Goal: Task Accomplishment & Management: Manage account settings

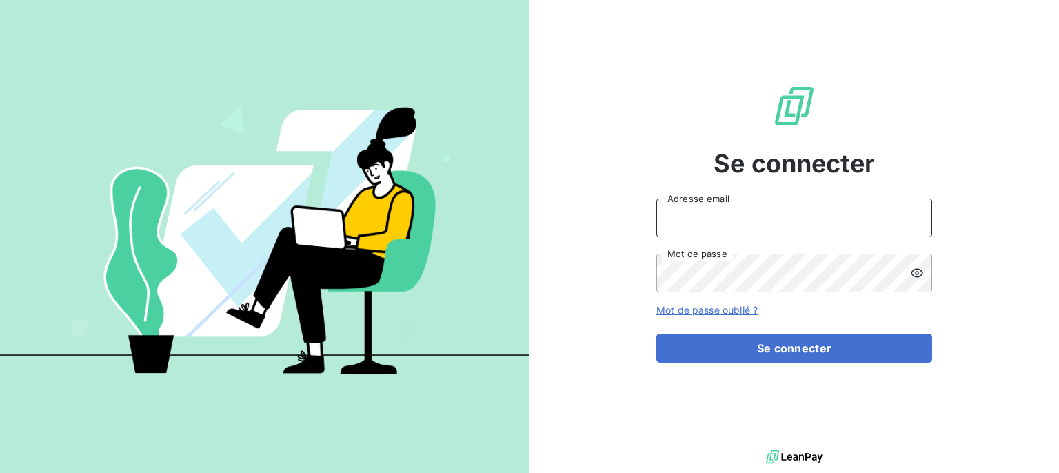
click at [721, 228] on input "Adresse email" at bounding box center [795, 218] width 276 height 39
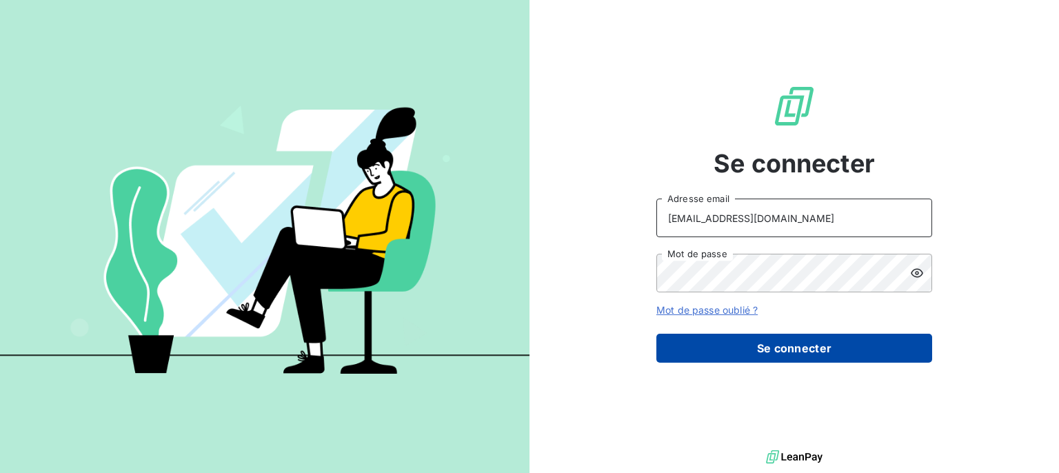
type input "compta-clients@repagroup.com"
click at [748, 345] on button "Se connecter" at bounding box center [795, 348] width 276 height 29
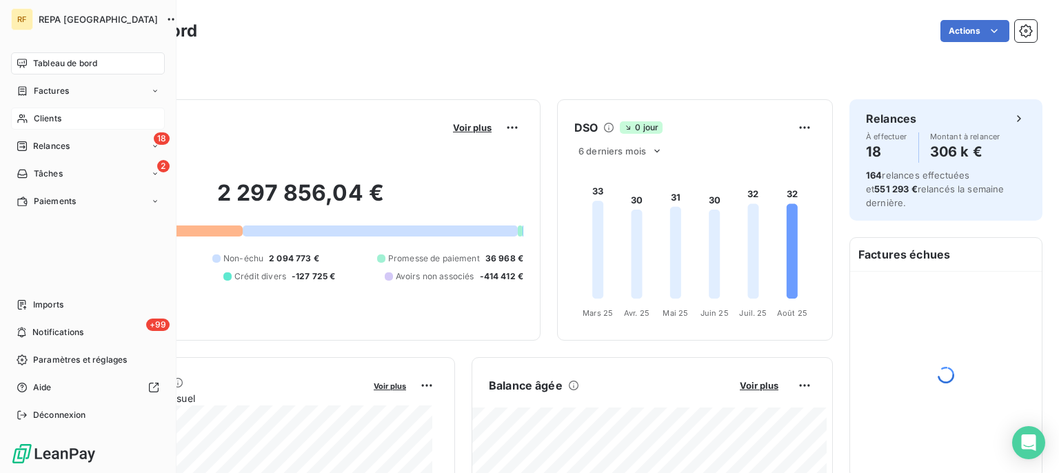
click at [53, 115] on span "Clients" at bounding box center [48, 118] width 28 height 12
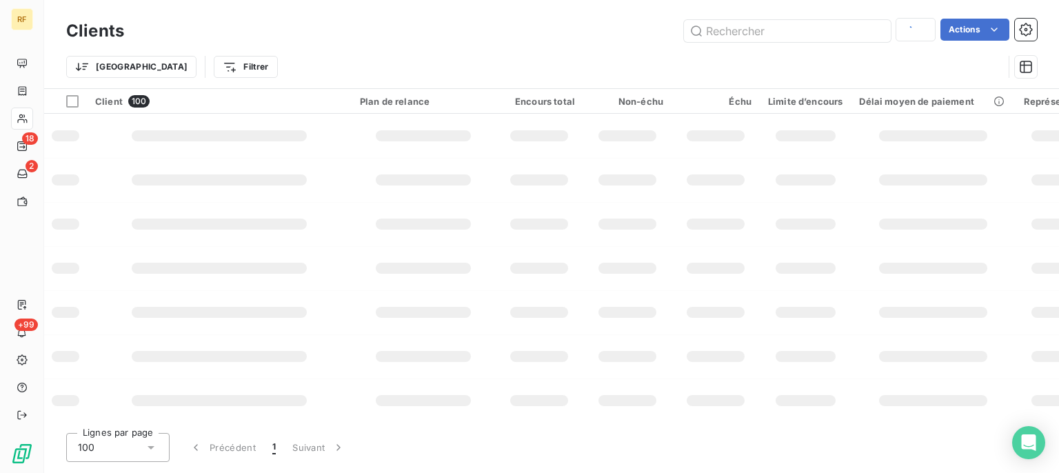
type input "07010"
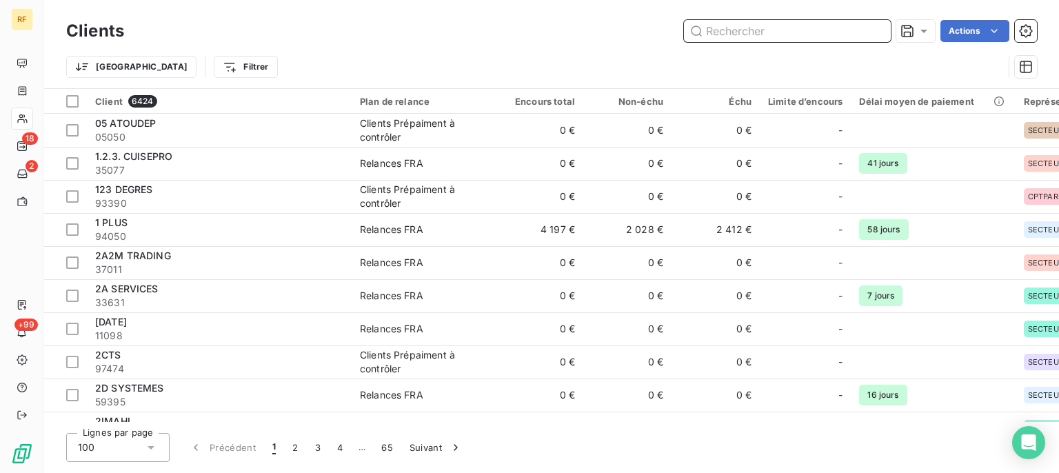
click at [792, 35] on input "text" at bounding box center [787, 31] width 207 height 22
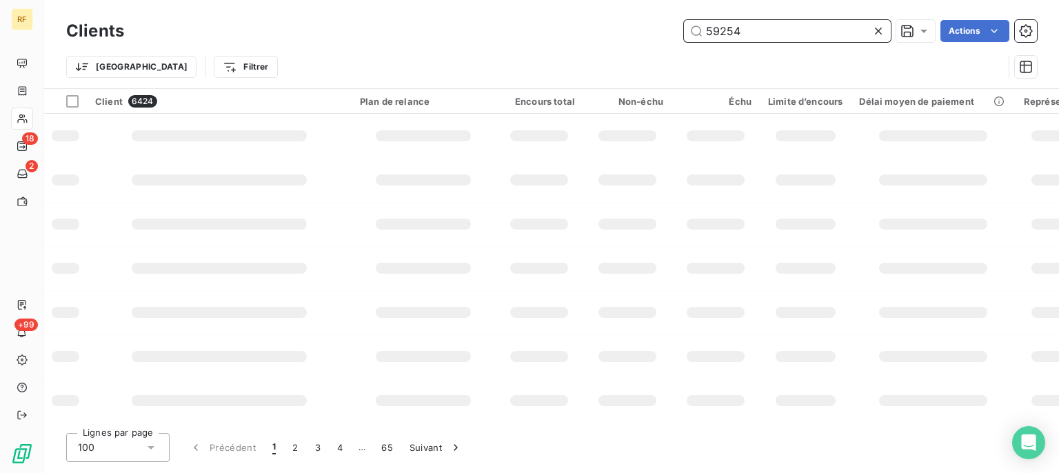
type input "59254"
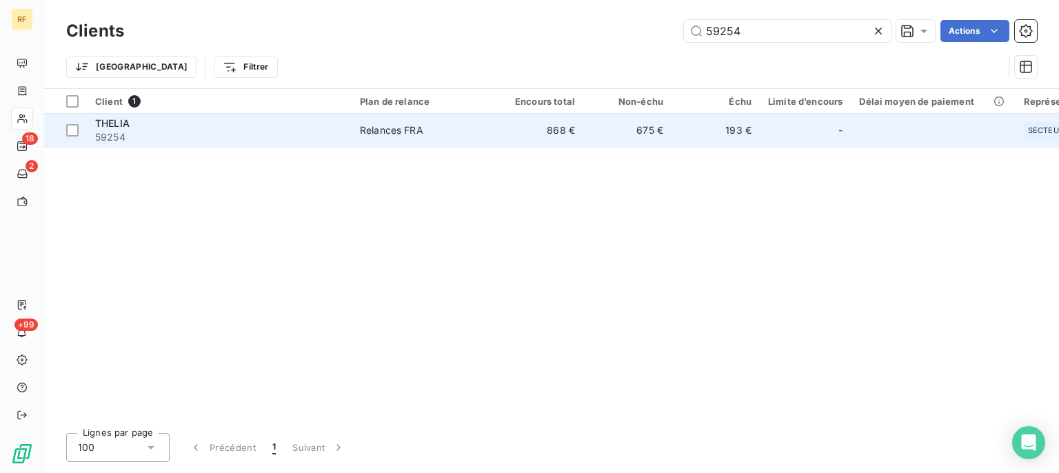
click at [408, 125] on div "Relances FRA" at bounding box center [391, 130] width 63 height 14
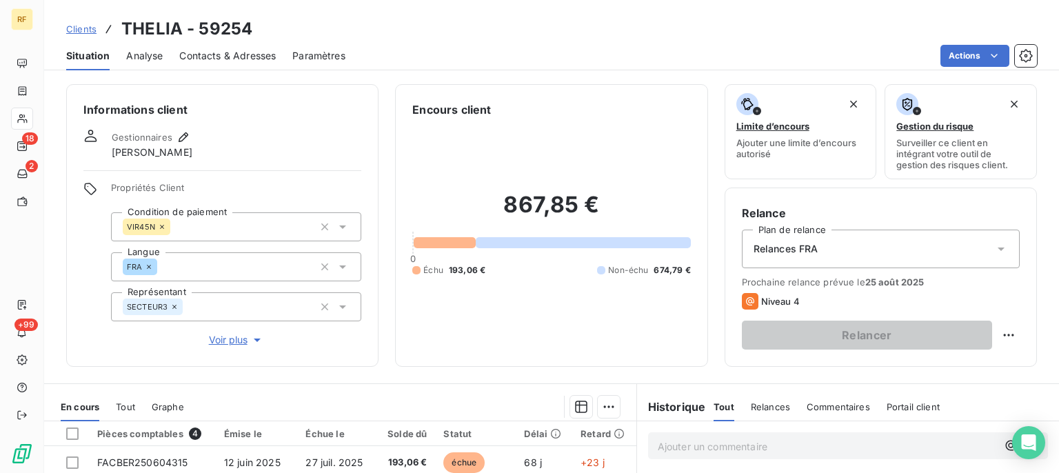
click at [208, 54] on span "Contacts & Adresses" at bounding box center [227, 56] width 97 height 14
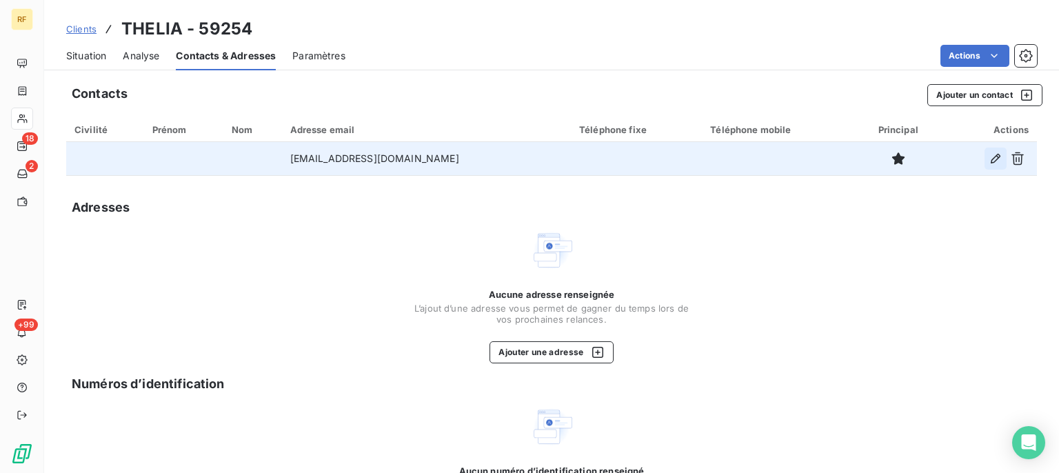
click at [991, 157] on icon "button" at bounding box center [996, 159] width 10 height 10
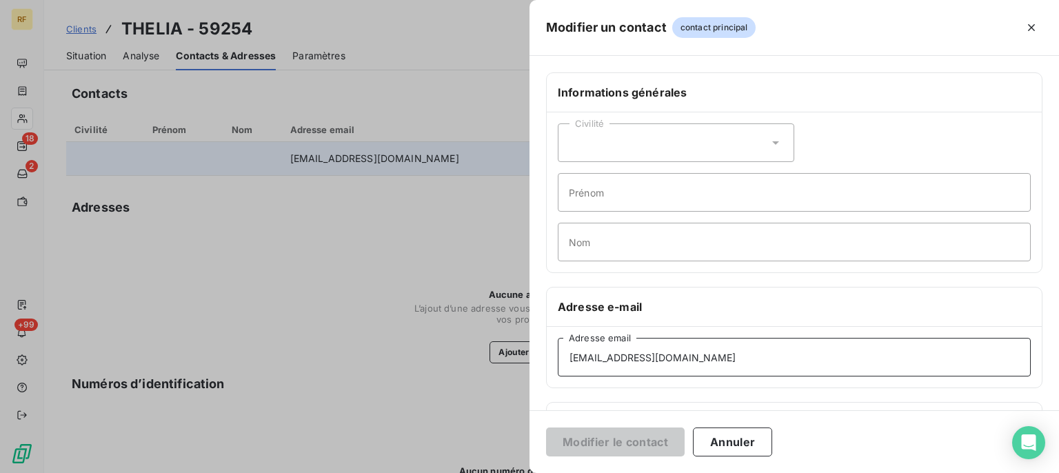
drag, startPoint x: 696, startPoint y: 350, endPoint x: 466, endPoint y: 342, distance: 229.8
click at [467, 472] on div "Modifier un contact contact principal Informations générales Civilité Prénom No…" at bounding box center [529, 473] width 1059 height 0
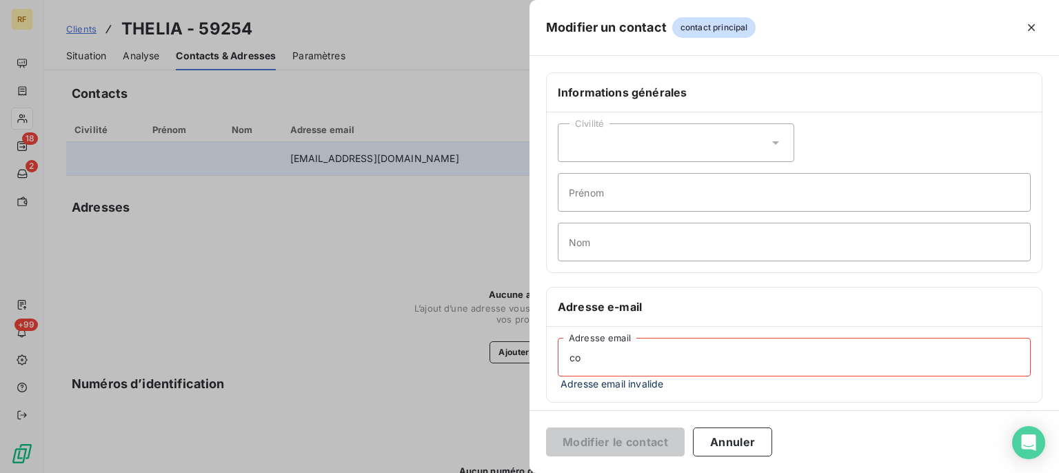
type input "c"
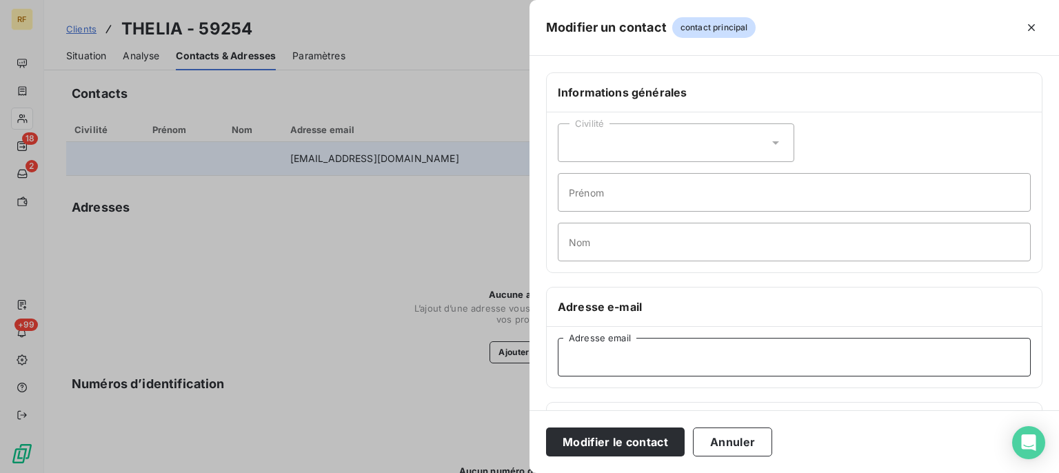
paste input "fournisseurs@thelia.eu"
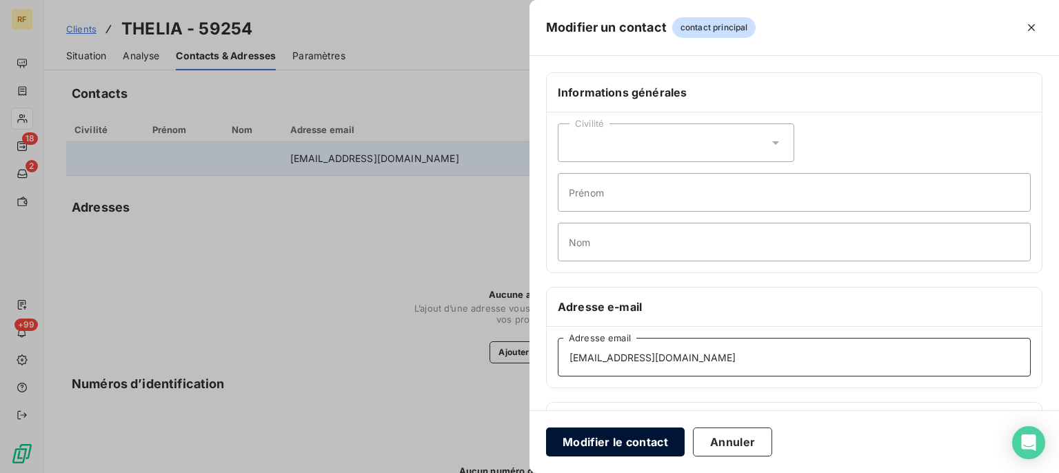
type input "fournisseurs@thelia.eu"
click at [603, 445] on button "Modifier le contact" at bounding box center [615, 442] width 139 height 29
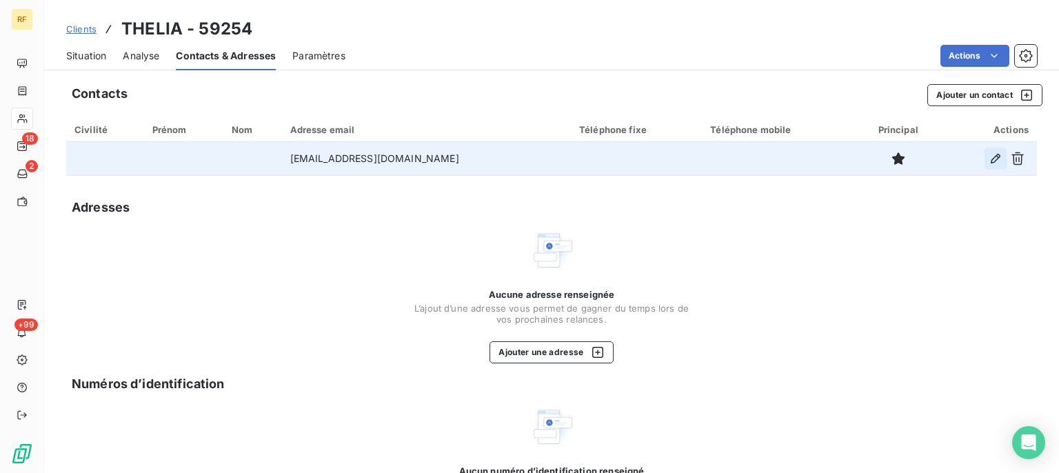
click at [989, 161] on icon "button" at bounding box center [996, 159] width 14 height 14
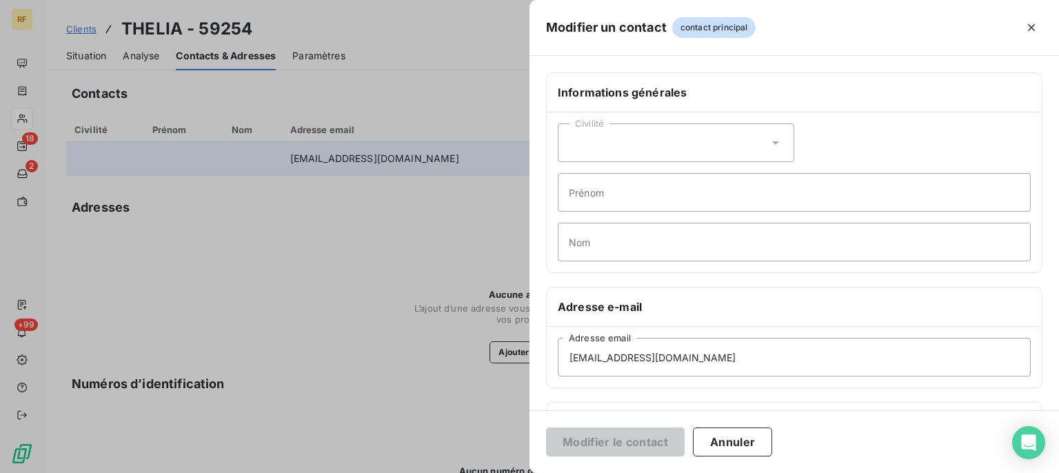
click at [312, 372] on div at bounding box center [529, 236] width 1059 height 473
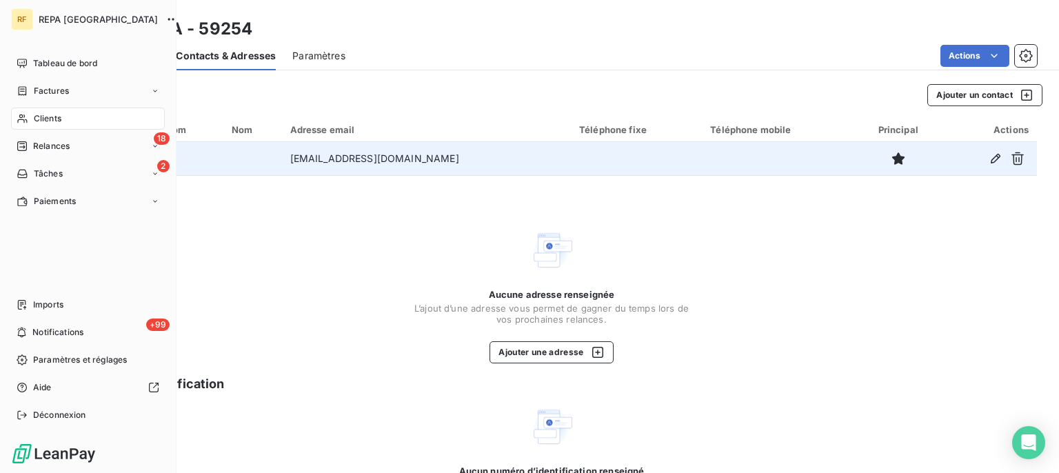
click at [37, 122] on span "Clients" at bounding box center [48, 118] width 28 height 12
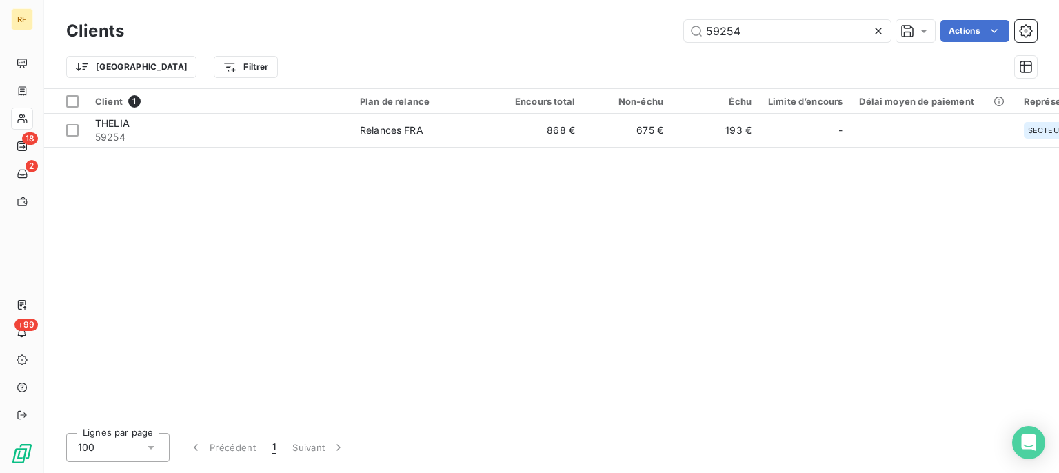
click at [881, 32] on icon at bounding box center [879, 31] width 14 height 14
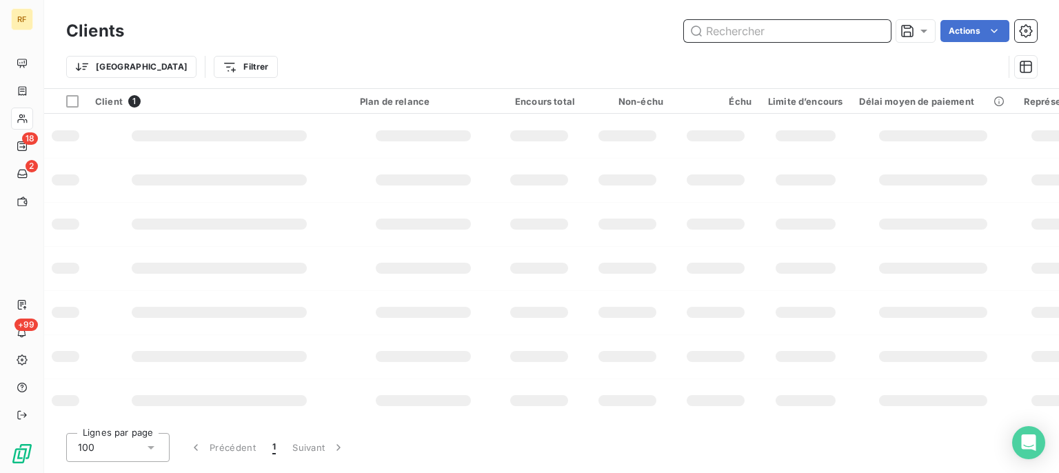
click at [802, 37] on input "text" at bounding box center [787, 31] width 207 height 22
type input "69292"
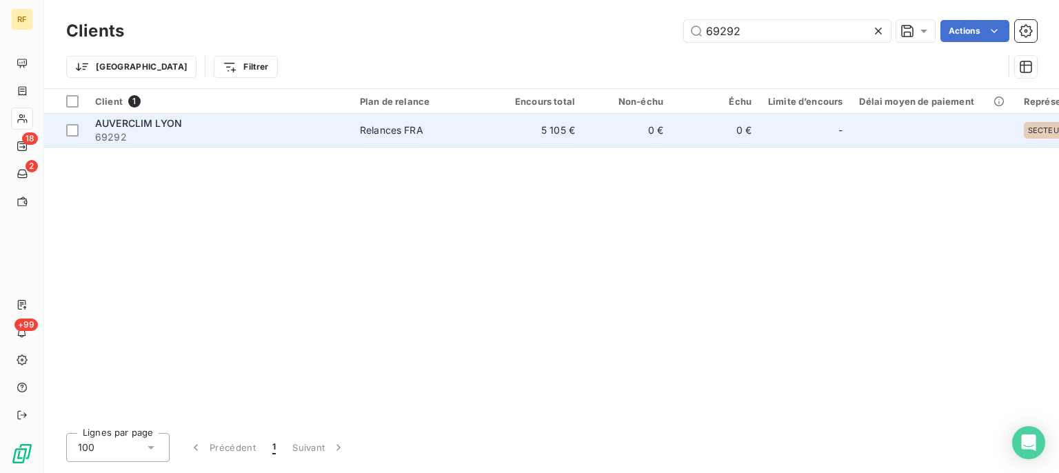
click at [379, 128] on div "Relances FRA" at bounding box center [391, 130] width 63 height 14
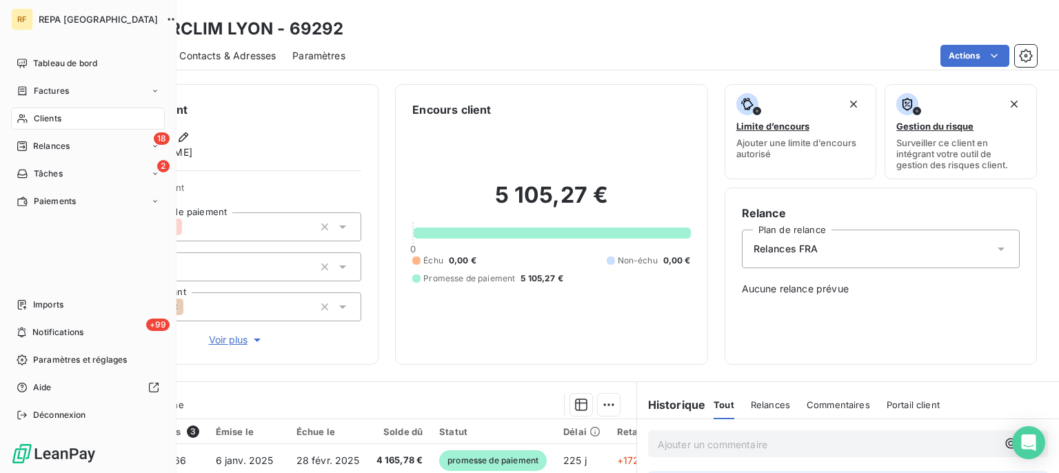
click at [33, 118] on div "Clients" at bounding box center [88, 119] width 154 height 22
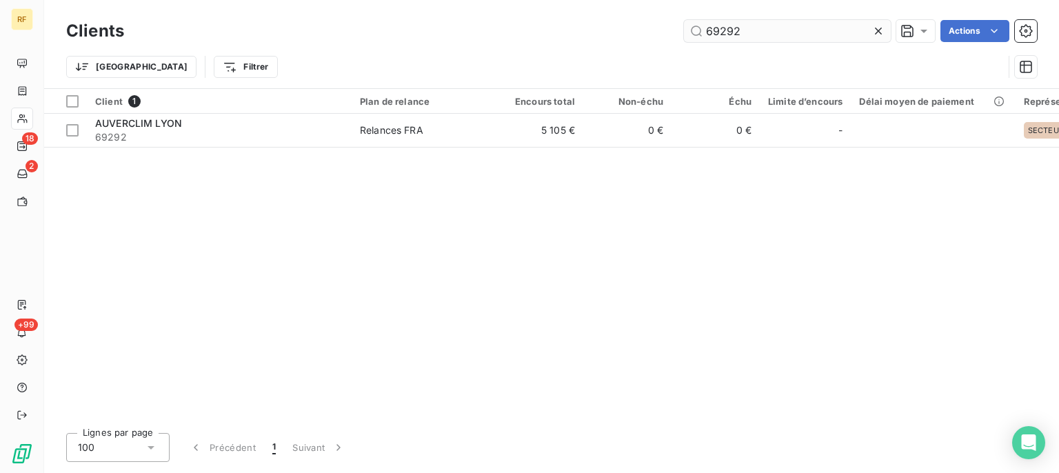
drag, startPoint x: 777, startPoint y: 28, endPoint x: 431, endPoint y: 19, distance: 345.6
click at [684, 20] on input "69292" at bounding box center [787, 31] width 207 height 22
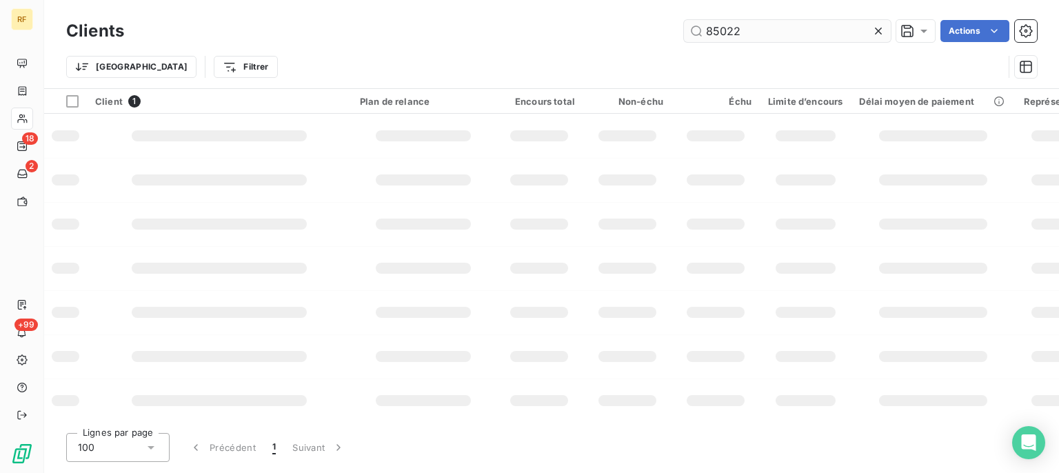
type input "85022"
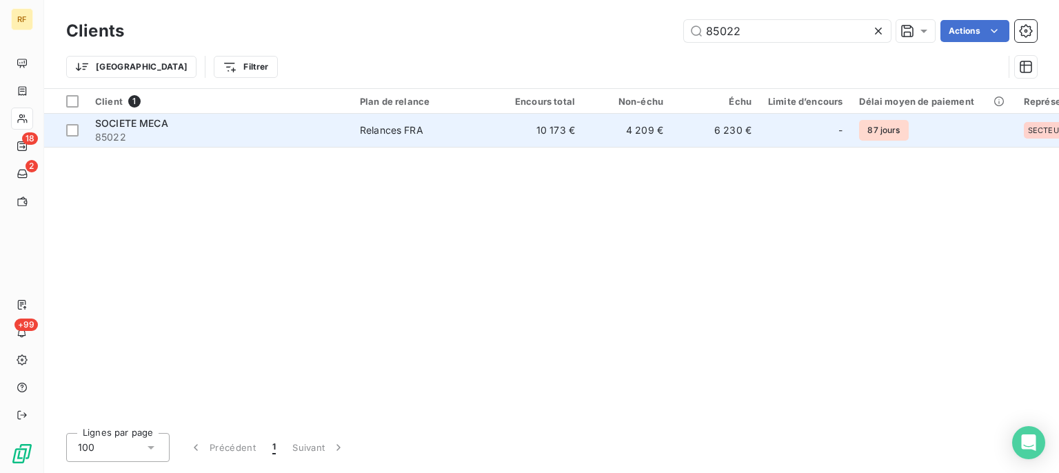
click at [650, 134] on td "4 209 €" at bounding box center [627, 130] width 88 height 33
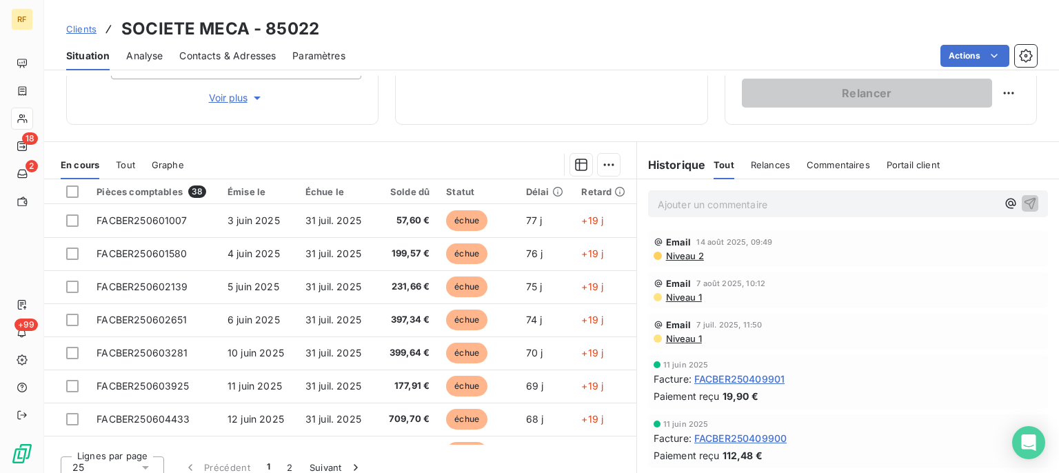
scroll to position [254, 0]
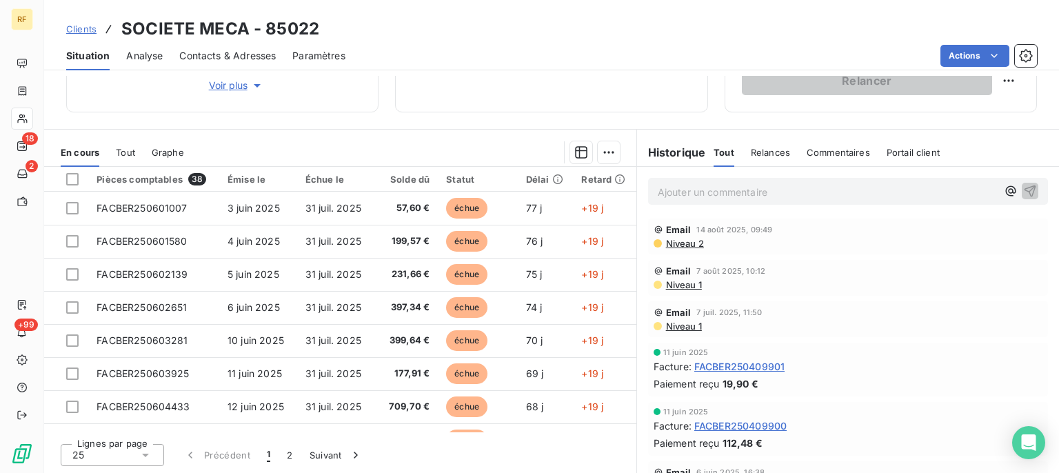
click at [680, 243] on span "Niveau 2" at bounding box center [684, 243] width 39 height 11
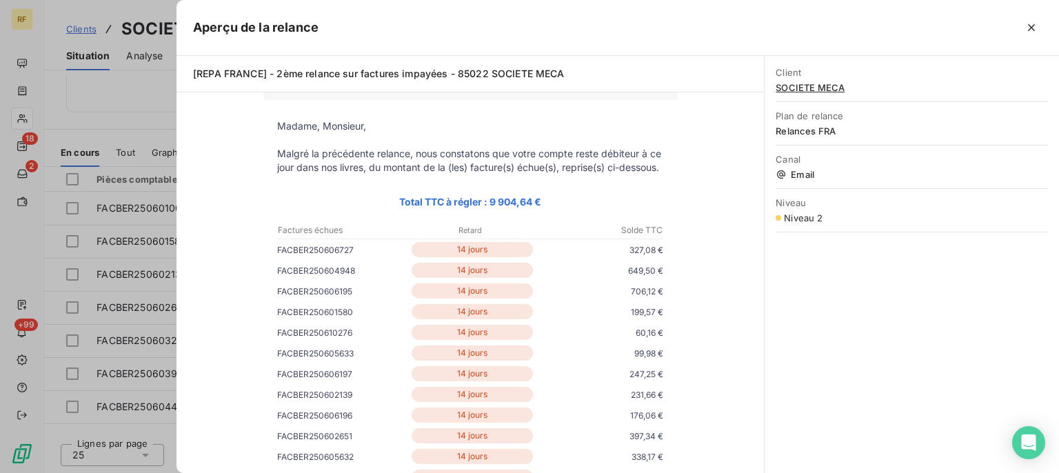
scroll to position [0, 0]
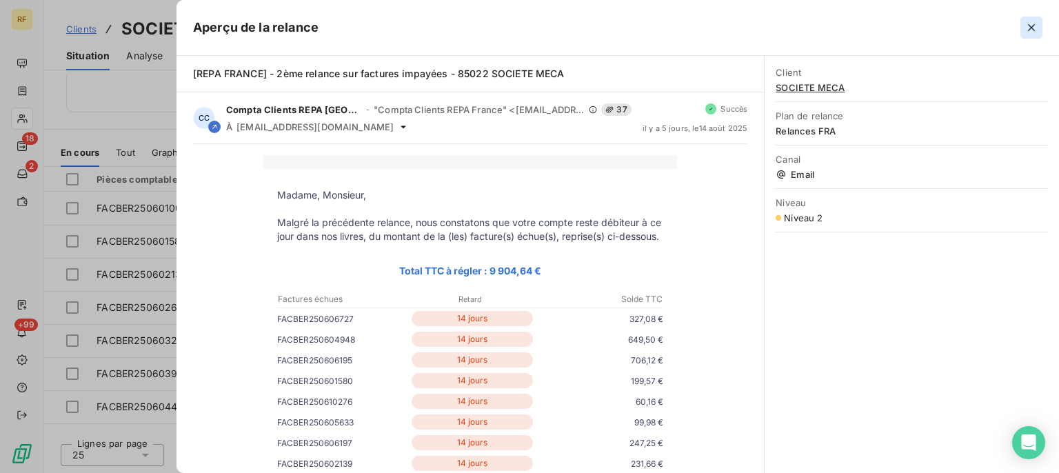
click at [1034, 30] on icon "button" at bounding box center [1031, 27] width 7 height 7
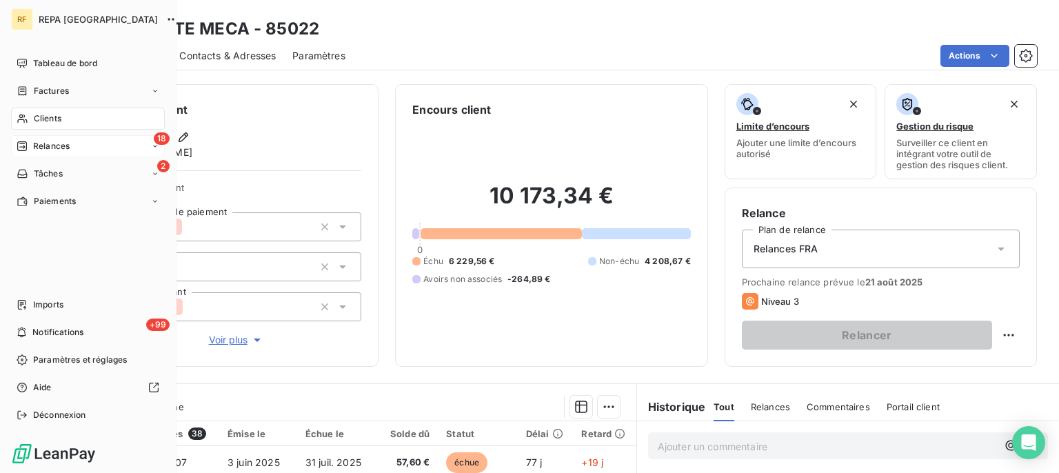
click at [14, 139] on div "18 Relances" at bounding box center [88, 146] width 154 height 22
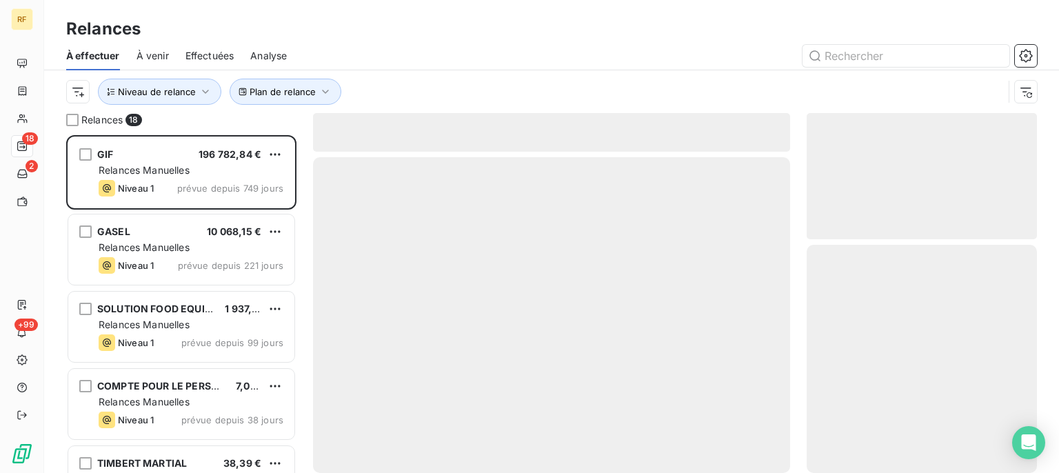
scroll to position [326, 218]
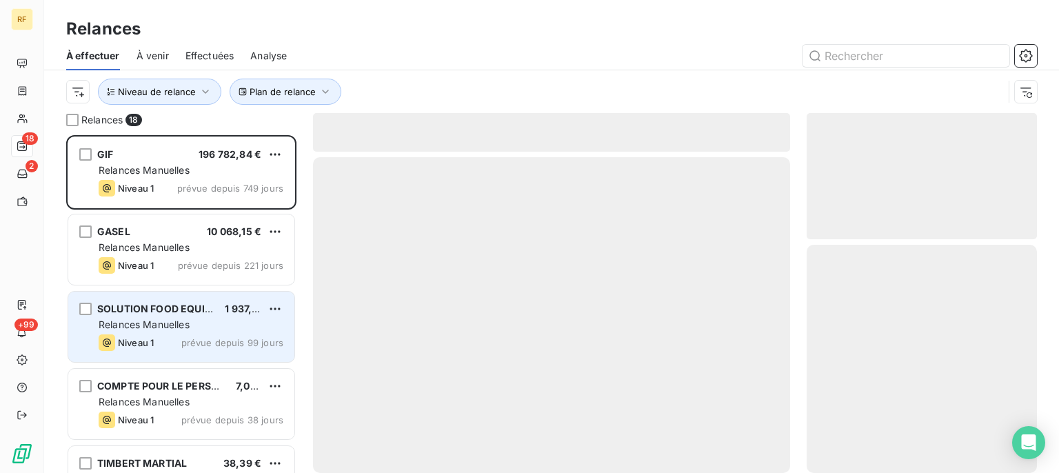
click at [164, 333] on div "SOLUTION FOOD EQUIPEMENT 1 937,21 € Relances Manuelles Niveau 1 prévue depuis 9…" at bounding box center [181, 327] width 226 height 70
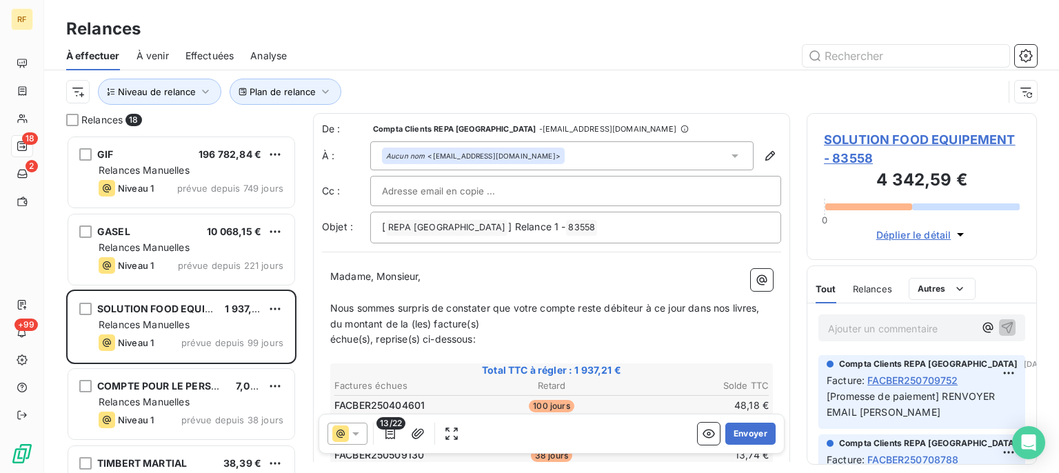
click at [869, 137] on span "SOLUTION FOOD EQUIPEMENT - 83558" at bounding box center [922, 148] width 196 height 37
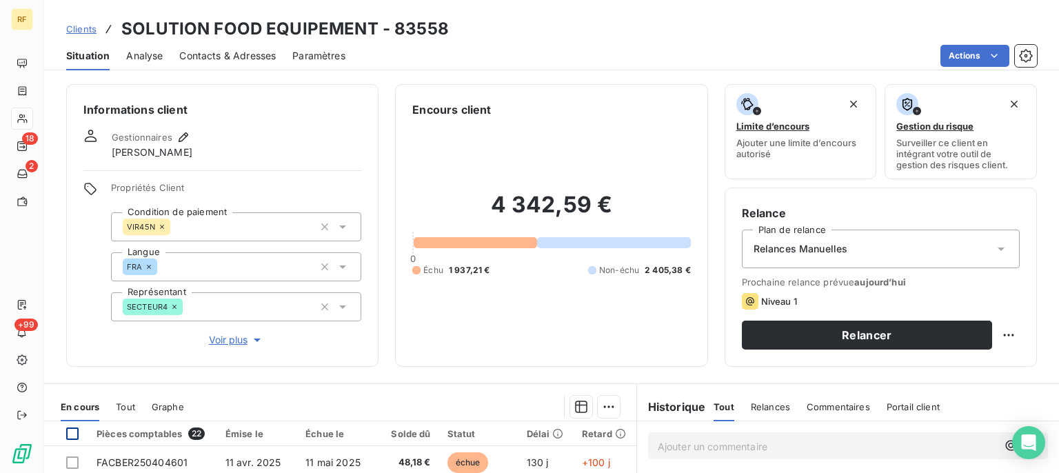
click at [74, 434] on div at bounding box center [72, 434] width 12 height 12
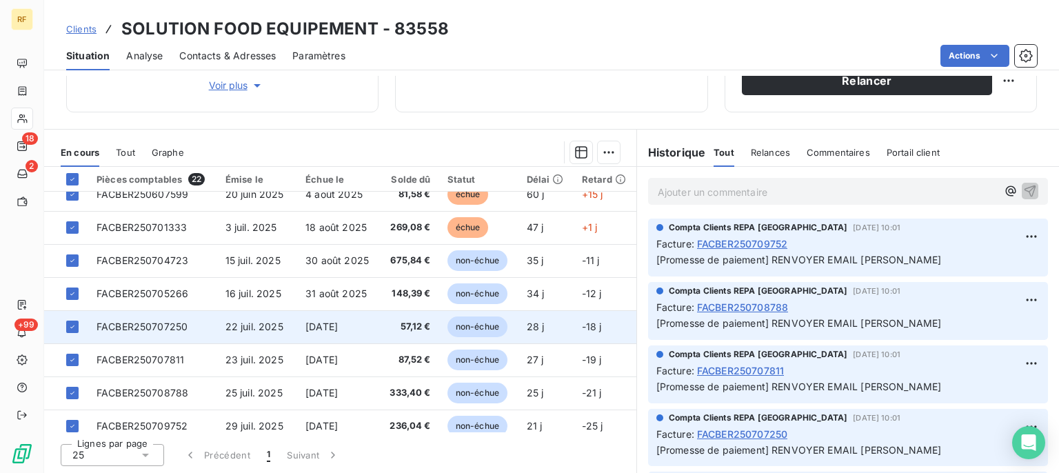
scroll to position [348, 0]
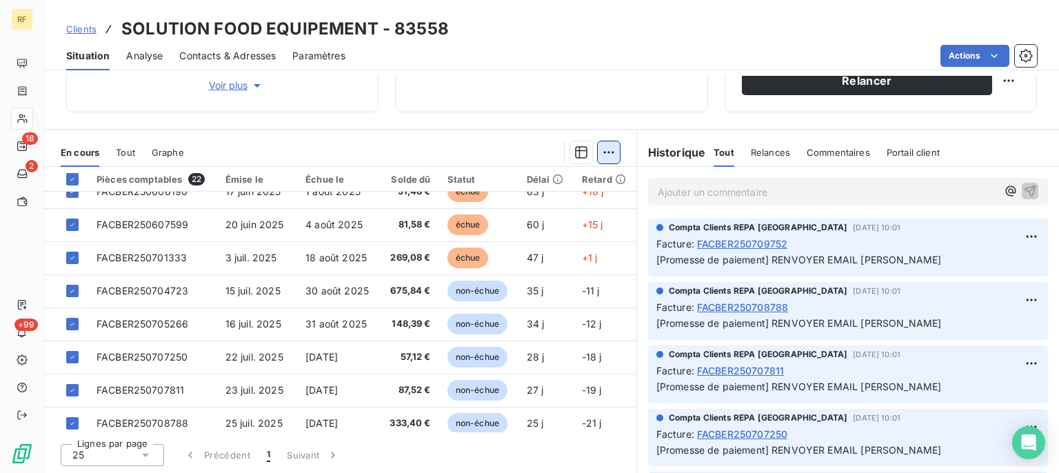
click at [603, 156] on html "RF 18 2 +99 Clients SOLUTION FOOD EQUIPEMENT - 83558 Situation Analyse Contacts…" at bounding box center [529, 236] width 1059 height 473
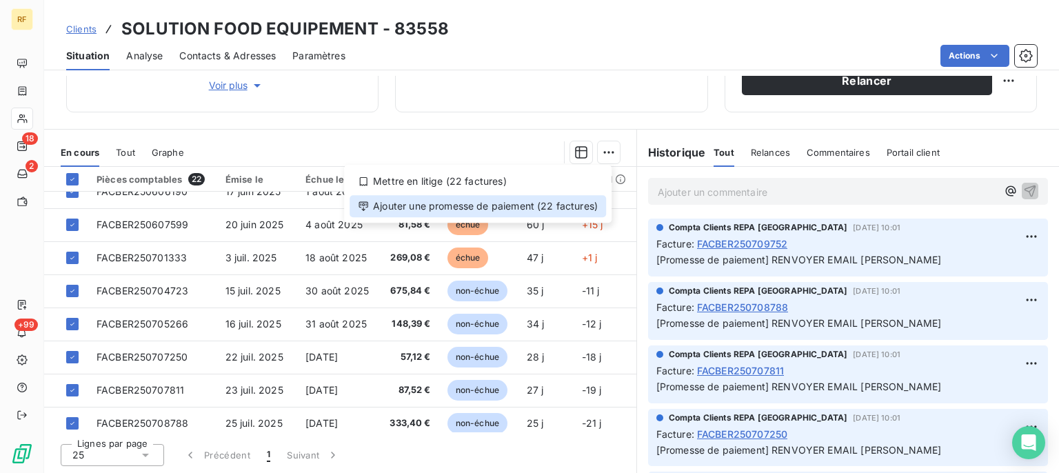
click at [459, 214] on div "Ajouter une promesse de paiement (22 factures)" at bounding box center [478, 206] width 257 height 22
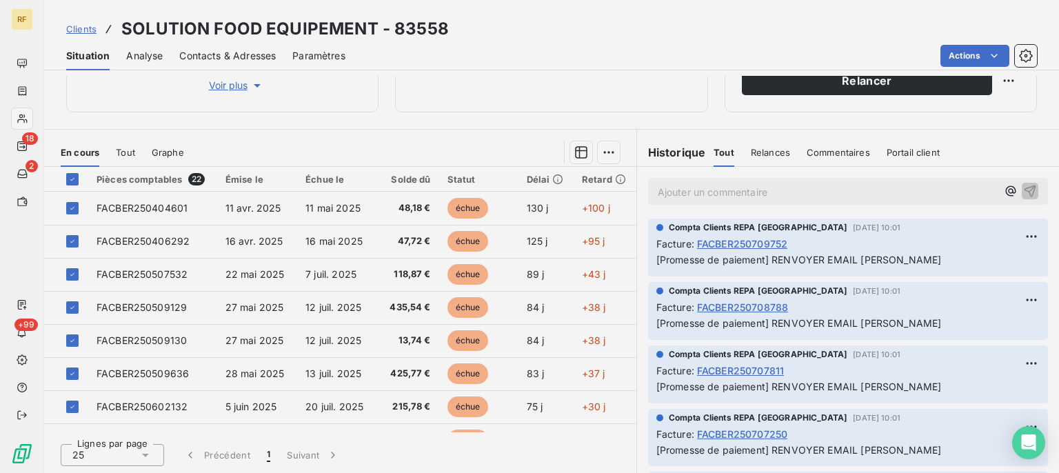
scroll to position [348, 0]
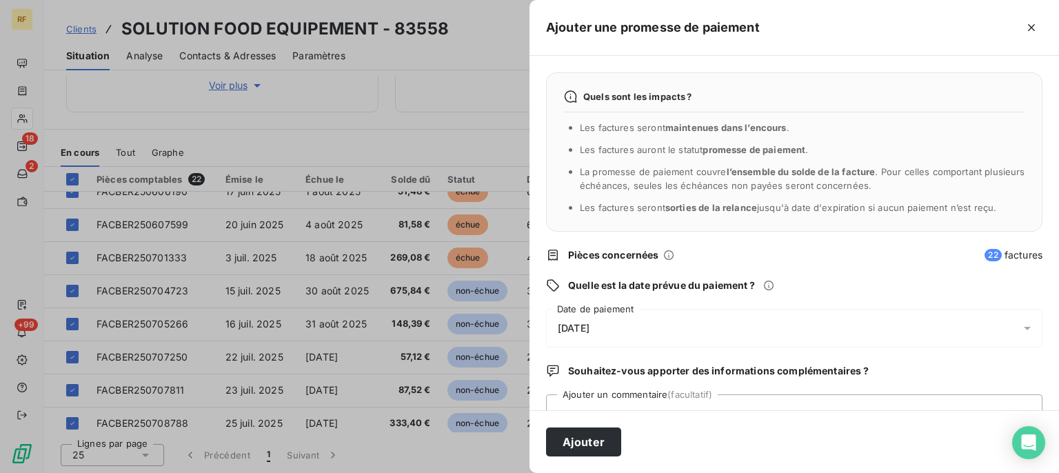
click at [590, 328] on span "[DATE]" at bounding box center [574, 328] width 32 height 11
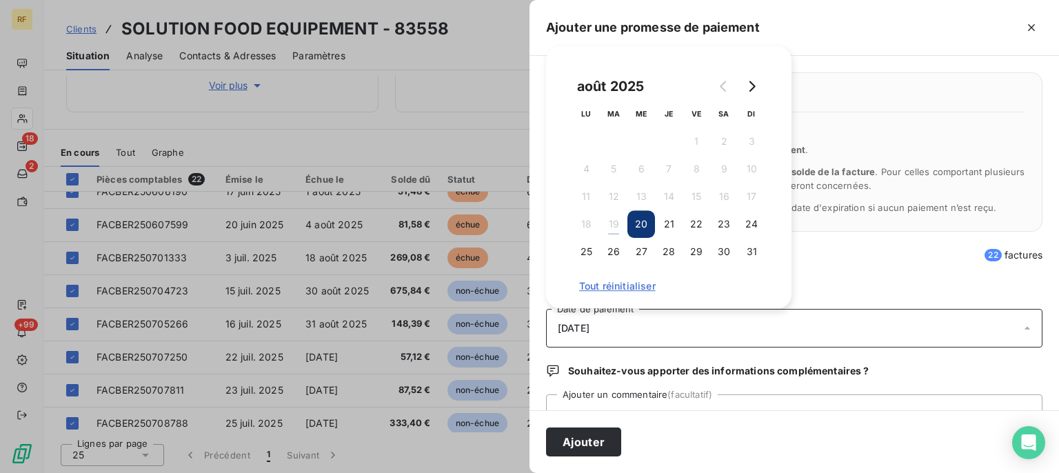
click at [646, 221] on button "20" at bounding box center [642, 224] width 28 height 28
click at [646, 245] on button "27" at bounding box center [642, 252] width 28 height 28
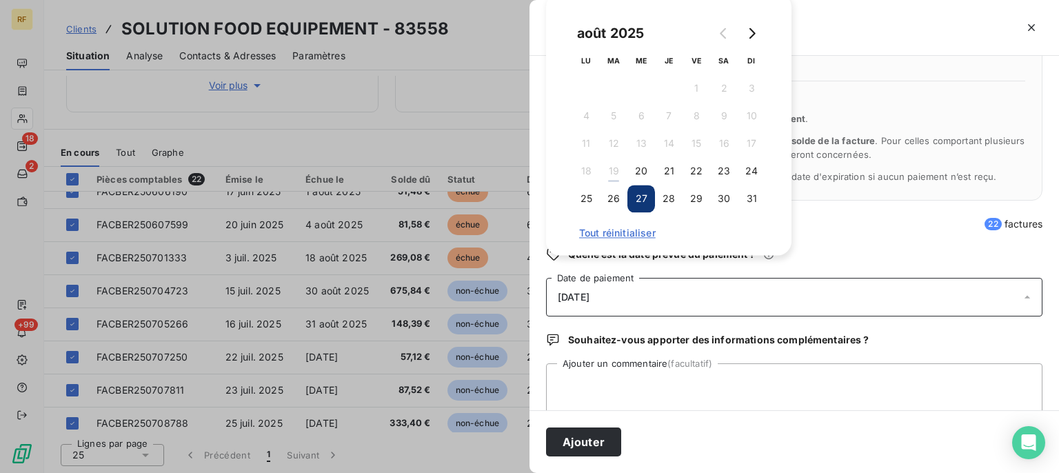
scroll to position [53, 0]
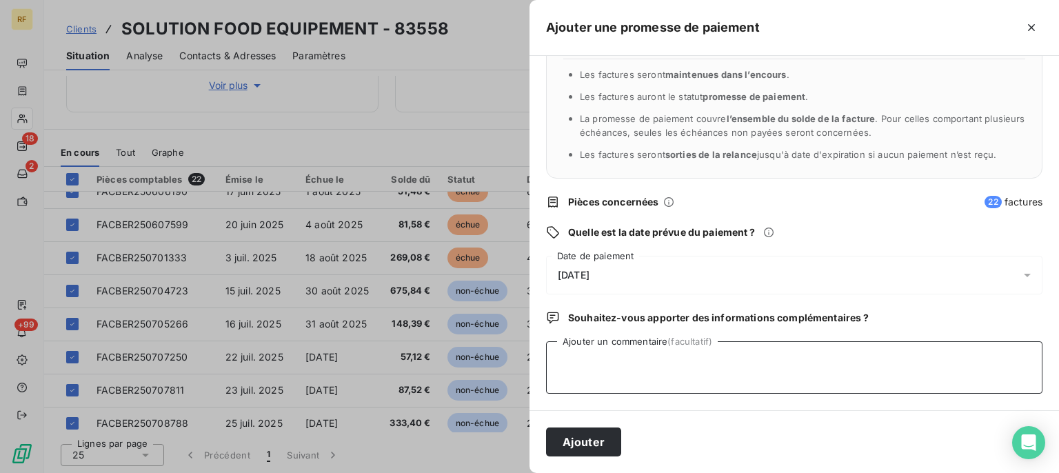
click at [751, 364] on textarea "Ajouter un commentaire (facultatif)" at bounding box center [794, 367] width 497 height 52
click at [637, 363] on textarea "relance fait à chrstophe cl" at bounding box center [794, 367] width 497 height 52
click at [666, 359] on textarea "relance fait à christophine cl" at bounding box center [794, 367] width 497 height 52
click at [625, 357] on textarea "relance fait à christophe cl" at bounding box center [794, 367] width 497 height 52
click at [609, 361] on textarea "relance fait à Christophe cl" at bounding box center [794, 367] width 497 height 52
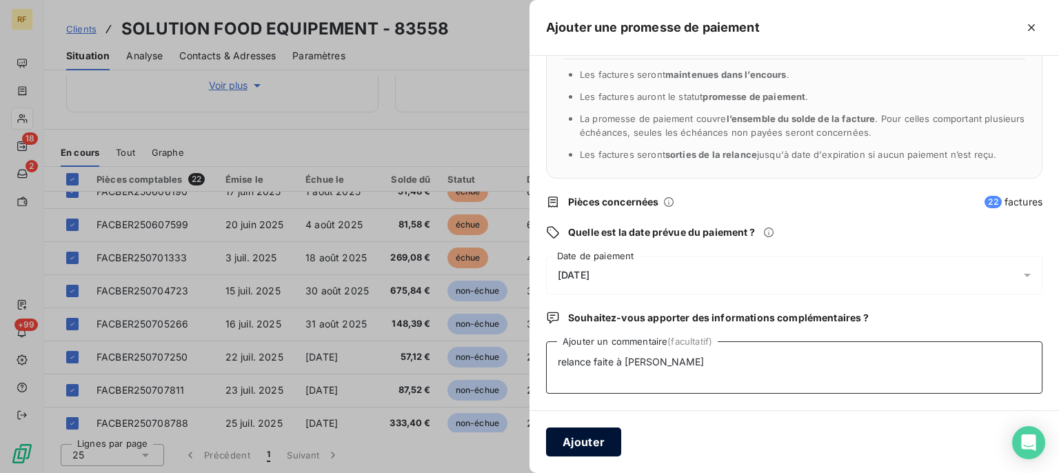
type textarea "relance faite à Christophe cl"
click at [575, 442] on button "Ajouter" at bounding box center [583, 442] width 75 height 29
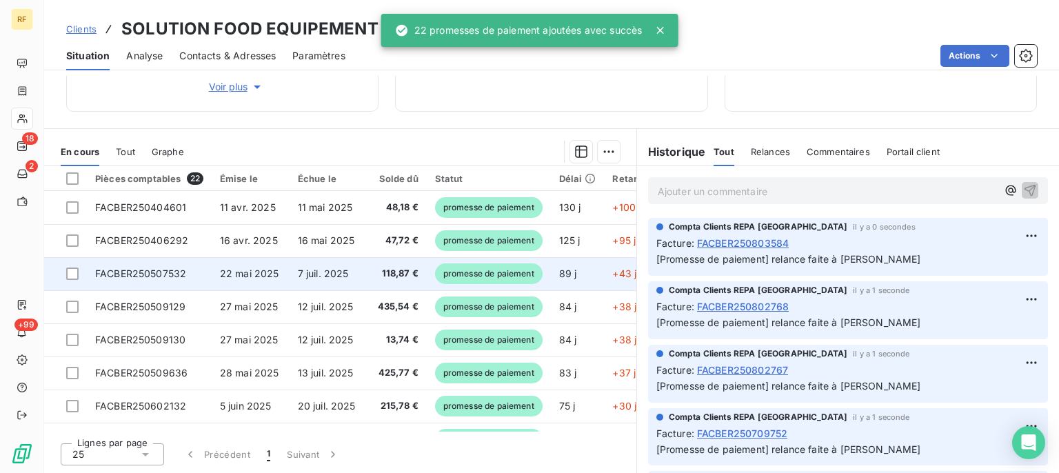
scroll to position [0, 0]
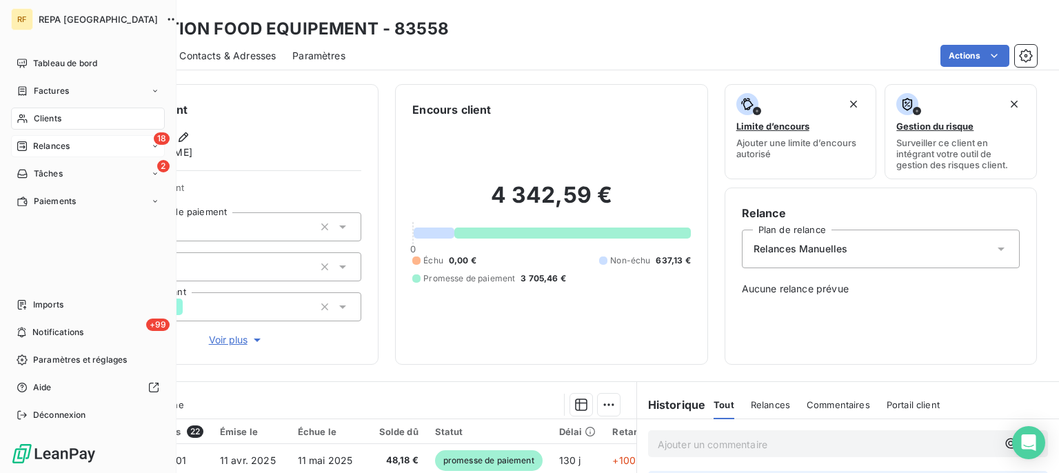
click at [46, 145] on span "Relances" at bounding box center [51, 146] width 37 height 12
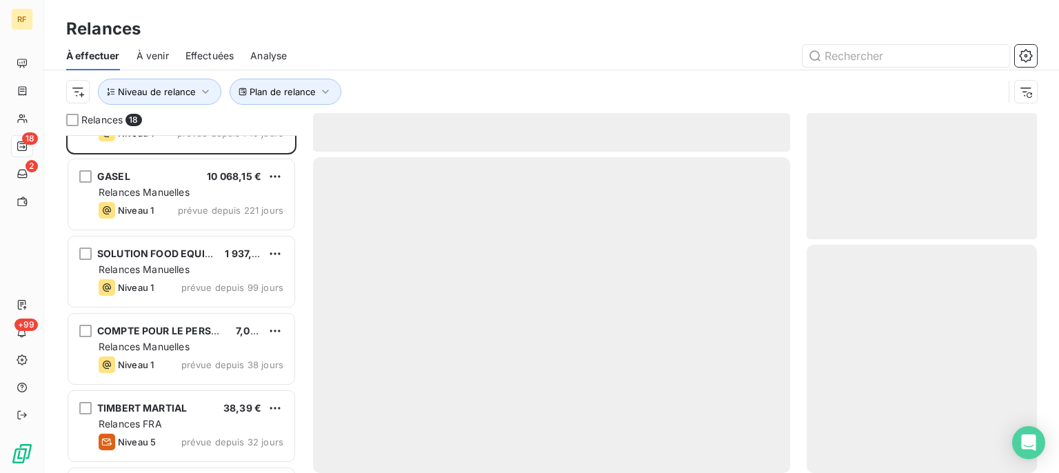
scroll to position [139, 0]
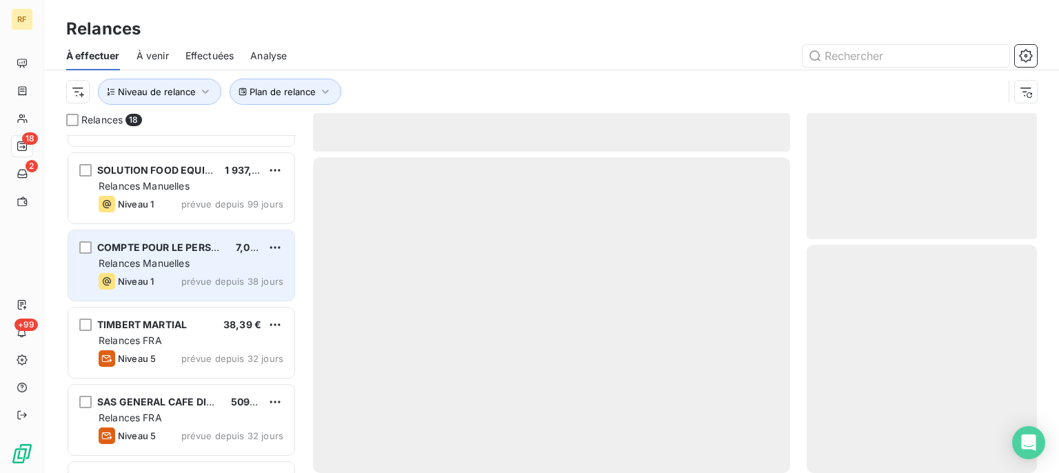
click at [176, 269] on div "Relances Manuelles" at bounding box center [191, 264] width 185 height 14
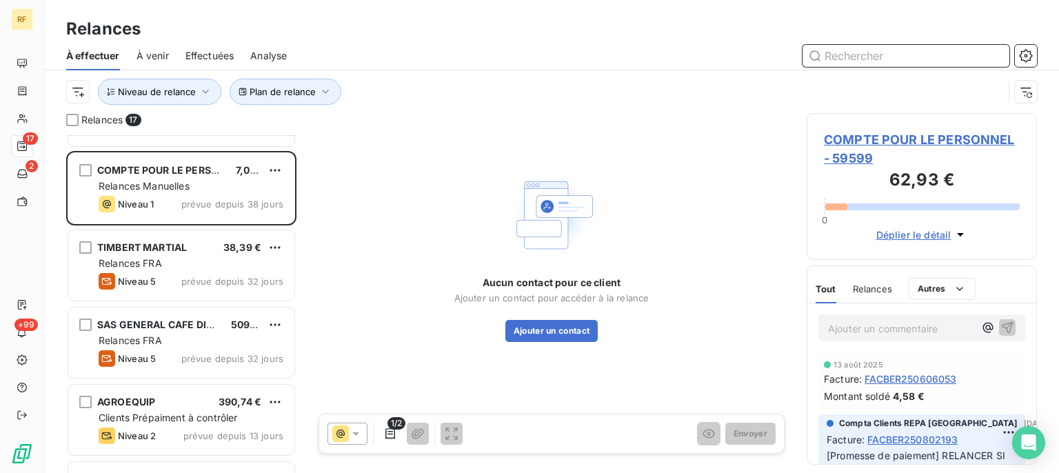
click at [909, 56] on input "text" at bounding box center [906, 56] width 207 height 22
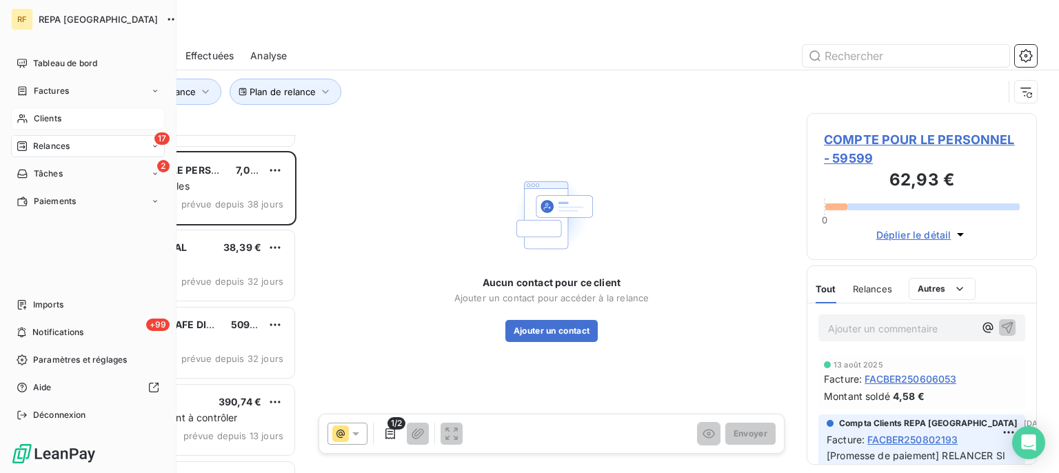
click at [36, 117] on span "Clients" at bounding box center [48, 118] width 28 height 12
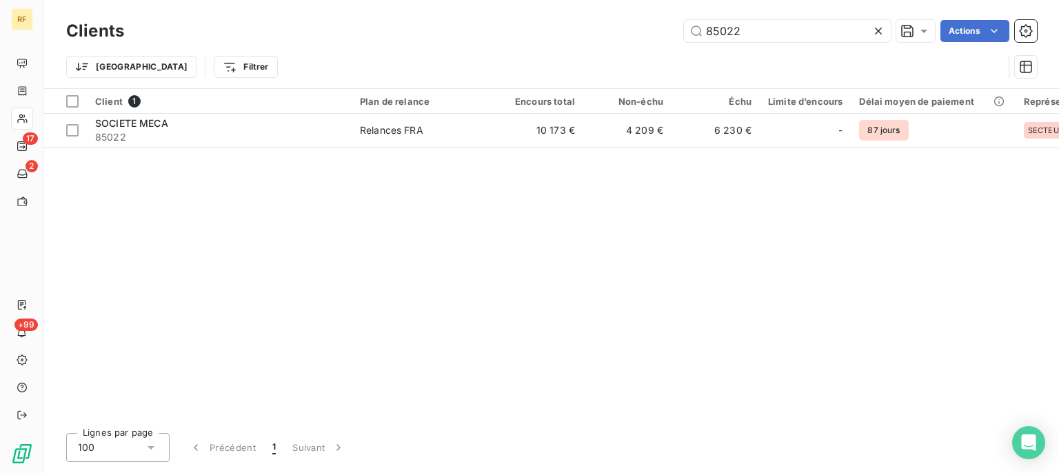
click at [879, 32] on icon at bounding box center [878, 31] width 7 height 7
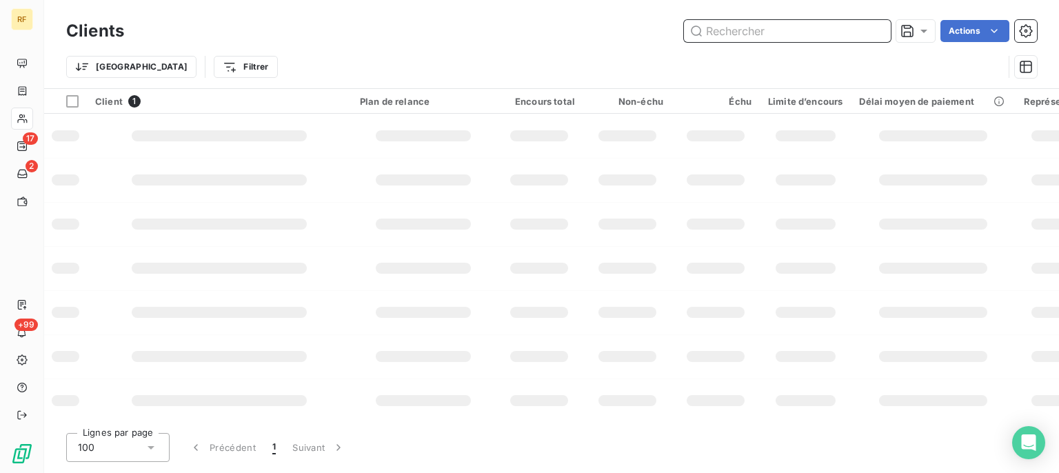
click at [842, 38] on input "text" at bounding box center [787, 31] width 207 height 22
type input "97377"
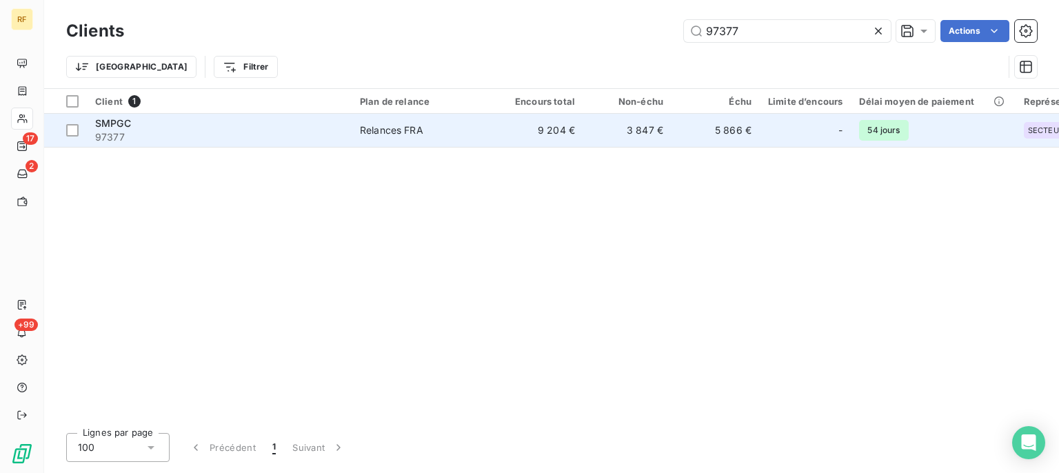
click at [872, 132] on span "54 jours" at bounding box center [883, 130] width 49 height 21
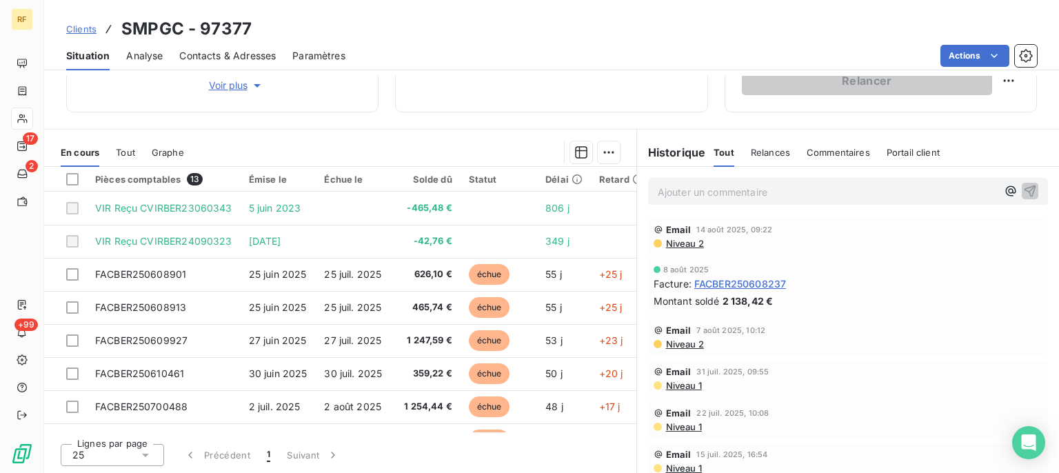
click at [693, 246] on span "Niveau 2" at bounding box center [684, 243] width 39 height 11
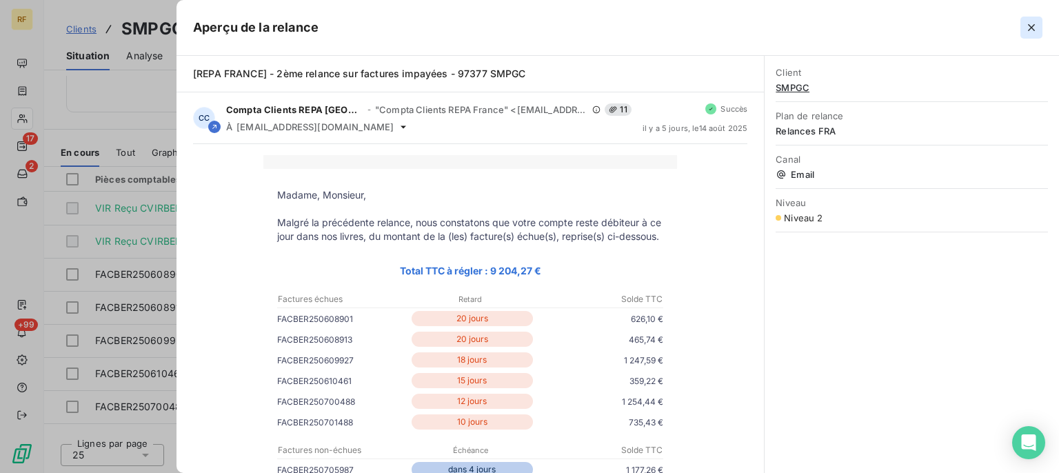
click at [1028, 28] on icon "button" at bounding box center [1032, 28] width 14 height 14
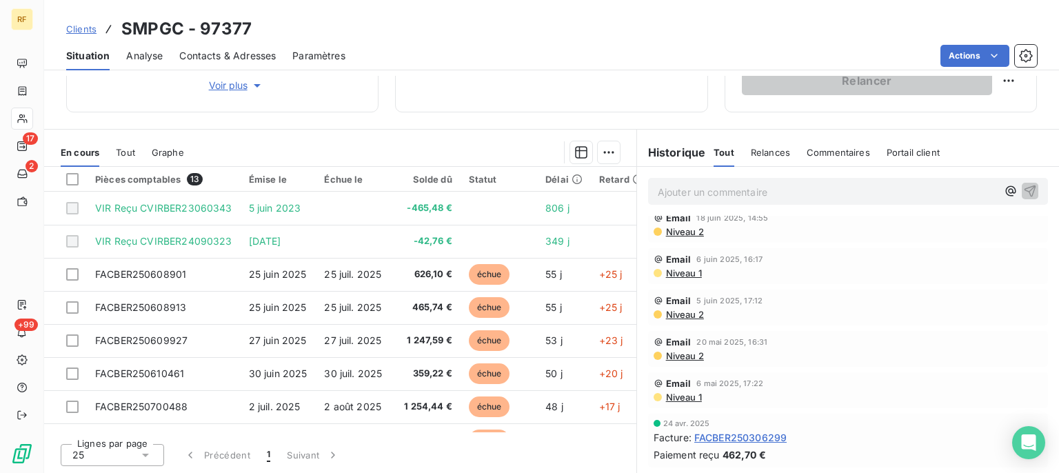
scroll to position [0, 0]
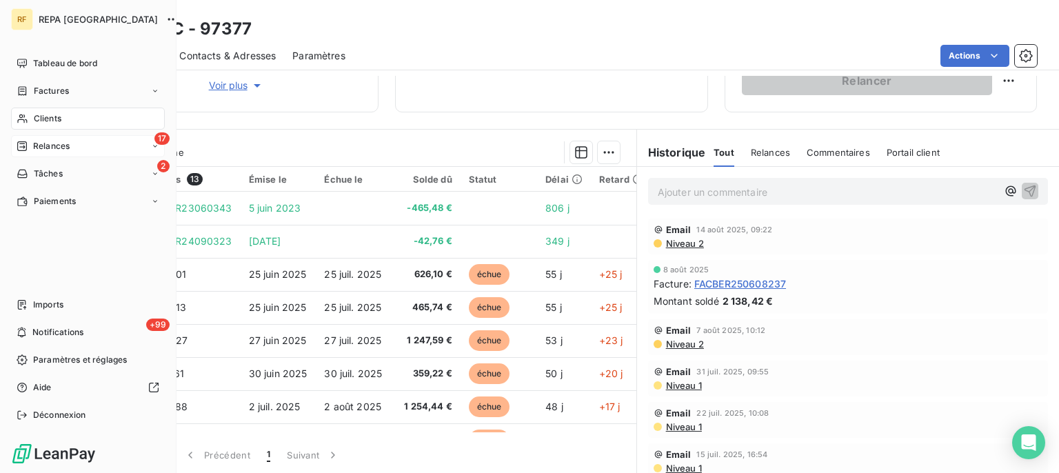
click at [43, 150] on span "Relances" at bounding box center [51, 146] width 37 height 12
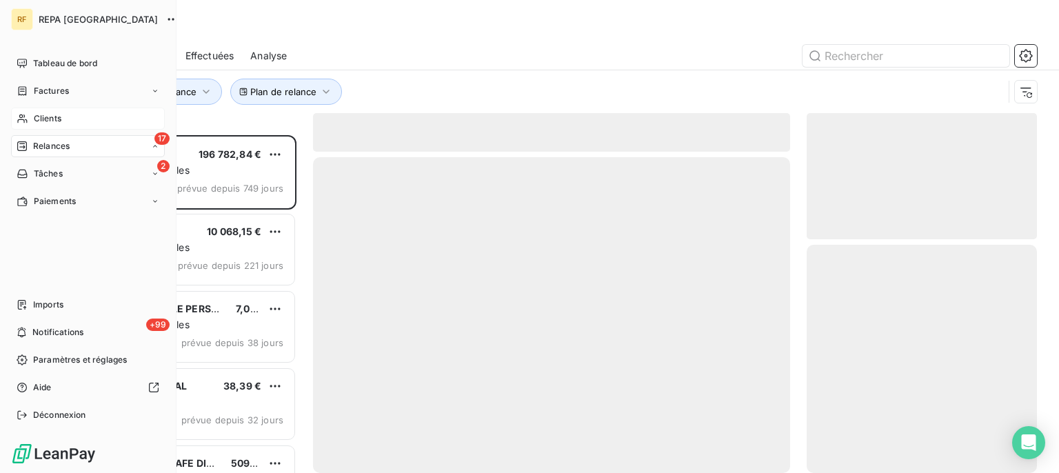
scroll to position [326, 218]
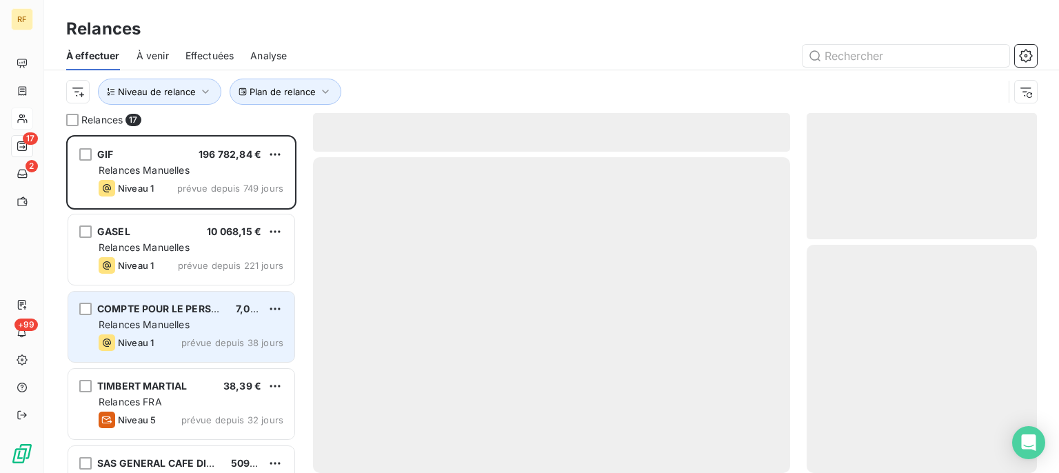
click at [152, 324] on span "Relances Manuelles" at bounding box center [144, 325] width 91 height 12
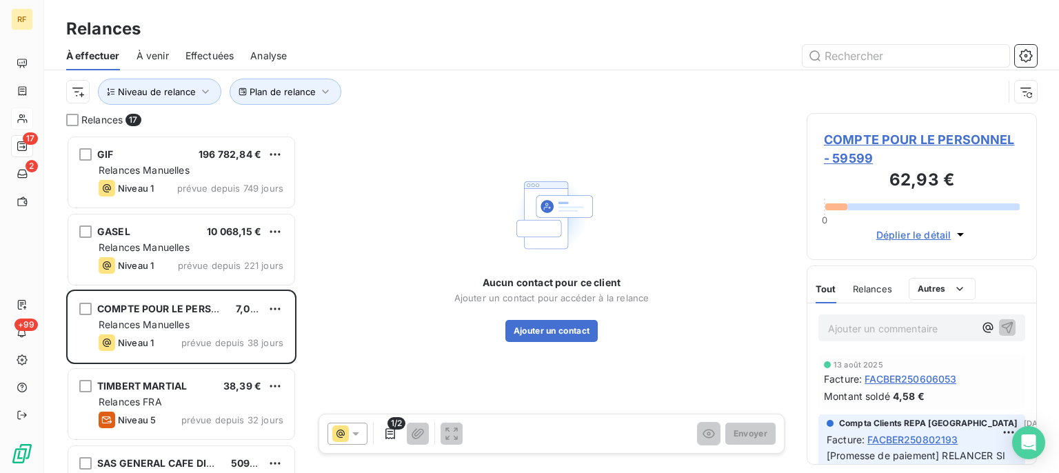
click at [850, 143] on span "COMPTE POUR LE PERSONNEL - 59599" at bounding box center [922, 148] width 196 height 37
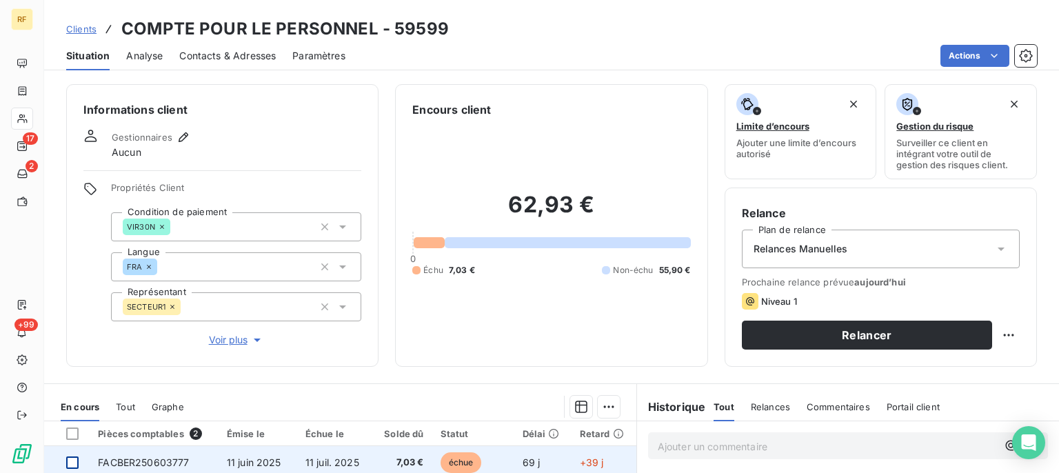
click at [73, 462] on div at bounding box center [72, 463] width 12 height 12
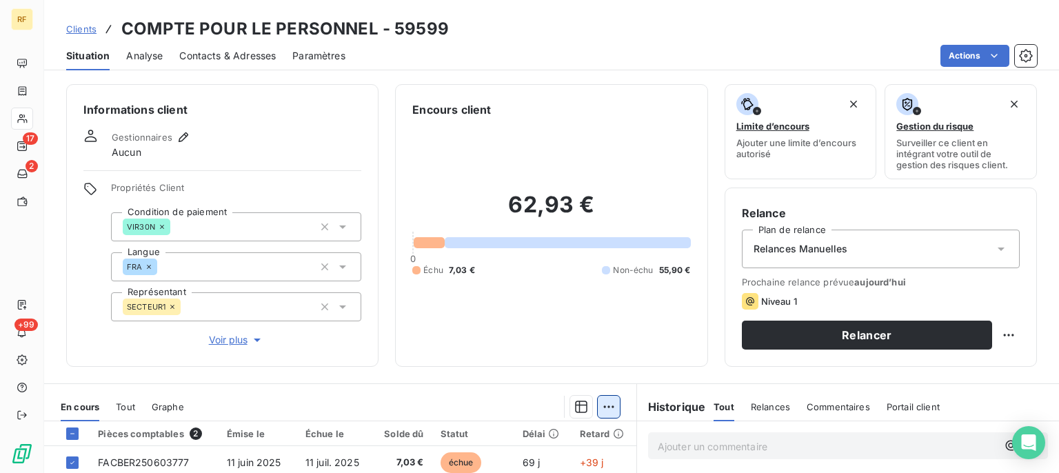
click at [597, 403] on html "RF 17 2 +99 Clients COMPTE POUR LE PERSONNEL - 59599 Situation Analyse Contacts…" at bounding box center [529, 236] width 1059 height 473
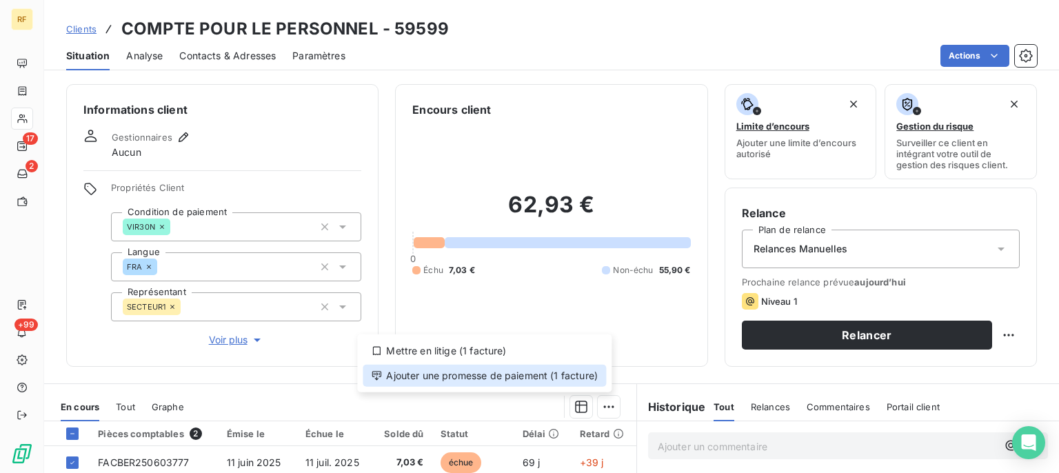
click at [504, 379] on div "Ajouter une promesse de paiement (1 facture)" at bounding box center [484, 376] width 243 height 22
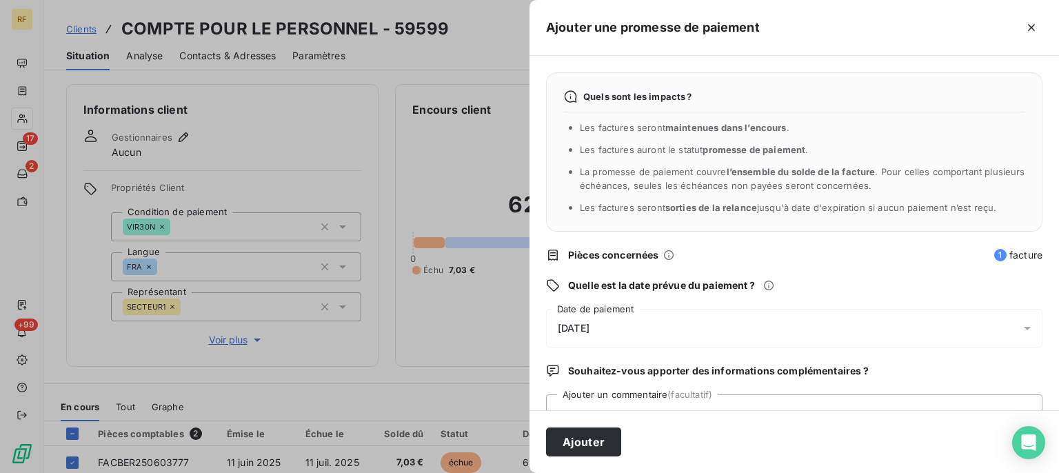
click at [589, 328] on span "[DATE]" at bounding box center [574, 328] width 32 height 11
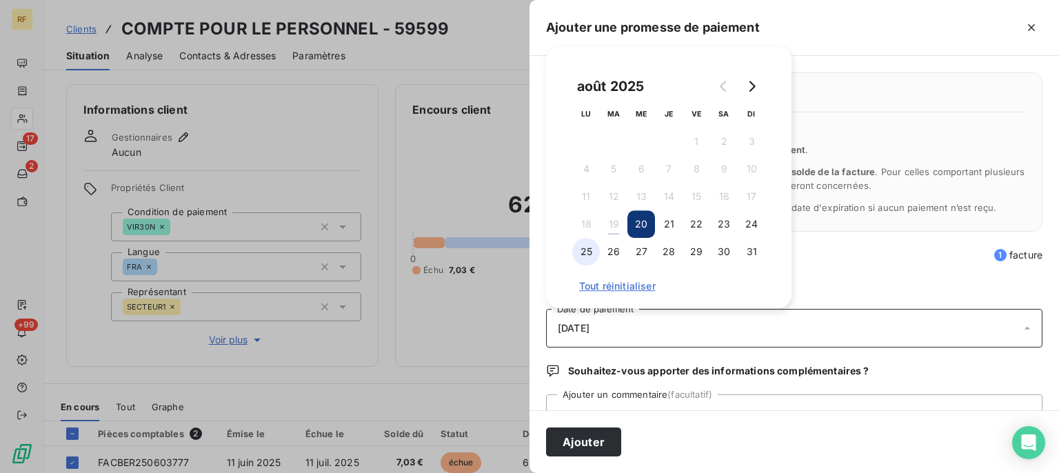
click at [592, 251] on button "25" at bounding box center [586, 252] width 28 height 28
click at [612, 250] on button "26" at bounding box center [614, 252] width 28 height 28
click at [728, 332] on div "26/08/2025" at bounding box center [794, 328] width 497 height 39
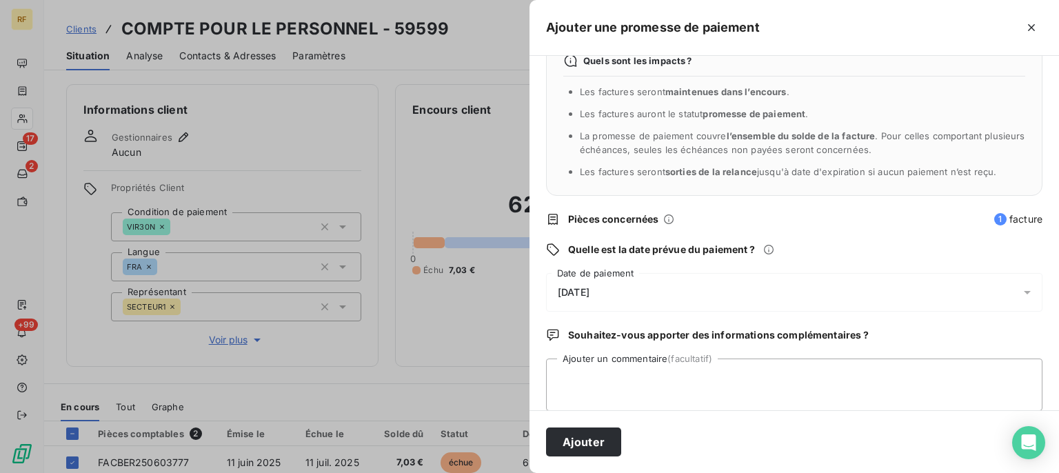
scroll to position [53, 0]
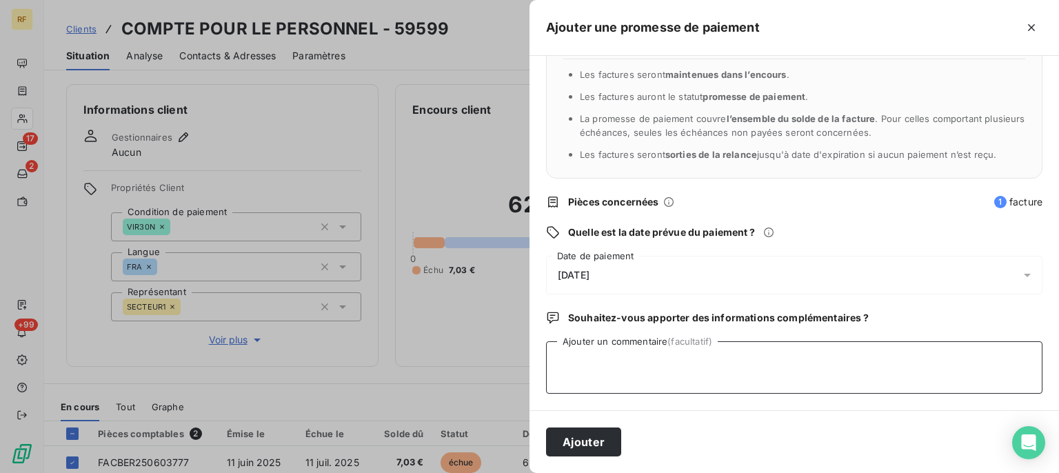
click at [723, 346] on textarea "Ajouter un commentaire (facultatif)" at bounding box center [794, 367] width 497 height 52
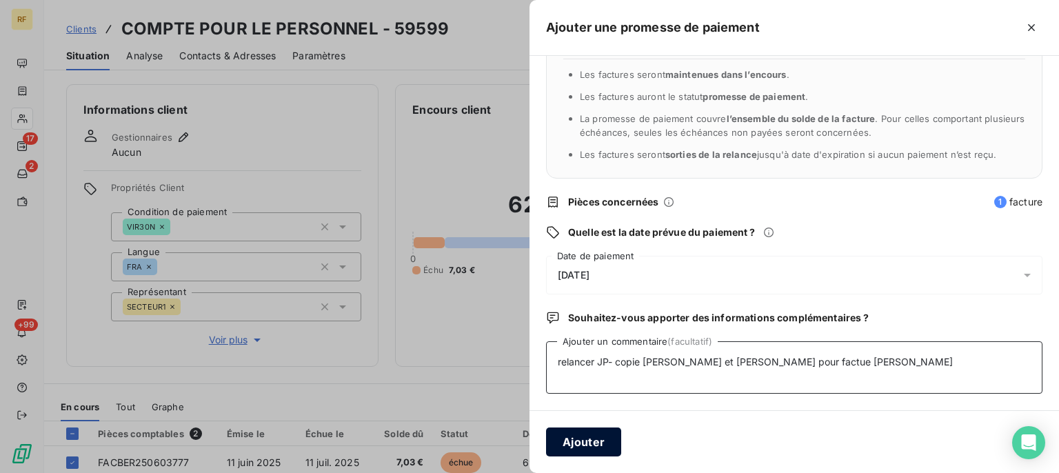
type textarea "relancer JP- copie Dimitri et Clément pour factue Kevin G - cl"
click at [586, 440] on button "Ajouter" at bounding box center [583, 442] width 75 height 29
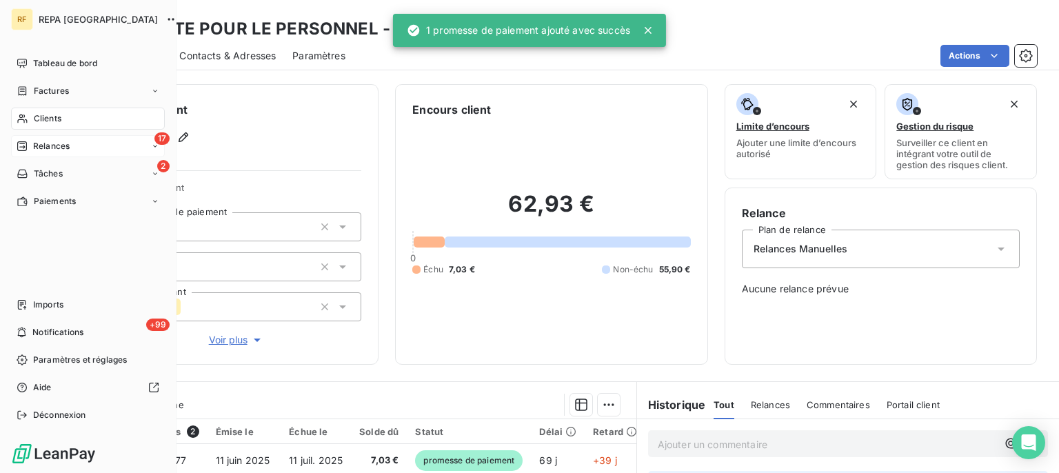
click at [54, 148] on span "Relances" at bounding box center [51, 146] width 37 height 12
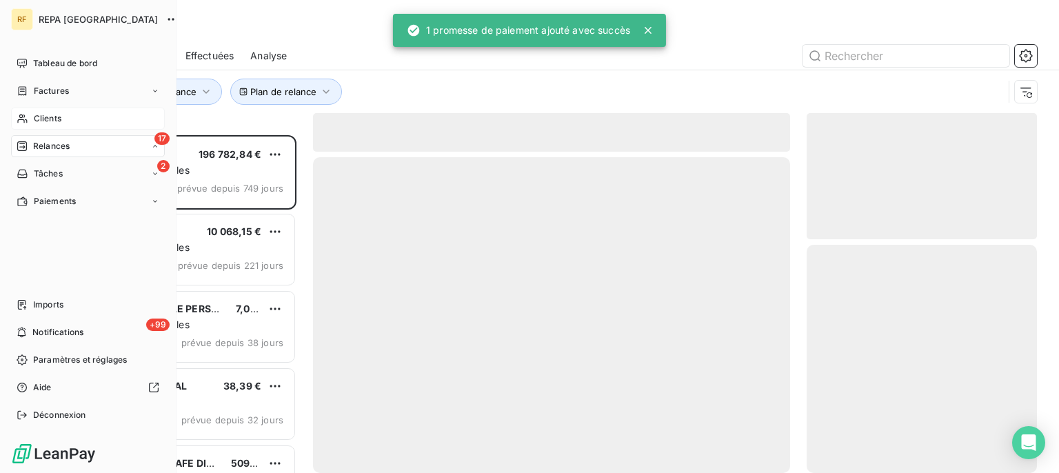
scroll to position [326, 218]
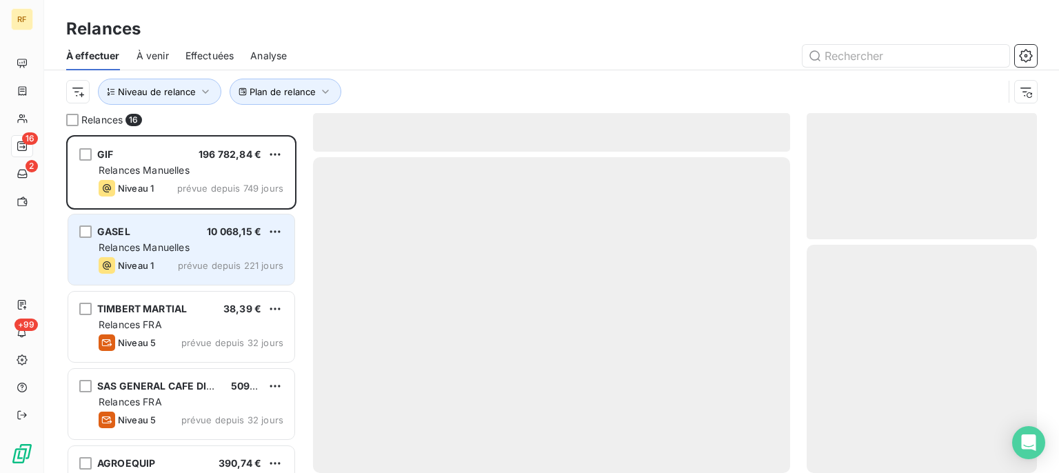
scroll to position [326, 218]
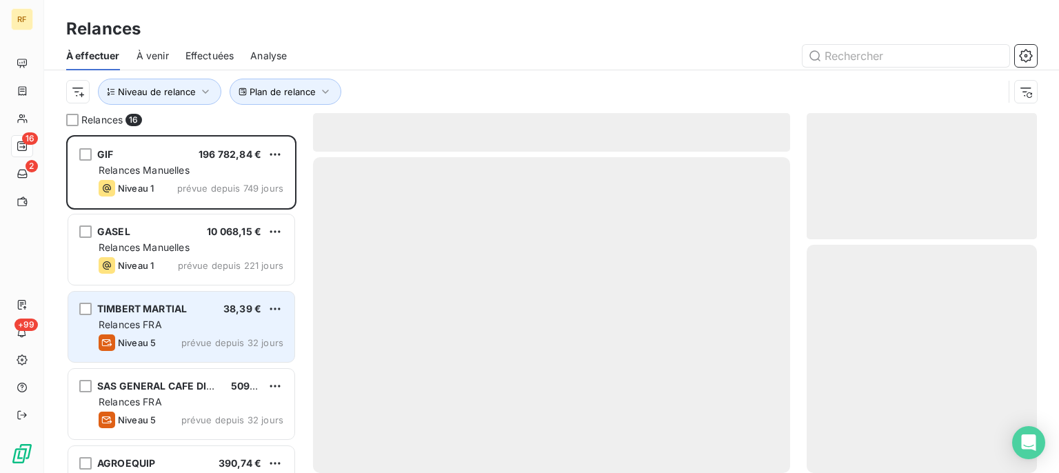
click at [170, 318] on div "Relances FRA" at bounding box center [191, 325] width 185 height 14
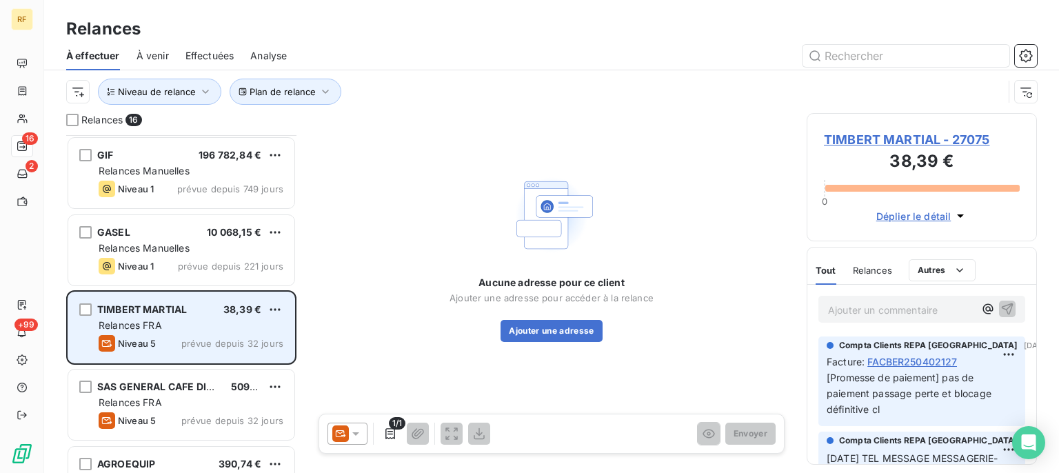
click at [171, 329] on div "Relances FRA" at bounding box center [191, 326] width 185 height 14
click at [211, 332] on div "TIMBERT MARTIAL 38,39 € Relances FRA Niveau 5 prévue depuis 32 jours" at bounding box center [181, 327] width 226 height 70
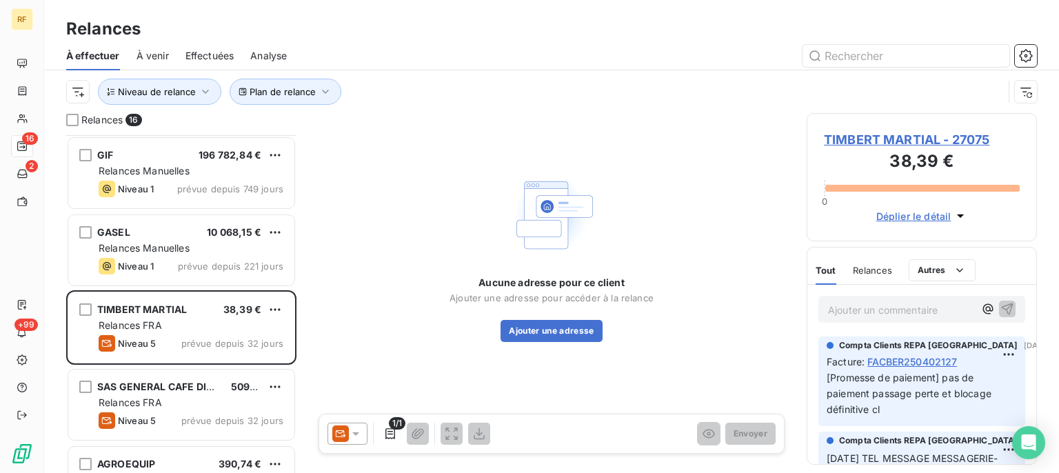
click at [358, 440] on icon at bounding box center [356, 434] width 14 height 14
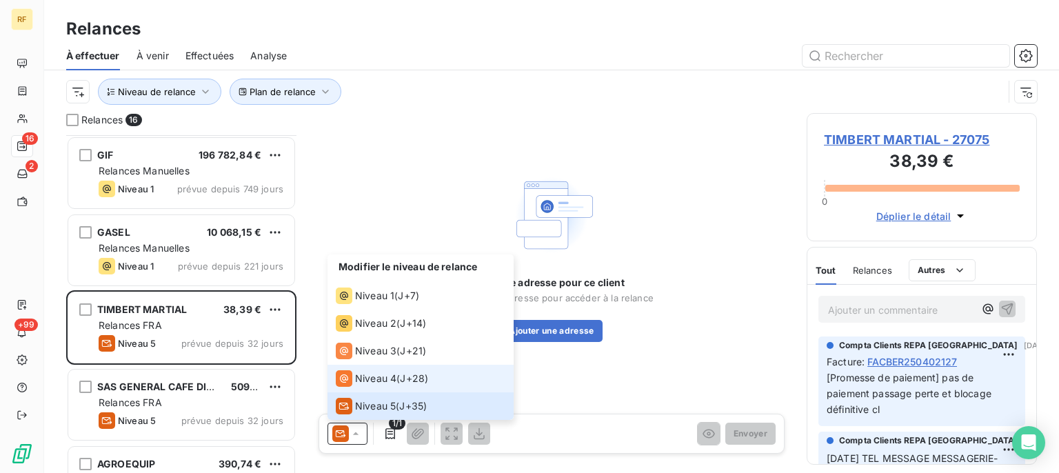
click at [377, 380] on span "Niveau 4" at bounding box center [375, 379] width 41 height 14
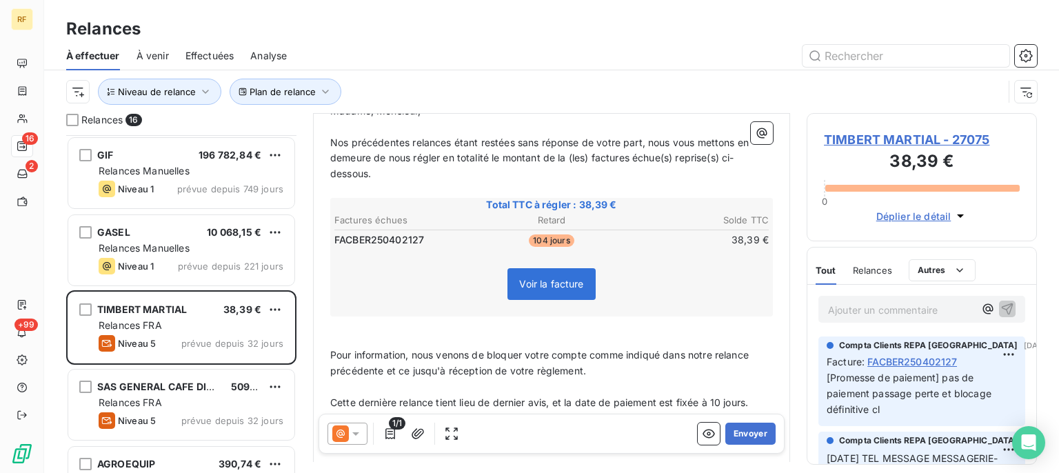
scroll to position [209, 0]
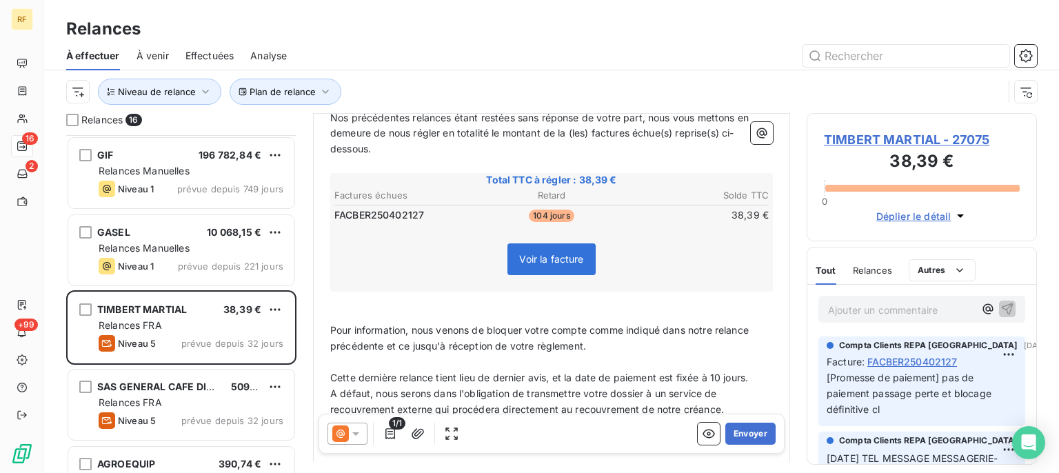
click at [877, 134] on span "TIMBERT MARTIAL - 27075" at bounding box center [922, 139] width 196 height 19
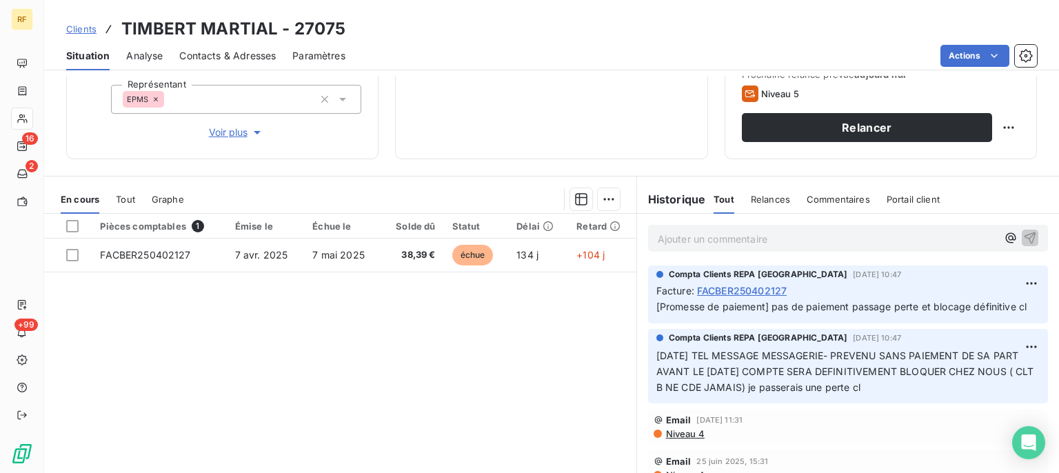
scroll to position [208, 0]
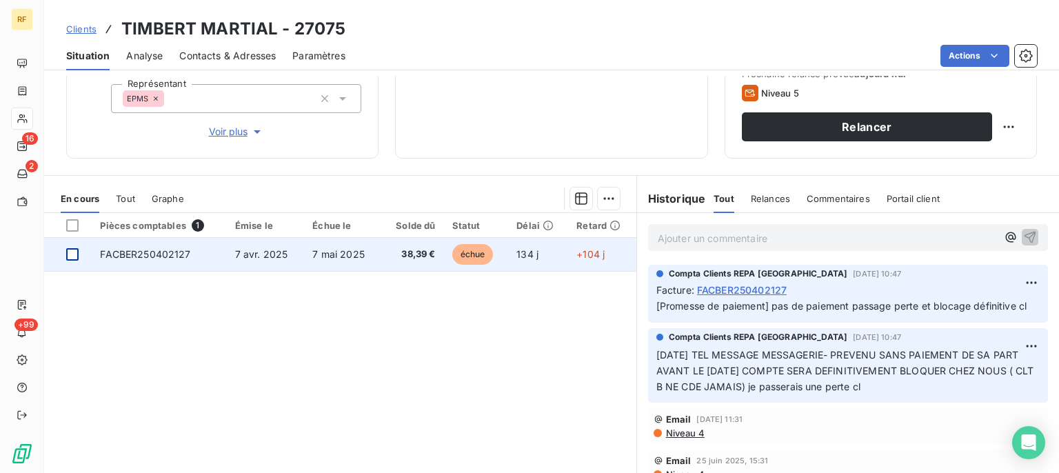
click at [72, 256] on div at bounding box center [72, 254] width 12 height 12
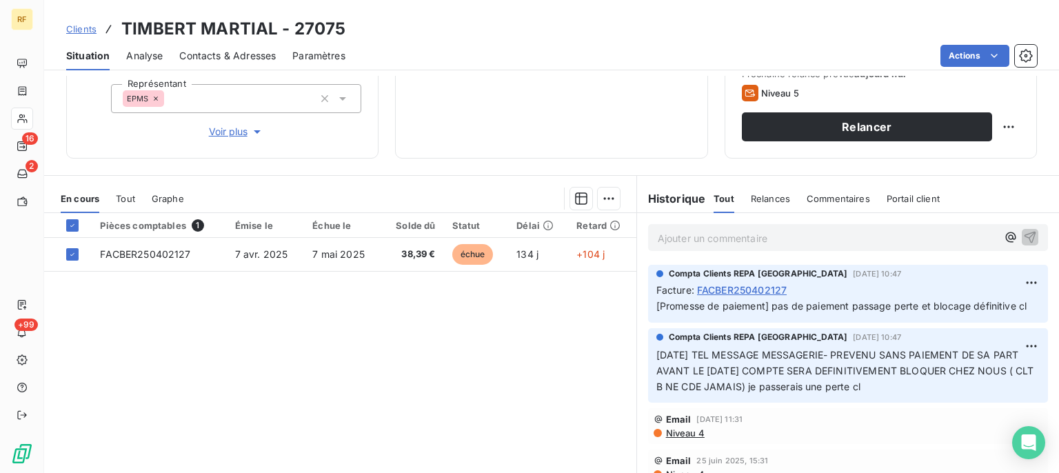
click at [607, 197] on html "RF 16 2 +99 Clients TIMBERT MARTIAL - 27075 Situation Analyse Contacts & Adress…" at bounding box center [529, 236] width 1059 height 473
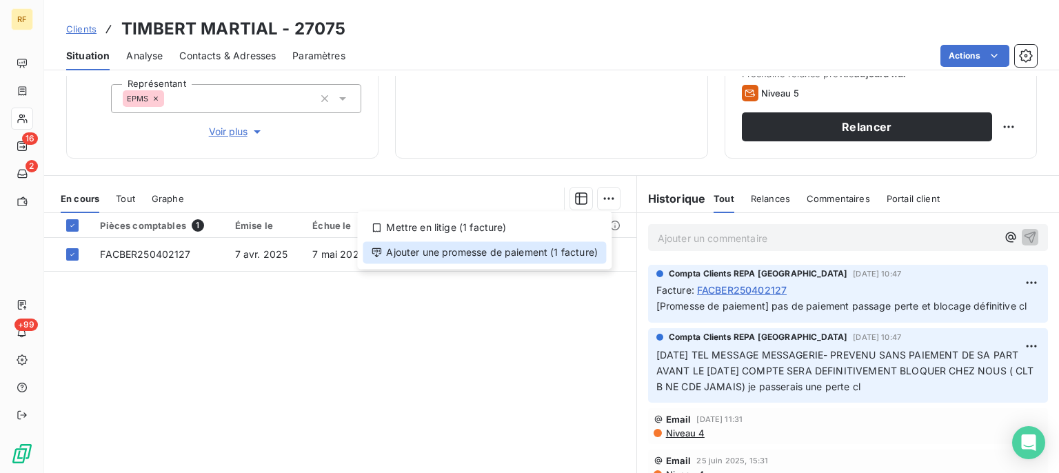
click at [546, 253] on div "Ajouter une promesse de paiement (1 facture)" at bounding box center [484, 252] width 243 height 22
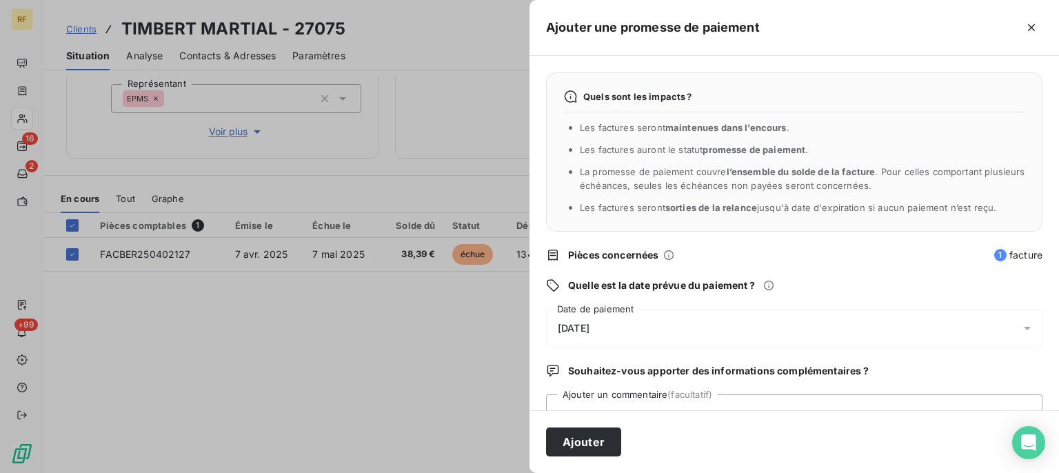
click at [590, 324] on span "[DATE]" at bounding box center [574, 328] width 32 height 11
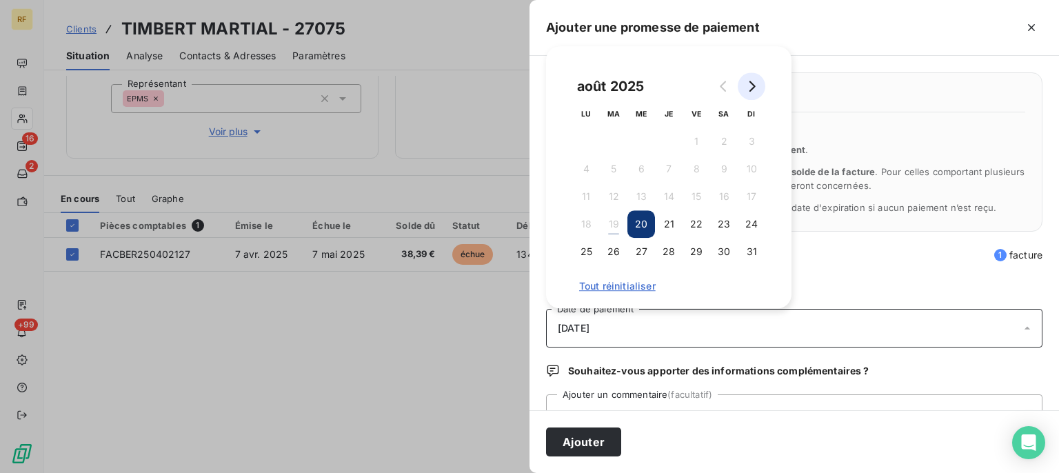
click at [752, 92] on button "Go to next month" at bounding box center [752, 86] width 28 height 28
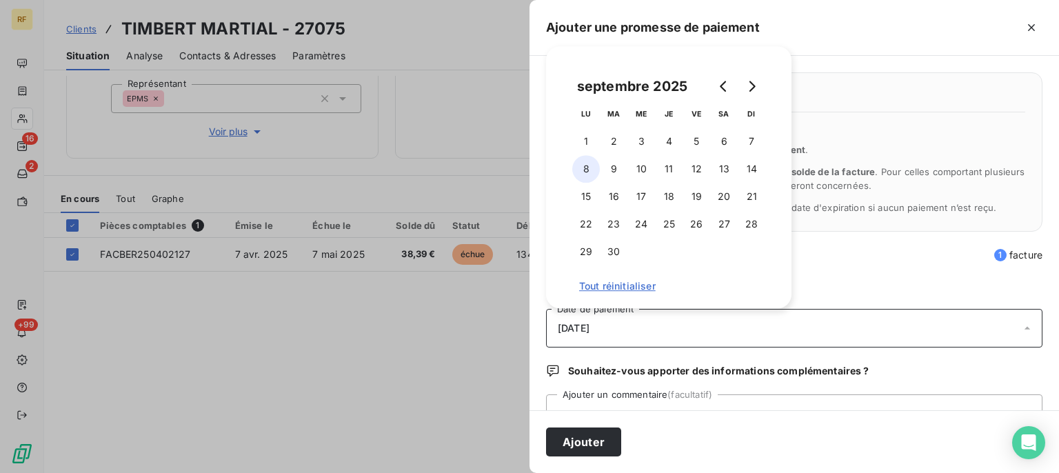
click at [586, 169] on button "8" at bounding box center [586, 169] width 28 height 28
click at [644, 328] on div "08/09/2025" at bounding box center [794, 328] width 497 height 39
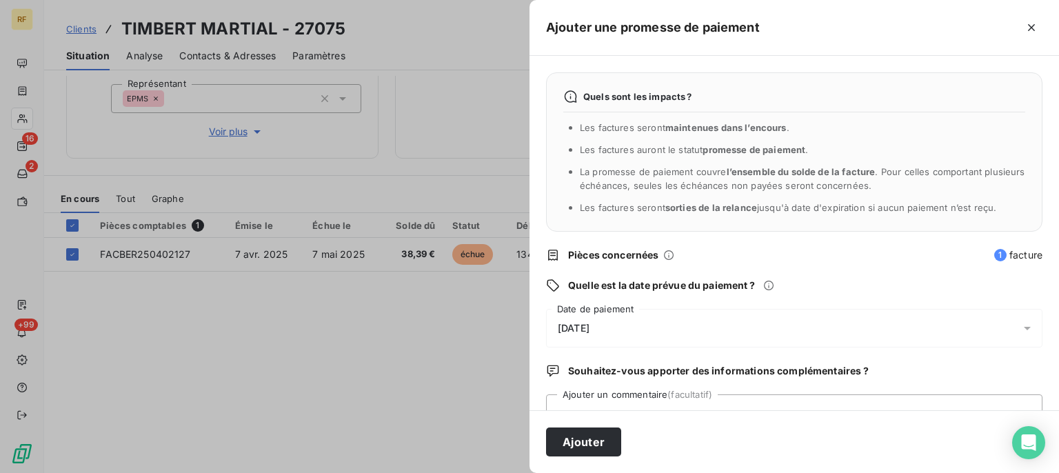
scroll to position [53, 0]
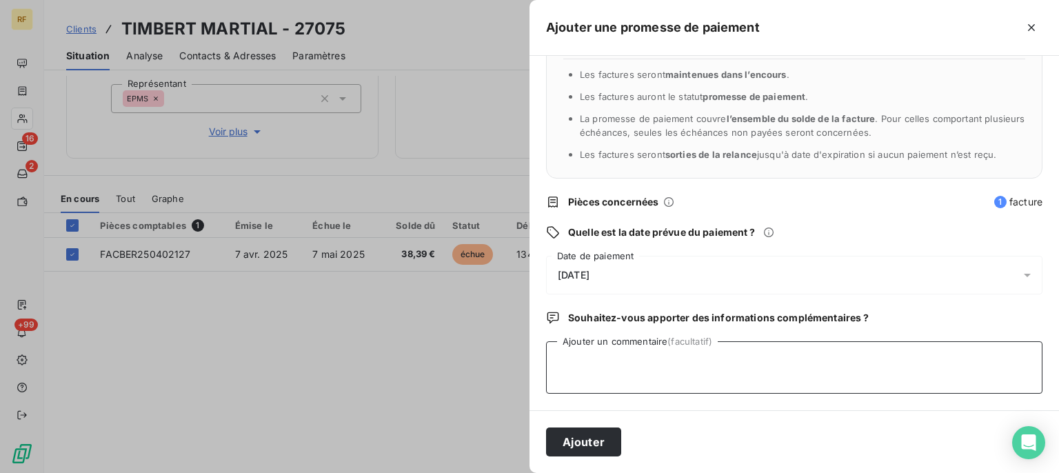
click at [632, 365] on textarea "Ajouter un commentaire (facultatif)" at bounding box center [794, 367] width 497 height 52
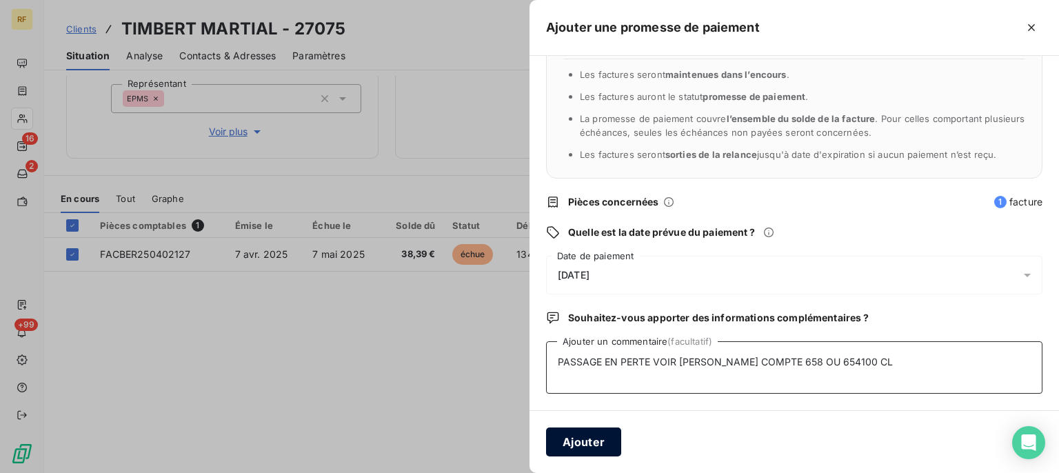
type textarea "PASSAGE EN PERTE VOIR CLEMENT COMPTE 658 OU 654100 CL"
click at [574, 439] on button "Ajouter" at bounding box center [583, 442] width 75 height 29
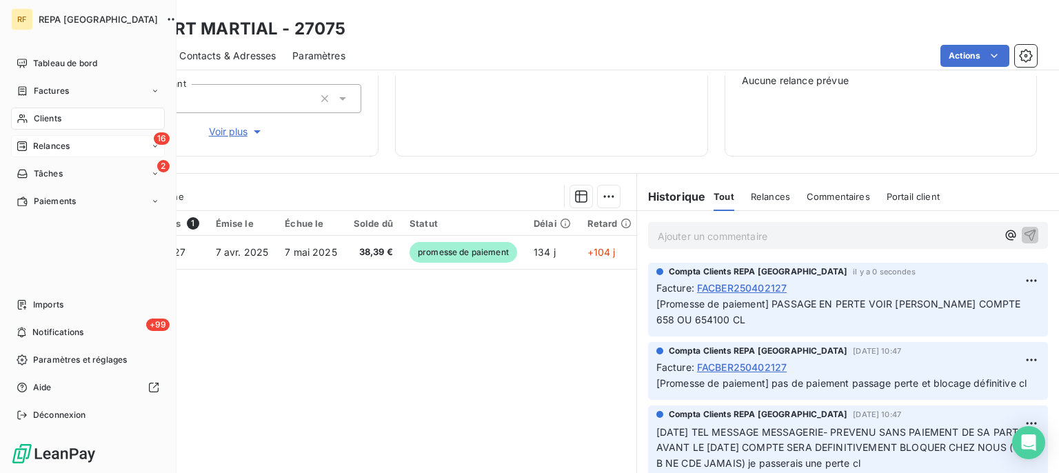
click at [66, 148] on span "Relances" at bounding box center [51, 146] width 37 height 12
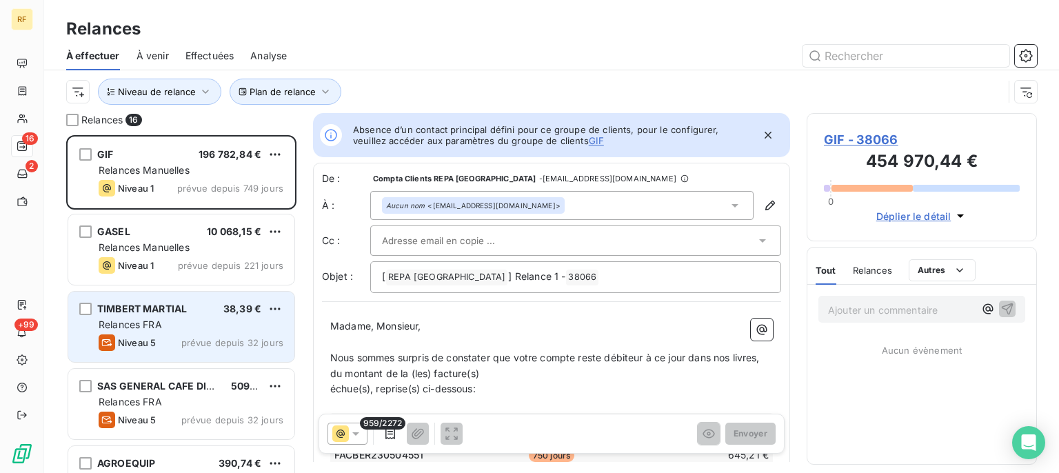
scroll to position [326, 218]
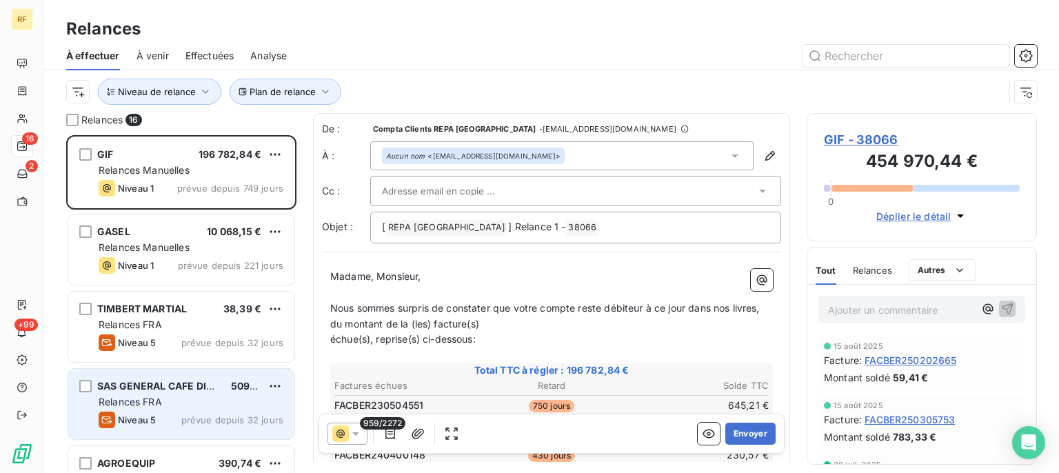
click at [183, 395] on div "Relances FRA" at bounding box center [191, 402] width 185 height 14
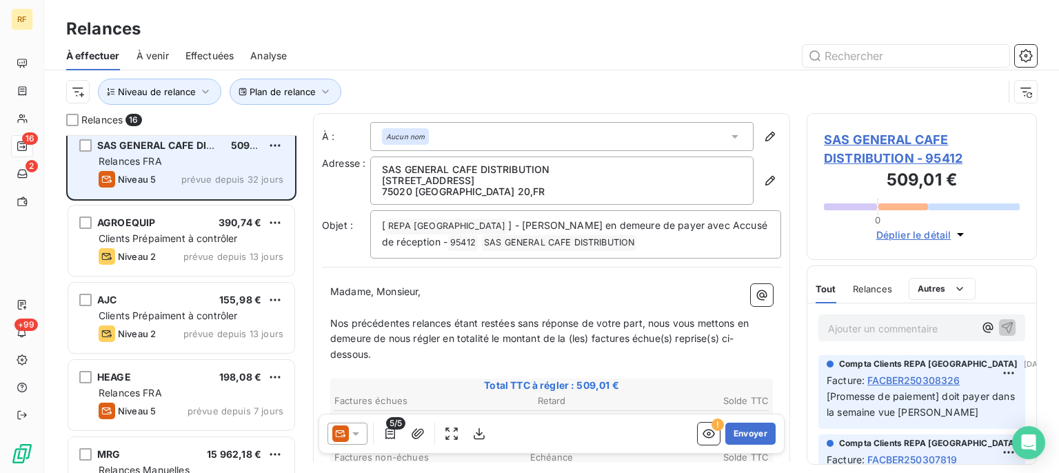
scroll to position [209, 0]
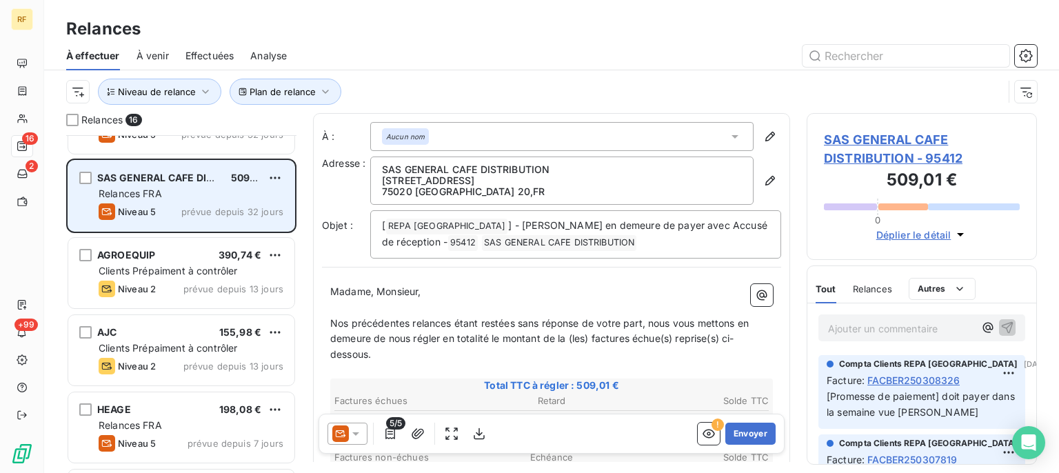
click at [192, 197] on div "Relances FRA" at bounding box center [191, 194] width 185 height 14
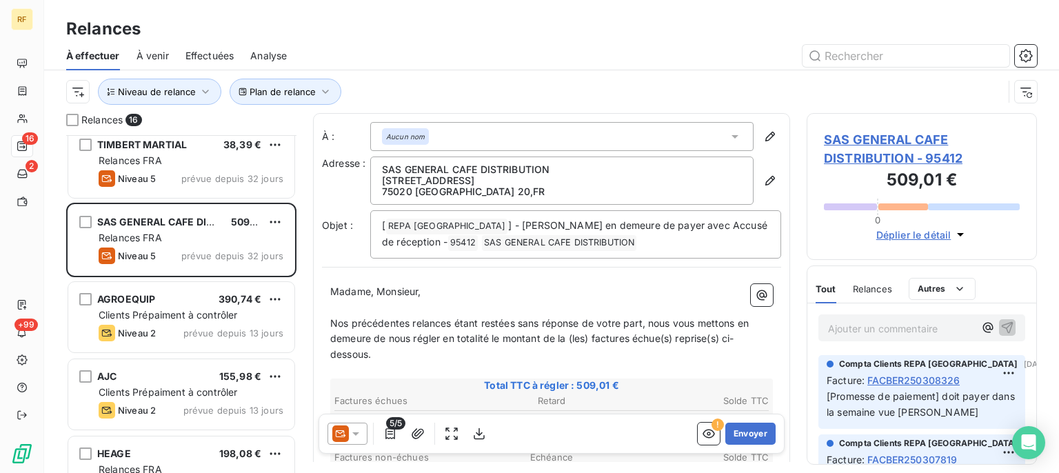
scroll to position [139, 0]
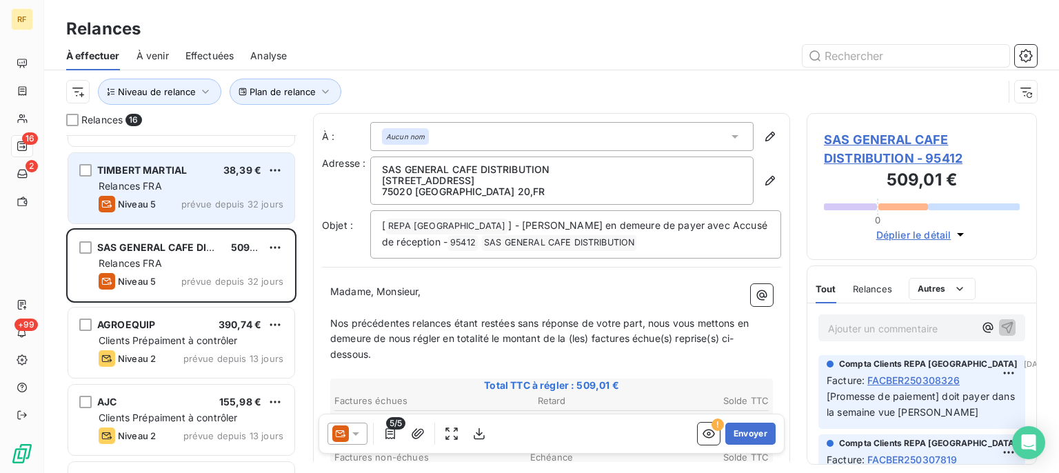
click at [183, 190] on div "Relances FRA" at bounding box center [191, 186] width 185 height 14
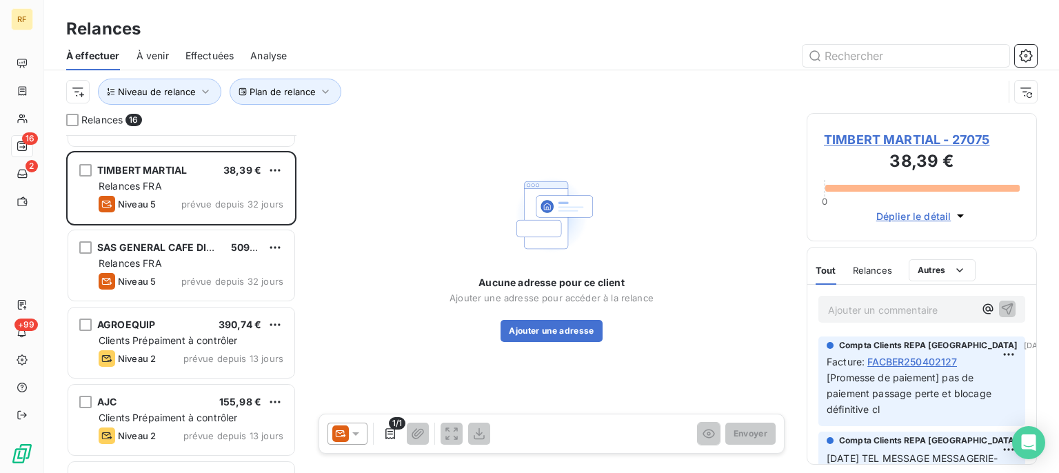
click at [868, 137] on span "TIMBERT MARTIAL - 27075" at bounding box center [922, 139] width 196 height 19
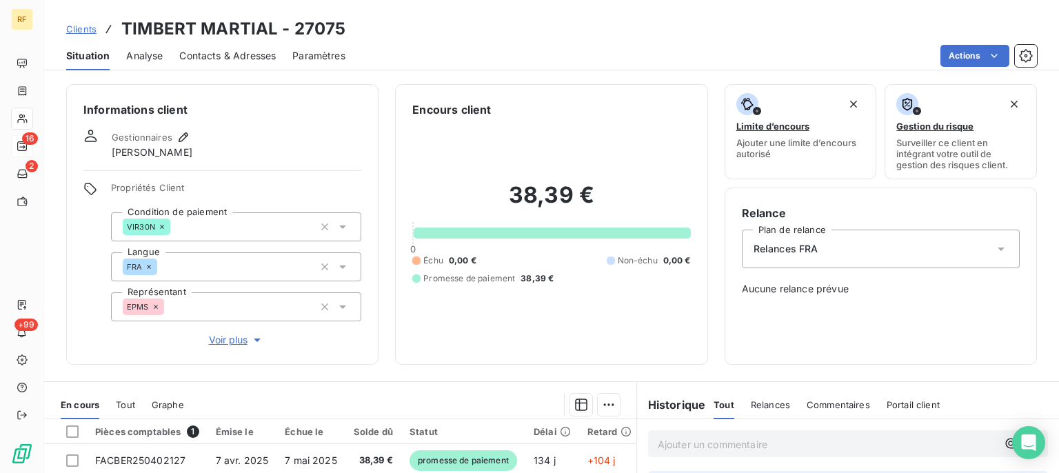
click at [812, 250] on div "Relances FRA" at bounding box center [881, 249] width 278 height 39
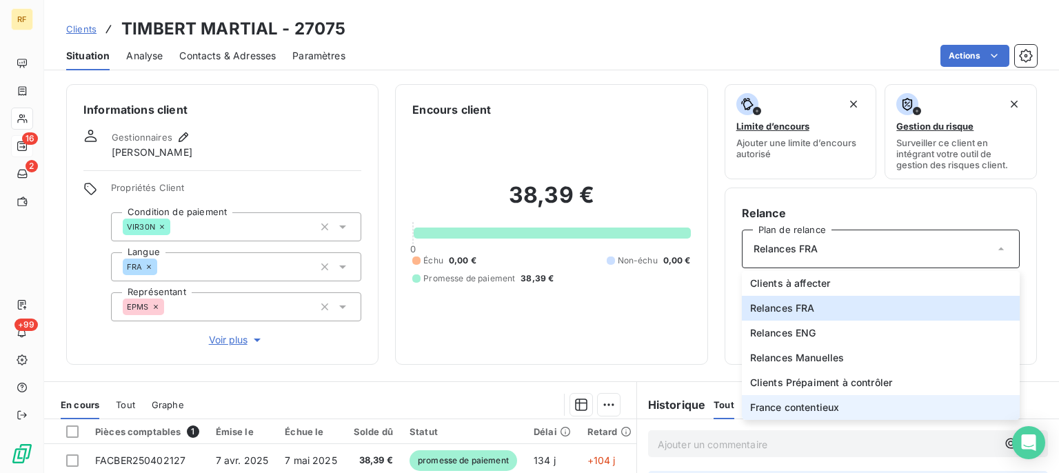
click at [821, 407] on span "France contentieux" at bounding box center [795, 408] width 90 height 14
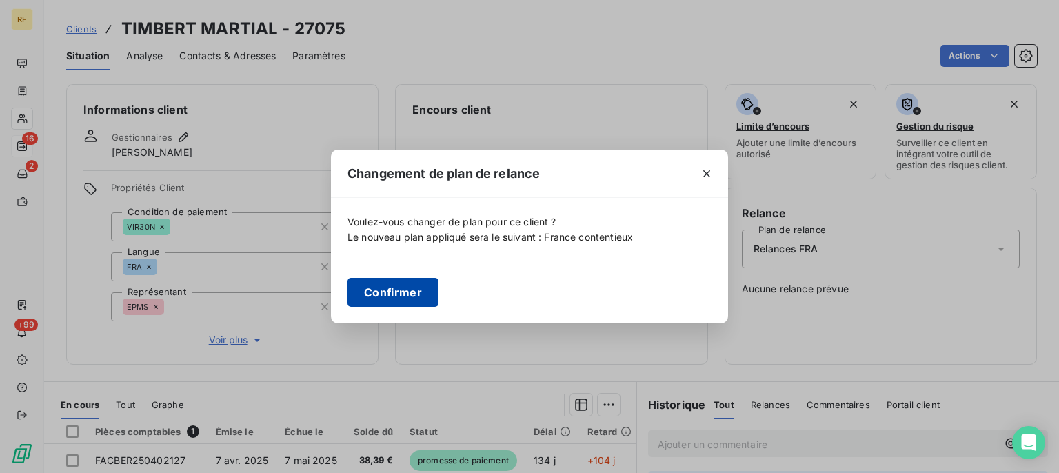
click at [408, 292] on button "Confirmer" at bounding box center [393, 292] width 91 height 29
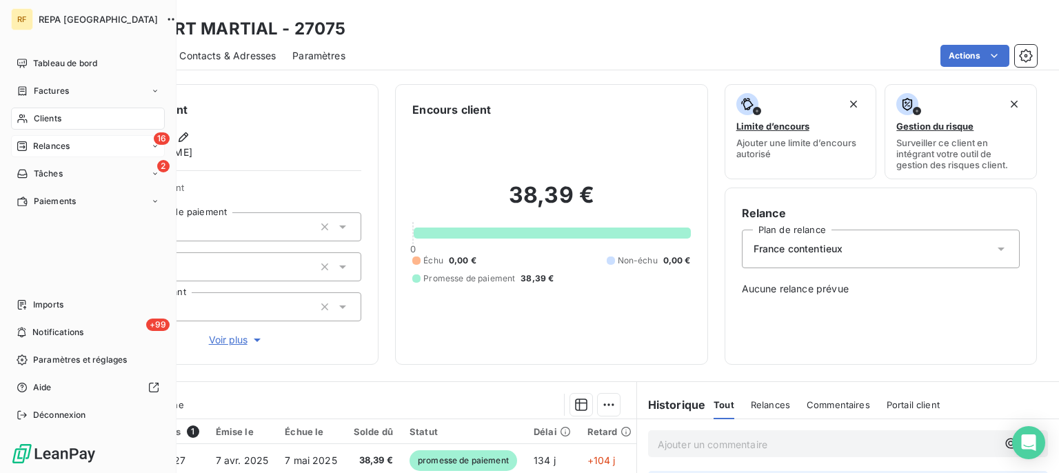
click at [46, 144] on span "Relances" at bounding box center [51, 146] width 37 height 12
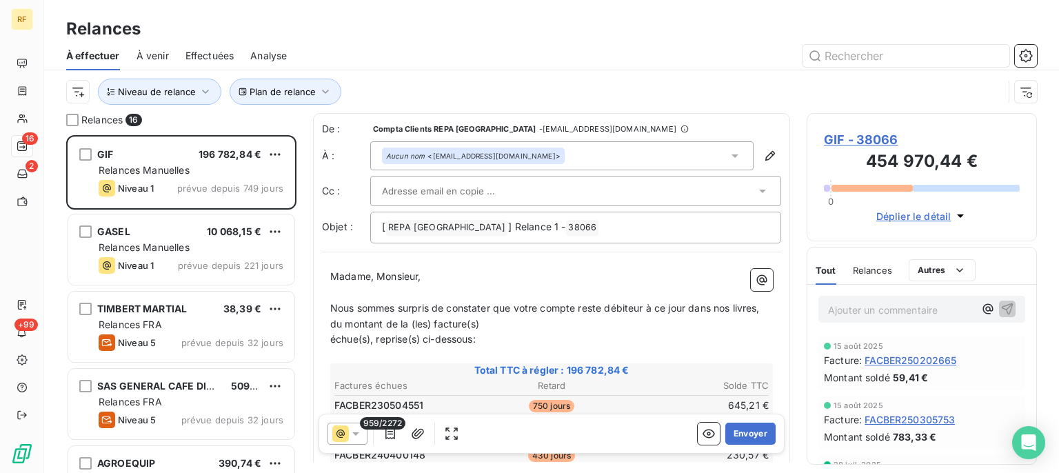
scroll to position [326, 218]
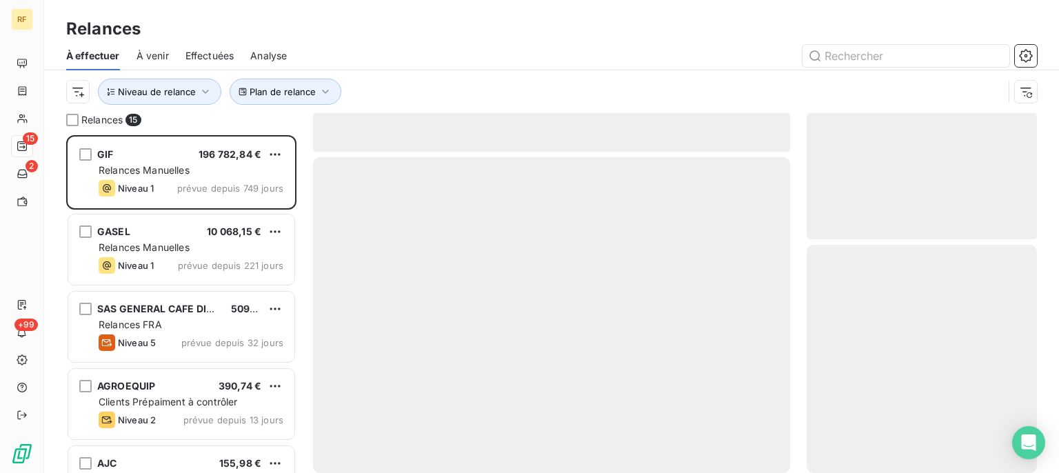
scroll to position [326, 218]
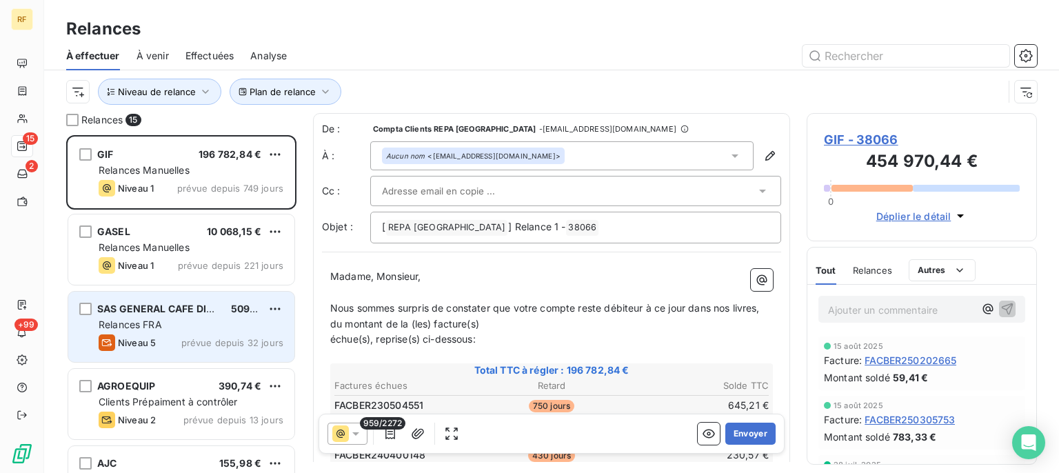
click at [182, 327] on div "Relances FRA" at bounding box center [191, 325] width 185 height 14
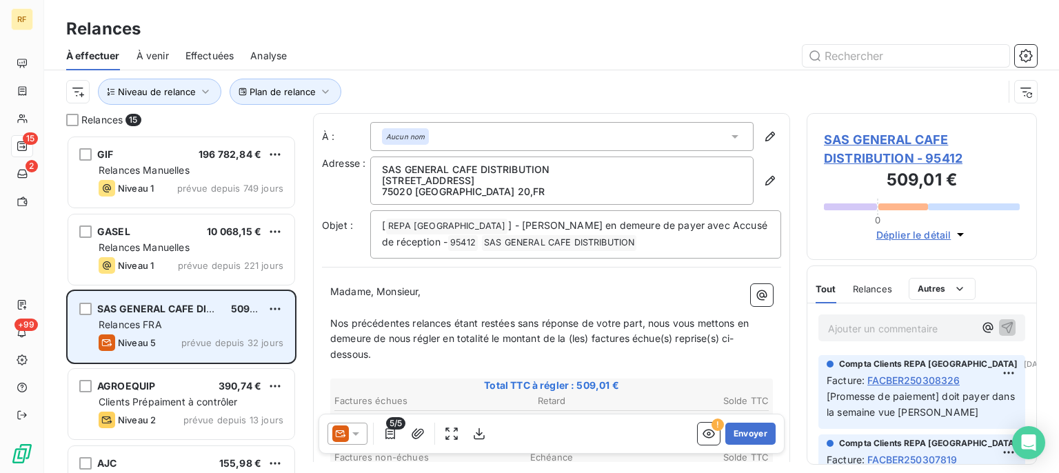
click at [241, 319] on div "Relances FRA" at bounding box center [191, 325] width 185 height 14
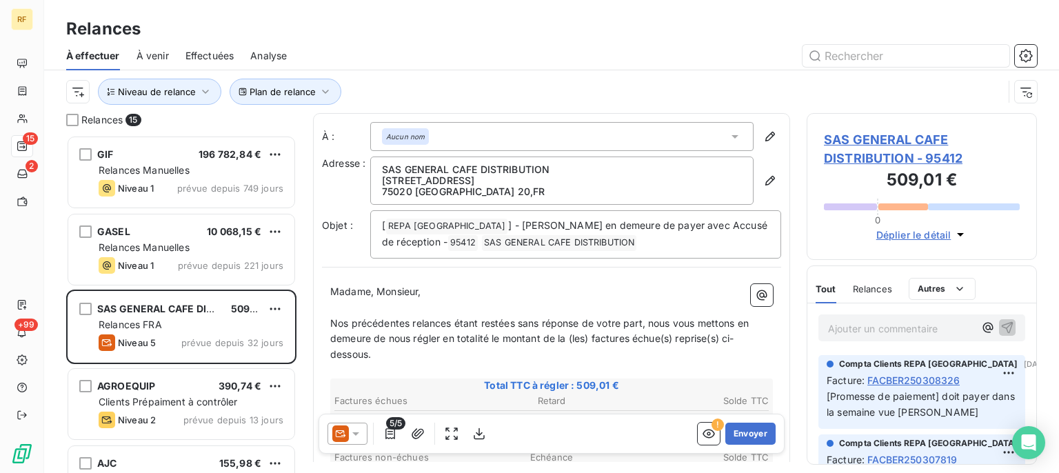
click at [1001, 410] on p "[Promesse de paiement] doit payer dans la semaine vue [PERSON_NAME]" at bounding box center [922, 405] width 190 height 32
click at [895, 137] on span "SAS GENERAL CAFE DISTRIBUTION - 95412" at bounding box center [922, 148] width 196 height 37
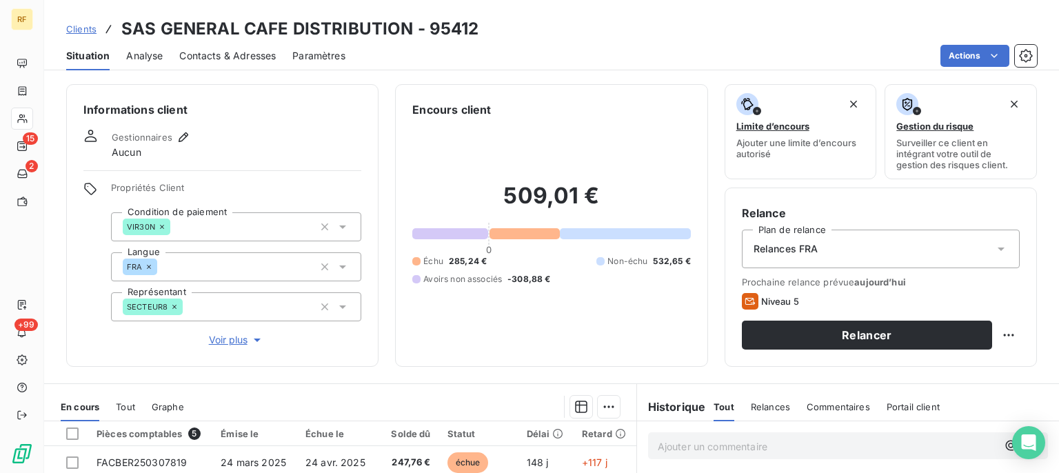
scroll to position [254, 0]
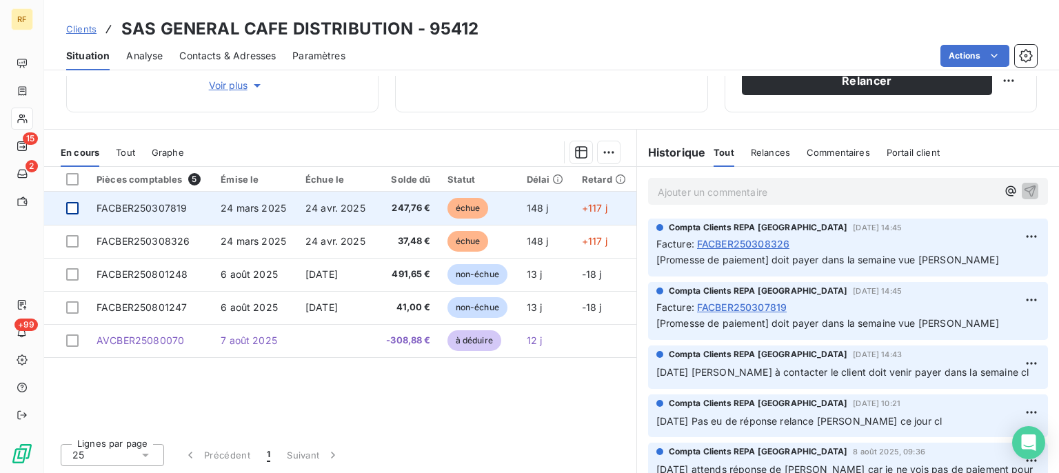
click at [79, 205] on div at bounding box center [72, 208] width 12 height 12
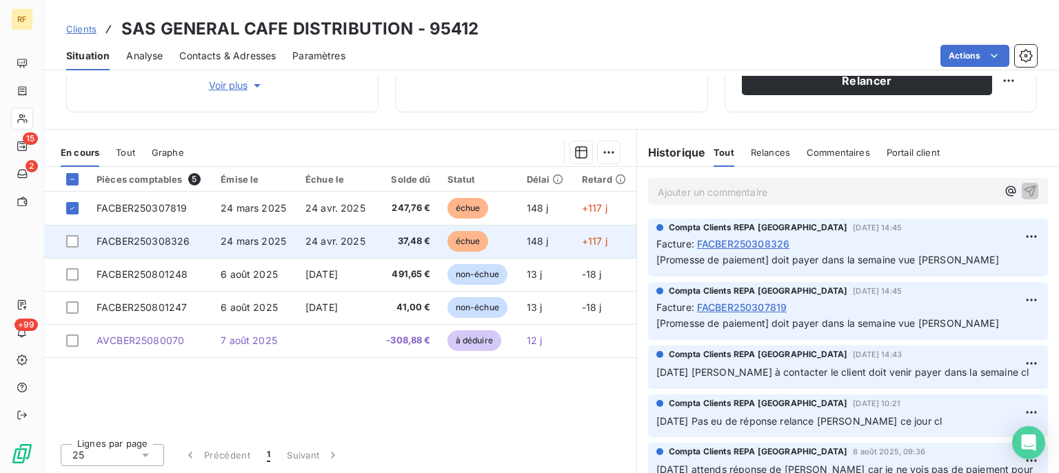
click at [75, 234] on td at bounding box center [66, 241] width 44 height 33
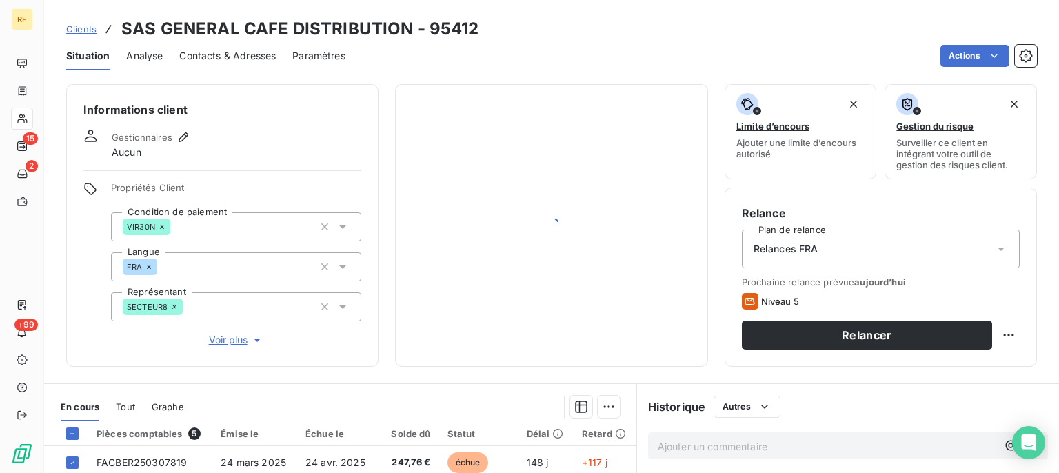
scroll to position [254, 0]
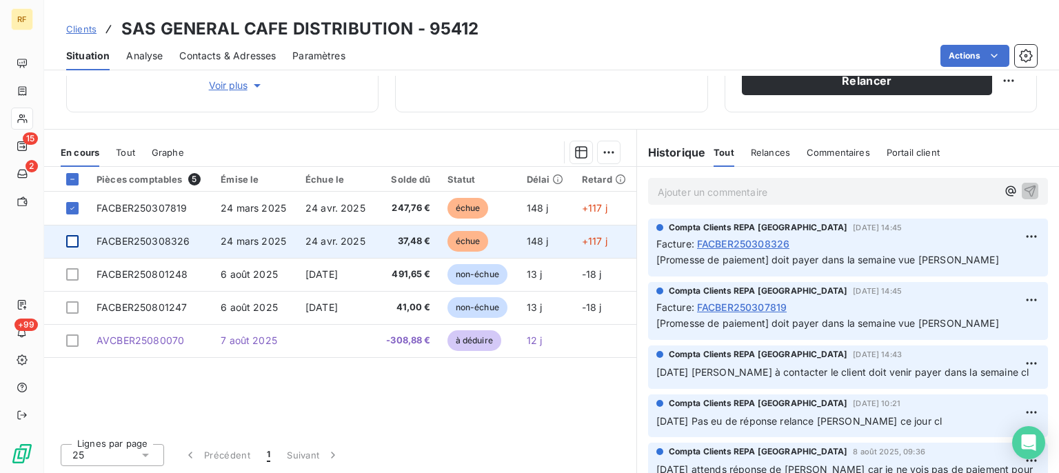
click at [70, 239] on div at bounding box center [72, 241] width 12 height 12
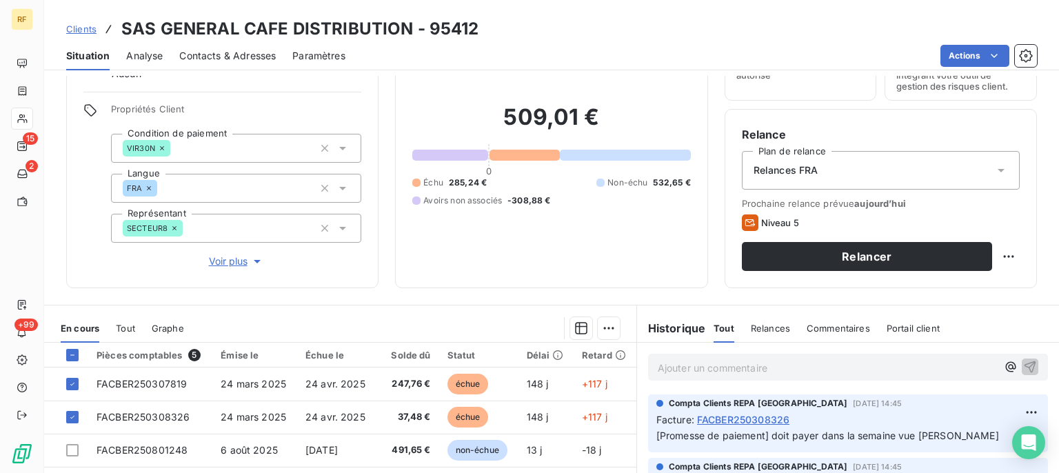
scroll to position [46, 0]
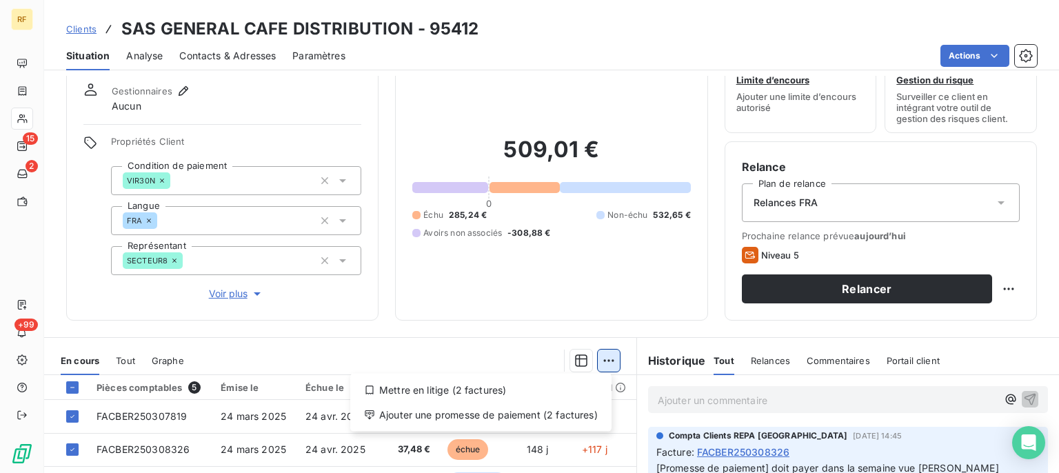
click at [608, 359] on html "RF 15 2 +99 Clients SAS GENERAL CAFE DISTRIBUTION - 95412 Situation Analyse Con…" at bounding box center [529, 236] width 1059 height 473
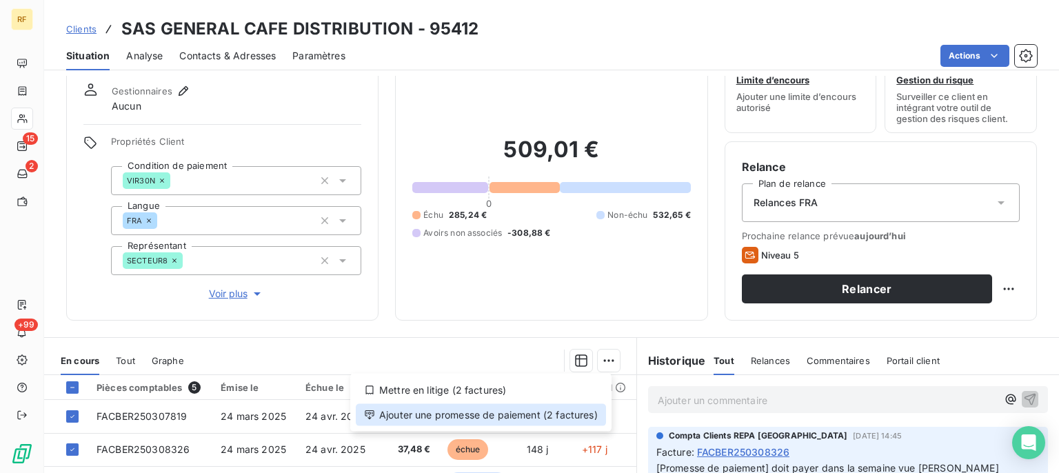
click at [494, 417] on div "Ajouter une promesse de paiement (2 factures)" at bounding box center [481, 415] width 250 height 22
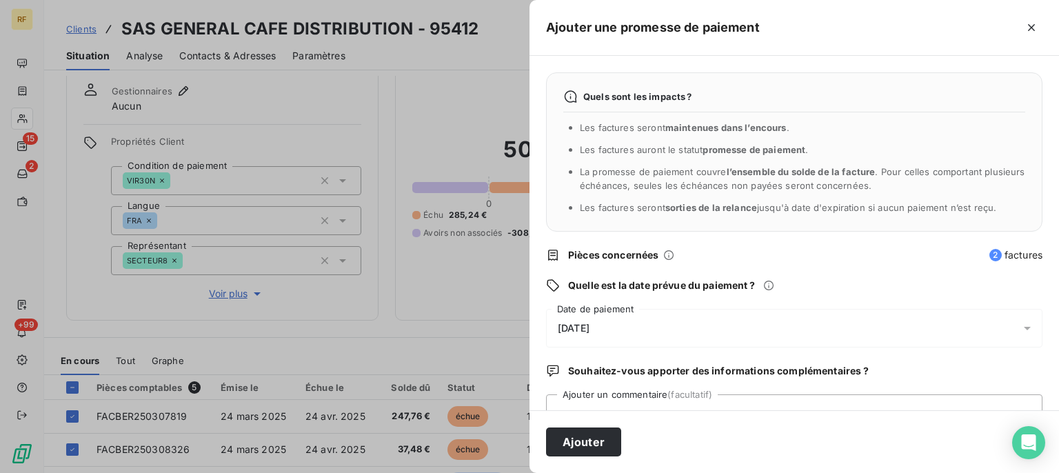
click at [577, 332] on span "[DATE]" at bounding box center [574, 328] width 32 height 11
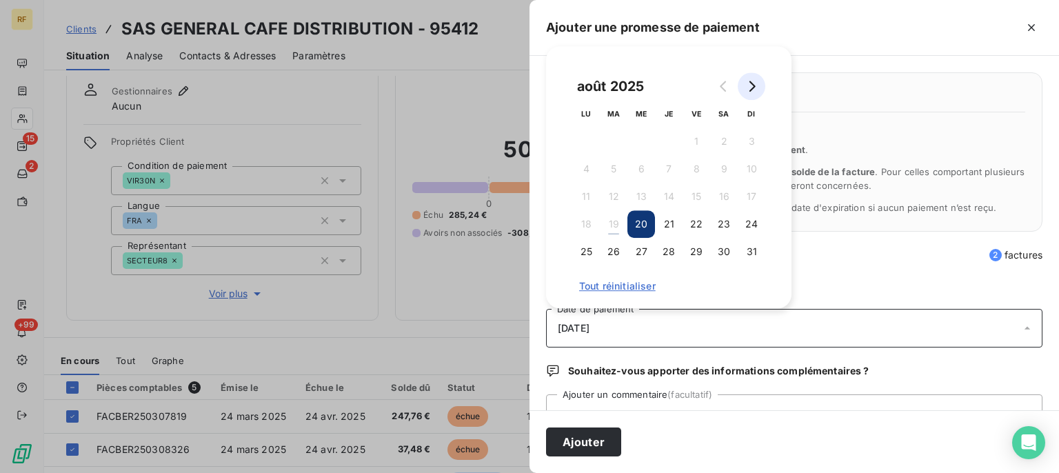
click at [751, 93] on button "Go to next month" at bounding box center [752, 86] width 28 height 28
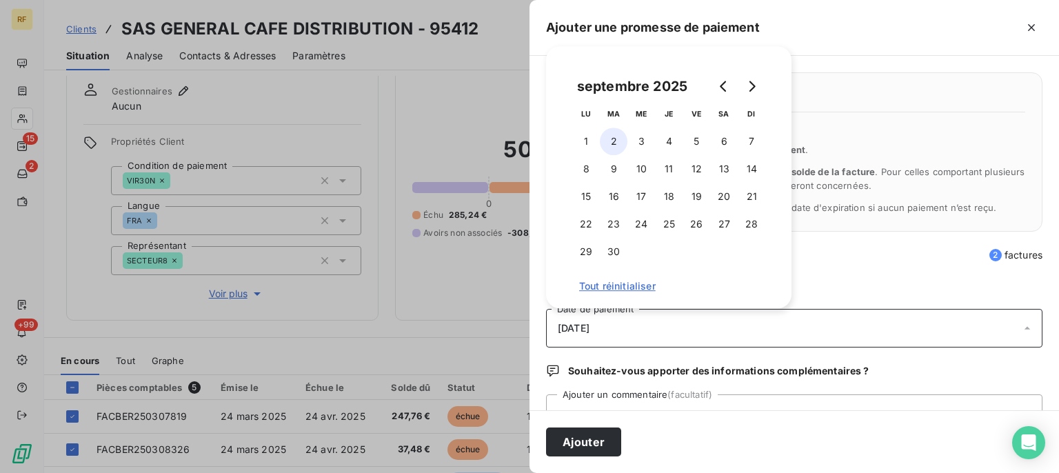
click at [617, 147] on button "2" at bounding box center [614, 142] width 28 height 28
click at [739, 402] on textarea "Ajouter un commentaire (facultatif)" at bounding box center [794, 420] width 497 height 52
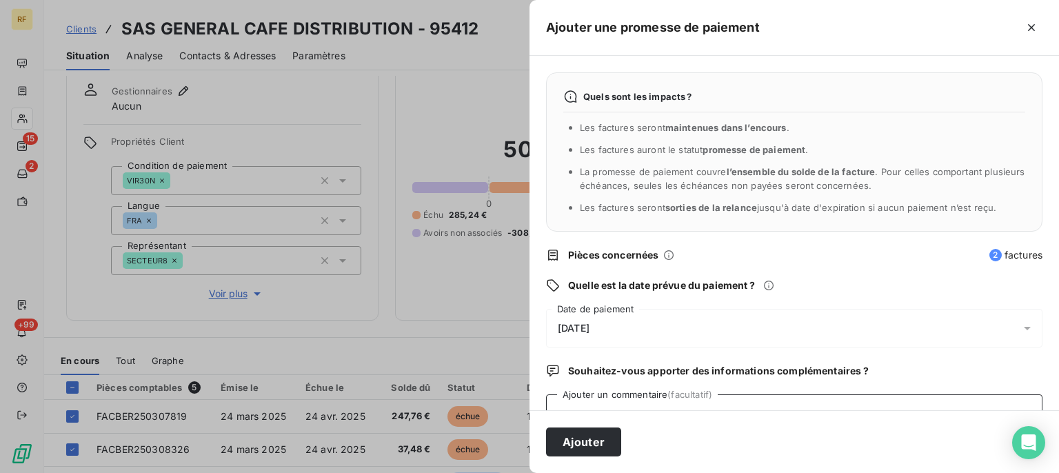
scroll to position [53, 0]
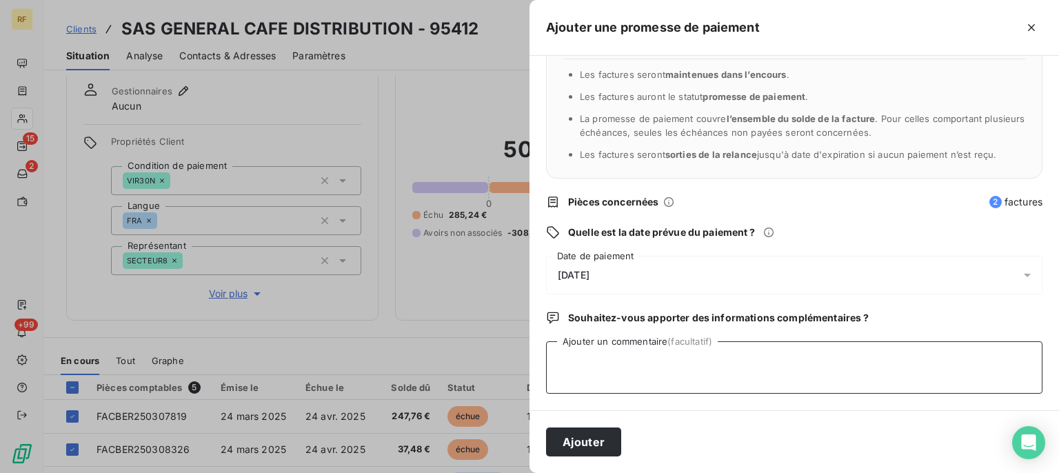
click at [738, 378] on textarea "Ajouter un commentaire (facultatif)" at bounding box center [794, 367] width 497 height 52
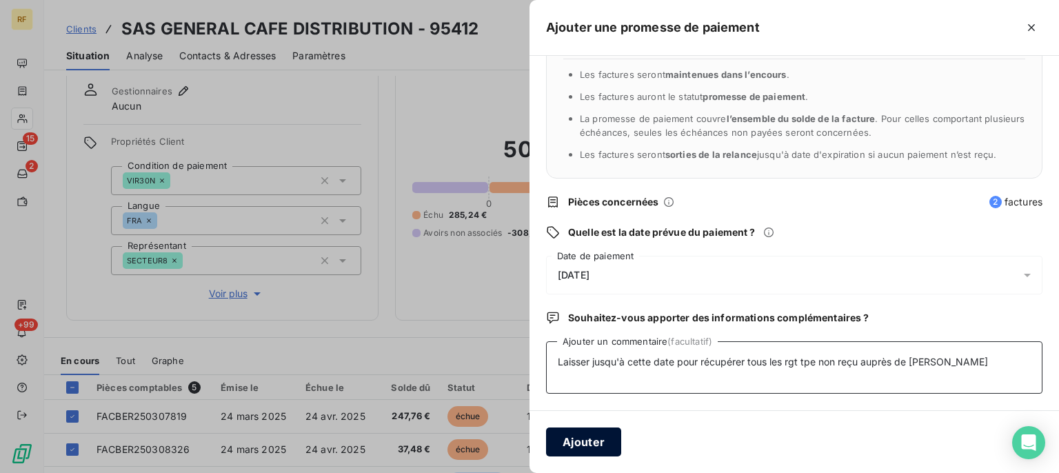
type textarea "Laisser jusqu'à cette date pour récupérer tous les rgt tpe non reçu auprès de N…"
click at [603, 441] on button "Ajouter" at bounding box center [583, 442] width 75 height 29
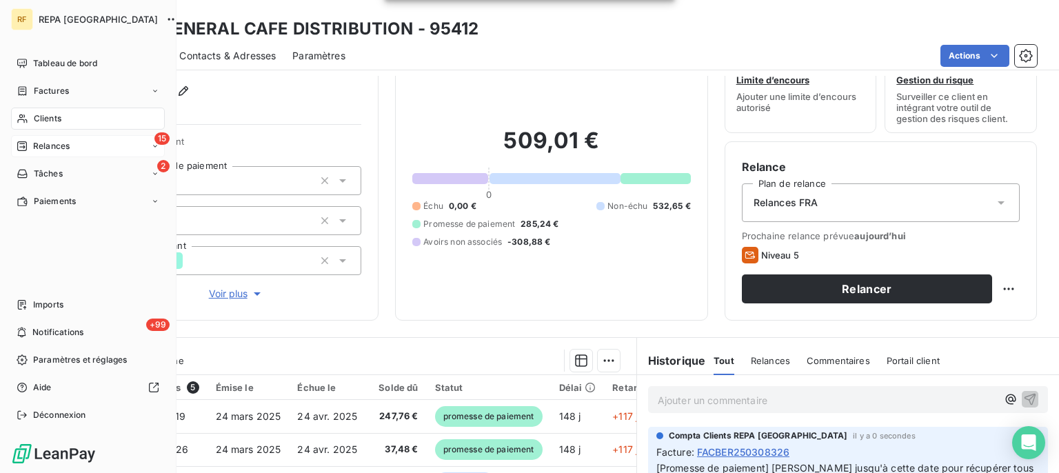
click at [63, 143] on span "Relances" at bounding box center [51, 146] width 37 height 12
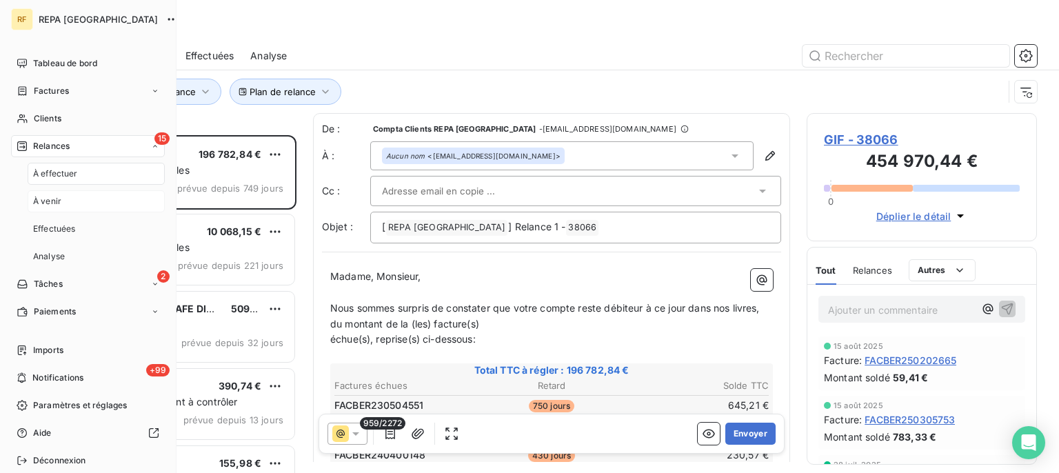
scroll to position [326, 218]
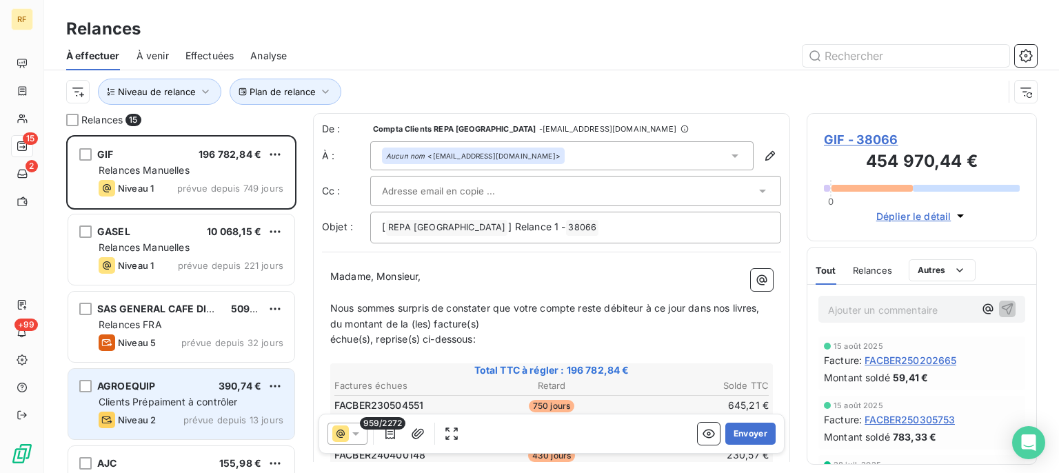
click at [197, 399] on span "Clients Prépaiment à contrôler" at bounding box center [168, 402] width 139 height 12
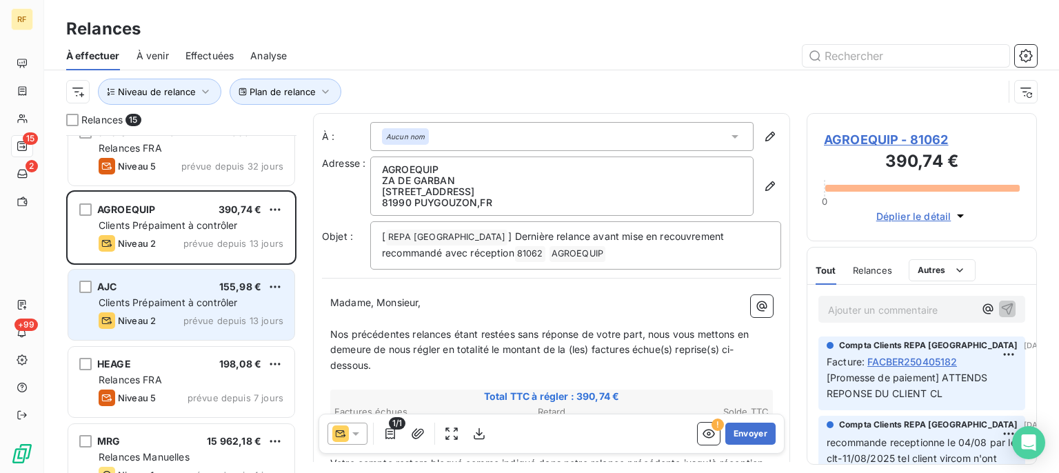
scroll to position [209, 0]
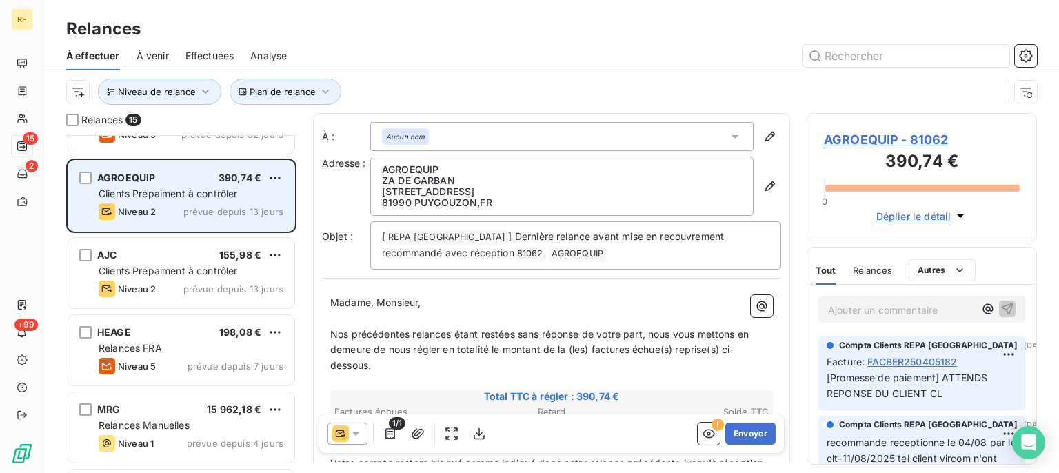
click at [203, 175] on div "AGROEQUIP 390,74 €" at bounding box center [191, 178] width 185 height 12
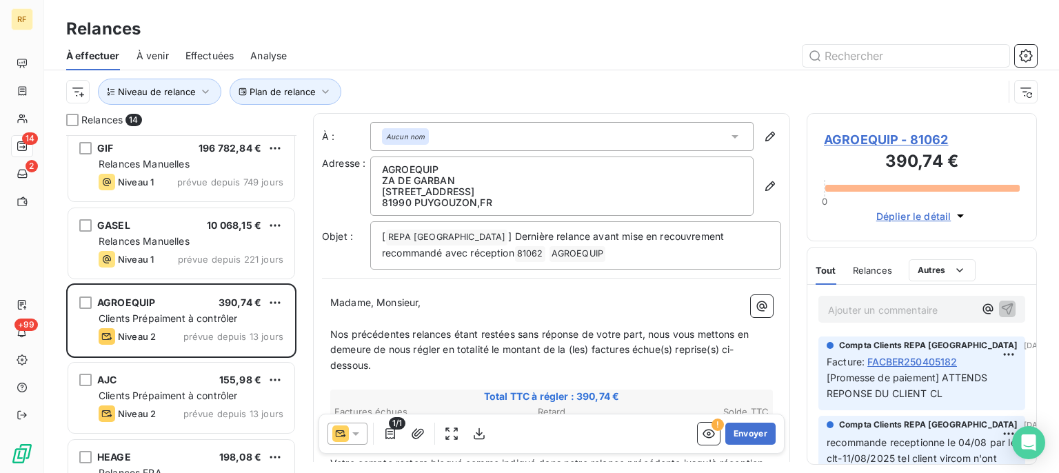
scroll to position [0, 0]
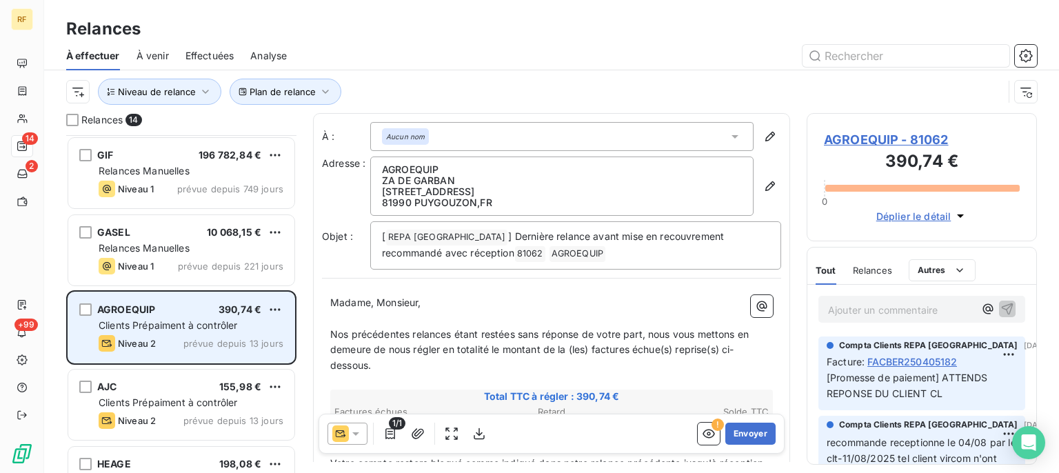
click at [210, 333] on div "AGROEQUIP 390,74 € Clients Prépaiment à contrôler Niveau 2 prévue depuis 13 jou…" at bounding box center [181, 327] width 226 height 70
click at [222, 349] on div "Niveau 2 prévue depuis 13 jours" at bounding box center [191, 343] width 185 height 17
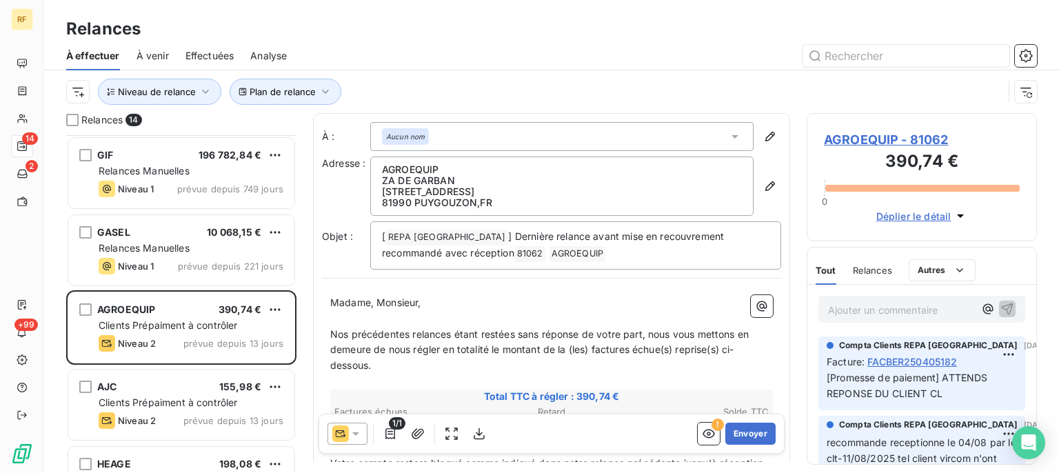
click at [906, 140] on span "AGROEQUIP - 81062" at bounding box center [922, 139] width 196 height 19
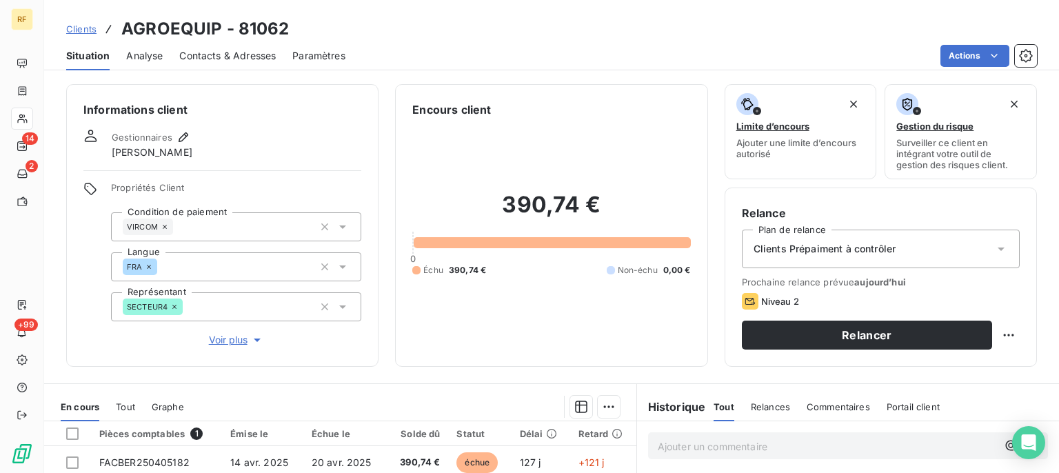
click at [851, 247] on span "Clients Prépaiment à contrôler" at bounding box center [825, 249] width 143 height 14
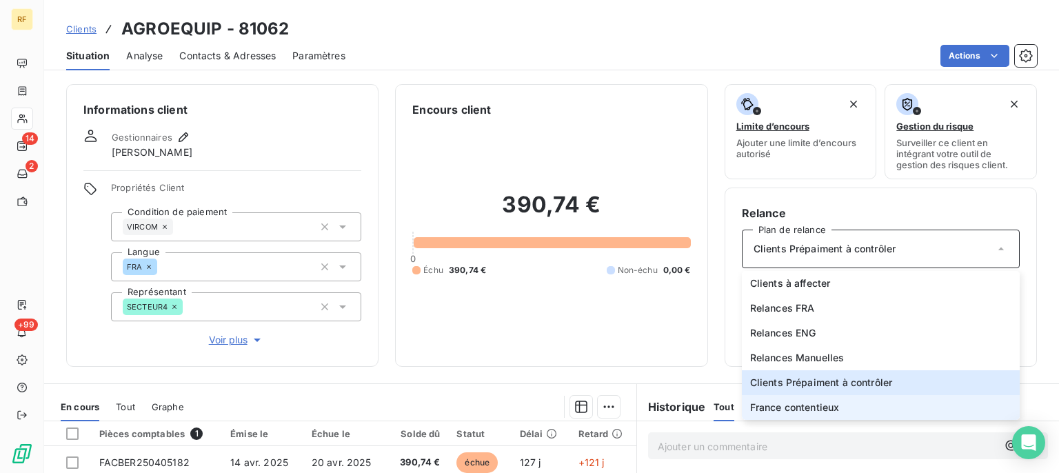
click at [830, 408] on span "France contentieux" at bounding box center [795, 408] width 90 height 14
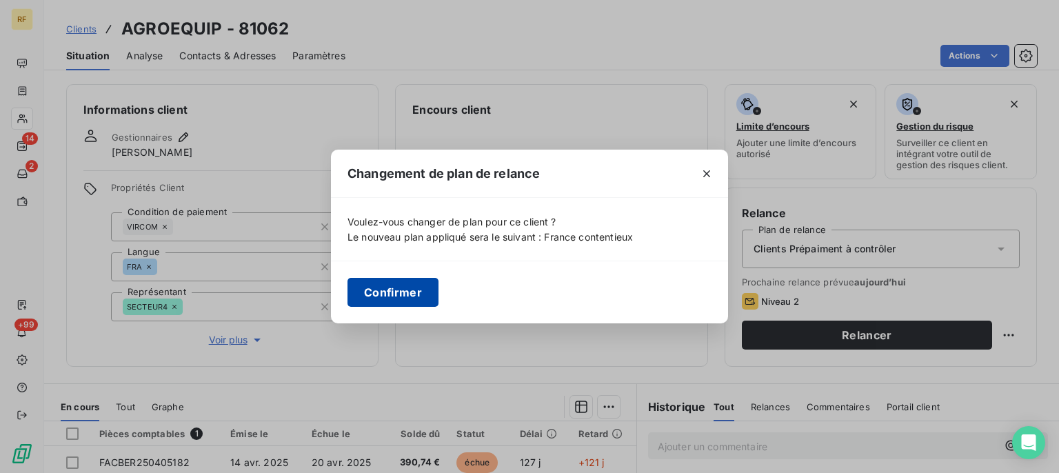
click at [408, 290] on button "Confirmer" at bounding box center [393, 292] width 91 height 29
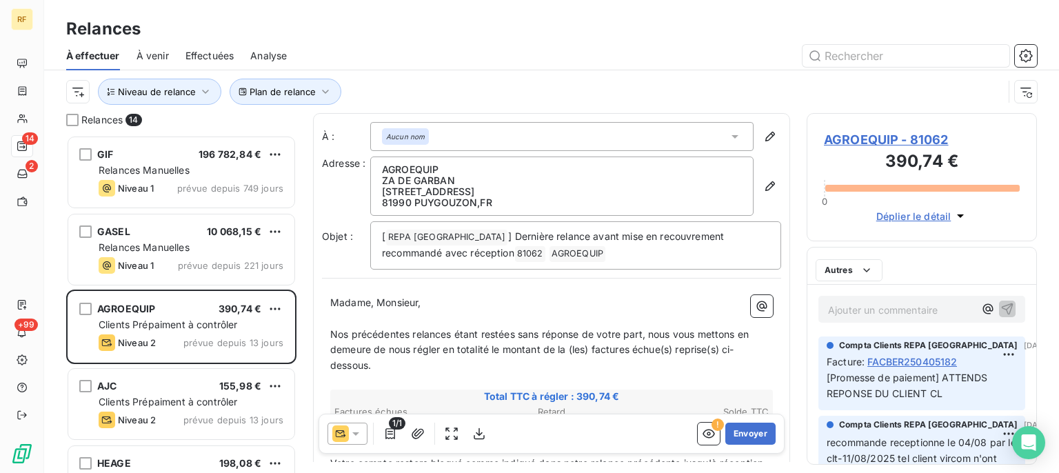
scroll to position [326, 218]
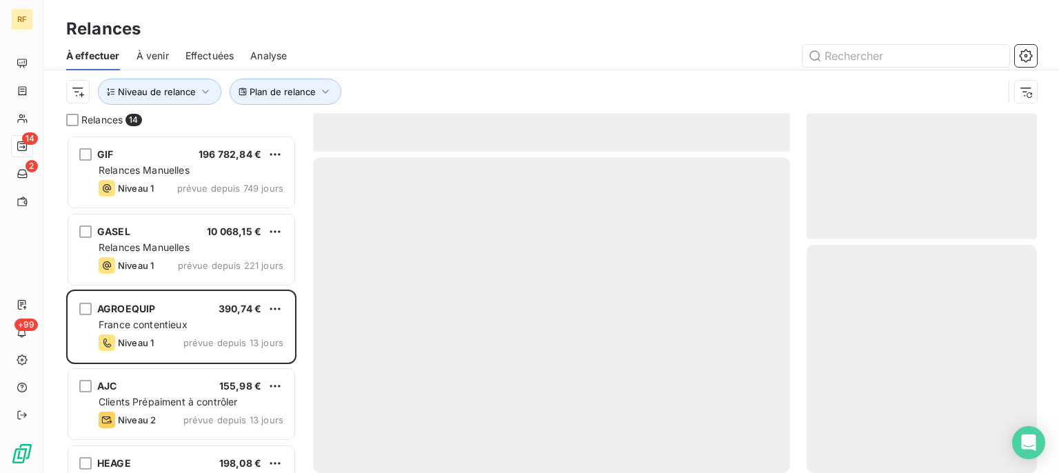
scroll to position [326, 218]
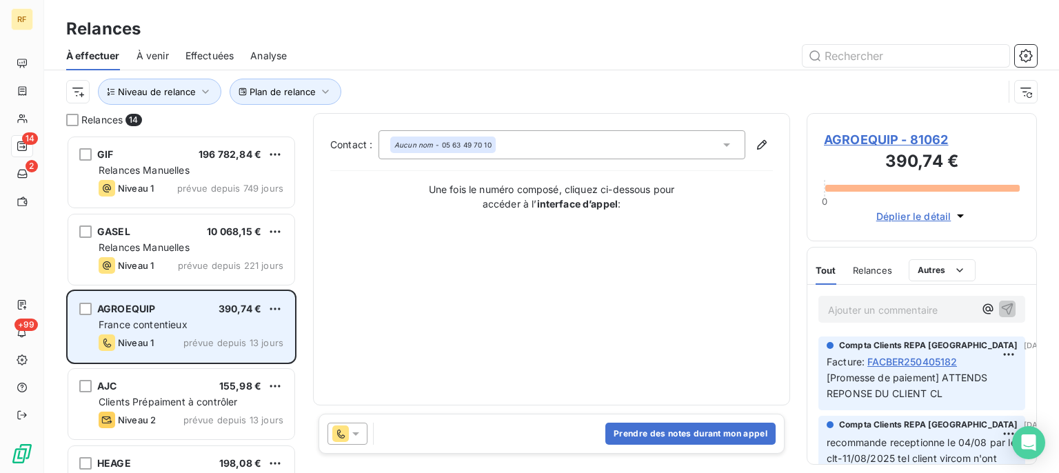
click at [173, 316] on div "AGROEQUIP 390,74 € France contentieux Niveau 1 prévue depuis 13 jours" at bounding box center [181, 327] width 226 height 70
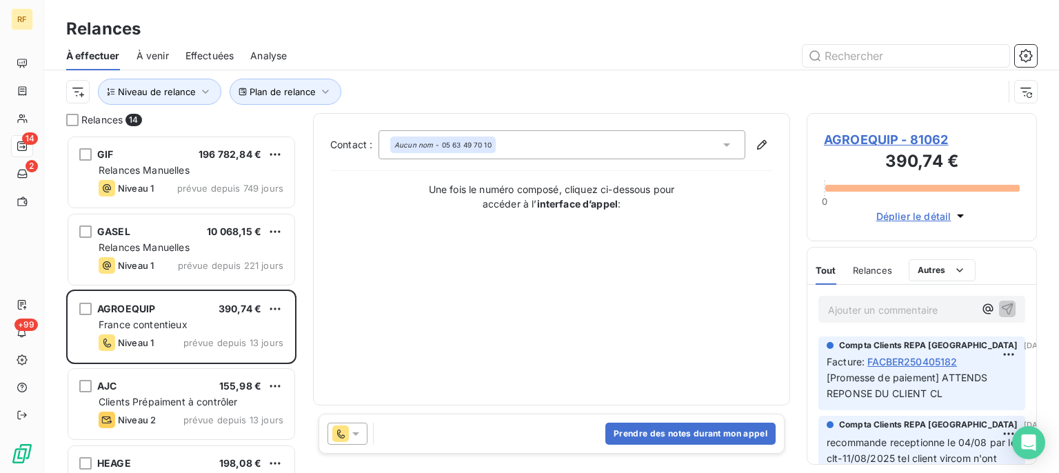
click at [859, 314] on p "Ajouter un commentaire ﻿" at bounding box center [901, 309] width 146 height 17
click at [857, 314] on p "Ajouter un commentaire ﻿" at bounding box center [901, 309] width 146 height 17
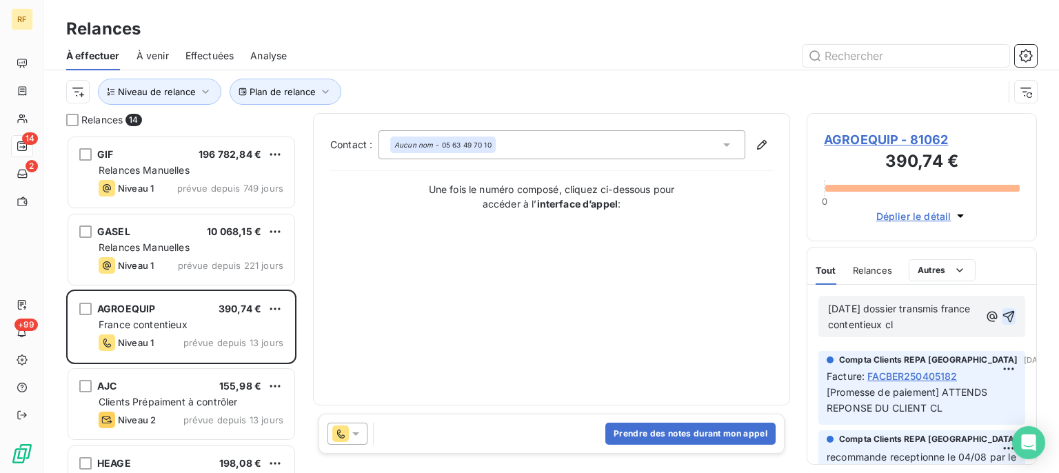
click at [1003, 311] on icon "button" at bounding box center [1009, 317] width 12 height 12
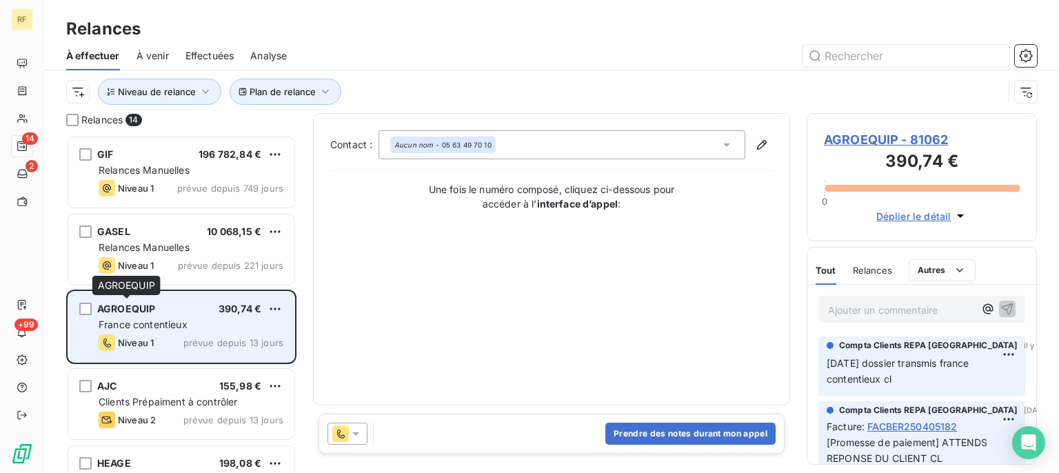
click at [121, 310] on span "AGROEQUIP" at bounding box center [126, 309] width 58 height 12
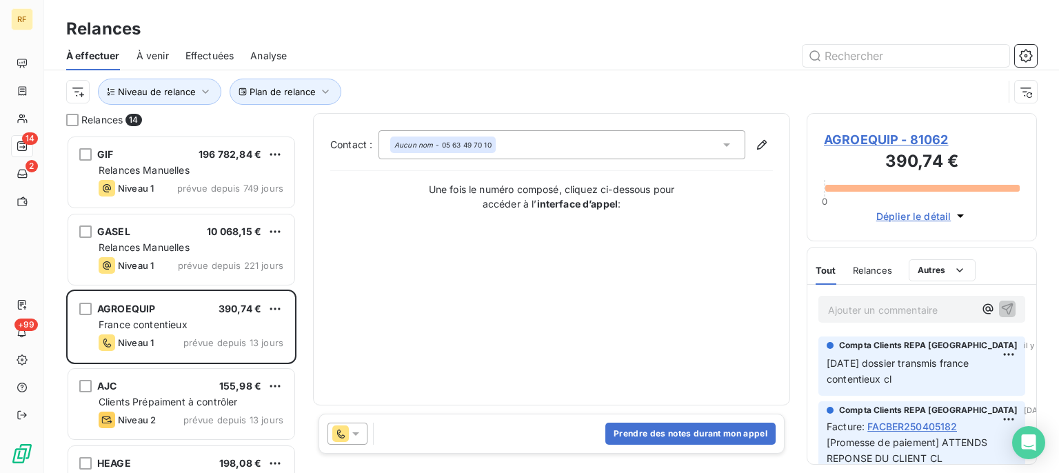
click at [875, 134] on span "AGROEQUIP - 81062" at bounding box center [922, 139] width 196 height 19
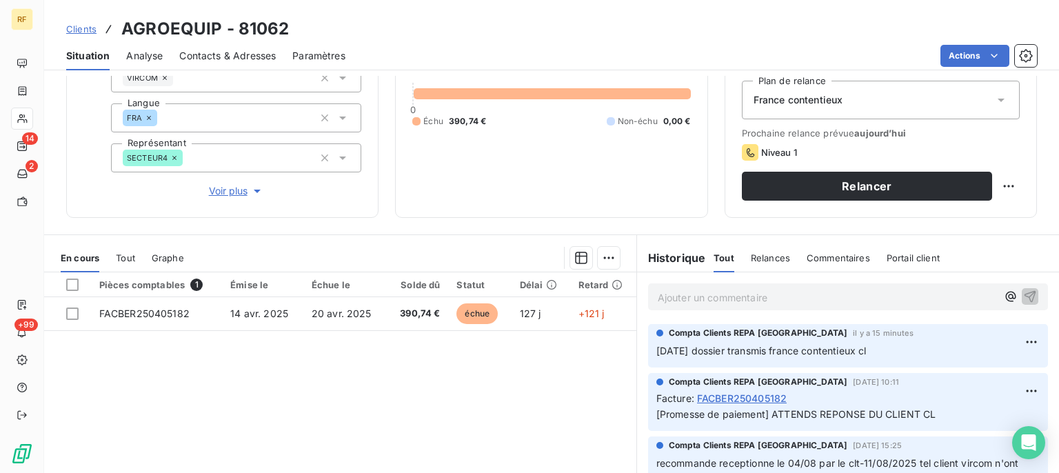
scroll to position [208, 0]
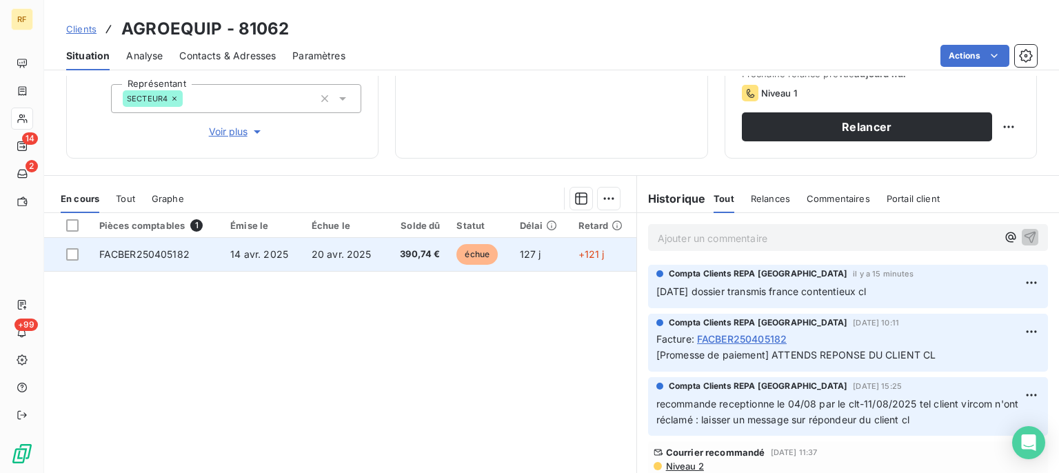
drag, startPoint x: 72, startPoint y: 252, endPoint x: 90, endPoint y: 248, distance: 18.6
click at [72, 252] on div at bounding box center [72, 254] width 12 height 12
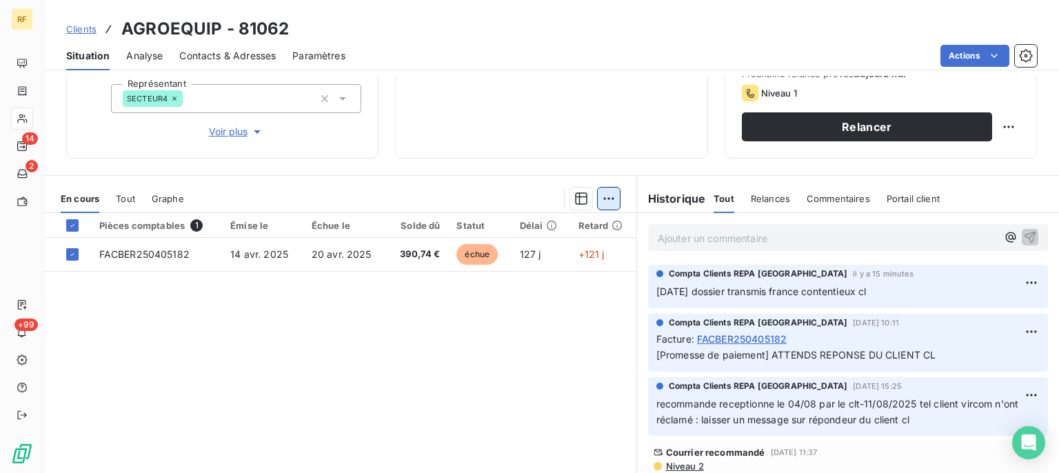
click at [601, 197] on html "RF 14 2 +99 Clients AGROEQUIP - 81062 Situation Analyse Contacts & Adresses Par…" at bounding box center [529, 236] width 1059 height 473
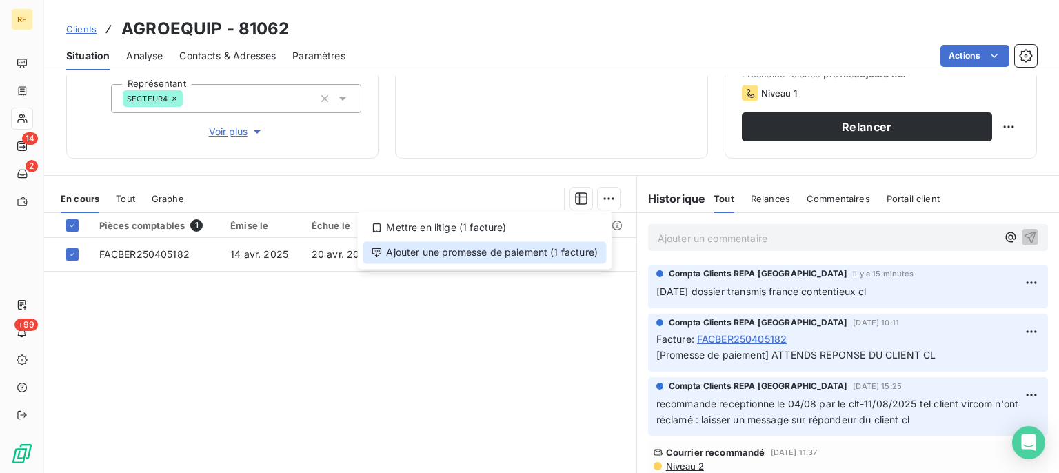
click at [488, 251] on div "Ajouter une promesse de paiement (1 facture)" at bounding box center [484, 252] width 243 height 22
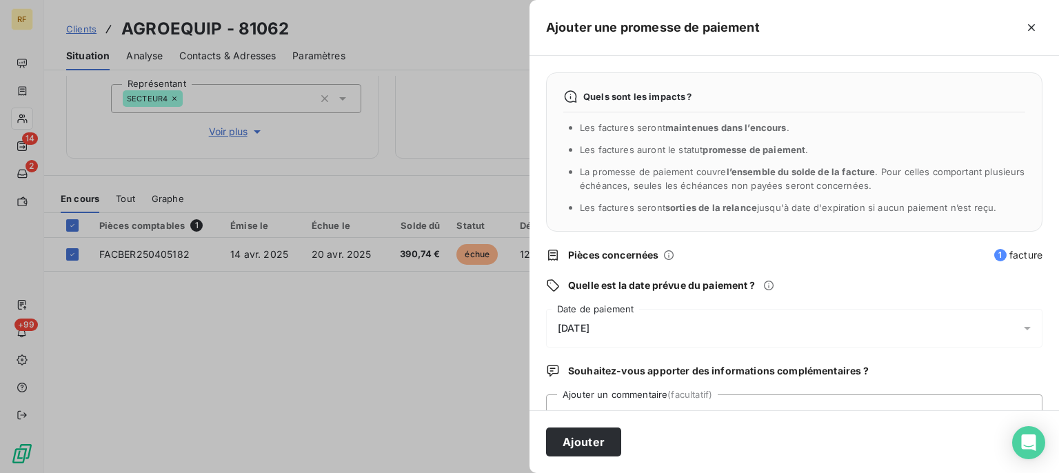
click at [568, 327] on span "[DATE]" at bounding box center [574, 328] width 32 height 11
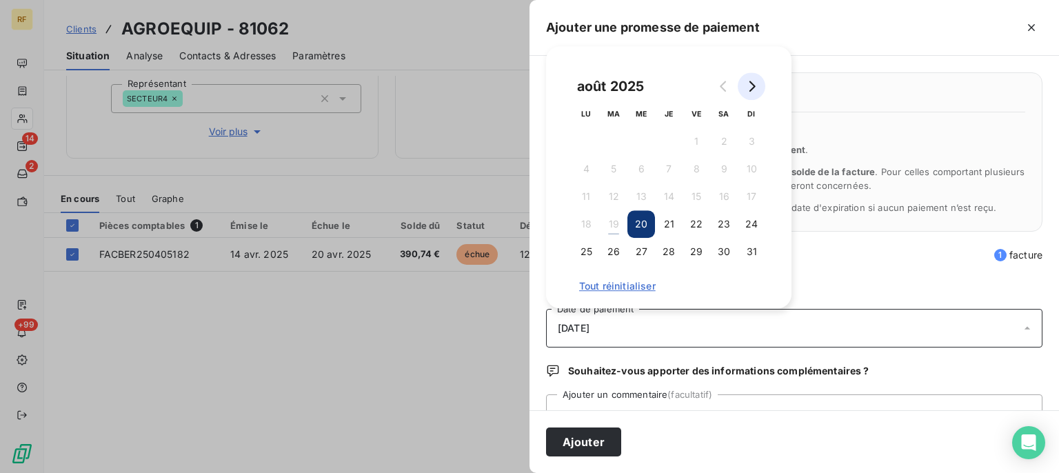
click at [752, 88] on icon "Go to next month" at bounding box center [751, 86] width 11 height 11
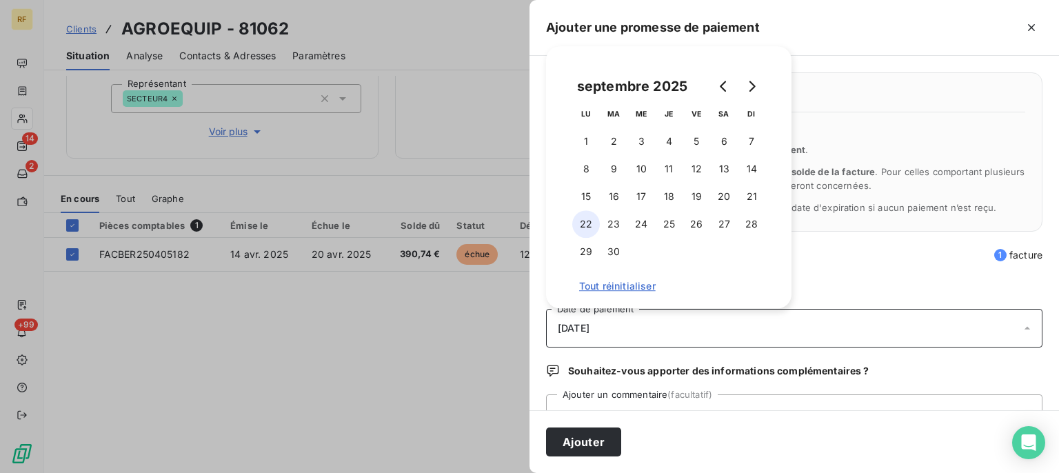
click at [587, 223] on button "22" at bounding box center [586, 224] width 28 height 28
click at [663, 325] on div "22/09/2025" at bounding box center [794, 328] width 497 height 39
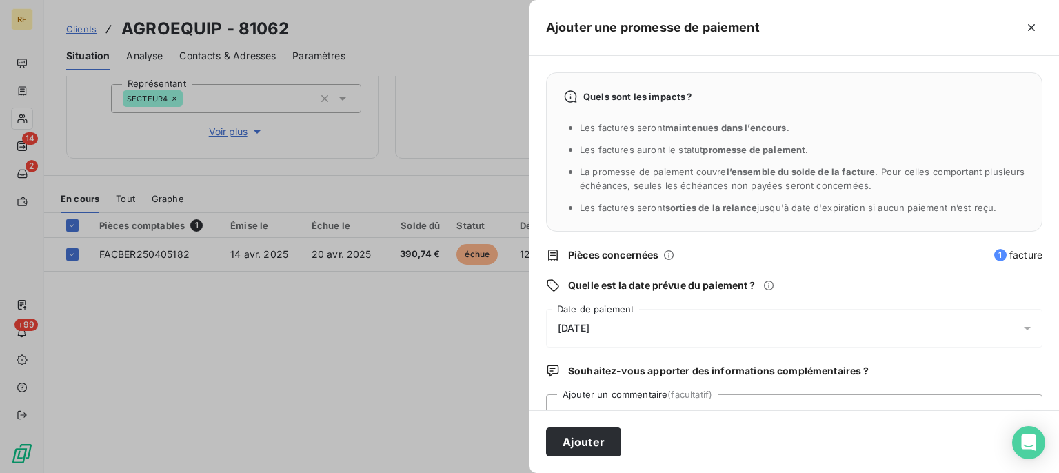
scroll to position [53, 0]
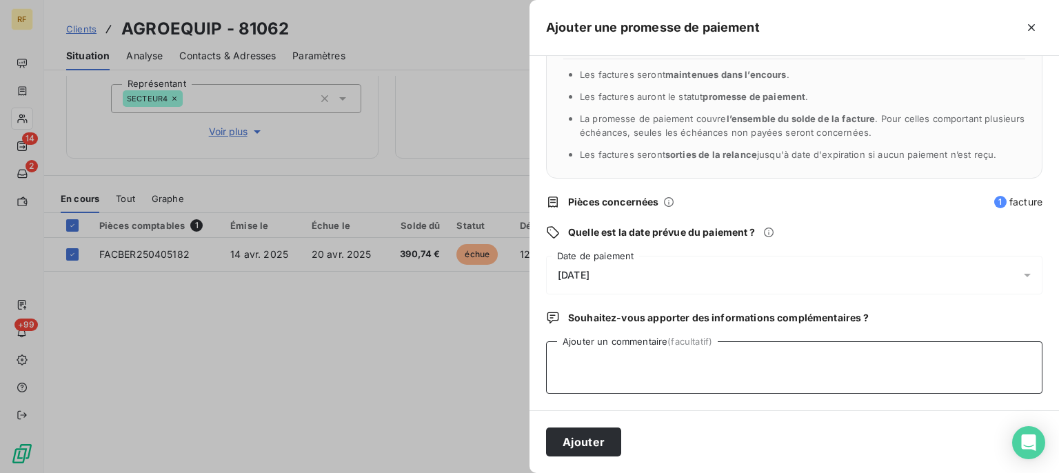
click at [652, 368] on textarea "Ajouter un commentaire (facultatif)" at bounding box center [794, 367] width 497 height 52
click at [782, 361] on textarea "REVOIR DOSSIER AVEC FRANCE CONTENTIEUX CL" at bounding box center [794, 367] width 497 height 52
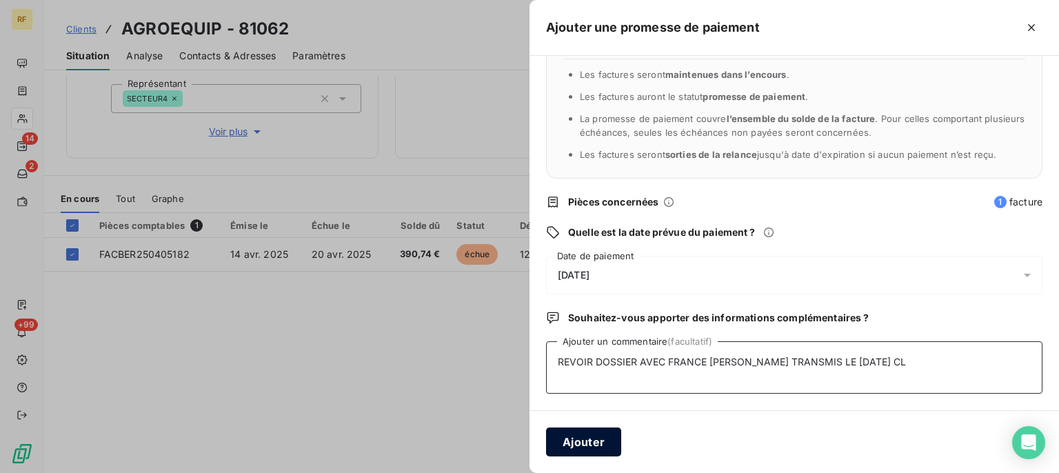
type textarea "REVOIR DOSSIER AVEC FRANCE CONTENTIEUX TRANSMIS LE 19/08/25 CL"
click at [618, 437] on button "Ajouter" at bounding box center [583, 442] width 75 height 29
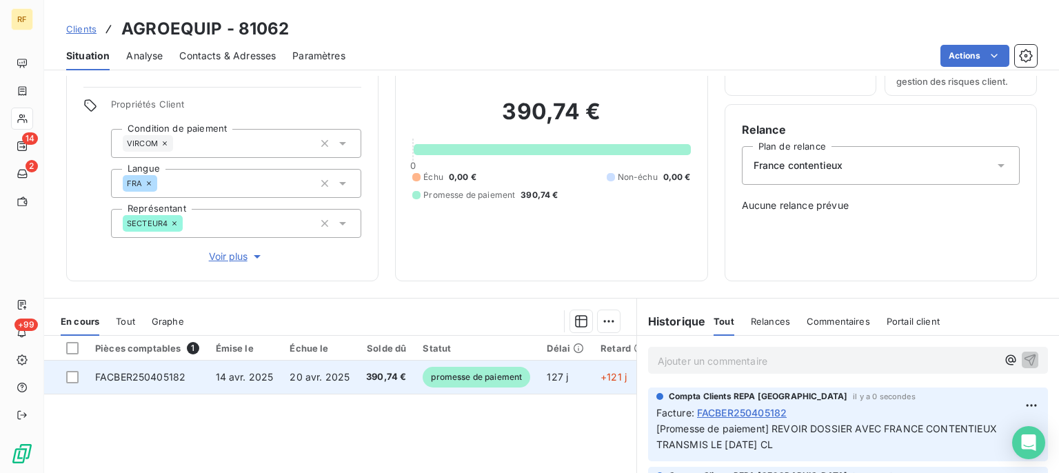
scroll to position [0, 0]
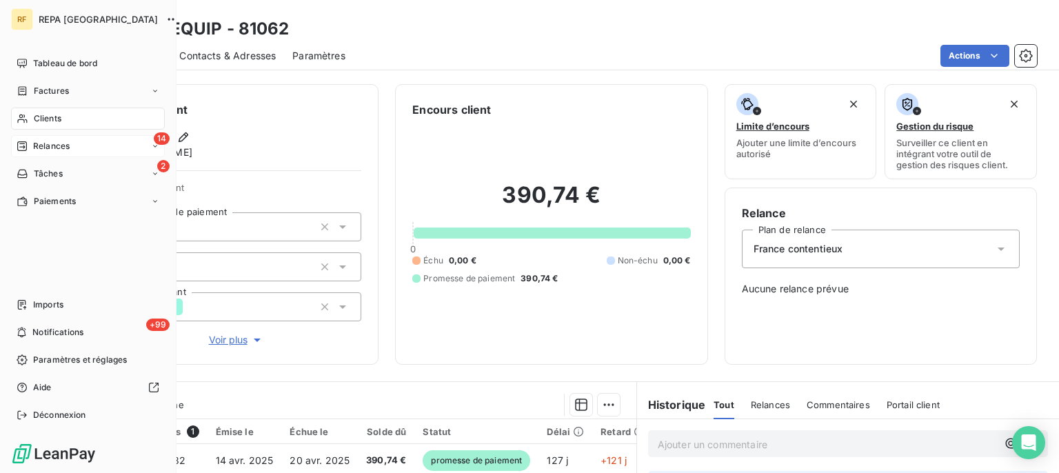
drag, startPoint x: 35, startPoint y: 154, endPoint x: 57, endPoint y: 154, distance: 21.4
click at [36, 154] on div "14 Relances" at bounding box center [88, 146] width 154 height 22
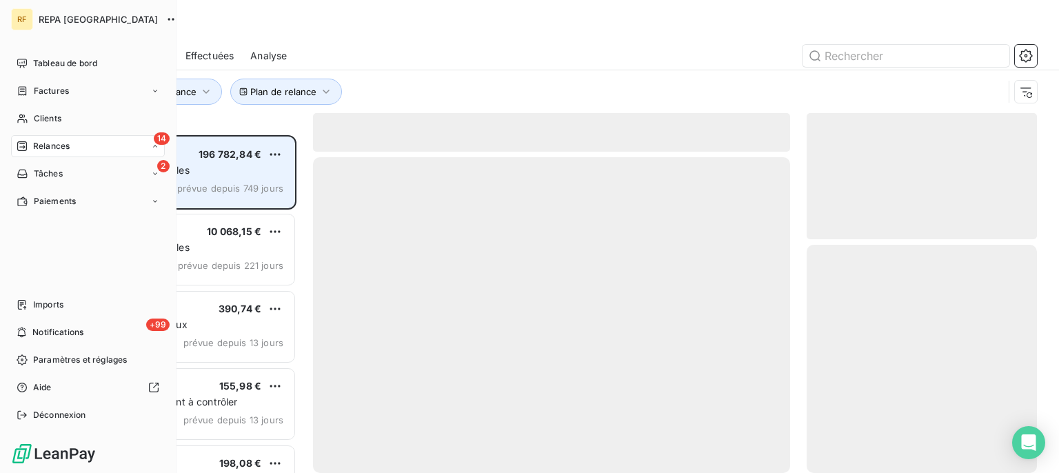
scroll to position [326, 218]
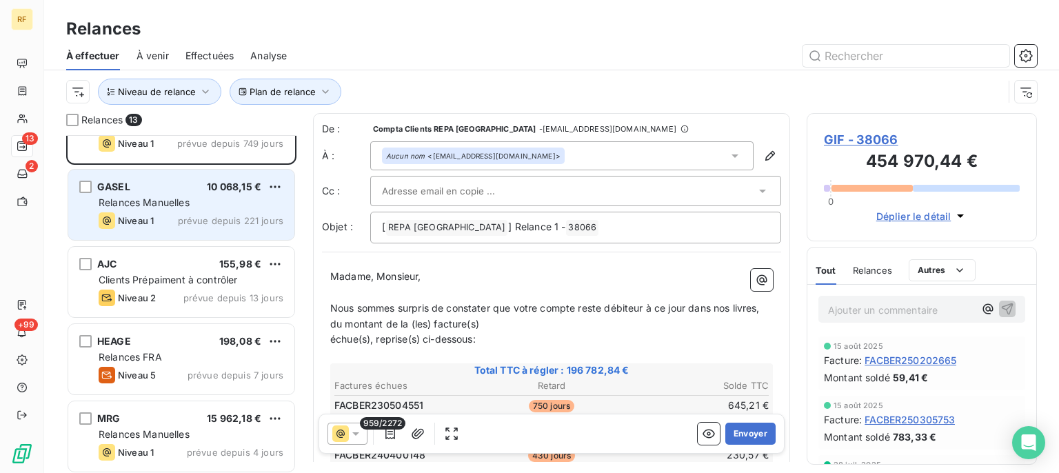
scroll to position [70, 0]
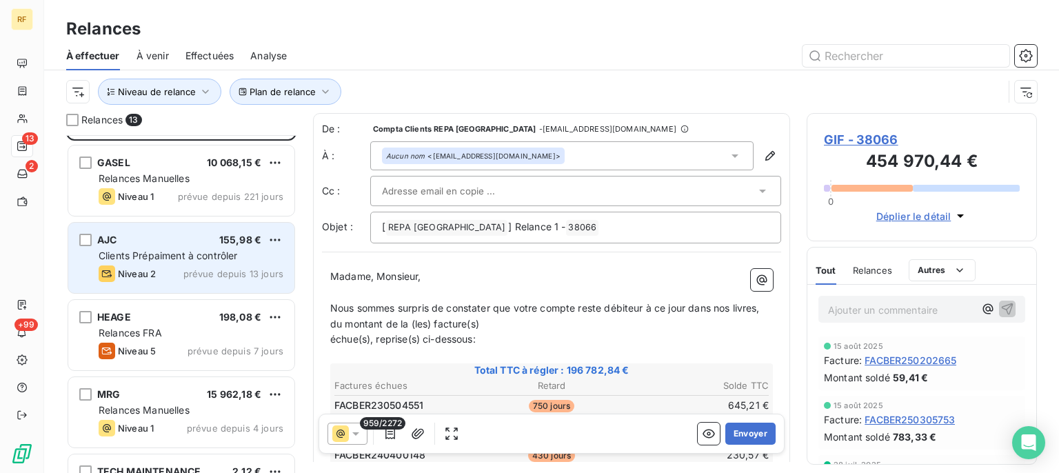
click at [168, 255] on span "Clients Prépaiment à contrôler" at bounding box center [168, 256] width 139 height 12
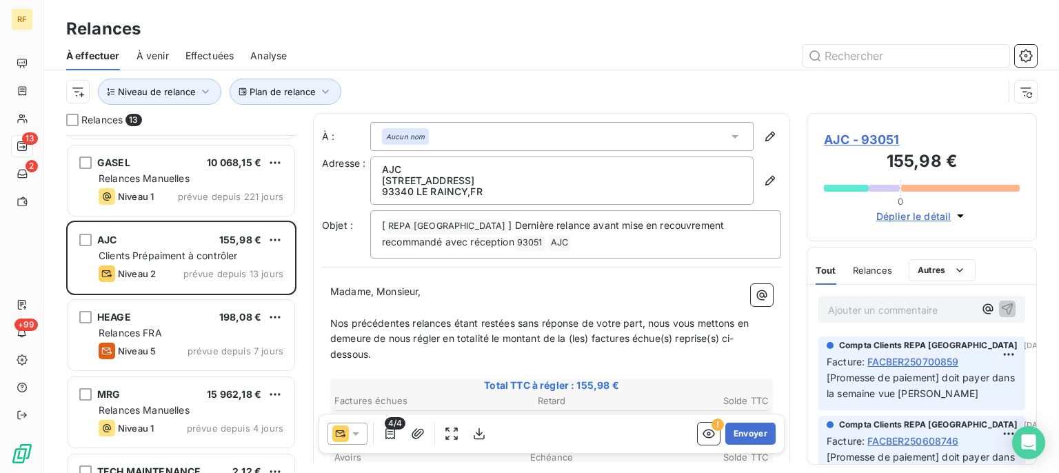
click at [865, 305] on p "Ajouter un commentaire ﻿" at bounding box center [901, 309] width 146 height 17
click at [857, 141] on span "AJC - 93051" at bounding box center [922, 139] width 196 height 19
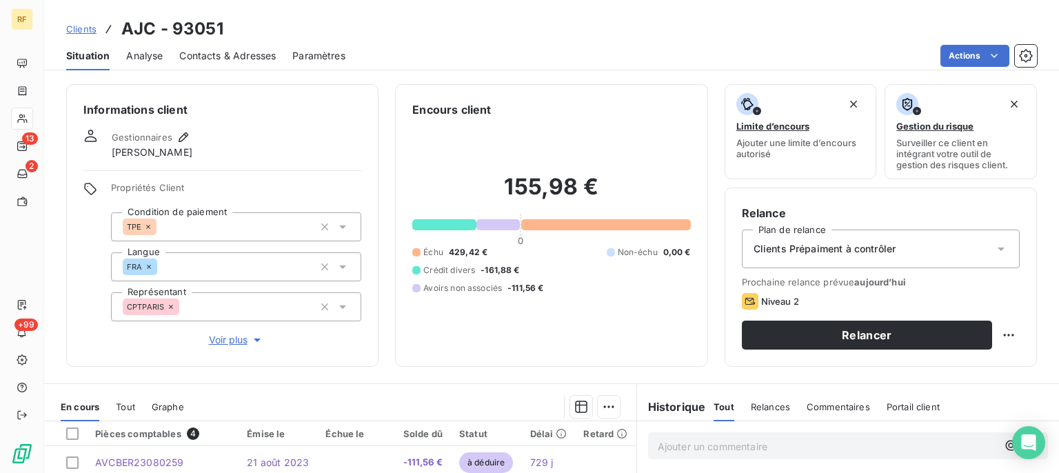
scroll to position [254, 0]
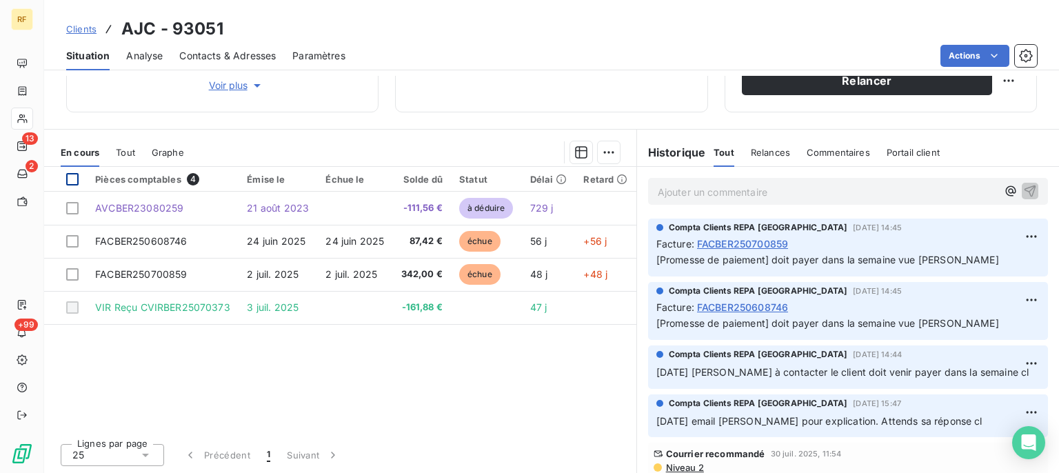
click at [74, 175] on div at bounding box center [72, 179] width 12 height 12
click at [607, 146] on html "RF 13 2 +99 Clients AJC - 93051 Situation Analyse Contacts & Adresses Paramètre…" at bounding box center [529, 236] width 1059 height 473
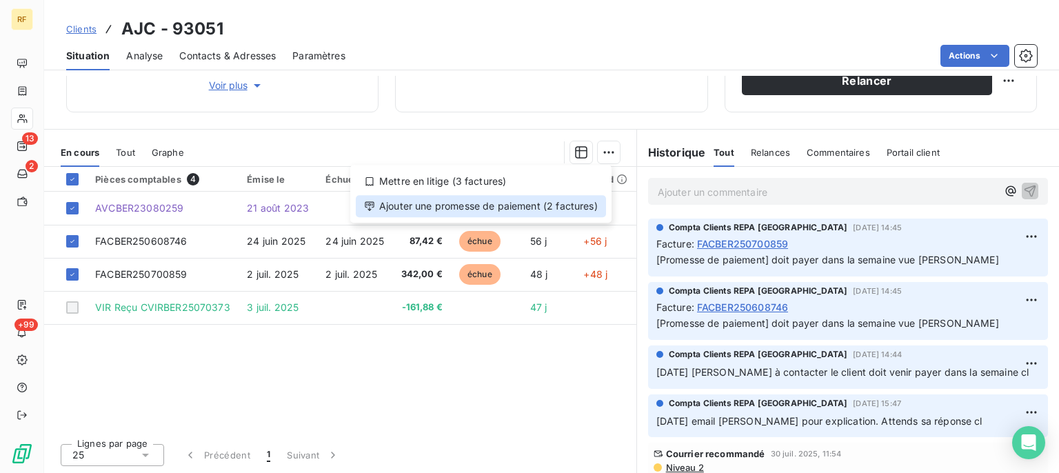
click at [556, 206] on div "Ajouter une promesse de paiement (2 factures)" at bounding box center [481, 206] width 250 height 22
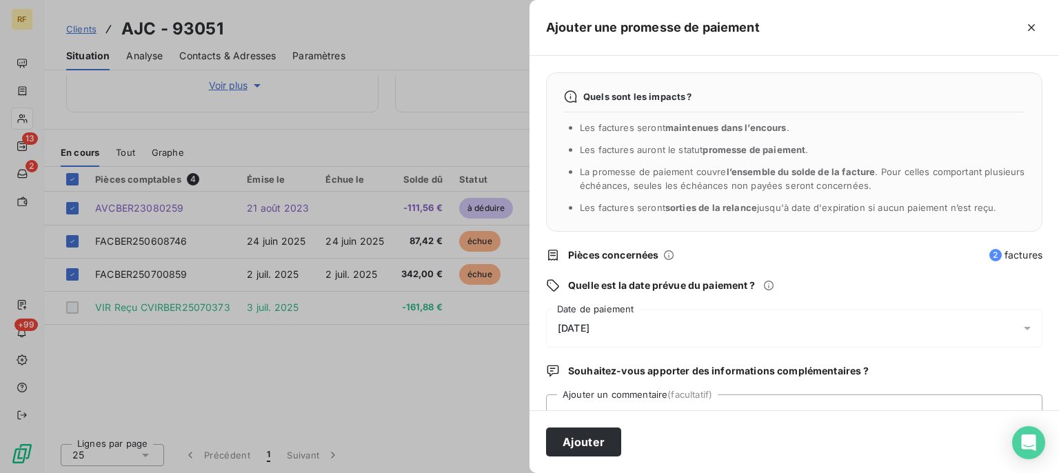
click at [590, 328] on span "[DATE]" at bounding box center [574, 328] width 32 height 11
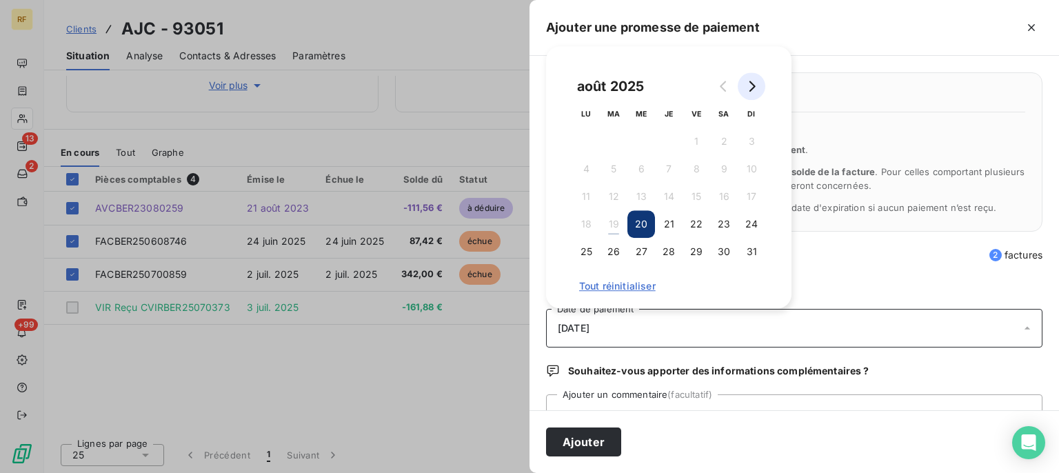
click at [748, 88] on icon "Go to next month" at bounding box center [751, 86] width 11 height 11
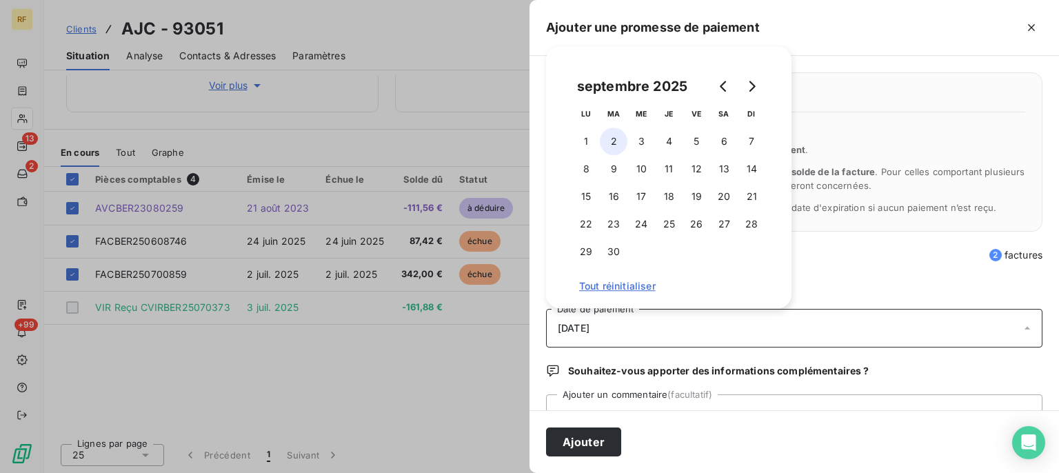
click at [614, 141] on button "2" at bounding box center [614, 142] width 28 height 28
click at [690, 423] on div "Ajouter" at bounding box center [795, 441] width 530 height 63
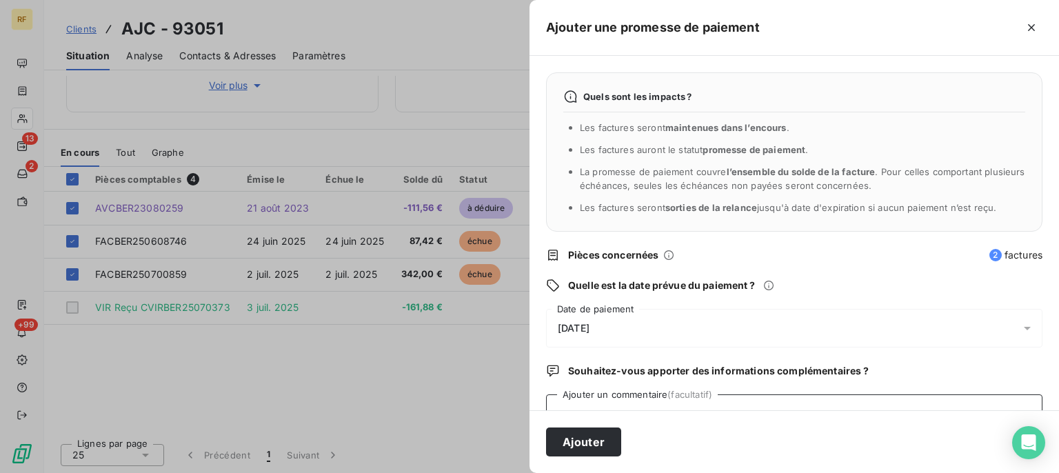
click at [702, 404] on textarea "Ajouter un commentaire (facultatif)" at bounding box center [794, 420] width 497 height 52
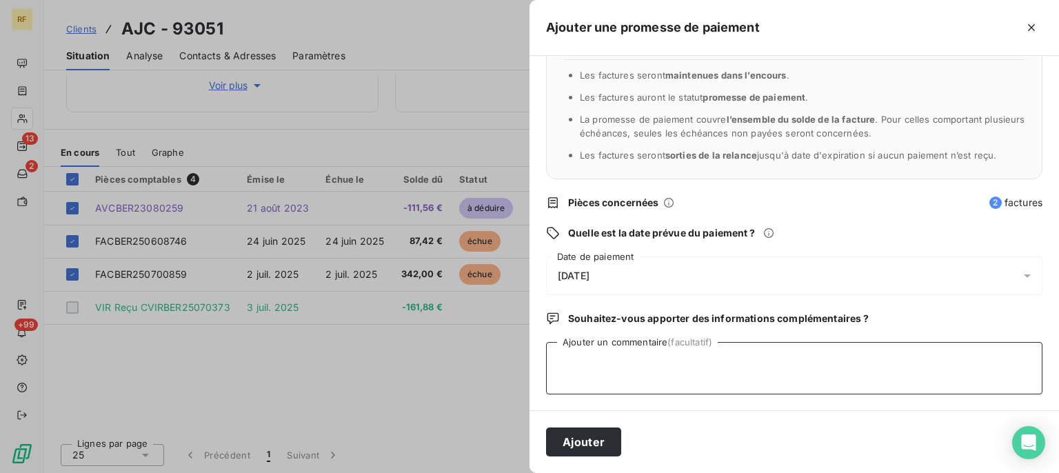
scroll to position [53, 0]
click at [710, 370] on textarea "Ajouter un commentaire (facultatif)" at bounding box center [794, 367] width 497 height 52
click at [608, 359] on textarea "DOSSIER 0 REVOIR AVEC [PERSON_NAME]" at bounding box center [794, 367] width 497 height 52
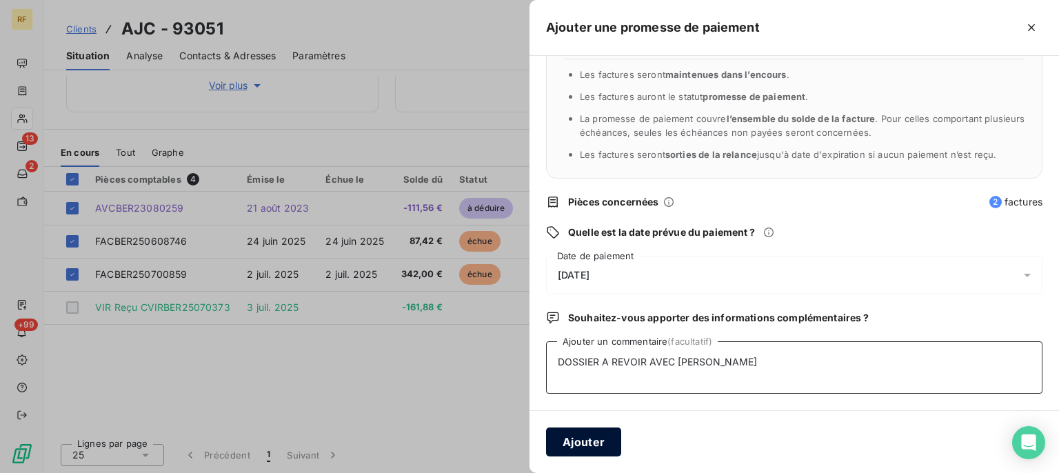
type textarea "DOSSIER A REVOIR AVEC [PERSON_NAME]"
click at [614, 437] on button "Ajouter" at bounding box center [583, 442] width 75 height 29
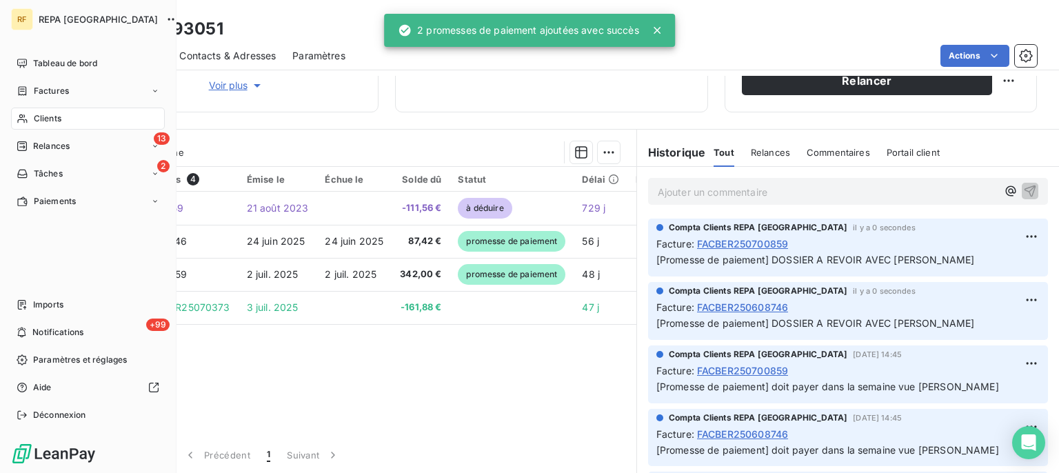
drag, startPoint x: 36, startPoint y: 141, endPoint x: 96, endPoint y: 115, distance: 65.5
click at [36, 142] on span "Relances" at bounding box center [51, 146] width 37 height 12
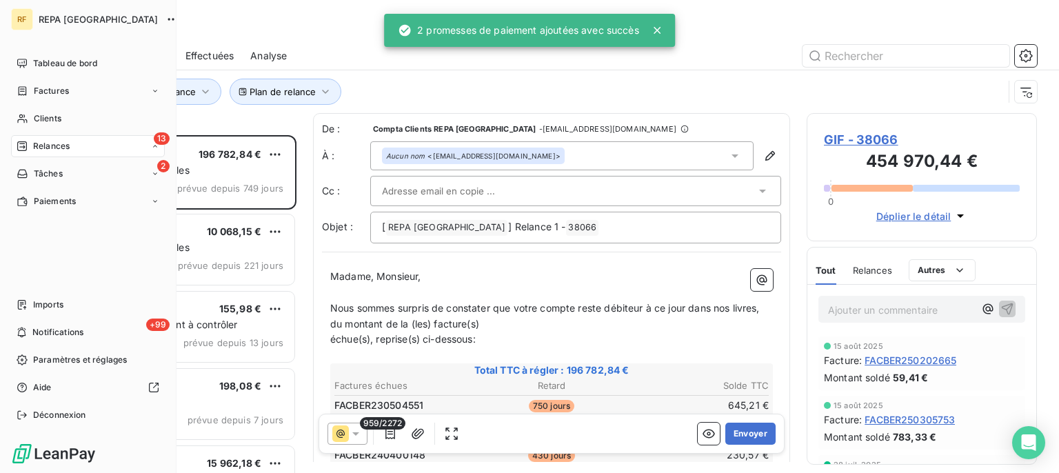
scroll to position [326, 218]
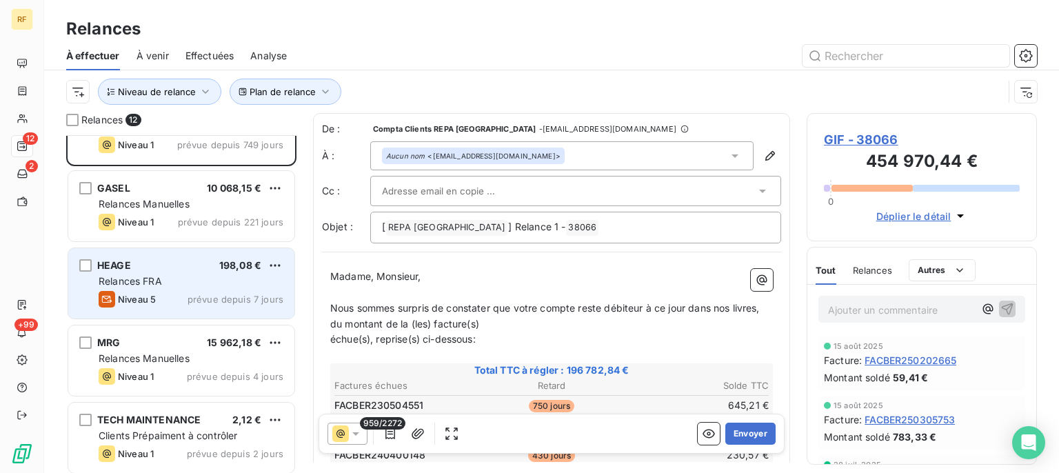
scroll to position [70, 0]
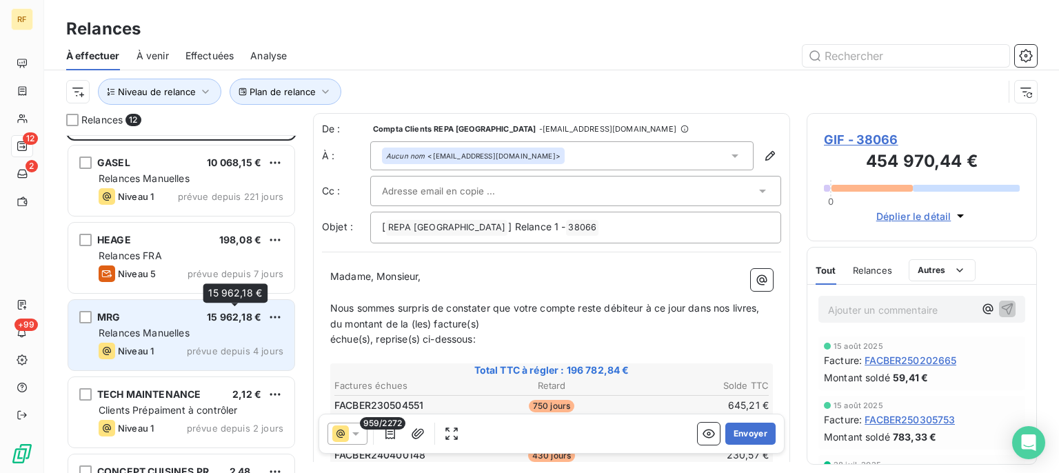
click at [210, 319] on span "15 962,18 €" at bounding box center [234, 317] width 54 height 12
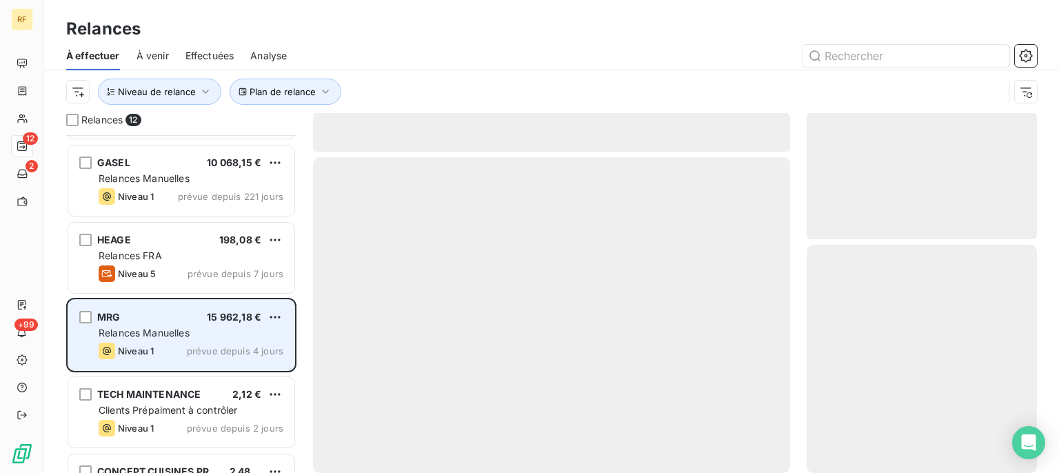
click at [178, 346] on div "Niveau 1 prévue depuis 4 jours" at bounding box center [191, 351] width 185 height 17
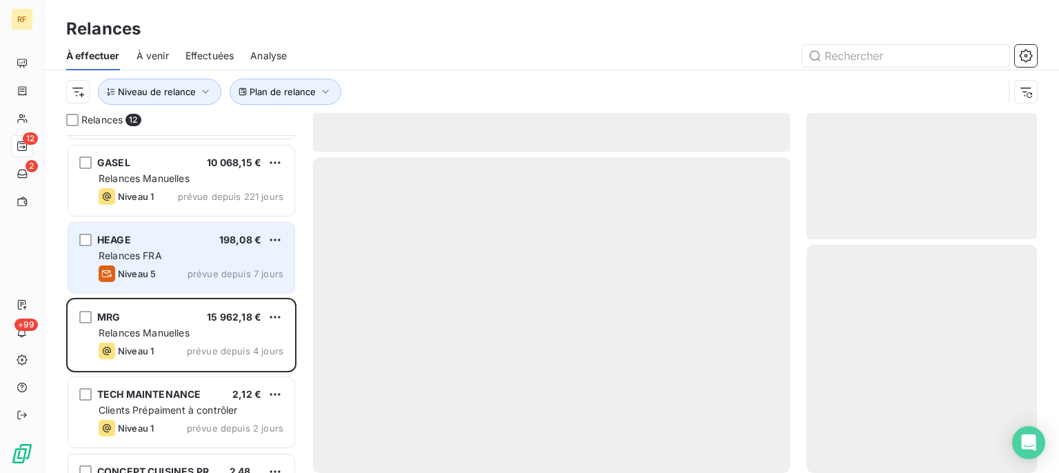
click at [179, 268] on div "Niveau 5 prévue depuis 7 jours" at bounding box center [191, 274] width 185 height 17
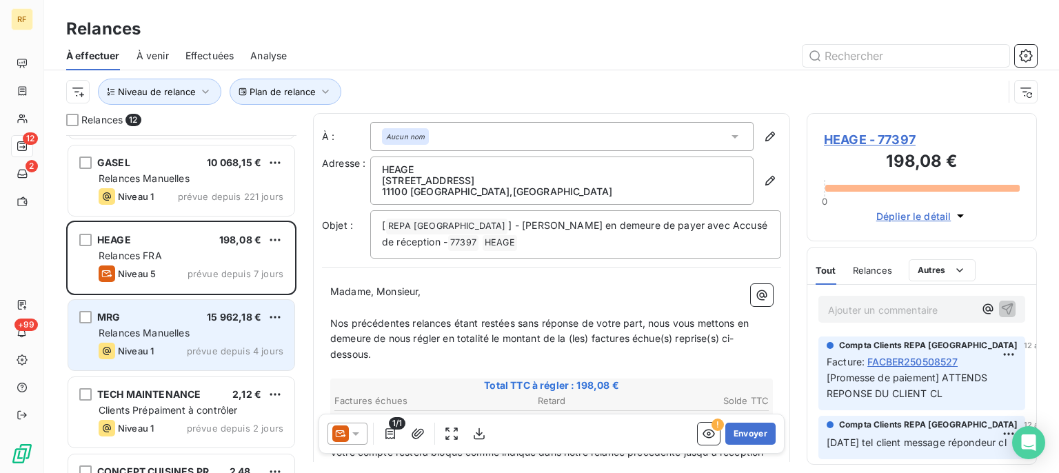
click at [185, 328] on span "Relances Manuelles" at bounding box center [144, 333] width 91 height 12
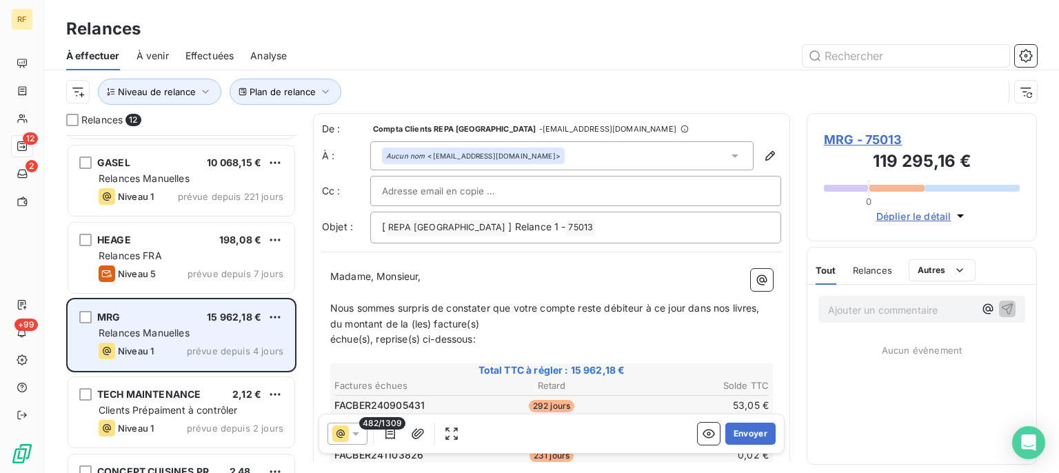
click at [185, 328] on span "Relances Manuelles" at bounding box center [144, 333] width 91 height 12
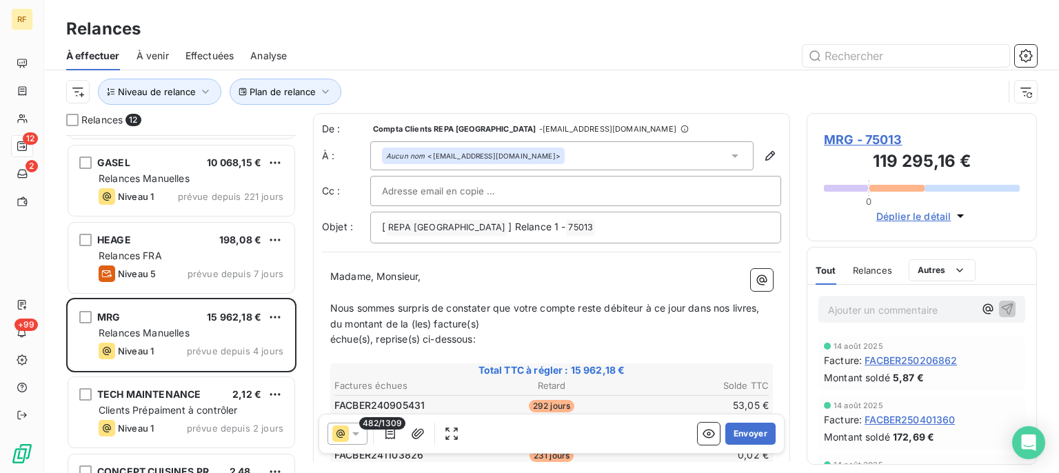
click at [881, 142] on span "MRG - 75013" at bounding box center [922, 139] width 196 height 19
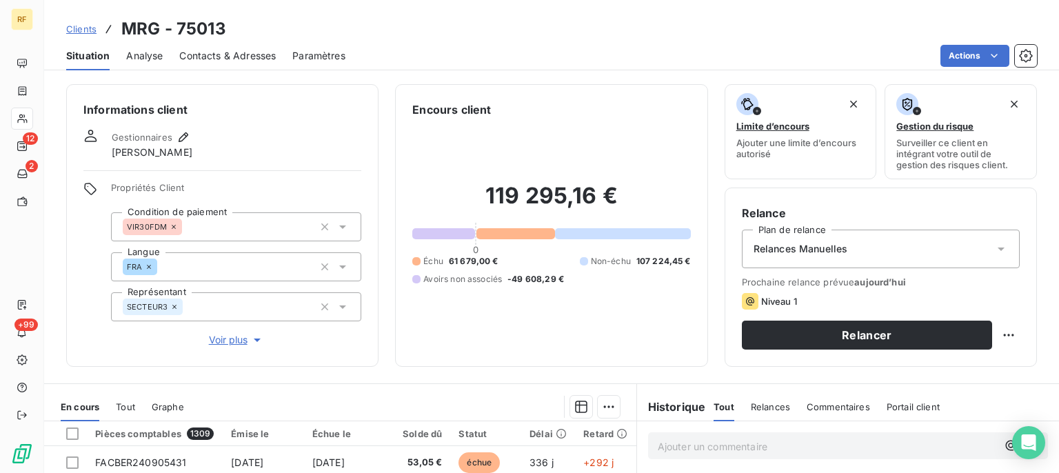
scroll to position [208, 0]
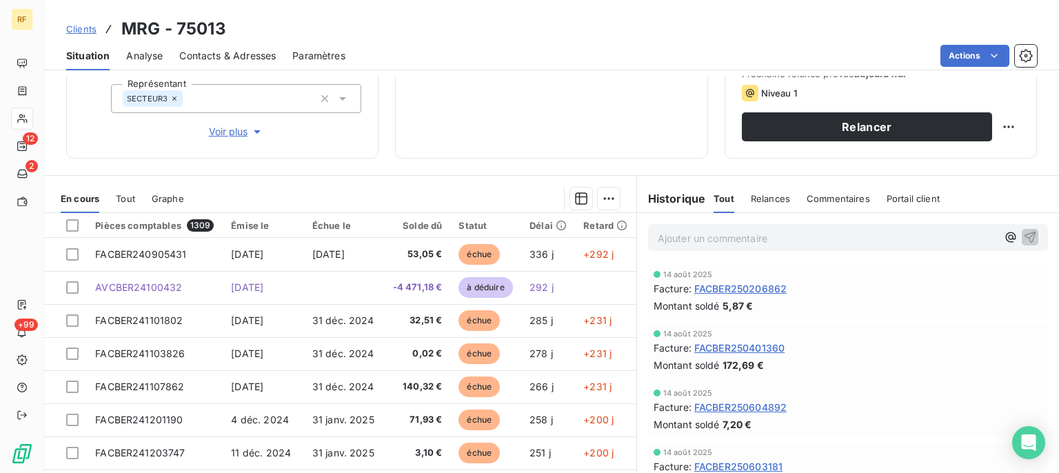
click at [79, 221] on th at bounding box center [65, 225] width 43 height 25
click at [73, 222] on div at bounding box center [72, 225] width 12 height 12
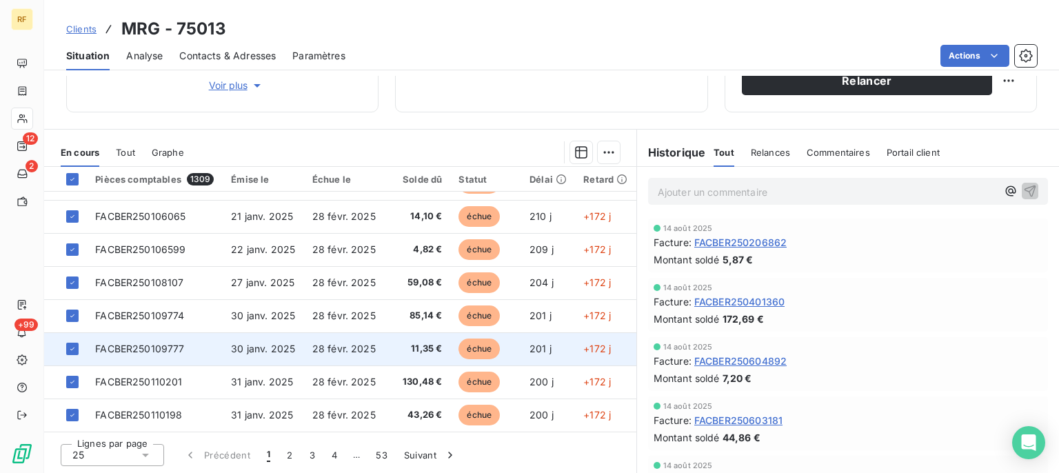
scroll to position [0, 0]
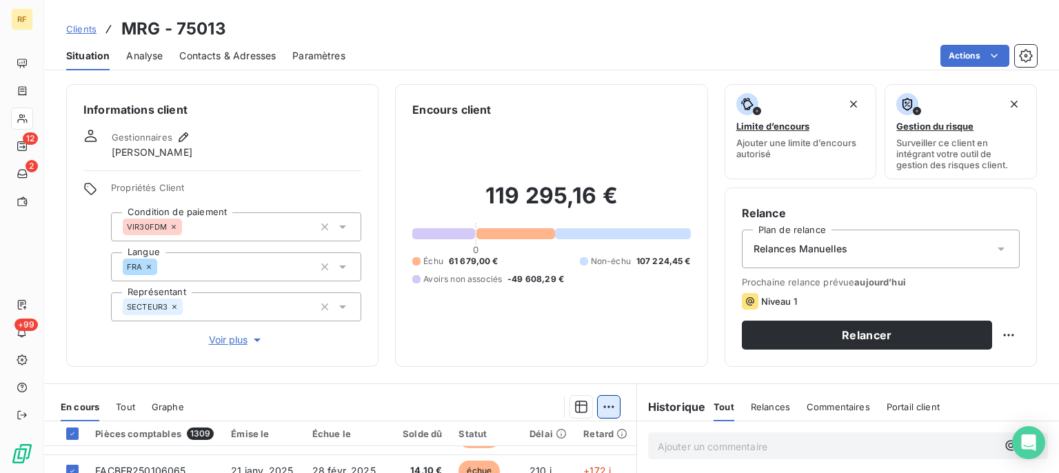
click at [607, 410] on html "RF 12 2 +99 Clients MRG - 75013 Situation Analyse Contacts & Adresses Paramètre…" at bounding box center [529, 236] width 1059 height 473
click at [132, 404] on html "RF 12 2 +99 Clients MRG - 75013 Situation Analyse Contacts & Adresses Paramètre…" at bounding box center [529, 236] width 1059 height 473
click at [132, 404] on span "Tout" at bounding box center [125, 406] width 19 height 11
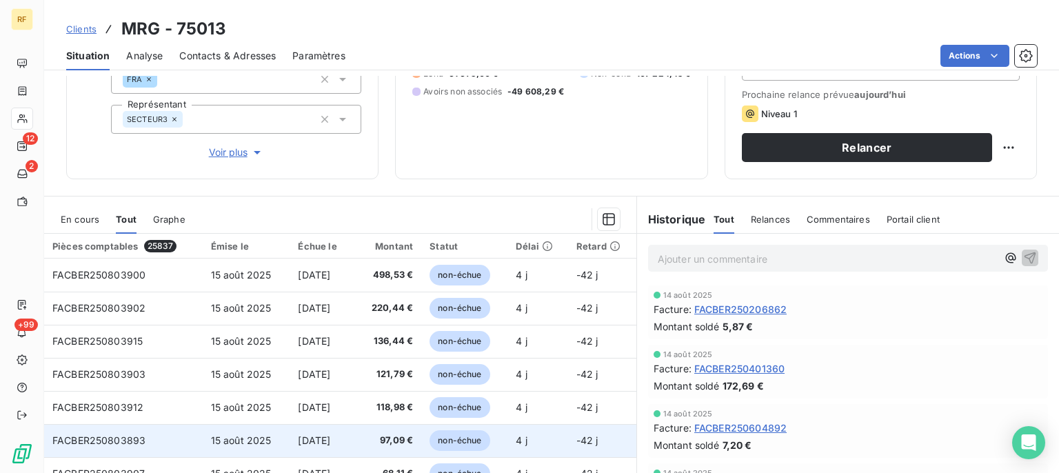
scroll to position [116, 0]
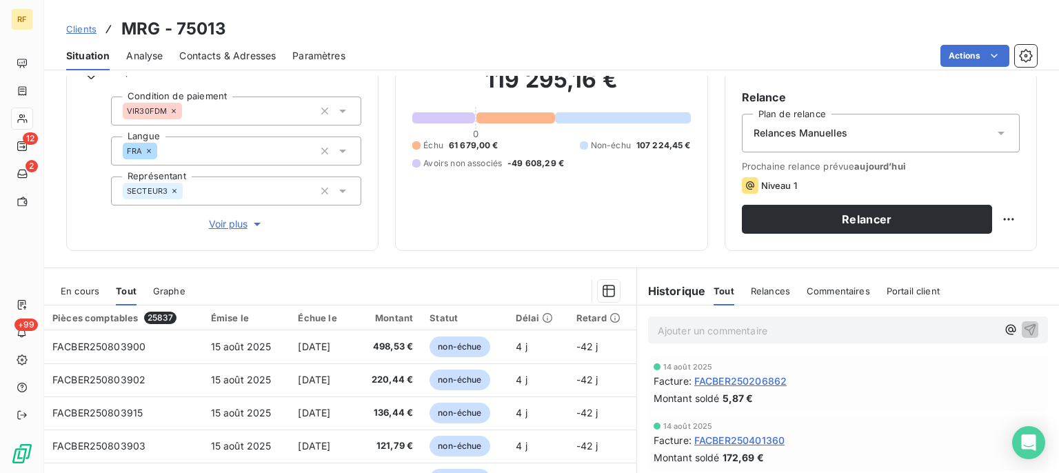
click at [90, 288] on span "En cours" at bounding box center [80, 291] width 39 height 11
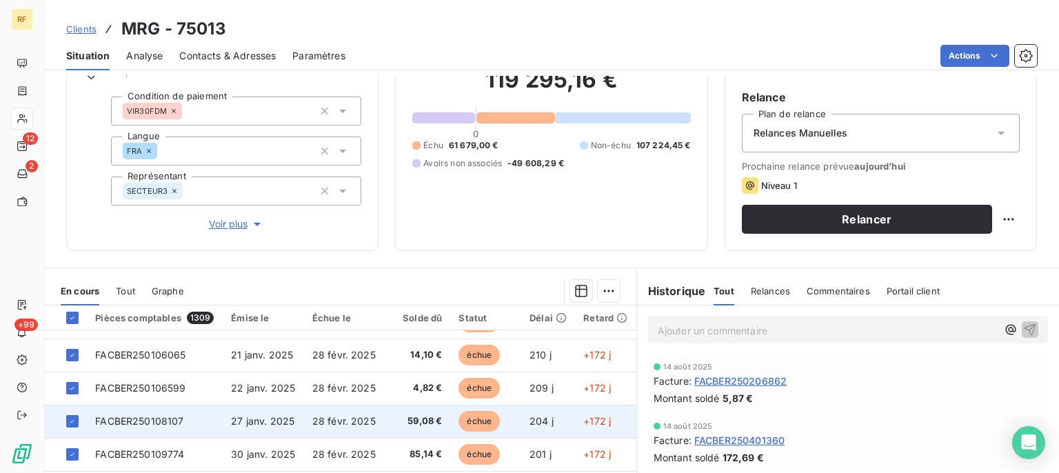
scroll to position [254, 0]
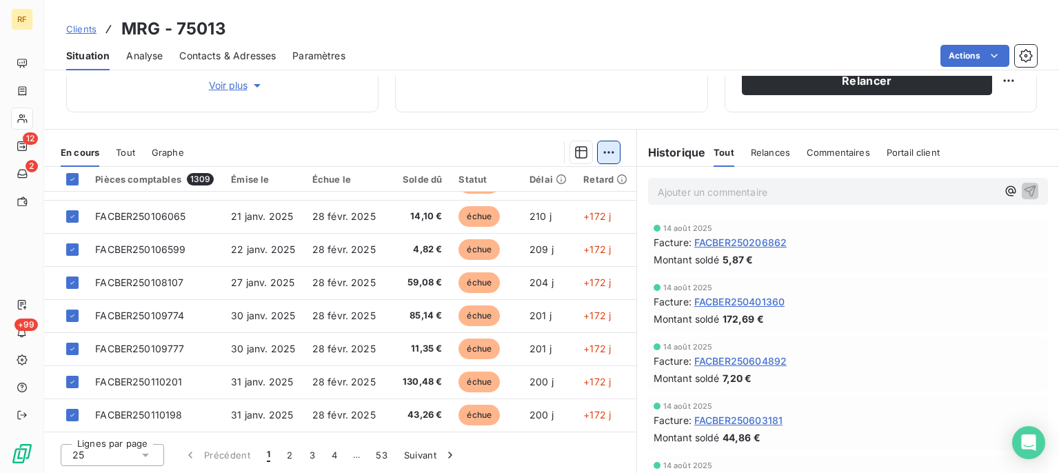
click at [605, 156] on html "RF 12 2 +99 Clients MRG - 75013 Situation Analyse Contacts & Adresses Paramètre…" at bounding box center [529, 236] width 1059 height 473
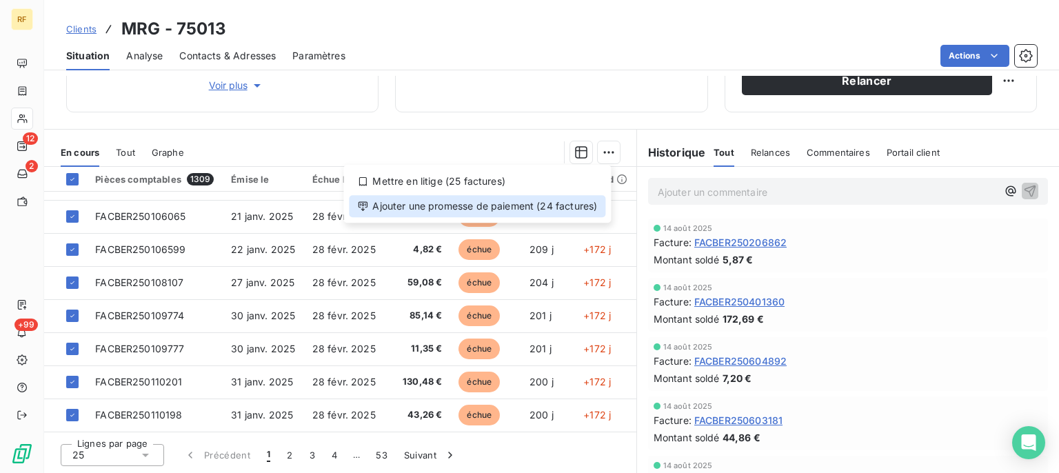
click at [545, 205] on div "Ajouter une promesse de paiement (24 factures)" at bounding box center [477, 206] width 257 height 22
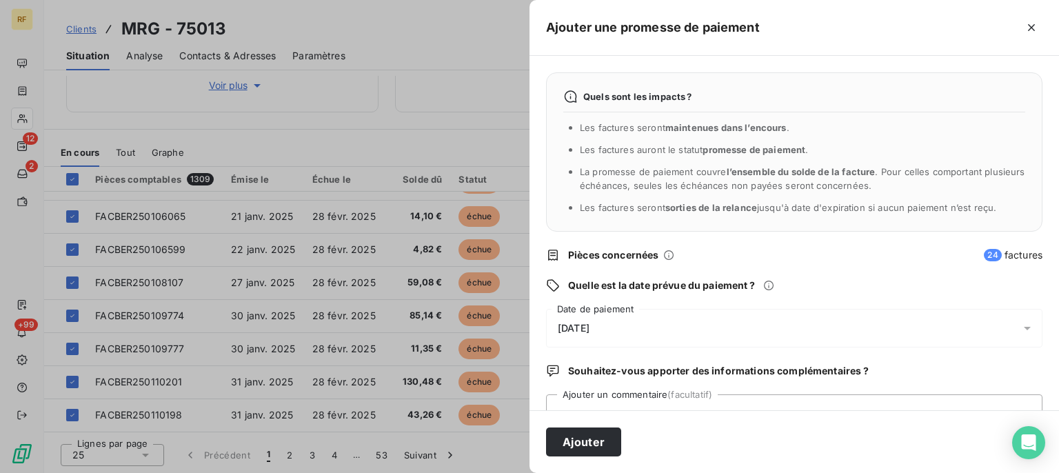
click at [590, 330] on span "[DATE]" at bounding box center [574, 328] width 32 height 11
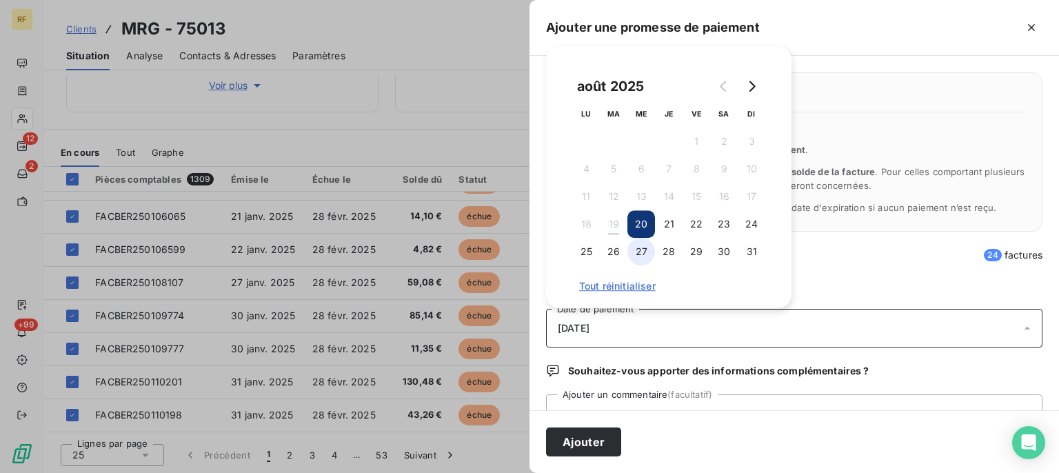
click at [645, 250] on button "27" at bounding box center [642, 252] width 28 height 28
click at [723, 393] on div "Quels sont les impacts ? Les factures seront maintenues dans l’encours . Les fa…" at bounding box center [795, 233] width 530 height 354
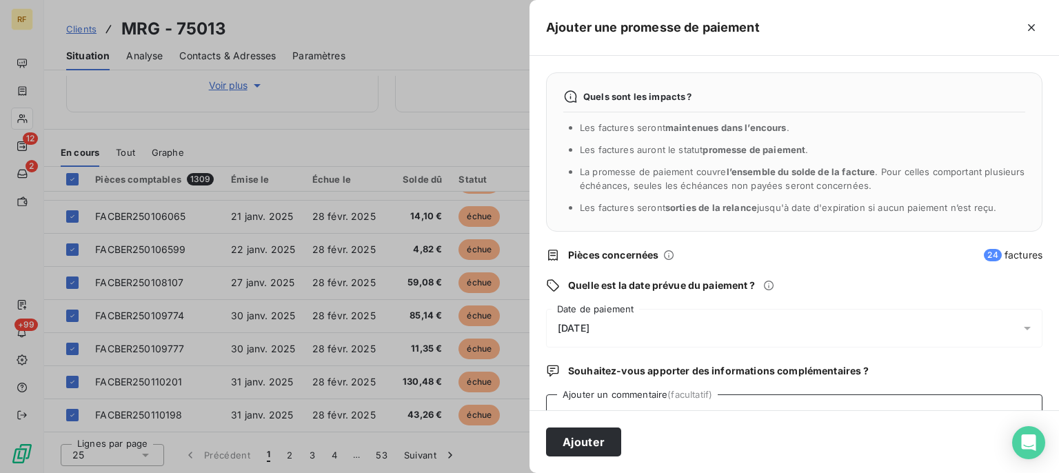
click at [721, 401] on textarea "Ajouter un commentaire (facultatif)" at bounding box center [794, 420] width 497 height 52
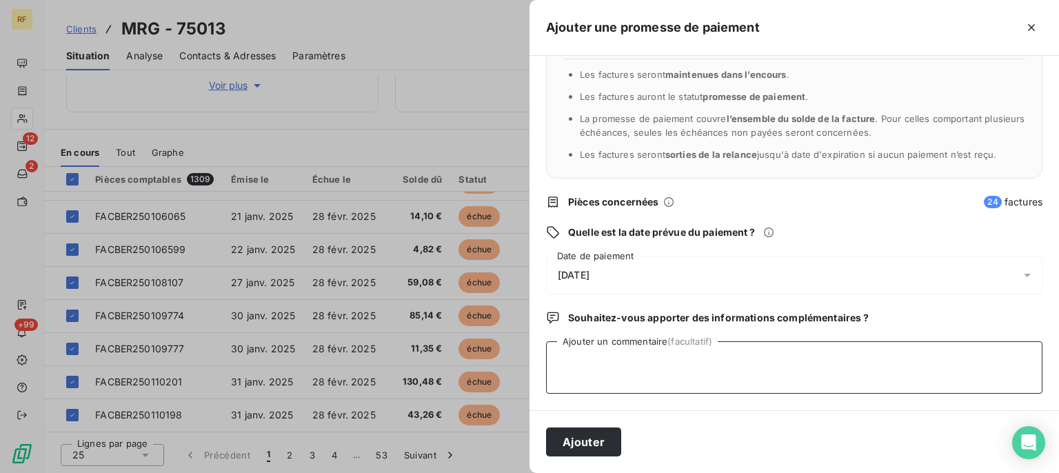
click at [724, 358] on textarea "Ajouter un commentaire (facultatif)" at bounding box center [794, 367] width 497 height 52
type textarea "R"
click at [1035, 26] on icon "button" at bounding box center [1032, 28] width 14 height 14
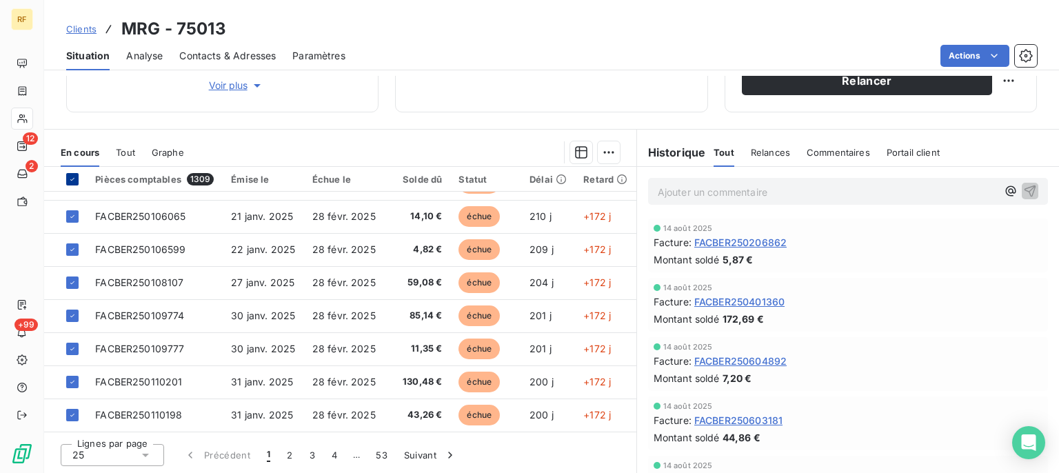
click at [69, 175] on div at bounding box center [72, 179] width 12 height 12
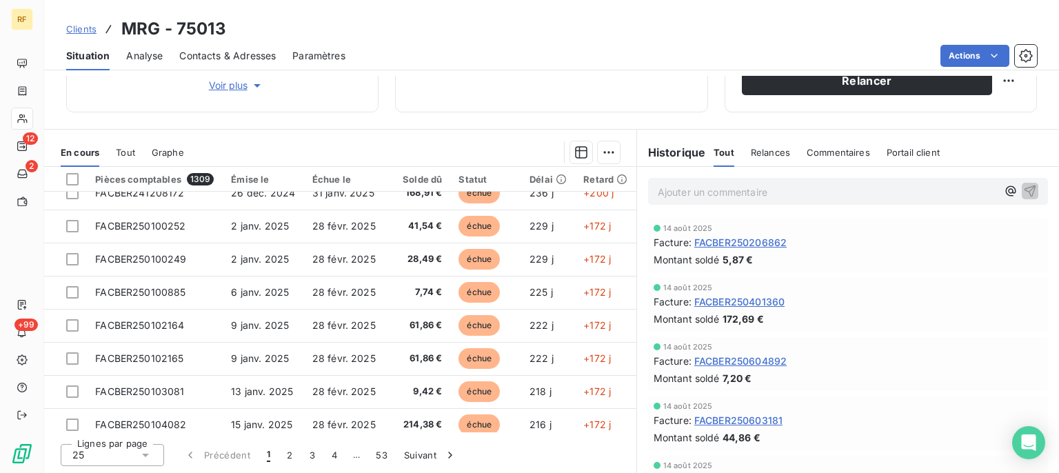
scroll to position [181, 0]
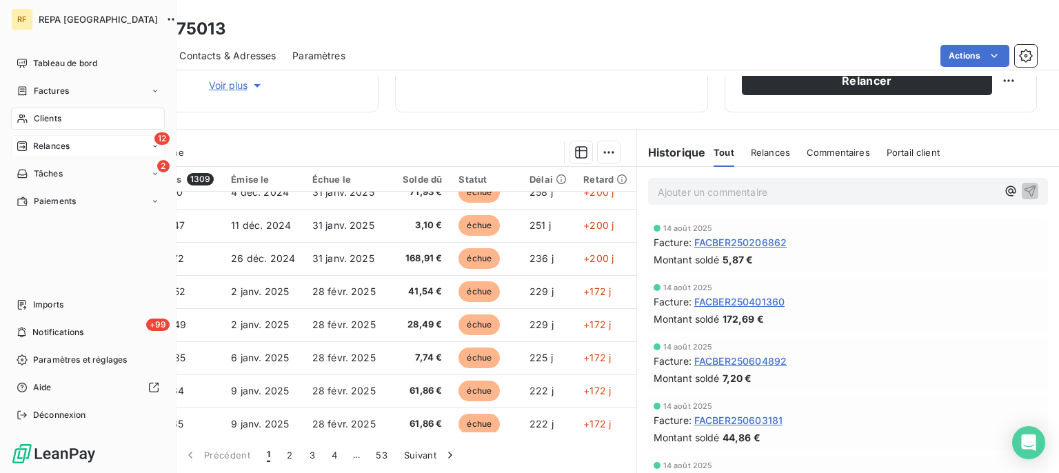
click at [43, 152] on span "Relances" at bounding box center [51, 146] width 37 height 12
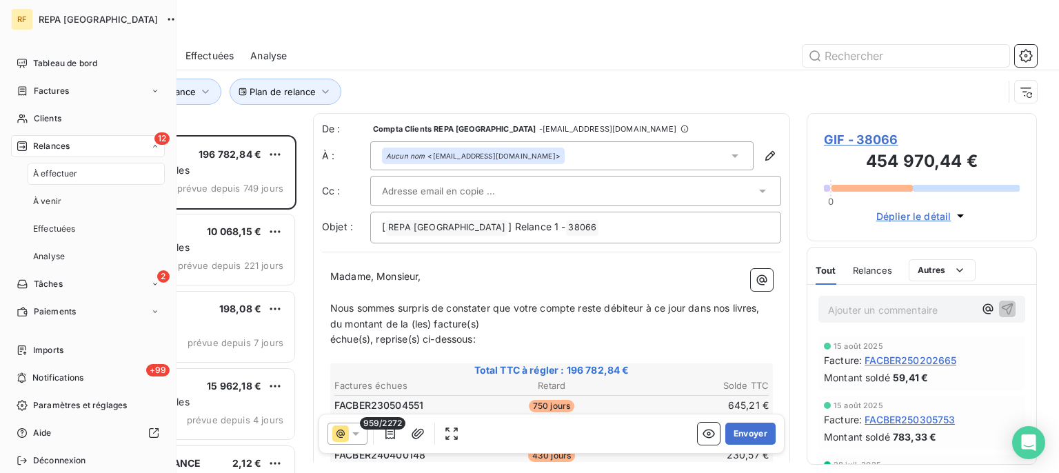
scroll to position [326, 218]
click at [62, 144] on span "Relances" at bounding box center [51, 146] width 37 height 12
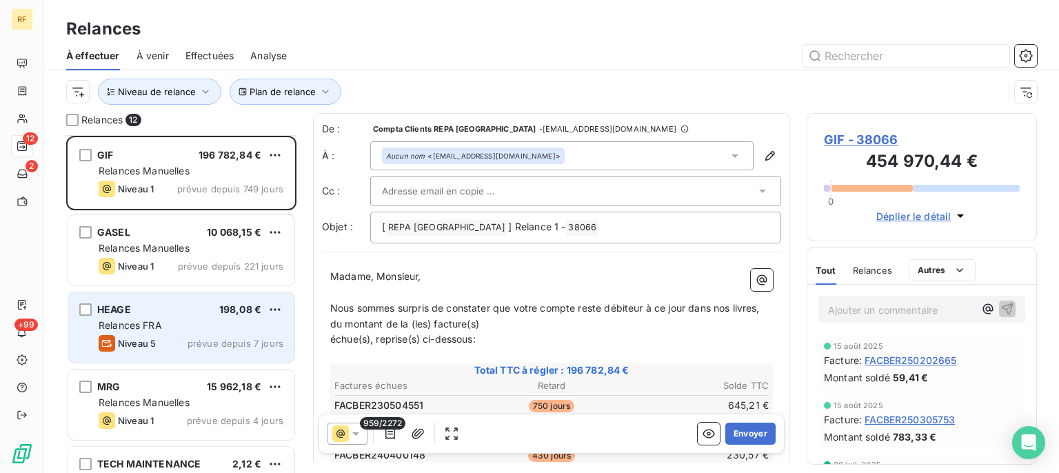
scroll to position [139, 0]
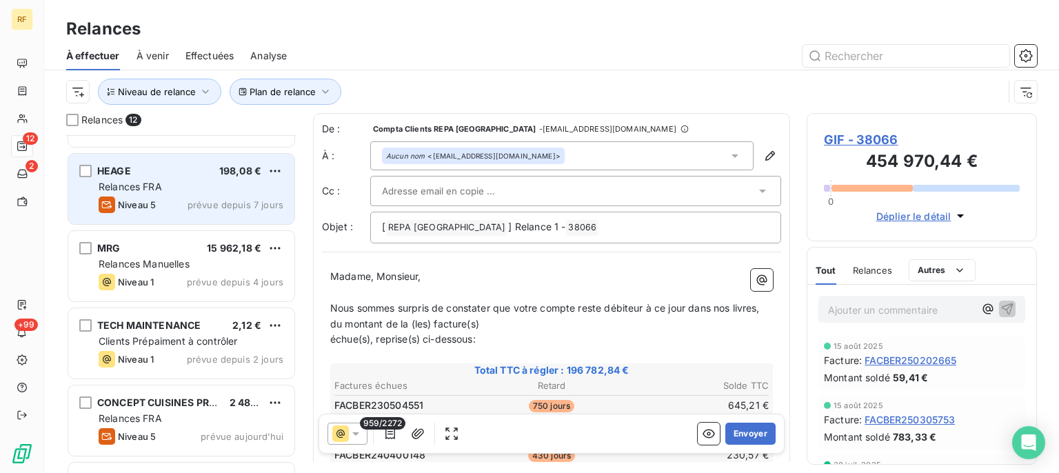
click at [193, 193] on div "HEAGE 198,08 € Relances FRA Niveau 5 prévue depuis 7 jours" at bounding box center [181, 189] width 226 height 70
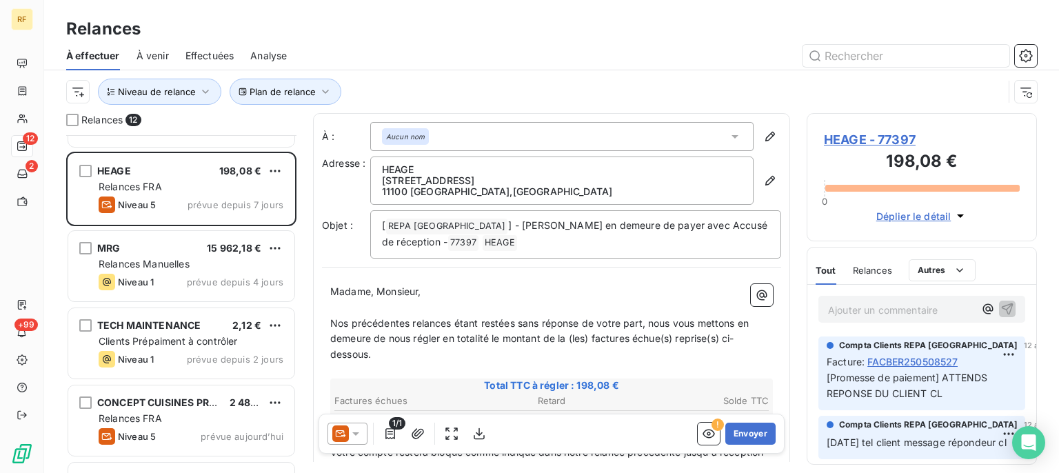
click at [863, 319] on p "Ajouter un commentaire ﻿" at bounding box center [901, 309] width 146 height 17
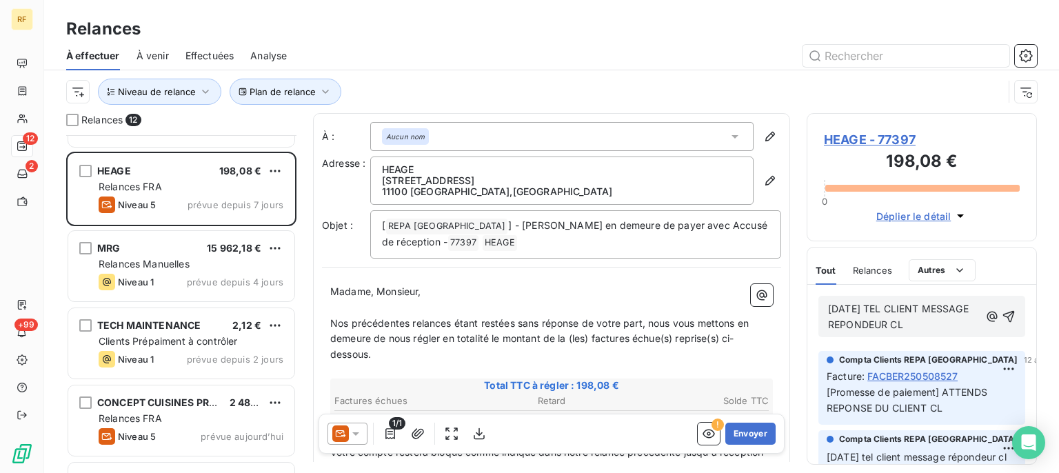
click at [942, 322] on span "19/08/25 TEL CLIENT MESSAGE REPONDEUR CL" at bounding box center [899, 317] width 143 height 28
click at [1003, 312] on icon "button" at bounding box center [1009, 317] width 14 height 14
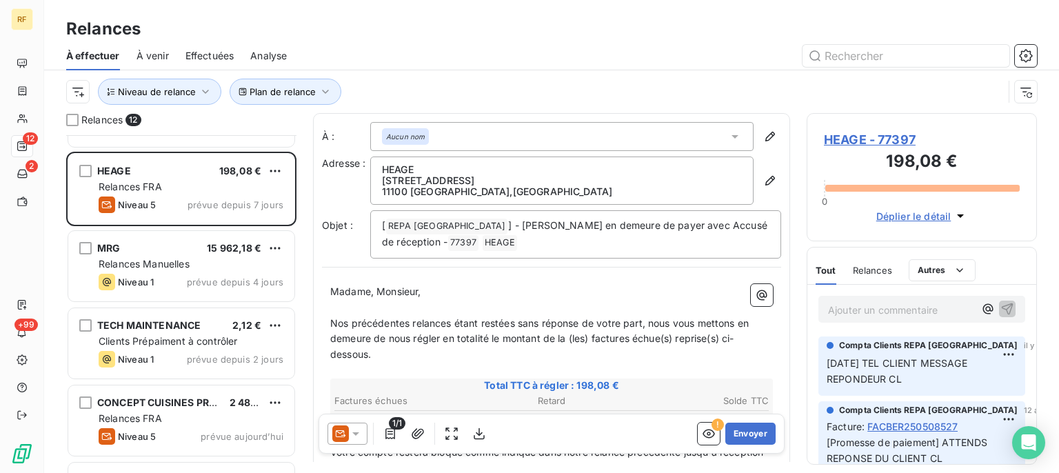
click at [837, 142] on span "HEAGE - 77397" at bounding box center [922, 139] width 196 height 19
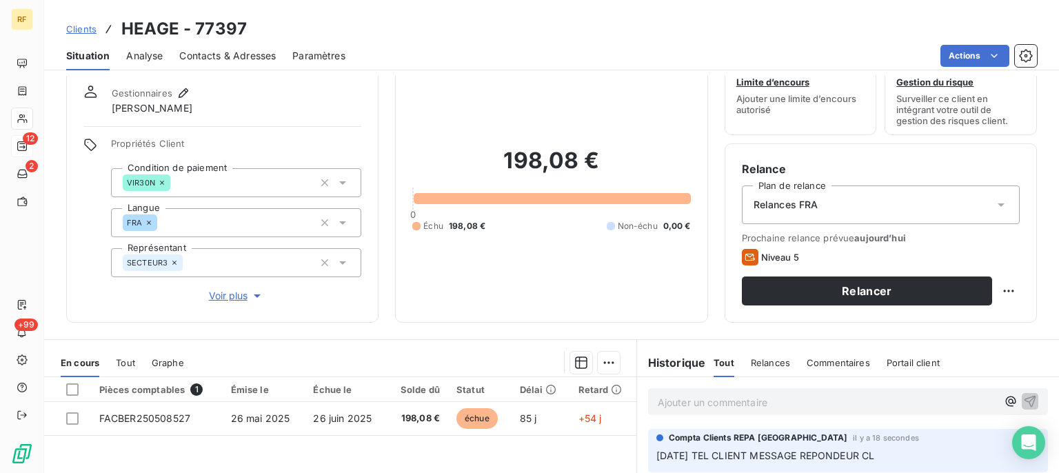
scroll to position [69, 0]
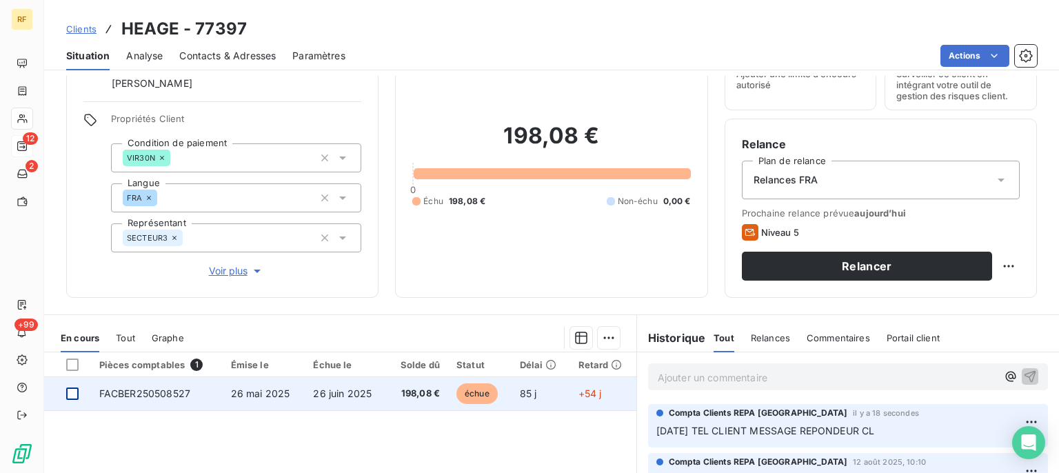
click at [74, 396] on div at bounding box center [72, 394] width 12 height 12
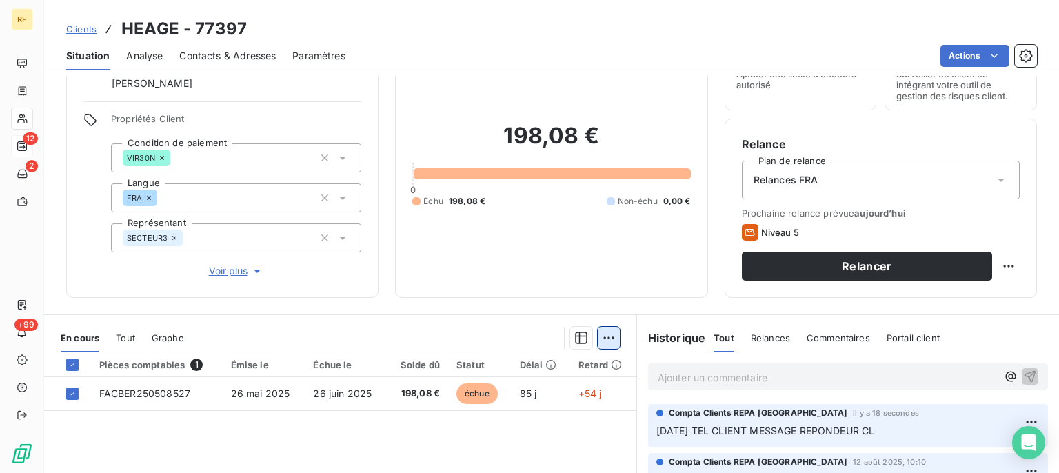
click at [606, 338] on html "RF 12 2 +99 Clients HEAGE - 77397 Situation Analyse Contacts & Adresses Paramèt…" at bounding box center [529, 236] width 1059 height 473
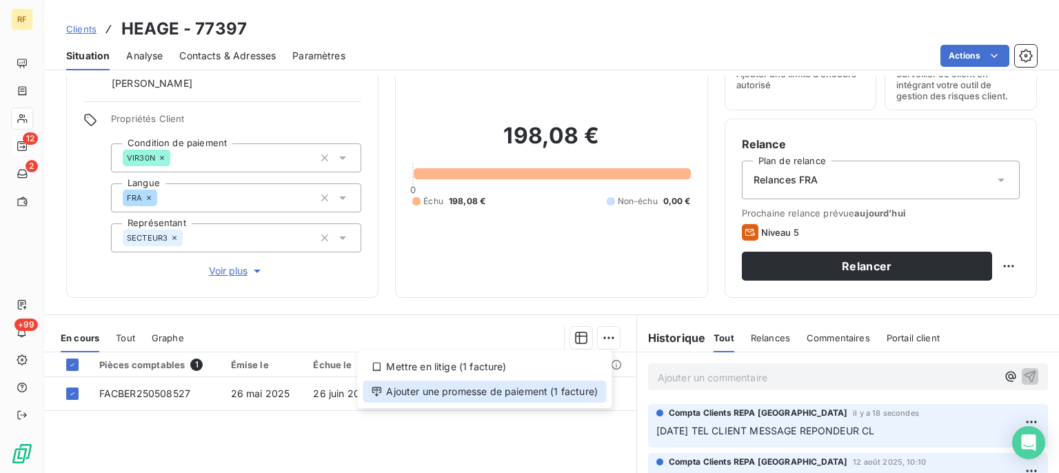
click at [568, 397] on div "Ajouter une promesse de paiement (1 facture)" at bounding box center [484, 392] width 243 height 22
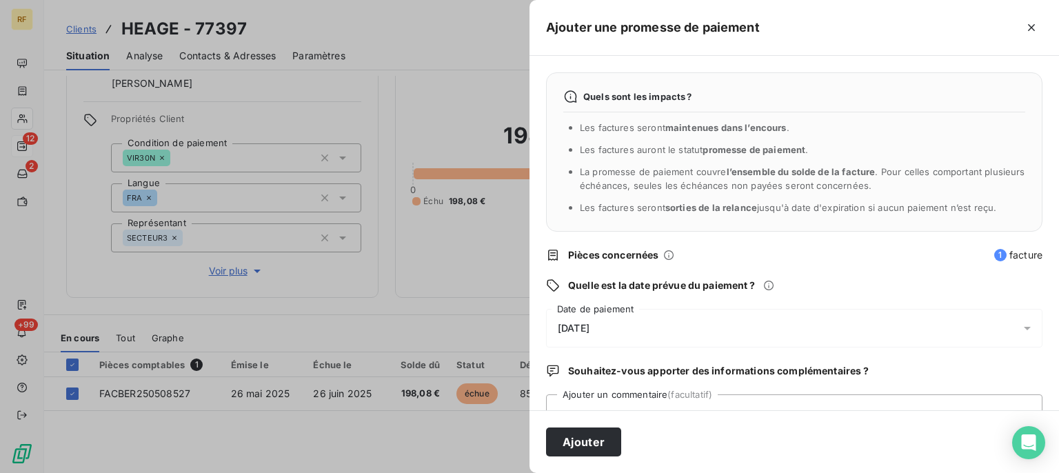
click at [589, 324] on span "[DATE]" at bounding box center [574, 328] width 32 height 11
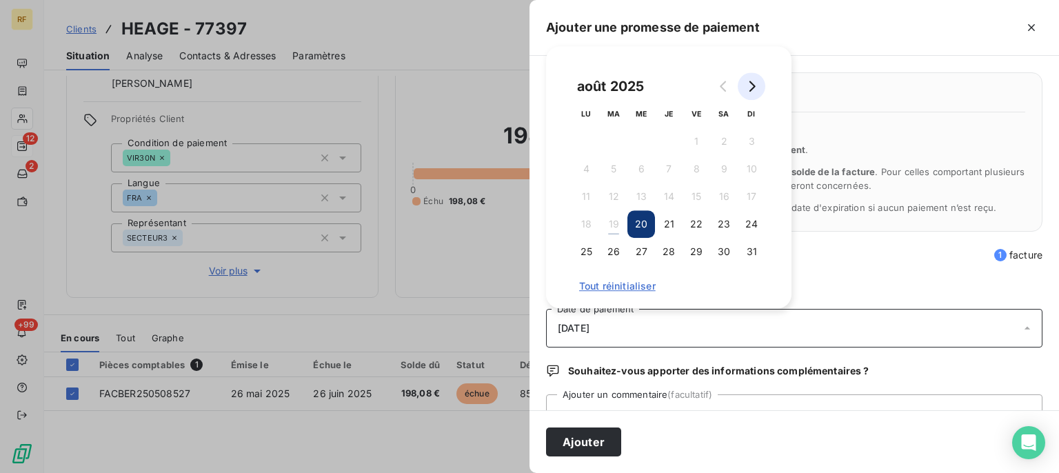
click at [758, 86] on button "Go to next month" at bounding box center [752, 86] width 28 height 28
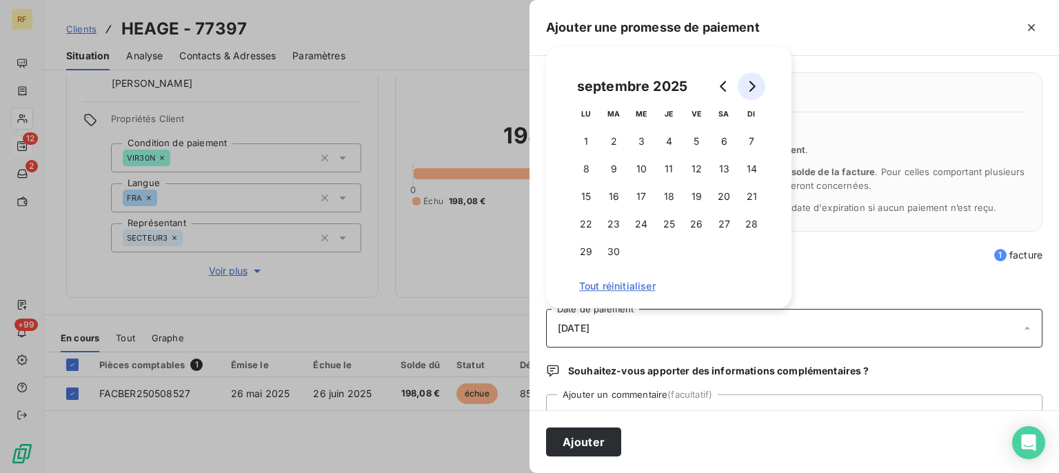
click at [758, 86] on button "Go to next month" at bounding box center [752, 86] width 28 height 28
click at [749, 223] on button "26" at bounding box center [752, 224] width 28 height 28
click at [757, 219] on button "26" at bounding box center [752, 224] width 28 height 28
click at [754, 223] on button "26" at bounding box center [752, 224] width 28 height 28
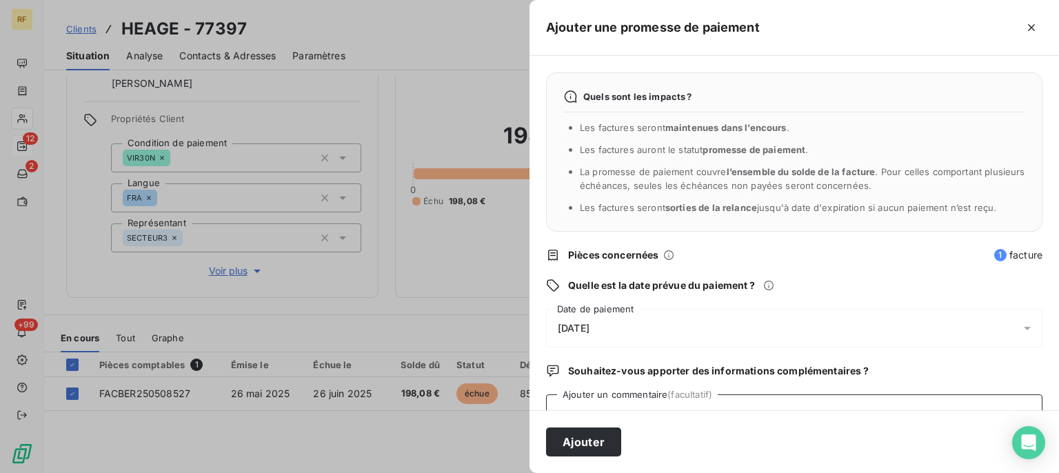
click at [734, 399] on textarea "Ajouter un commentaire (facultatif)" at bounding box center [794, 420] width 497 height 52
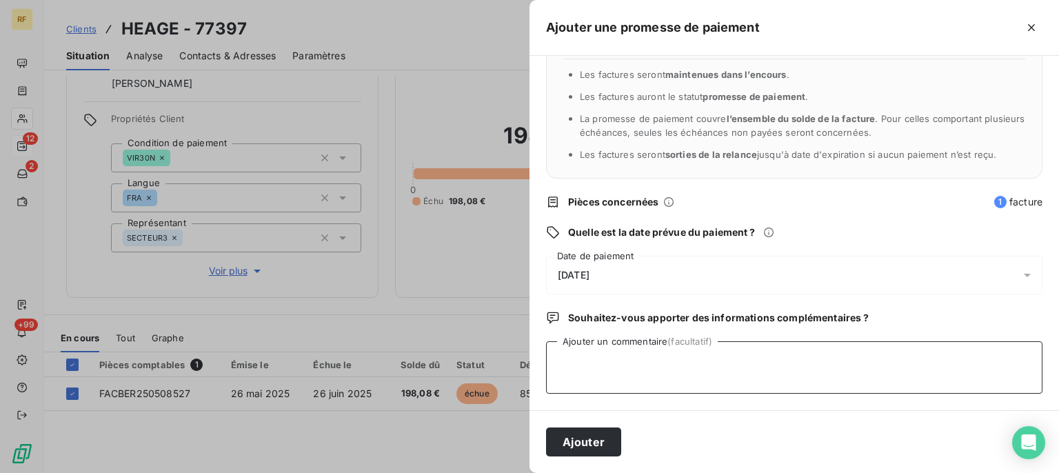
click at [735, 377] on textarea "Ajouter un commentaire (facultatif)" at bounding box center [794, 367] width 497 height 52
type textarea "D"
click at [687, 360] on textarea "PASSER DOSSIER EN PERTE CL" at bounding box center [794, 367] width 497 height 52
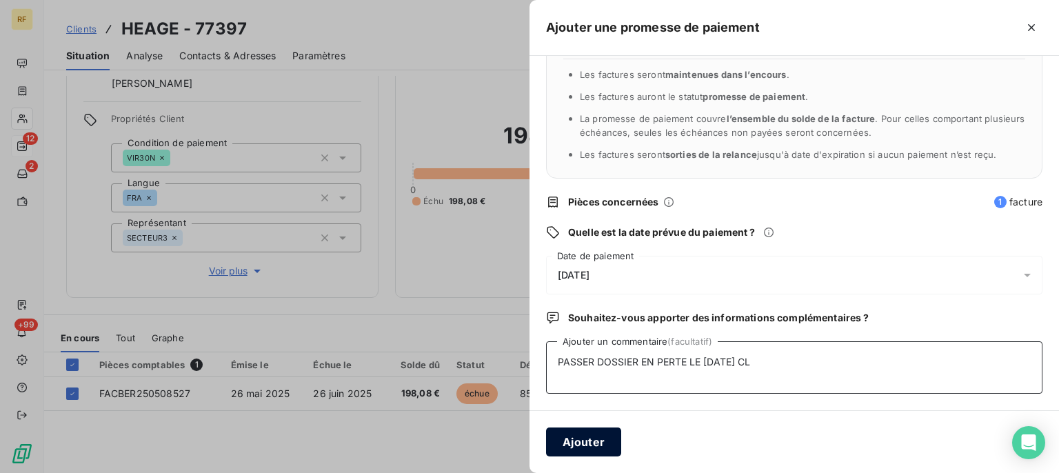
type textarea "PASSER DOSSIER EN PERTE LE 26/10/2025 CL"
click at [600, 437] on button "Ajouter" at bounding box center [583, 442] width 75 height 29
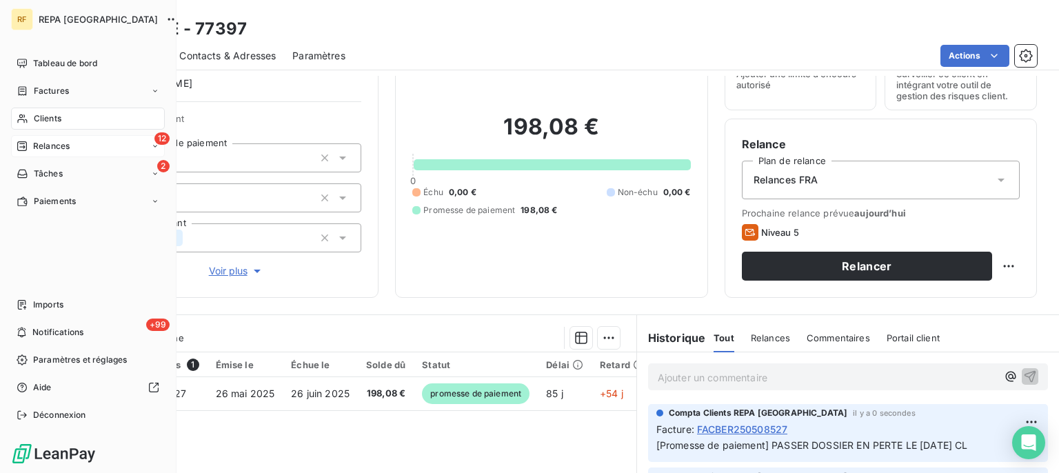
click at [45, 145] on span "Relances" at bounding box center [51, 146] width 37 height 12
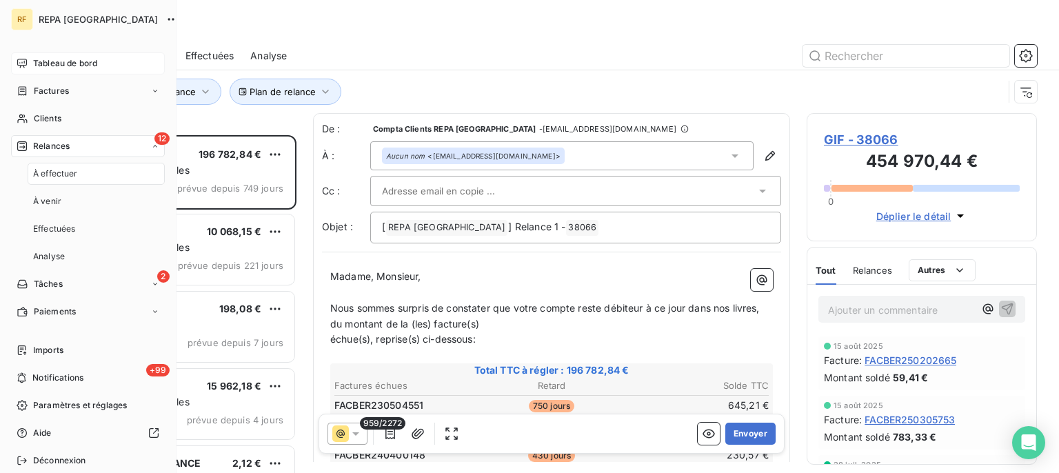
scroll to position [326, 218]
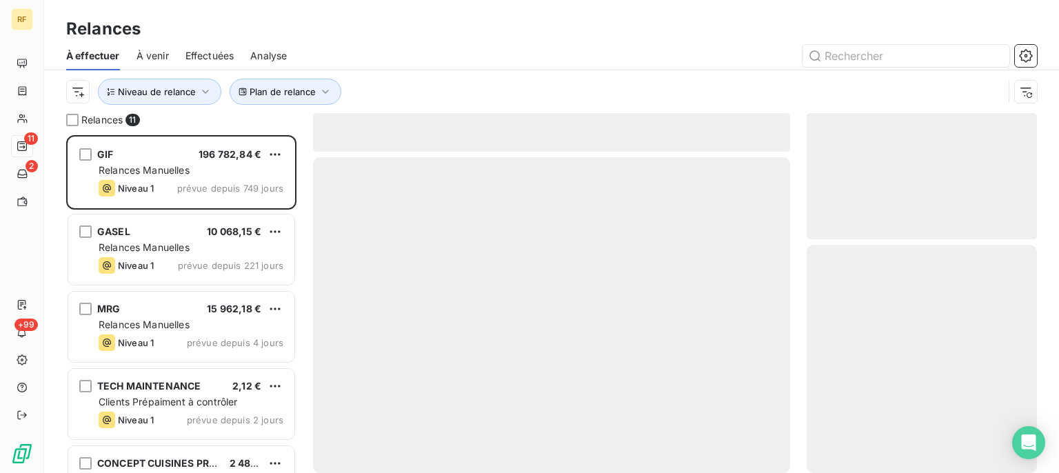
scroll to position [326, 218]
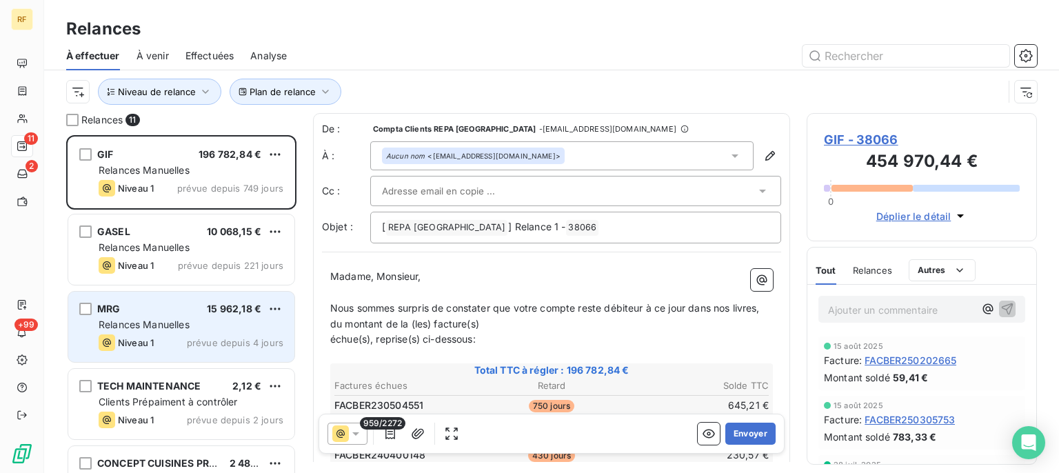
click at [178, 324] on span "Relances Manuelles" at bounding box center [144, 325] width 91 height 12
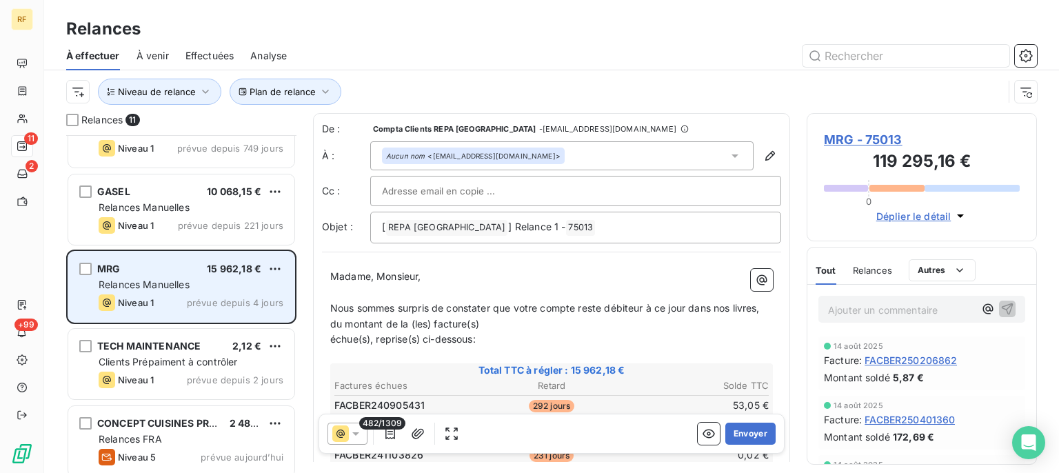
scroll to position [70, 0]
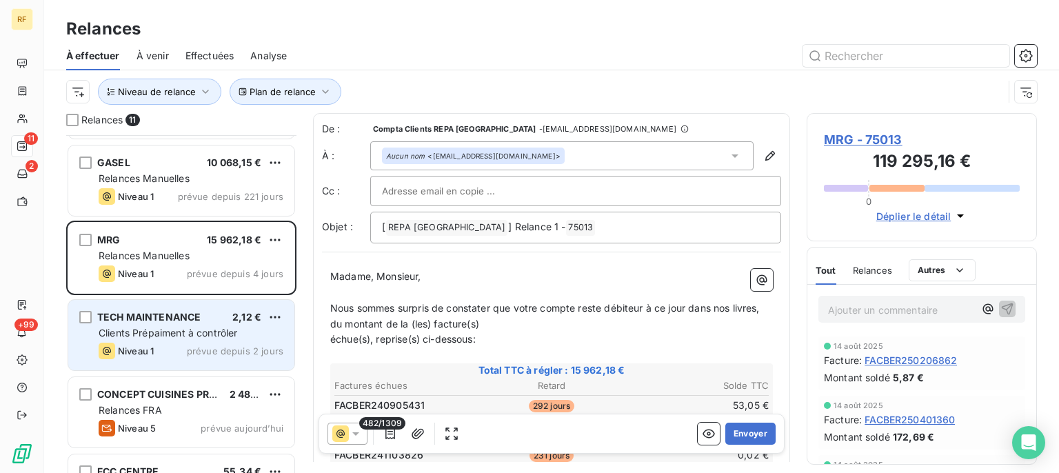
click at [172, 327] on span "Clients Prépaiment à contrôler" at bounding box center [168, 333] width 139 height 12
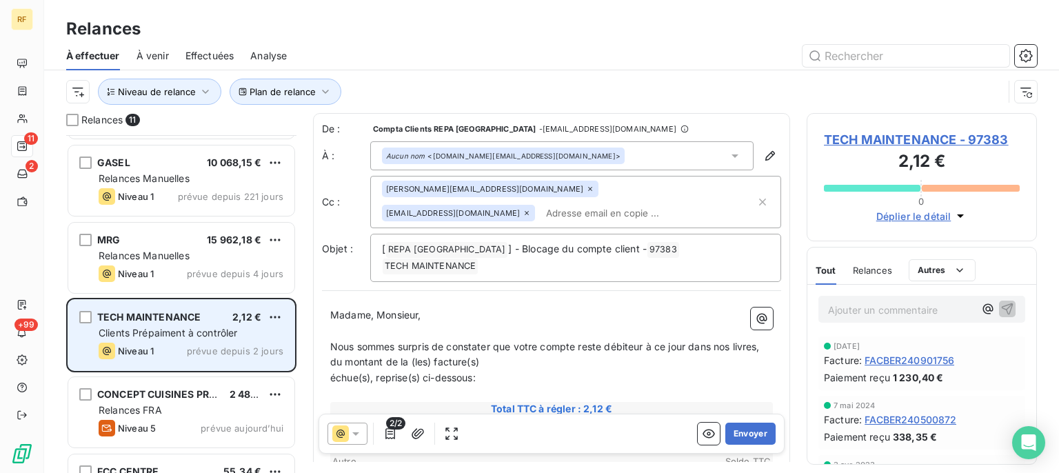
click at [172, 327] on span "Clients Prépaiment à contrôler" at bounding box center [168, 333] width 139 height 12
click at [243, 330] on div "Clients Prépaiment à contrôler" at bounding box center [191, 333] width 185 height 14
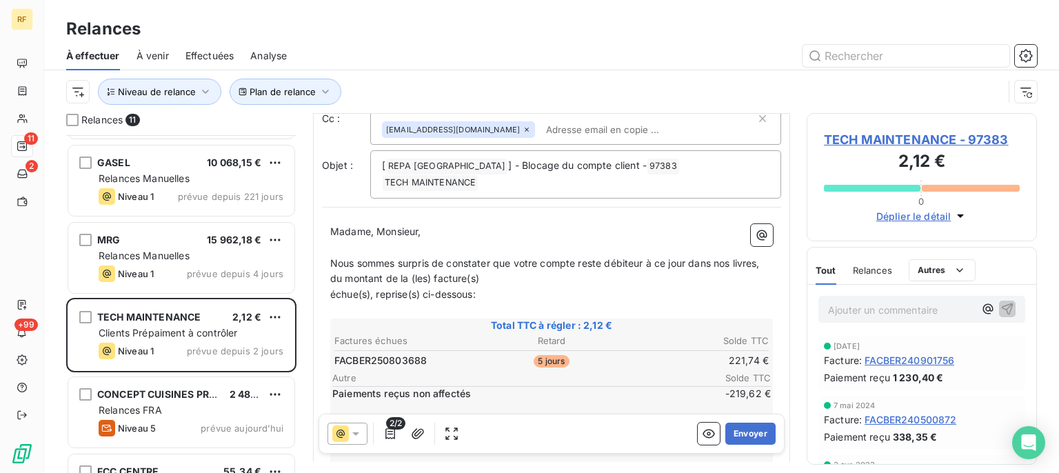
scroll to position [139, 0]
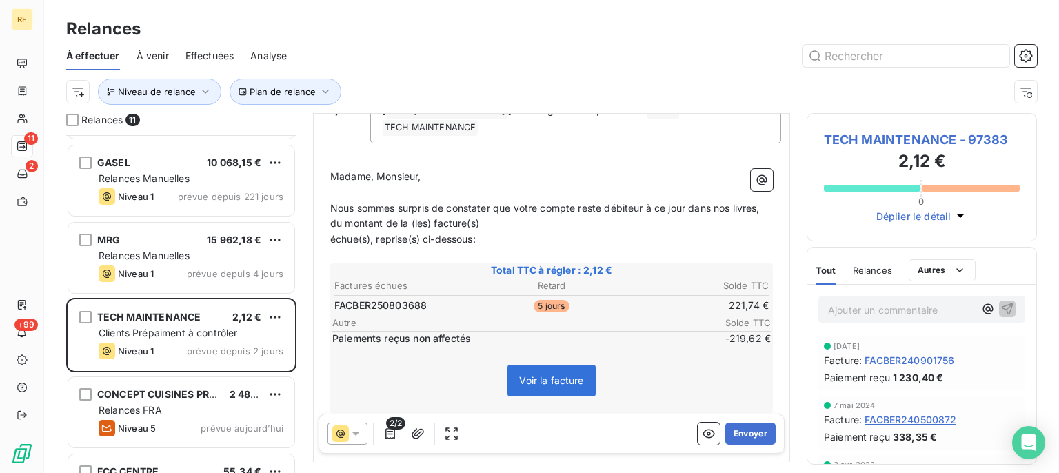
click at [880, 136] on span "TECH MAINTENANCE - 97383" at bounding box center [922, 139] width 196 height 19
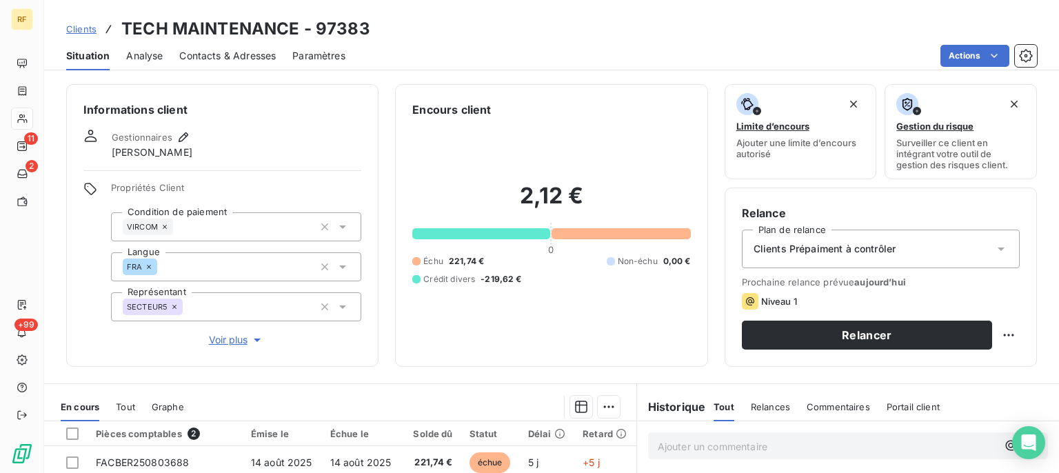
scroll to position [208, 0]
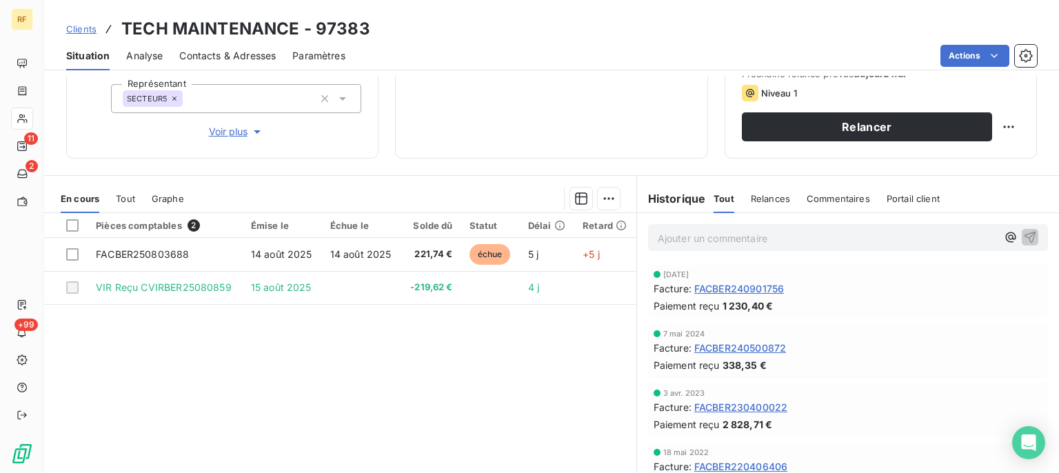
click at [72, 231] on th at bounding box center [65, 225] width 43 height 25
click at [73, 225] on div at bounding box center [72, 225] width 12 height 12
click at [598, 205] on html "RF 11 2 +99 Clients TECH MAINTENANCE - 97383 Situation Analyse Contacts & Adres…" at bounding box center [529, 236] width 1059 height 473
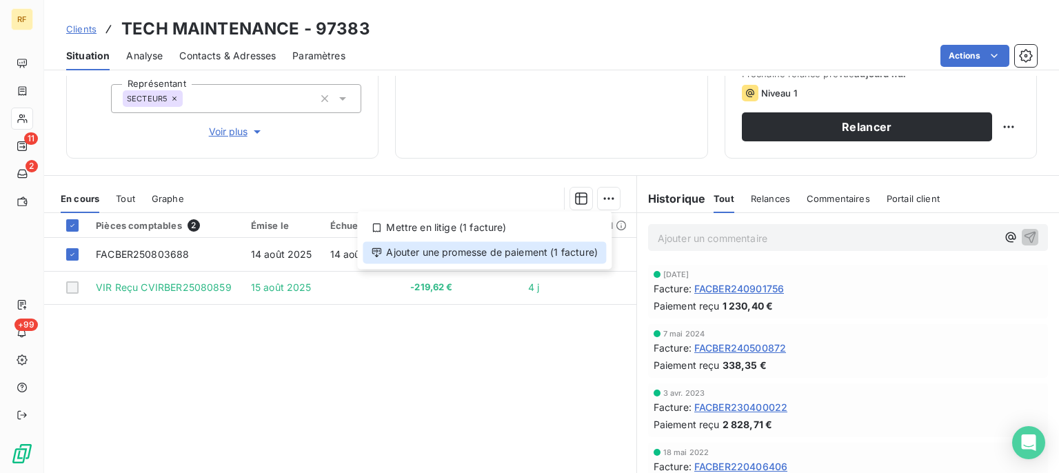
click at [553, 254] on div "Ajouter une promesse de paiement (1 facture)" at bounding box center [484, 252] width 243 height 22
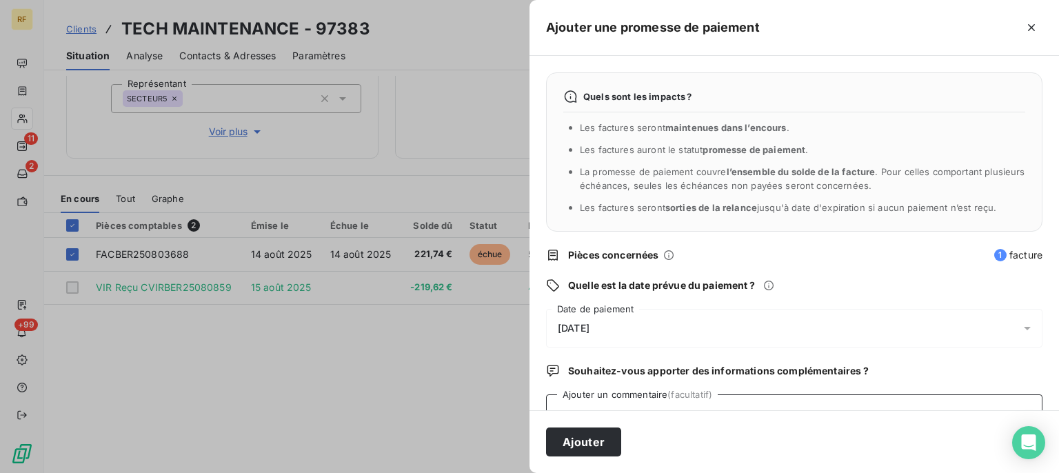
click at [710, 399] on textarea "Ajouter un commentaire (facultatif)" at bounding box center [794, 420] width 497 height 52
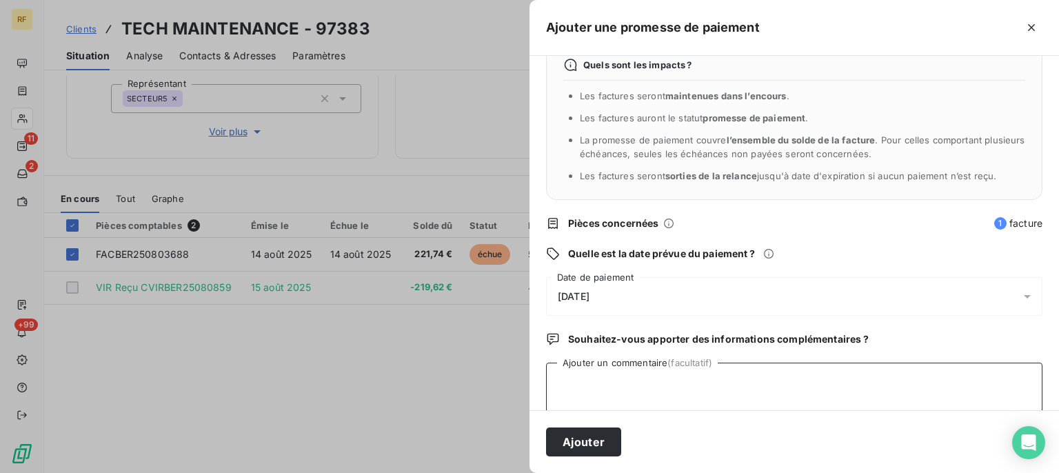
scroll to position [53, 0]
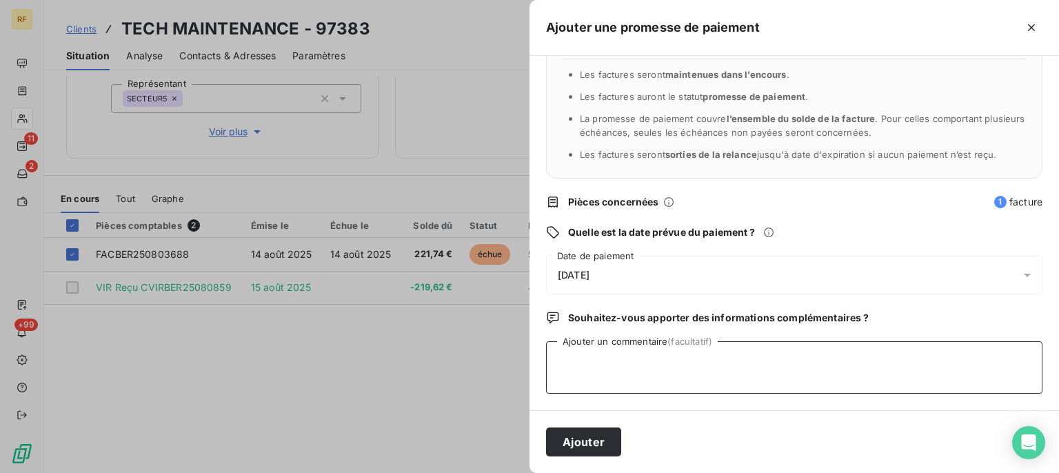
click at [721, 363] on textarea "Ajouter un commentaire (facultatif)" at bounding box center [794, 367] width 497 height 52
type textarea "PAYER CL"
click at [604, 437] on button "Ajouter" at bounding box center [583, 442] width 75 height 29
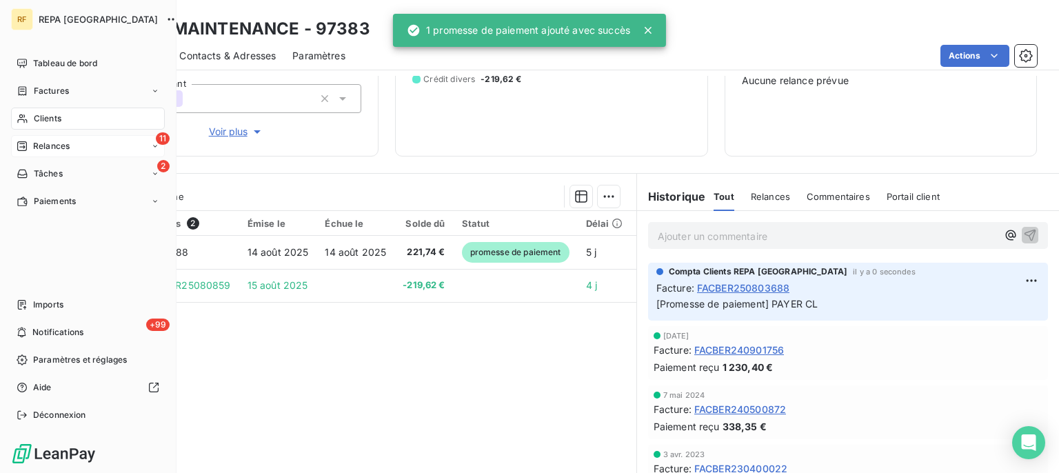
click at [37, 148] on span "Relances" at bounding box center [51, 146] width 37 height 12
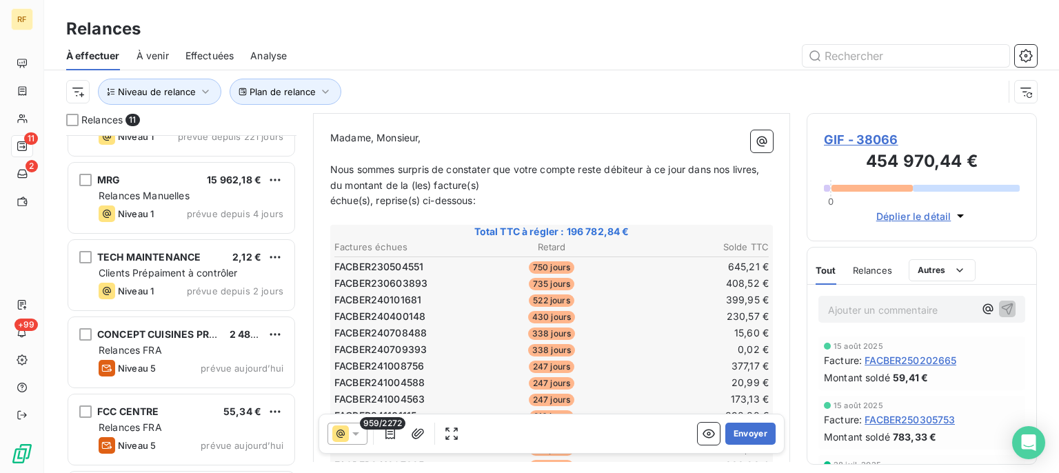
scroll to position [139, 0]
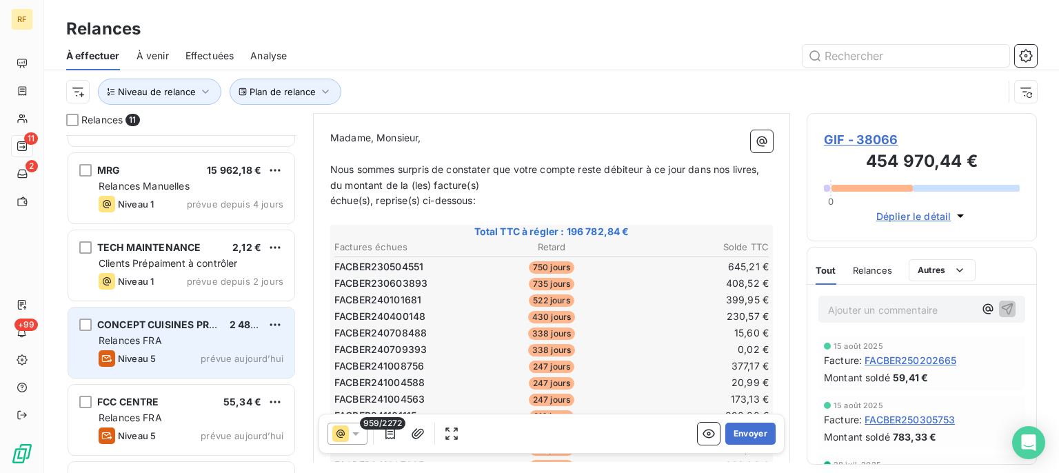
click at [206, 317] on div "CONCEPT CUISINES PROFESSIONNELLES 2 486,43 € Relances FRA Niveau 5 prévue aujou…" at bounding box center [181, 343] width 226 height 70
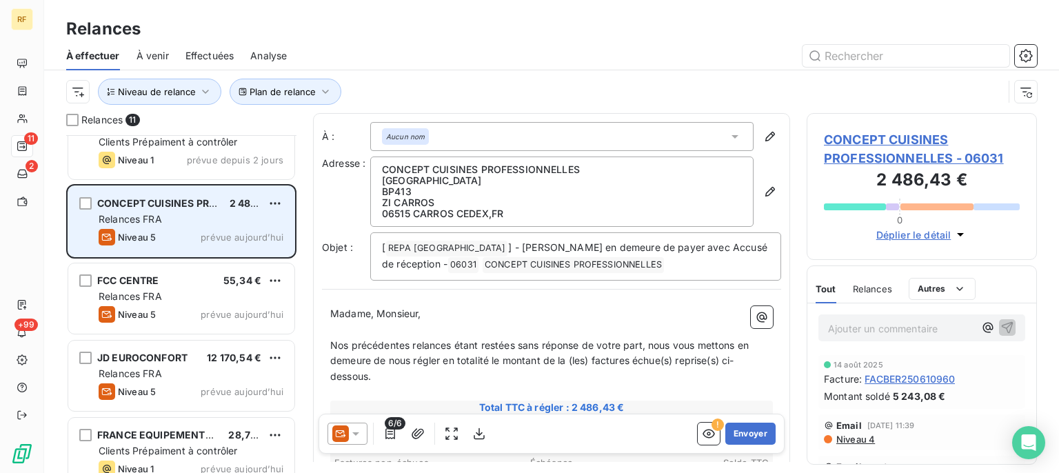
scroll to position [279, 0]
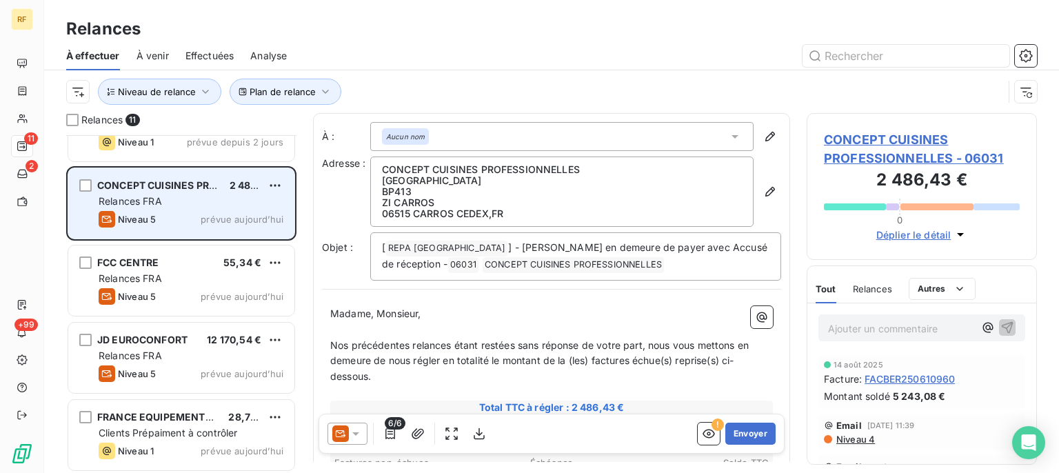
click at [212, 216] on span "prévue aujourd’hui" at bounding box center [242, 219] width 83 height 11
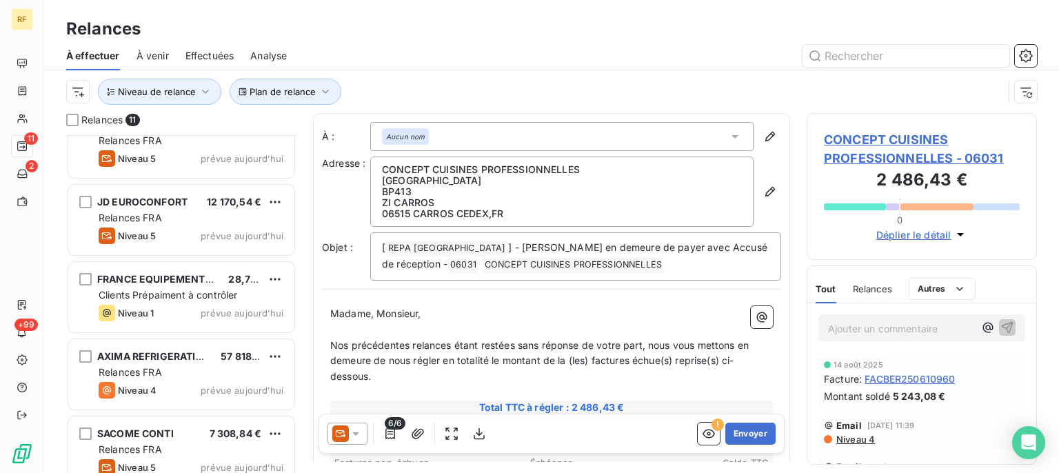
scroll to position [417, 0]
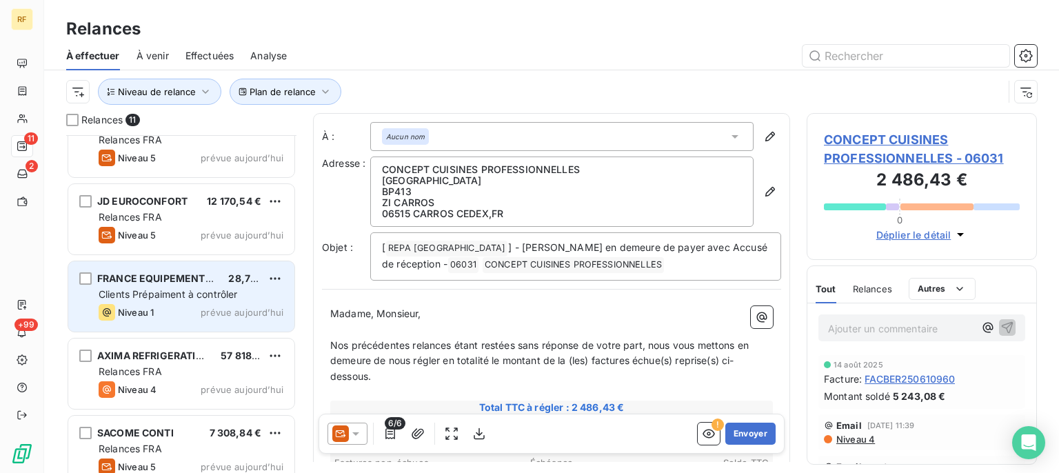
click at [210, 286] on div "FRANCE EQUIPEMENTS CHR 28,75 € Clients Prépaiment à contrôler Niveau 1 prévue a…" at bounding box center [181, 296] width 226 height 70
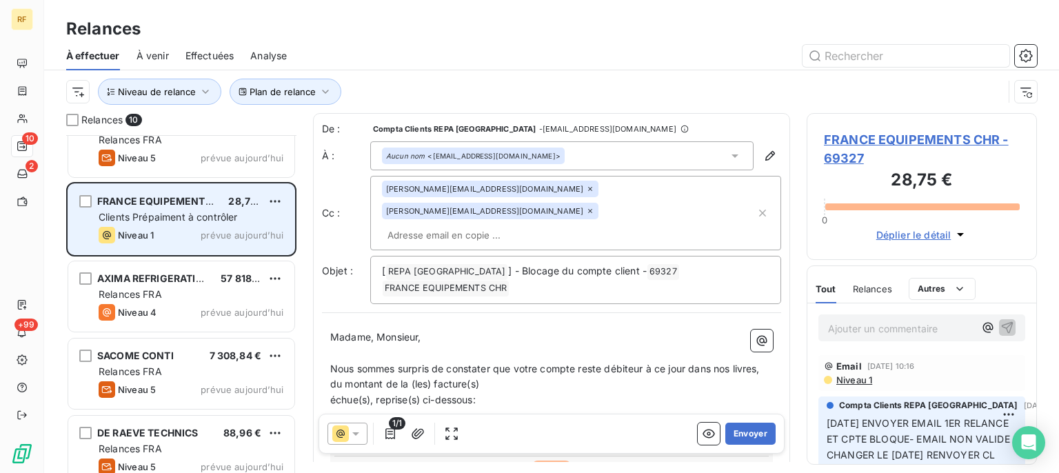
click at [217, 211] on span "Clients Prépaiment à contrôler" at bounding box center [168, 217] width 139 height 12
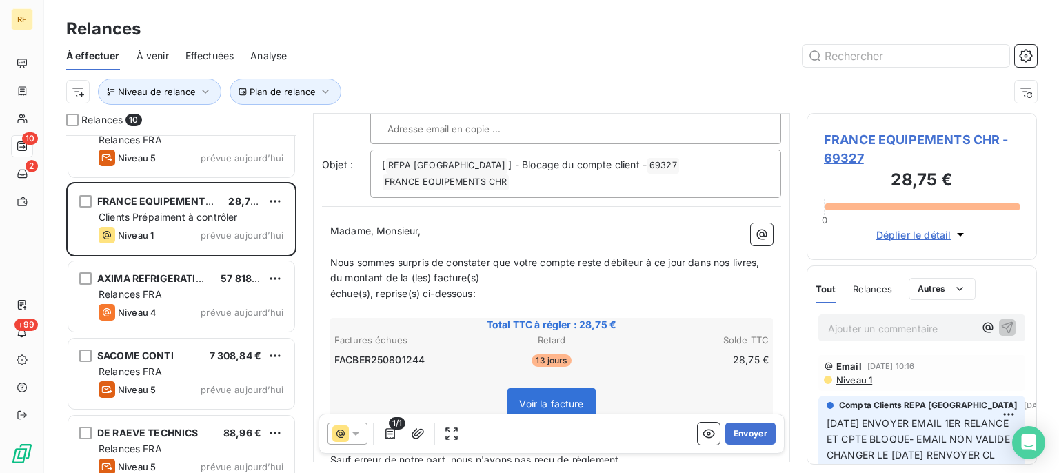
scroll to position [139, 0]
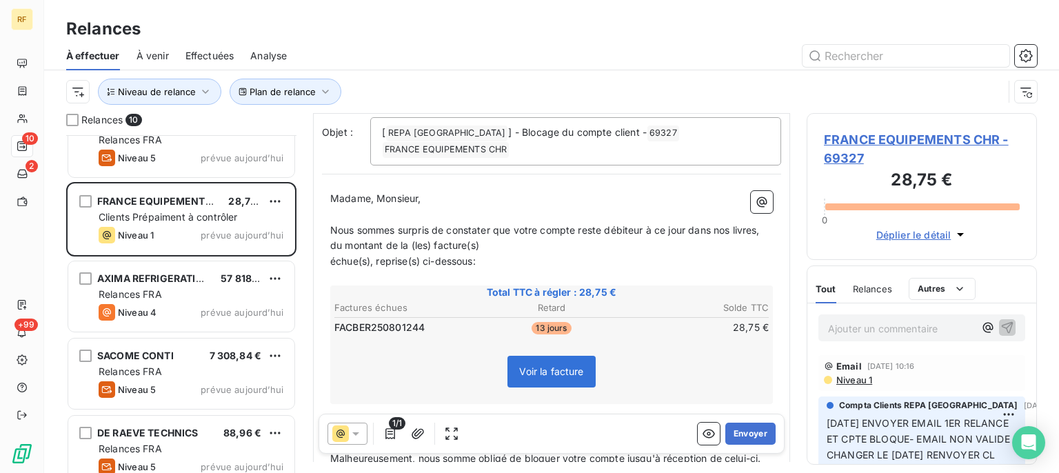
click at [361, 434] on icon at bounding box center [356, 434] width 14 height 14
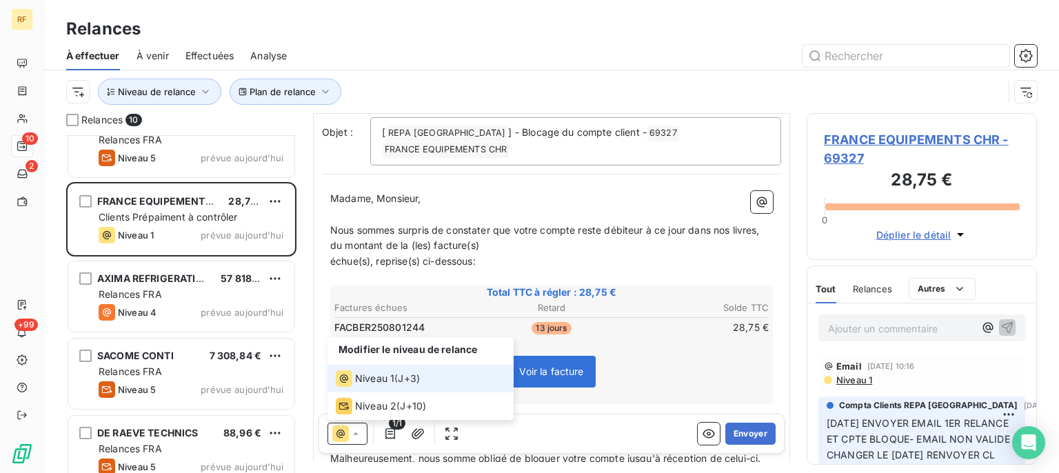
click at [385, 376] on span "Niveau 1" at bounding box center [374, 379] width 39 height 14
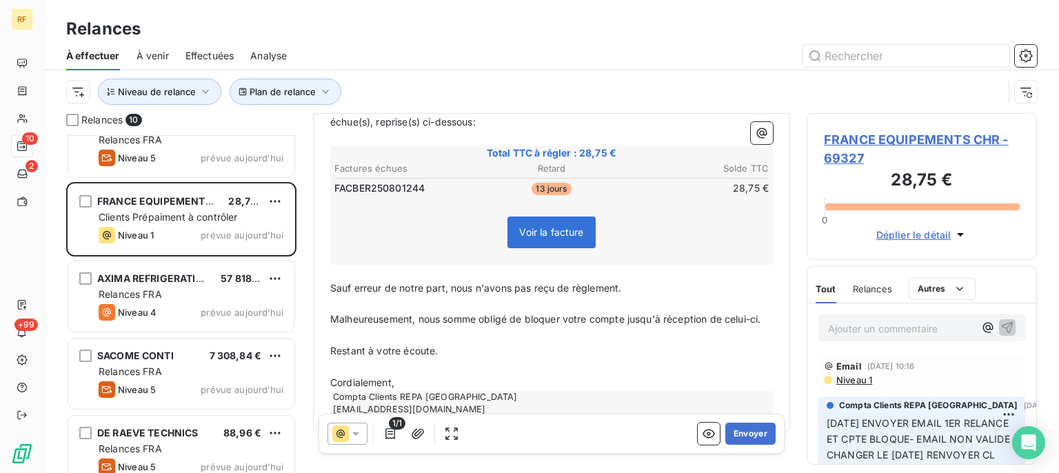
scroll to position [0, 0]
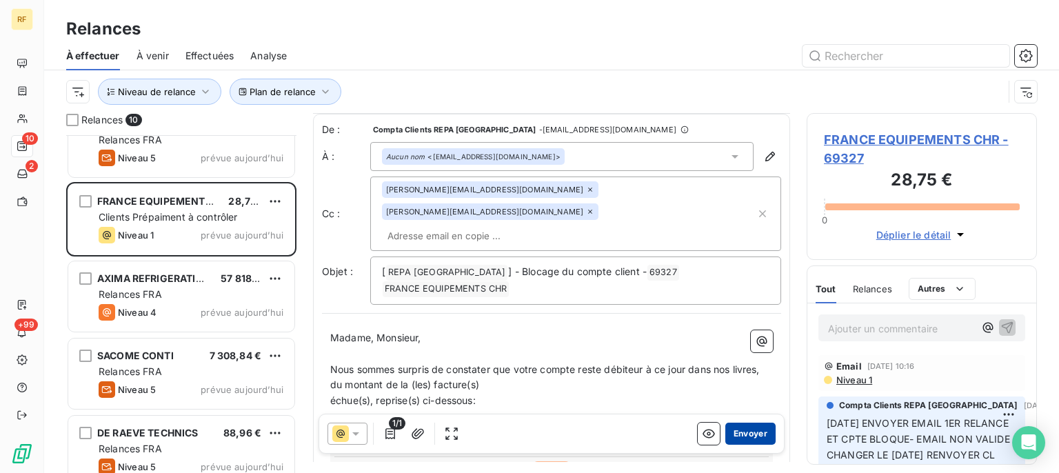
click at [746, 432] on button "Envoyer" at bounding box center [751, 434] width 50 height 22
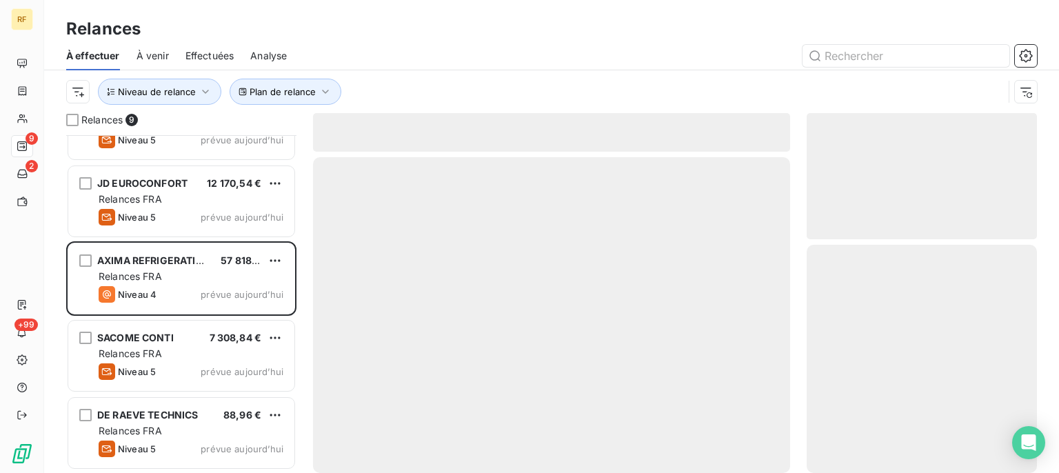
scroll to position [357, 0]
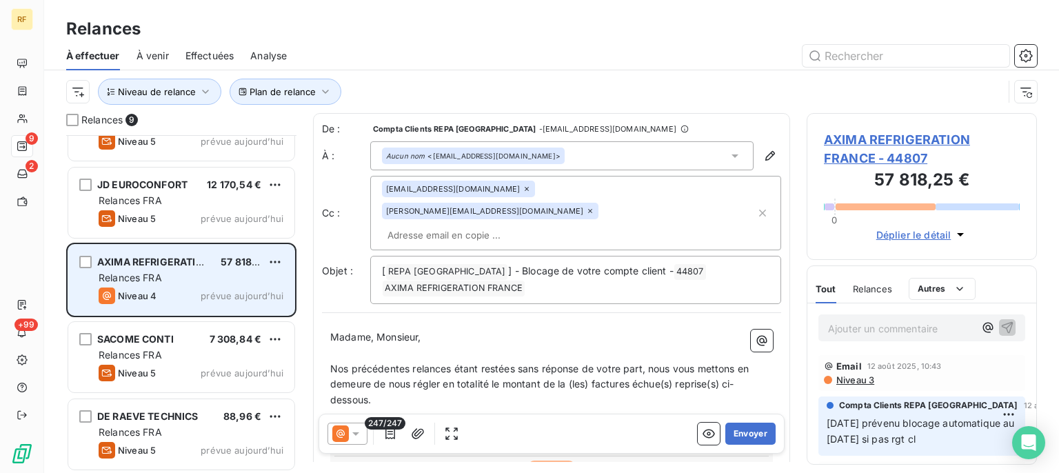
click at [189, 284] on div "AXIMA REFRIGERATION FRANCE 57 818,25 € Relances FRA Niveau 4 prévue aujourd’hui" at bounding box center [181, 280] width 226 height 70
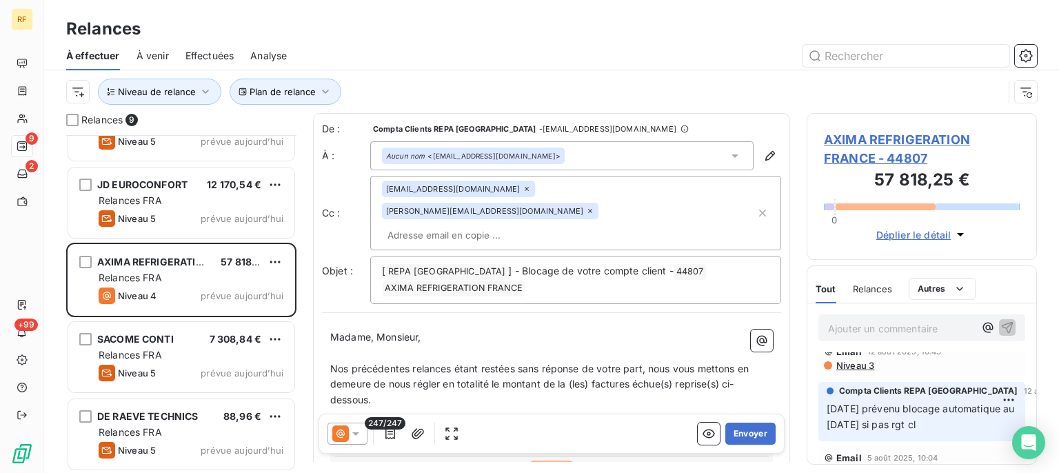
scroll to position [0, 0]
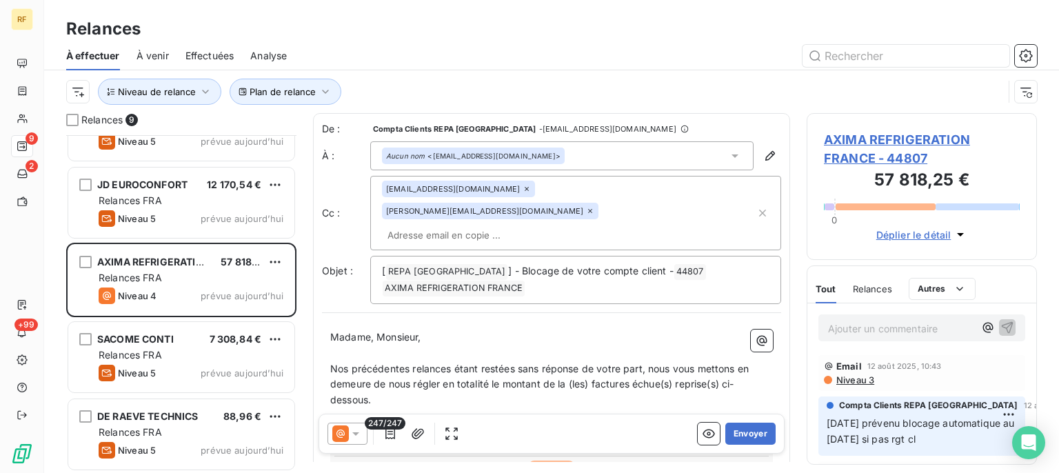
click at [868, 382] on span "Niveau 3" at bounding box center [854, 379] width 39 height 11
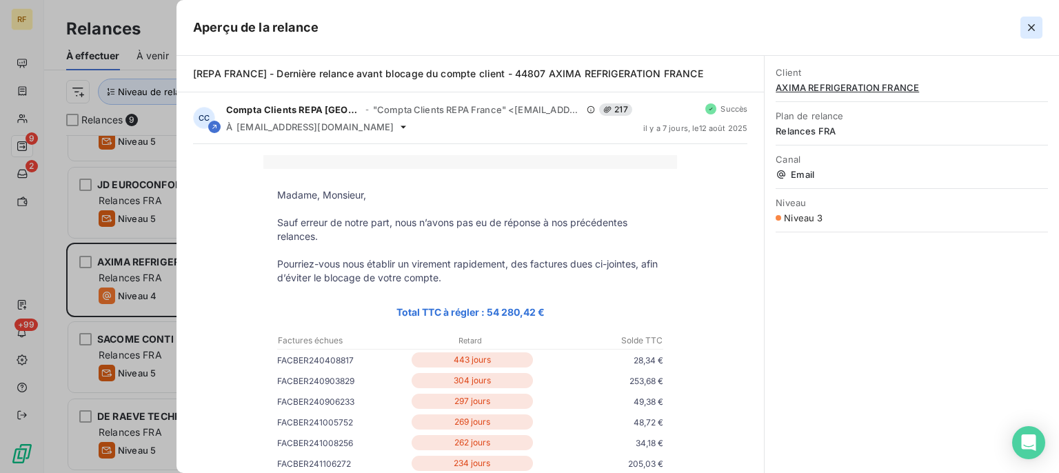
click at [1034, 29] on icon "button" at bounding box center [1032, 28] width 14 height 14
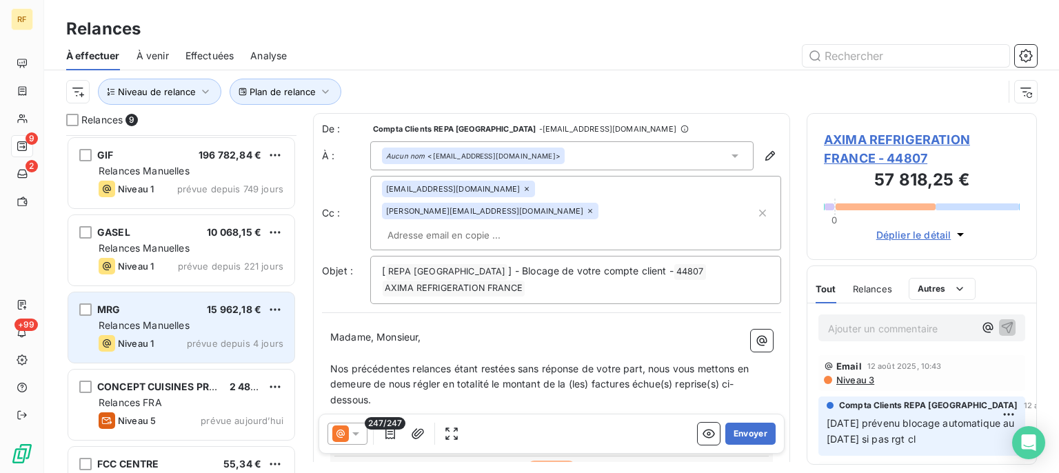
scroll to position [70, 0]
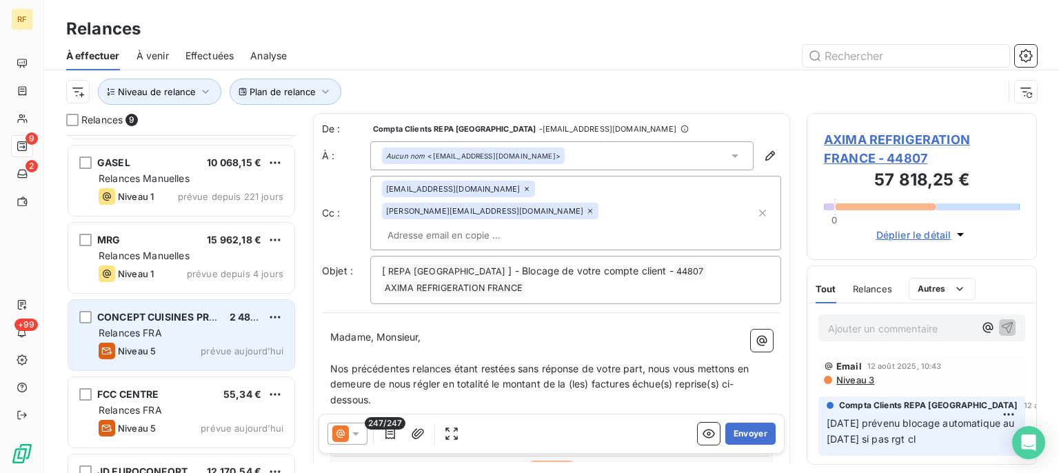
click at [172, 334] on div "Relances FRA" at bounding box center [191, 333] width 185 height 14
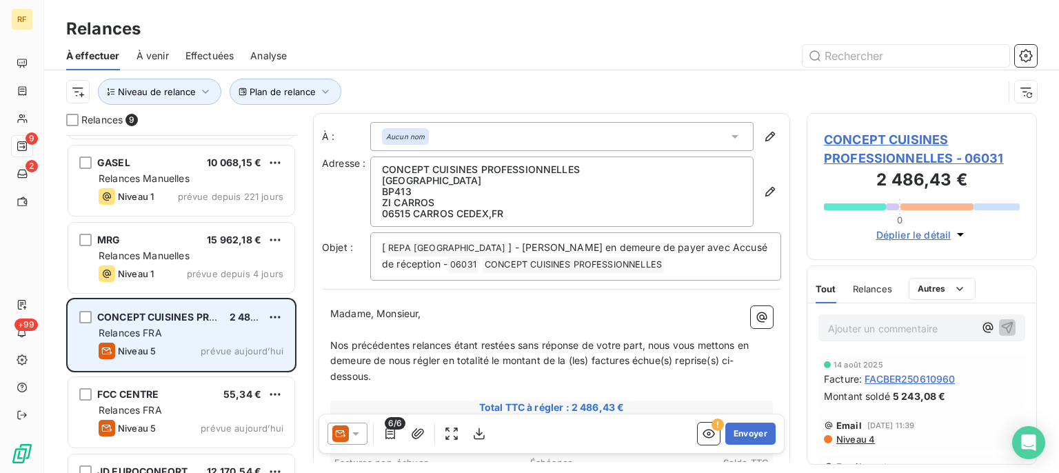
click at [172, 334] on div "Relances FRA" at bounding box center [191, 333] width 185 height 14
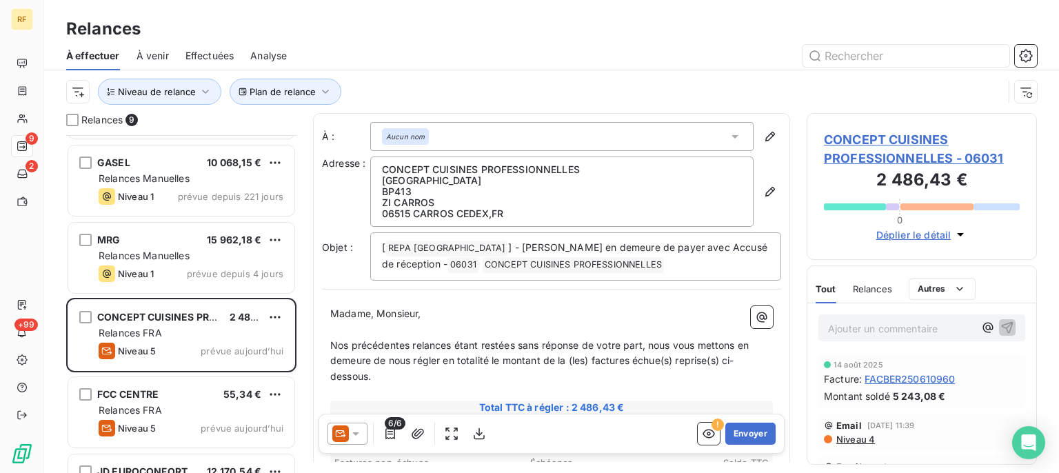
click at [974, 396] on div "Montant soldé 5 243,08 €" at bounding box center [922, 396] width 196 height 14
click at [619, 370] on p "Nos précédentes relances étant restées sans réponse de votre part, nous vous me…" at bounding box center [551, 362] width 443 height 48
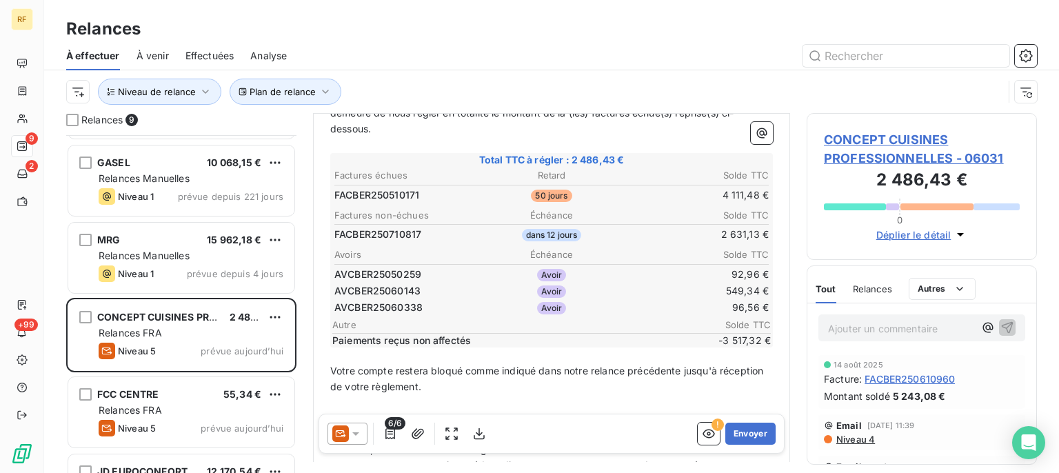
scroll to position [279, 0]
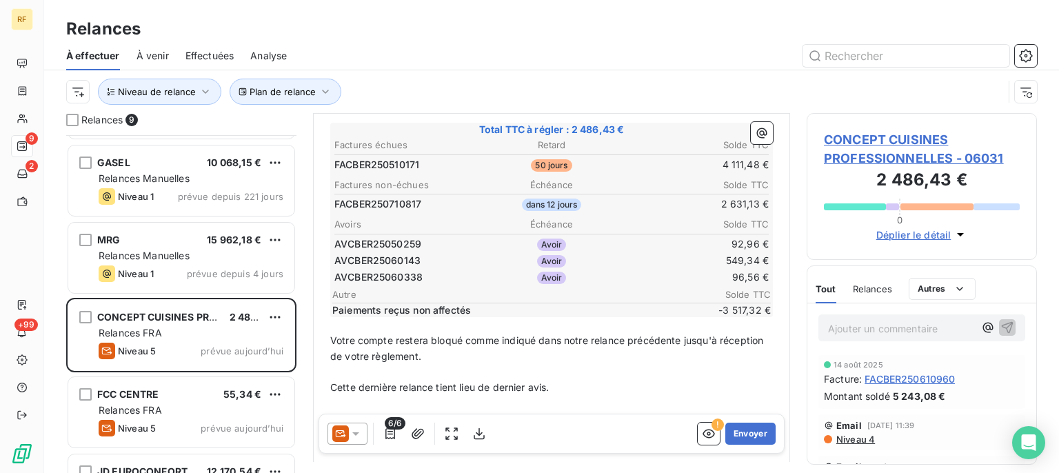
click at [850, 134] on span "CONCEPT CUISINES PROFESSIONNELLES - 06031" at bounding box center [922, 148] width 196 height 37
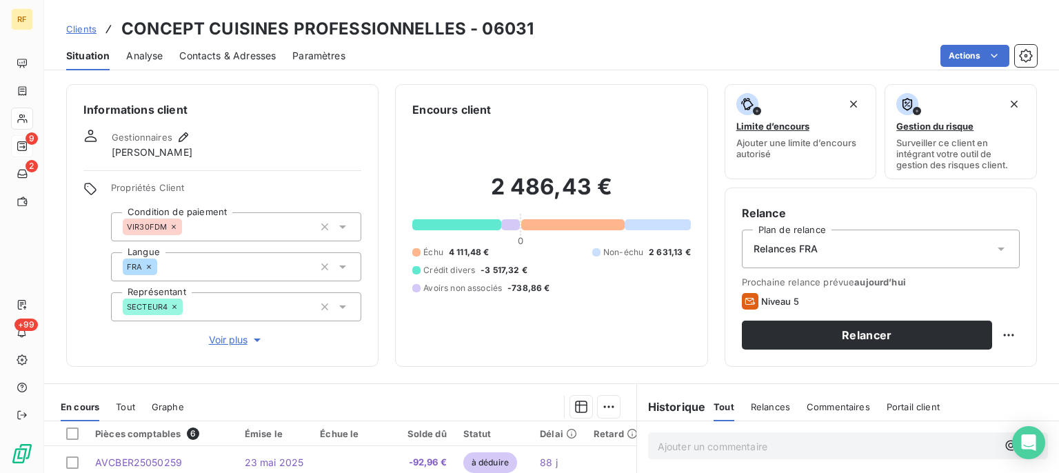
scroll to position [254, 0]
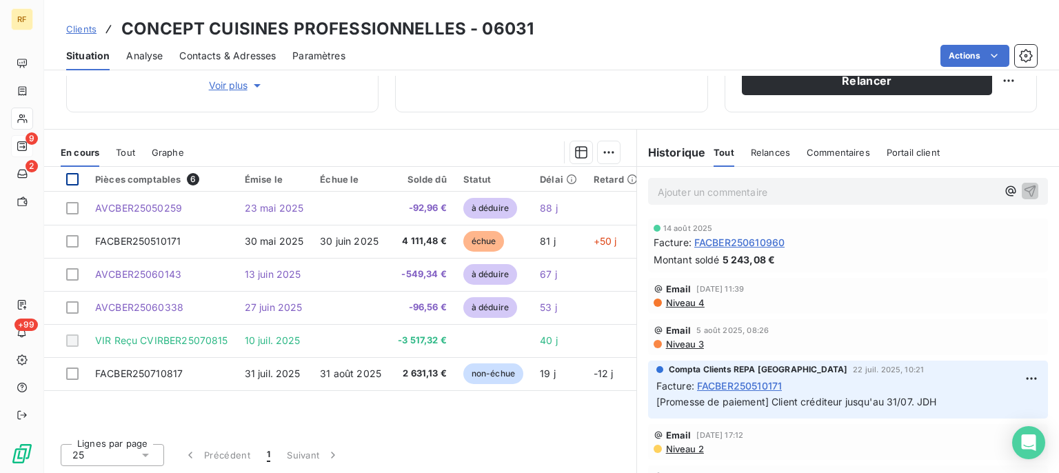
click at [76, 179] on div at bounding box center [72, 179] width 12 height 12
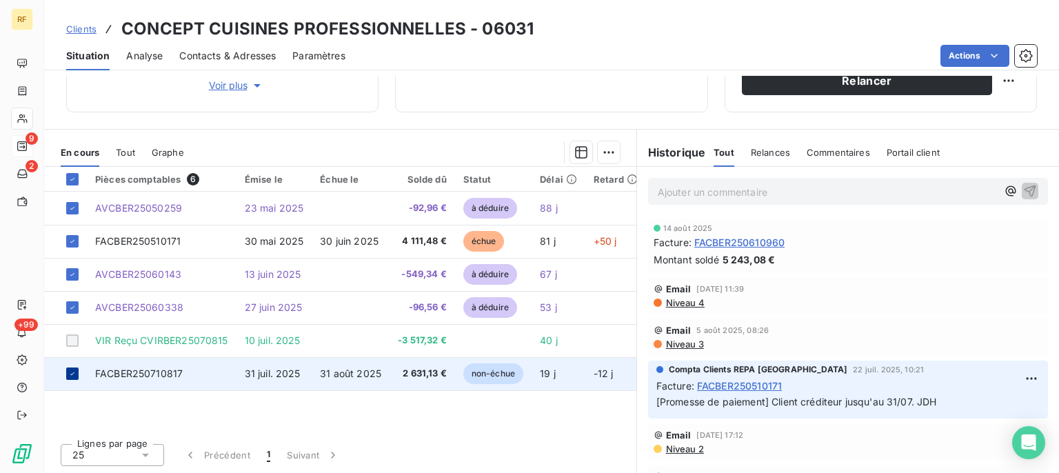
click at [72, 373] on icon at bounding box center [72, 374] width 8 height 8
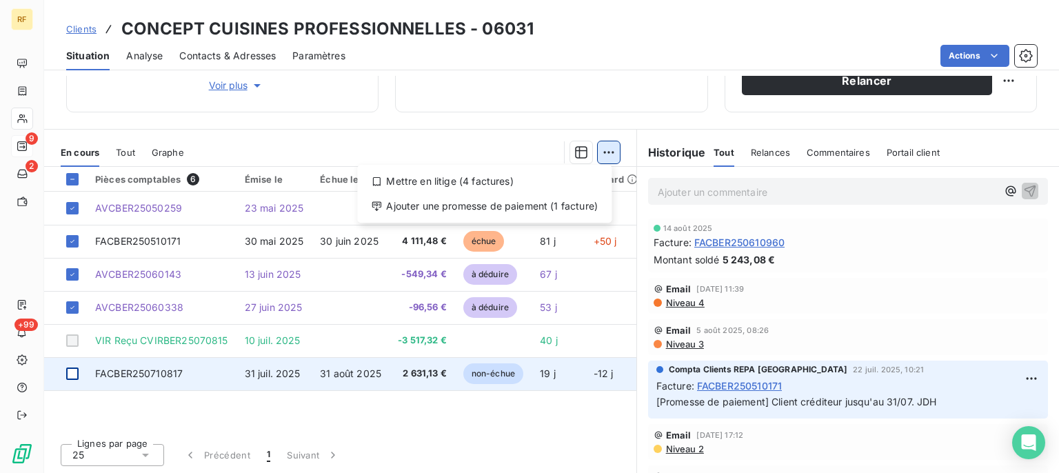
click at [606, 152] on html "RF 9 2 +99 Clients CONCEPT CUISINES PROFESSIONNELLES - 06031 Situation Analyse …" at bounding box center [529, 236] width 1059 height 473
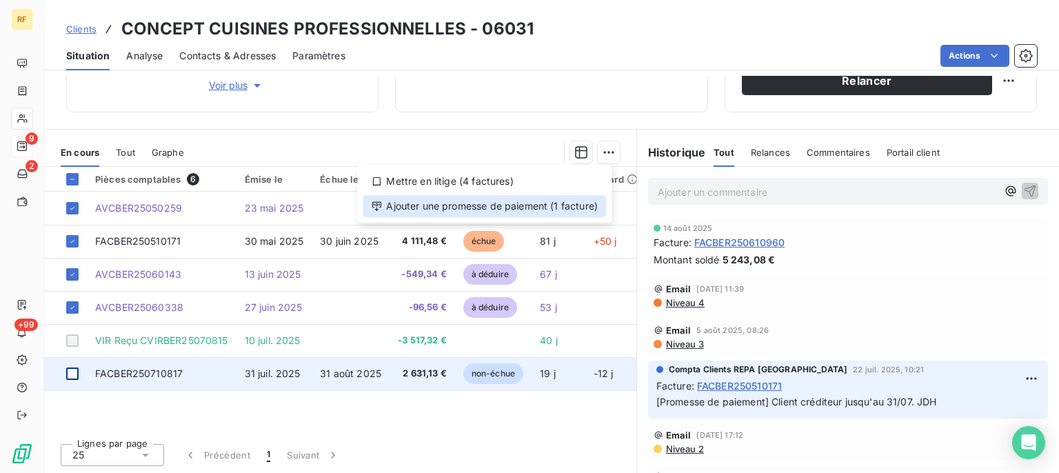
click at [570, 208] on div "Ajouter une promesse de paiement (1 facture)" at bounding box center [484, 206] width 243 height 22
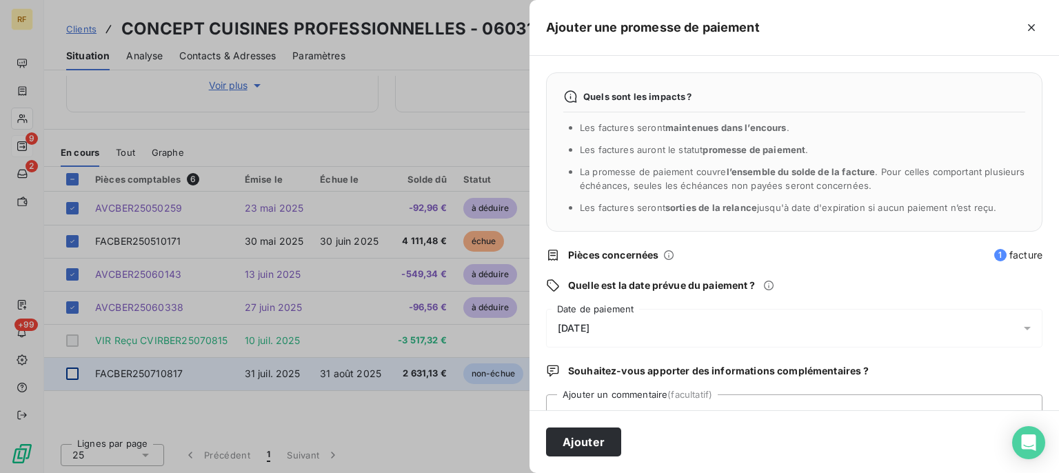
click at [586, 323] on div "[DATE]" at bounding box center [794, 328] width 497 height 39
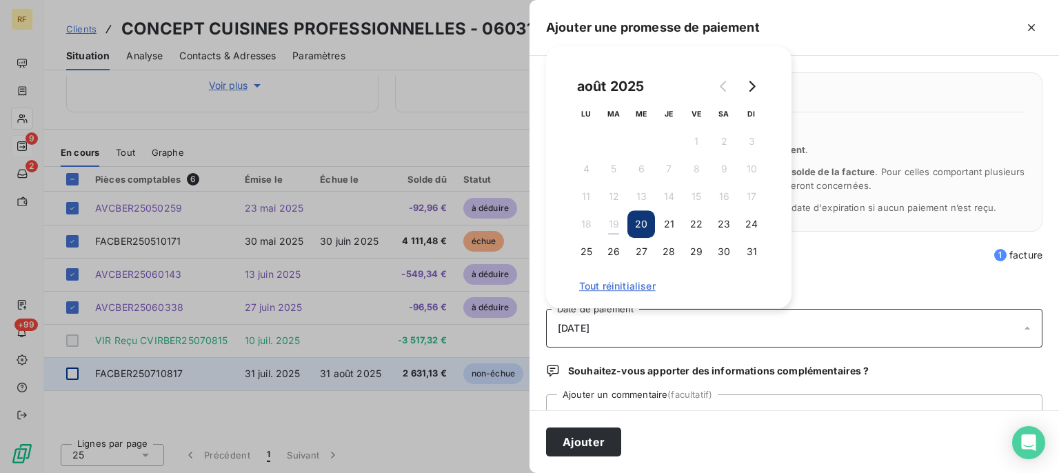
drag, startPoint x: 754, startPoint y: 252, endPoint x: 742, endPoint y: 272, distance: 23.0
click at [754, 252] on button "31" at bounding box center [752, 252] width 28 height 28
click at [739, 392] on div "Quels sont les impacts ? Les factures seront maintenues dans l’encours . Les fa…" at bounding box center [795, 233] width 530 height 354
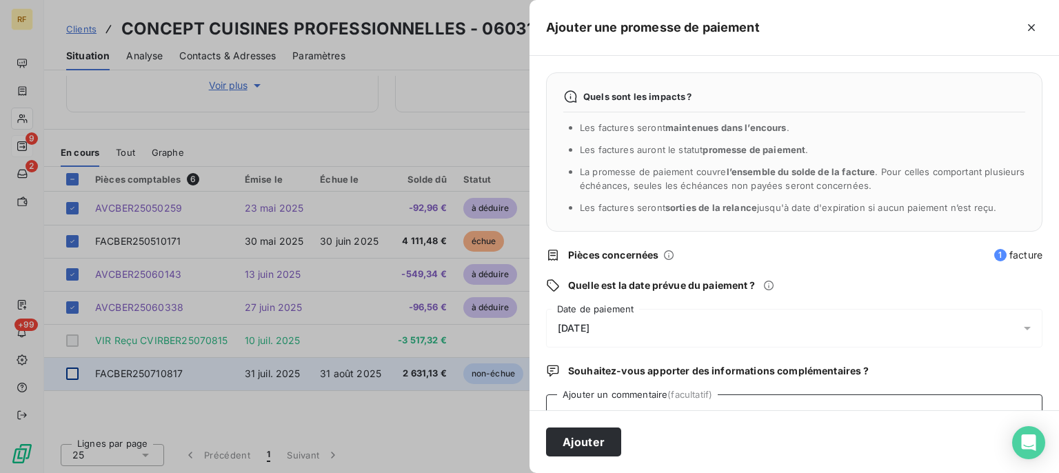
click at [739, 399] on textarea "Ajouter un commentaire (facultatif)" at bounding box center [794, 420] width 497 height 52
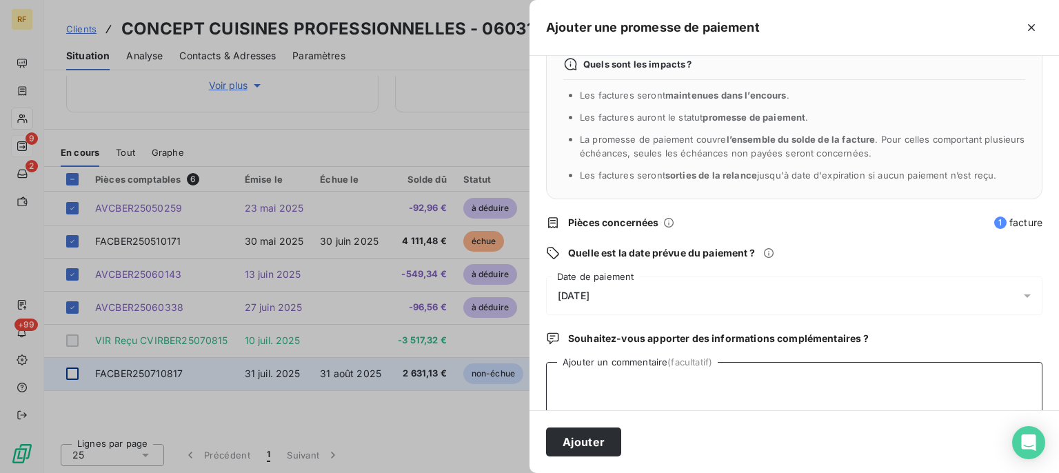
scroll to position [53, 0]
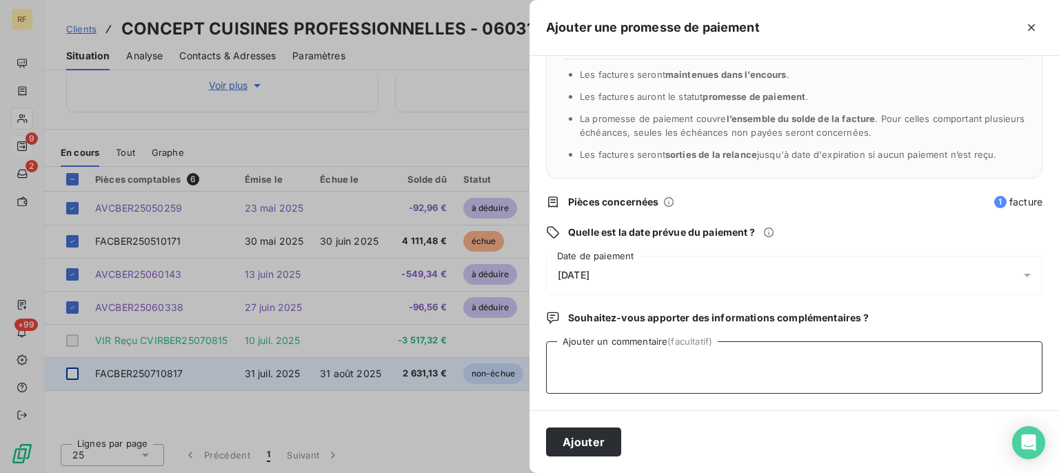
click at [734, 381] on textarea "Ajouter un commentaire (facultatif)" at bounding box center [794, 367] width 497 height 52
type textarea "CREDITEUR 31/08/25 CL"
click at [570, 451] on button "Ajouter" at bounding box center [583, 442] width 75 height 29
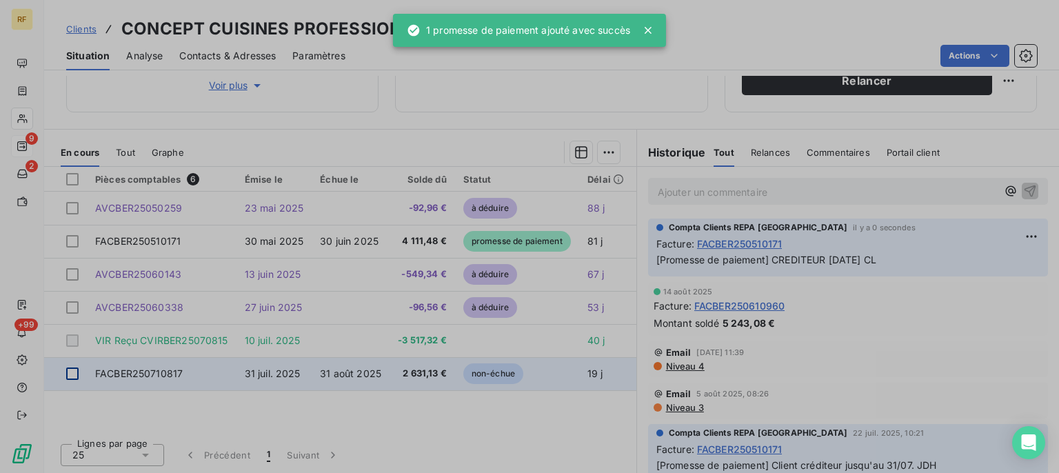
scroll to position [253, 0]
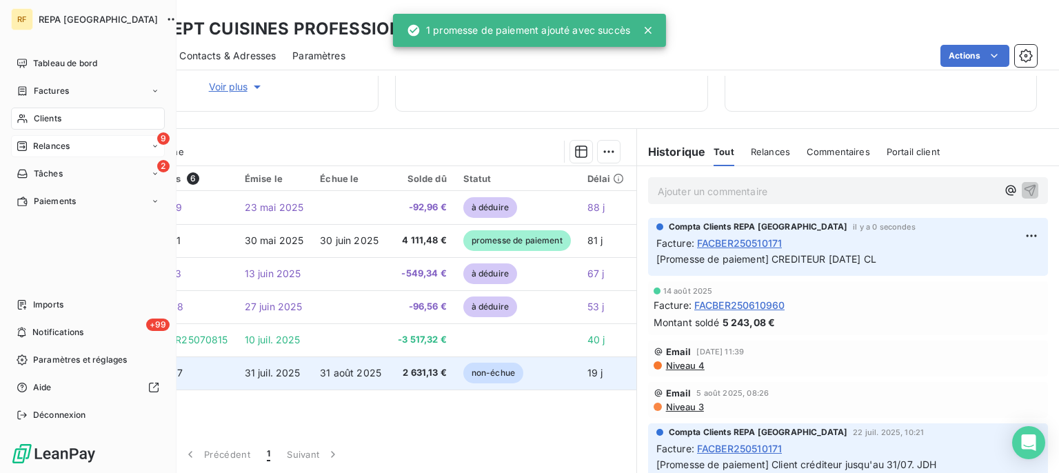
click at [37, 146] on span "Relances" at bounding box center [51, 146] width 37 height 12
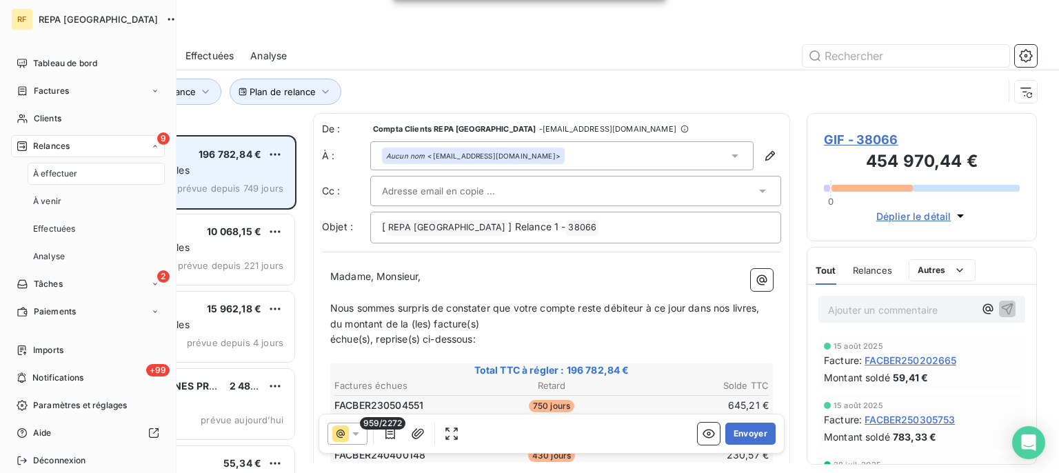
scroll to position [326, 218]
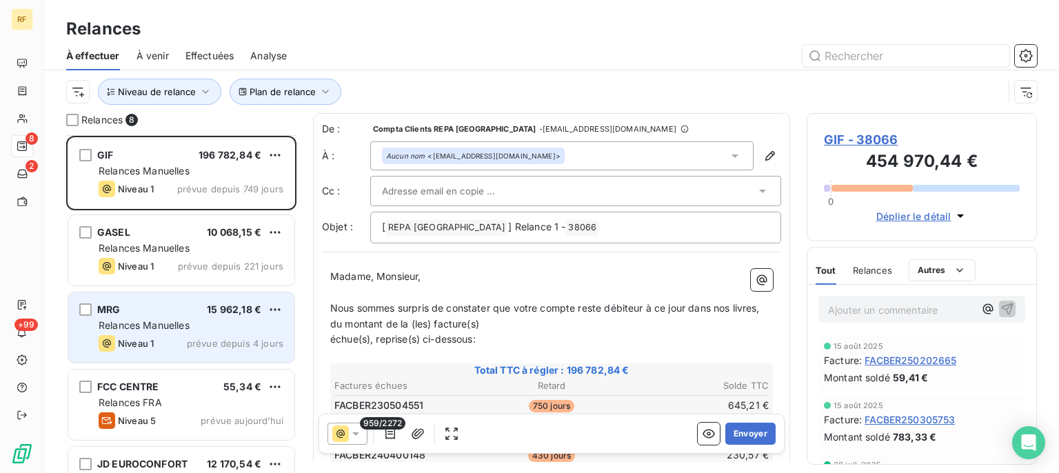
scroll to position [70, 0]
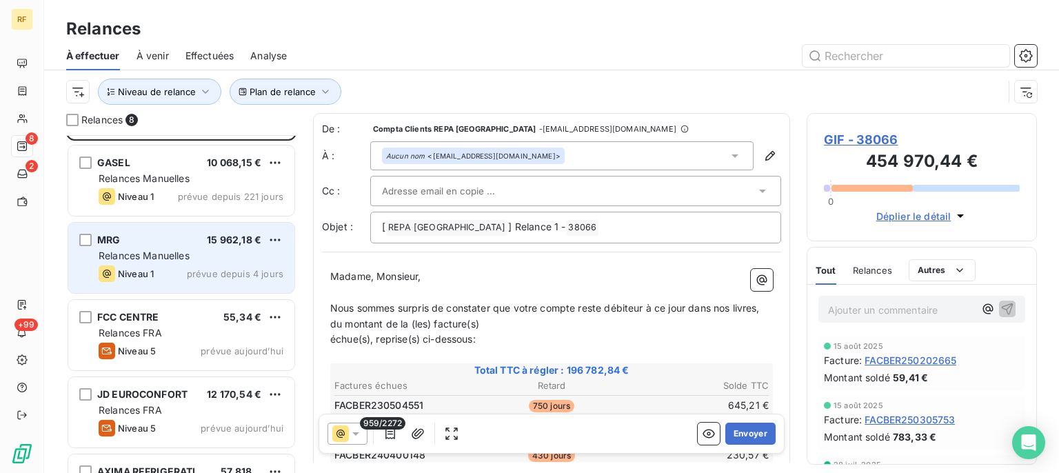
click at [192, 324] on div "FCC CENTRE 55,34 € Relances FRA Niveau 5 prévue [DATE]" at bounding box center [181, 335] width 226 height 70
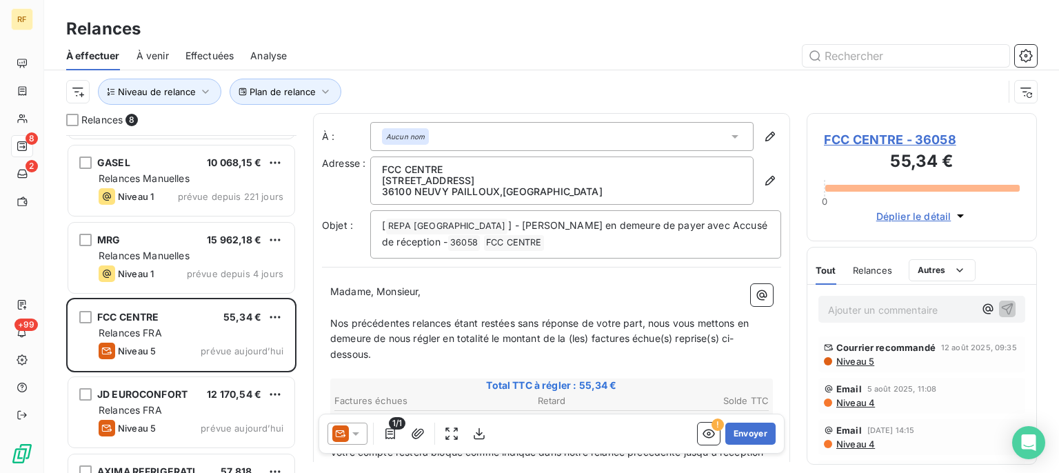
click at [868, 367] on span "Niveau 5" at bounding box center [854, 361] width 39 height 11
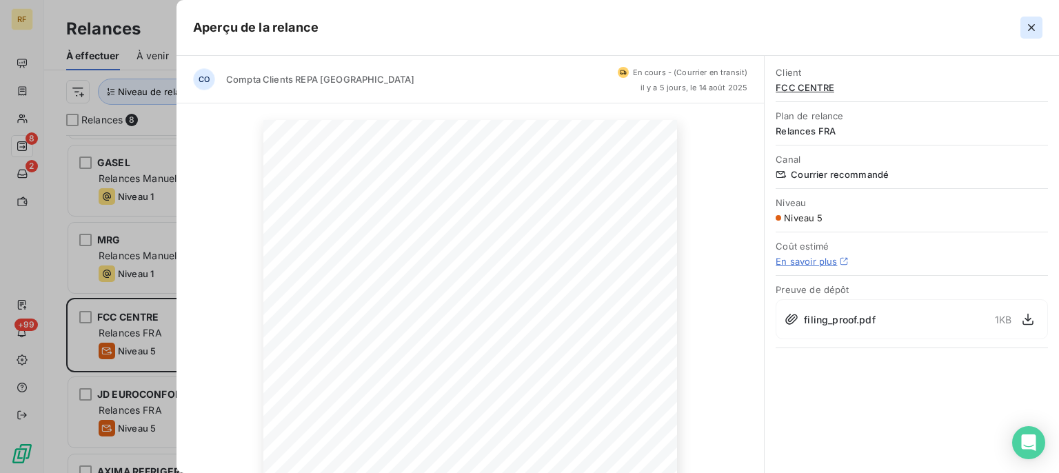
click at [1034, 28] on icon "button" at bounding box center [1032, 28] width 14 height 14
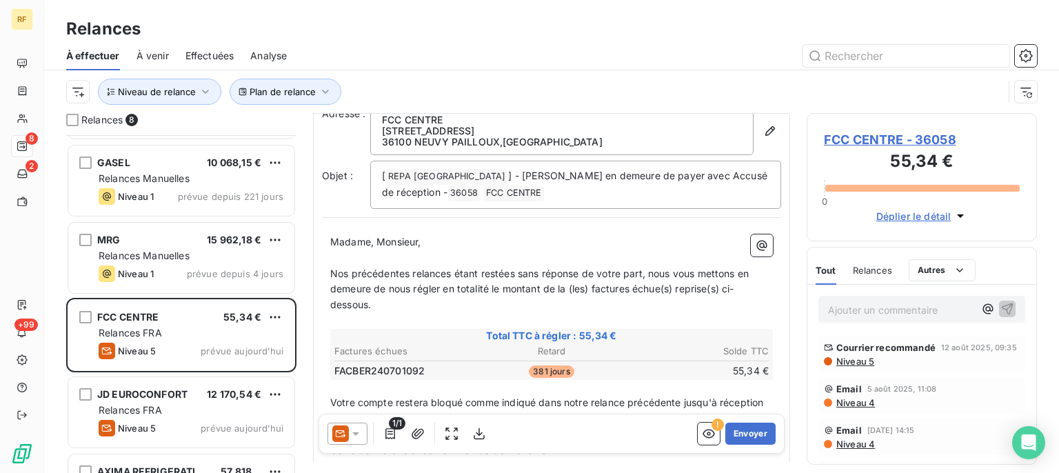
scroll to position [70, 0]
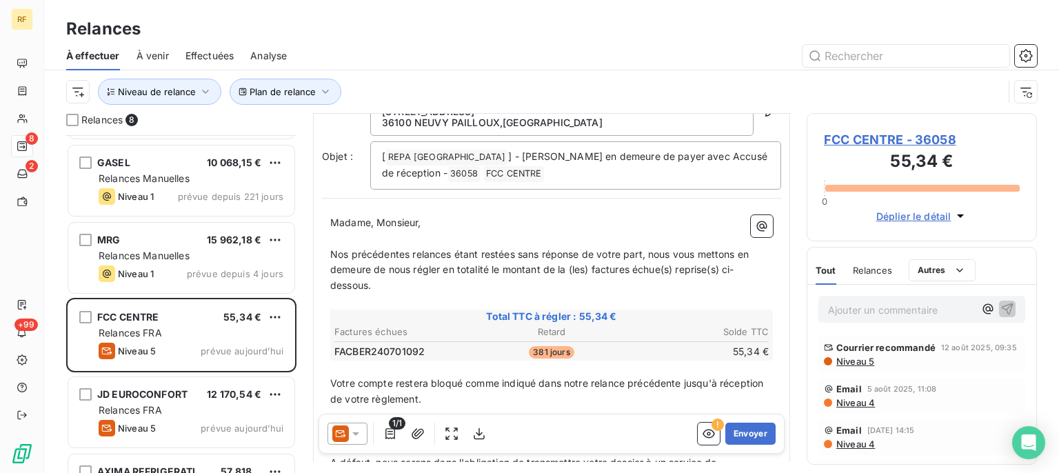
click at [860, 367] on span "Niveau 5" at bounding box center [854, 361] width 39 height 11
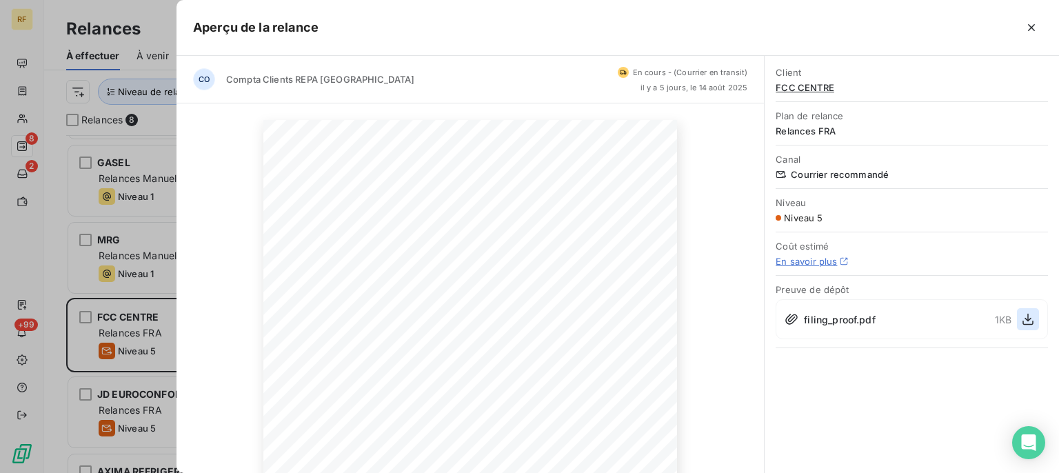
click at [1030, 317] on icon "button" at bounding box center [1028, 319] width 14 height 14
click at [1029, 29] on icon "button" at bounding box center [1032, 28] width 14 height 14
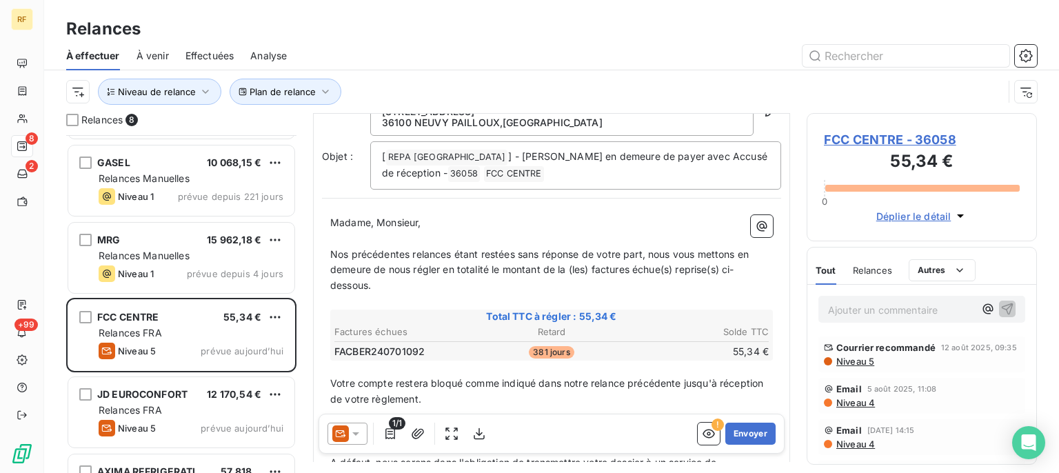
click at [870, 310] on p "Ajouter un commentaire ﻿" at bounding box center [901, 309] width 146 height 17
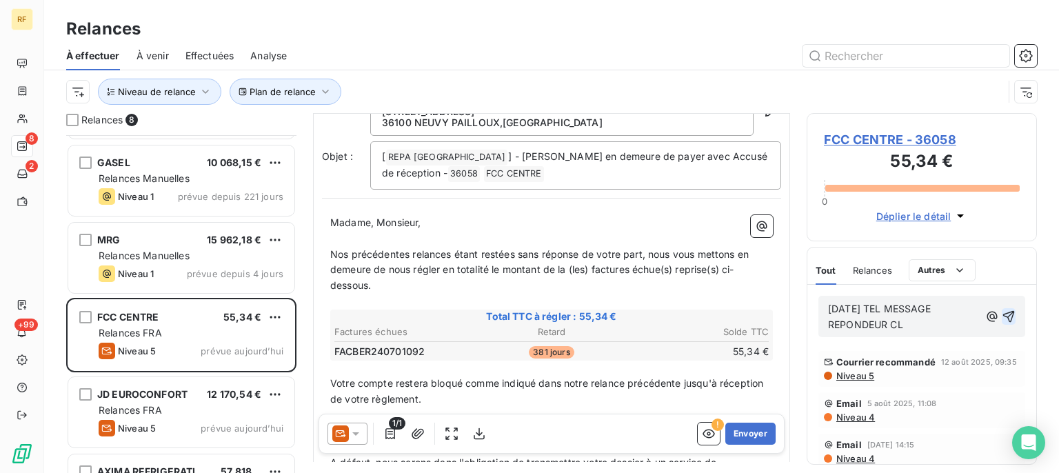
click at [1002, 321] on icon "button" at bounding box center [1009, 317] width 14 height 14
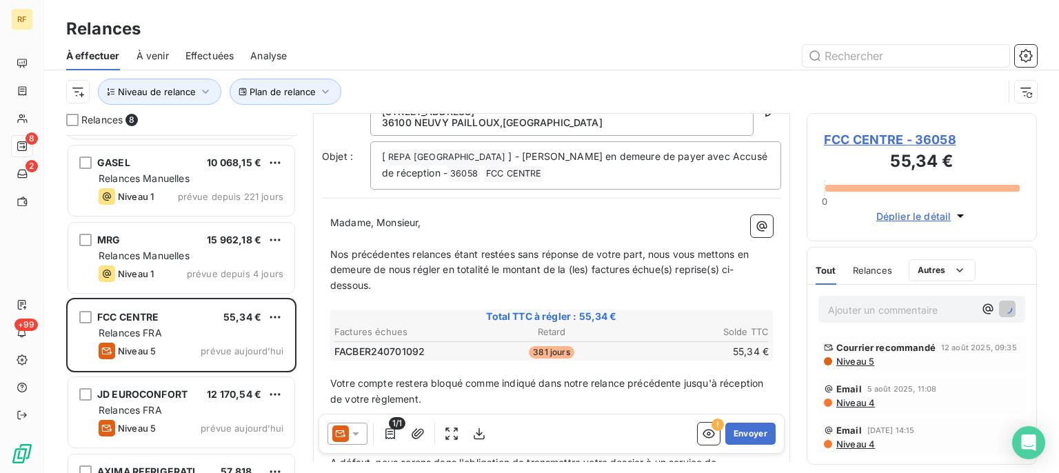
click at [906, 142] on span "FCC CENTRE - 36058" at bounding box center [922, 139] width 196 height 19
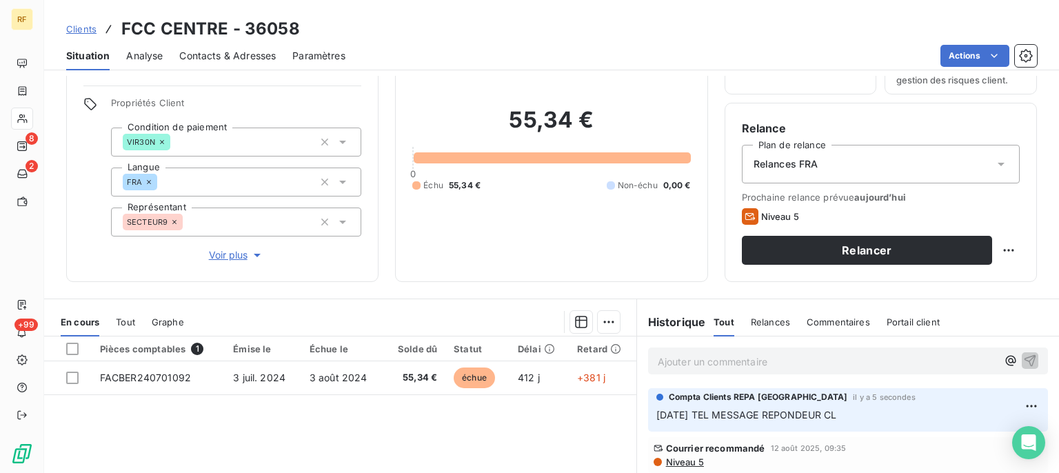
scroll to position [208, 0]
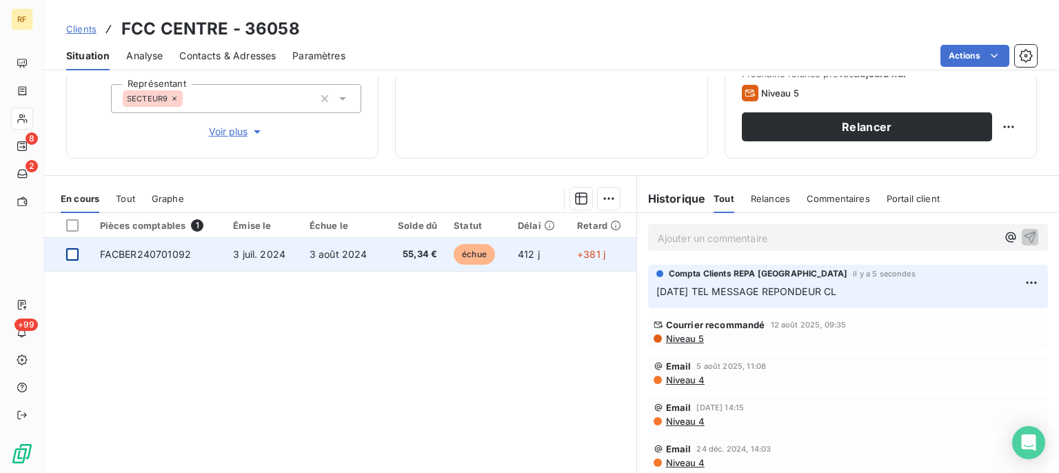
click at [75, 255] on div at bounding box center [72, 254] width 12 height 12
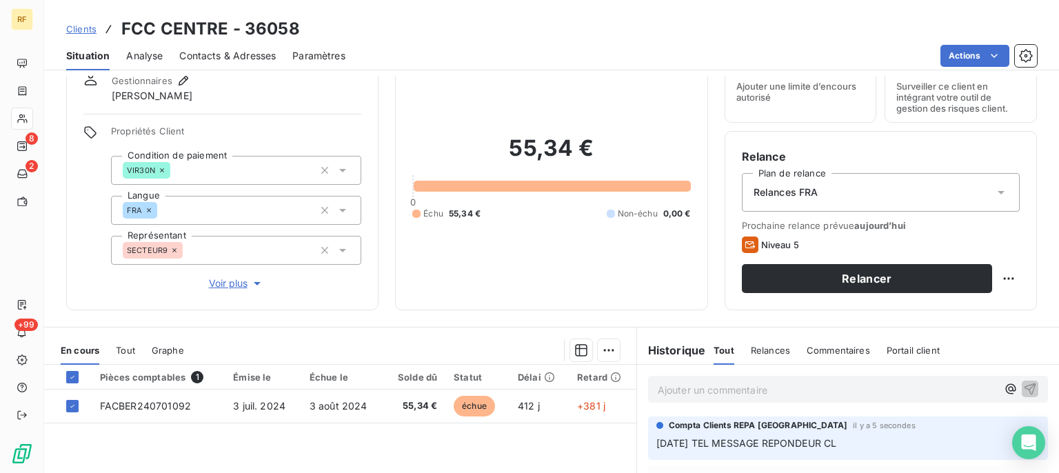
scroll to position [0, 0]
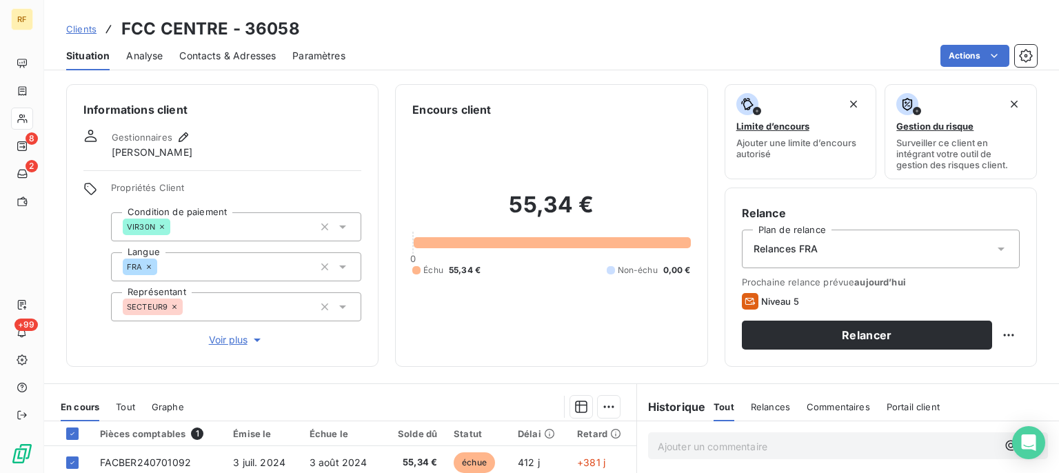
click at [781, 246] on span "Relances FRA" at bounding box center [786, 249] width 65 height 14
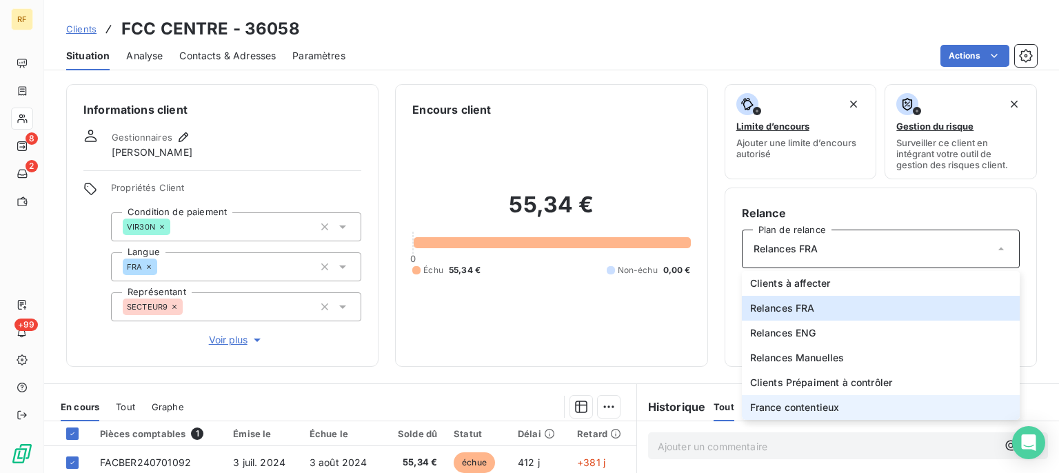
click at [808, 406] on span "France contentieux" at bounding box center [795, 408] width 90 height 14
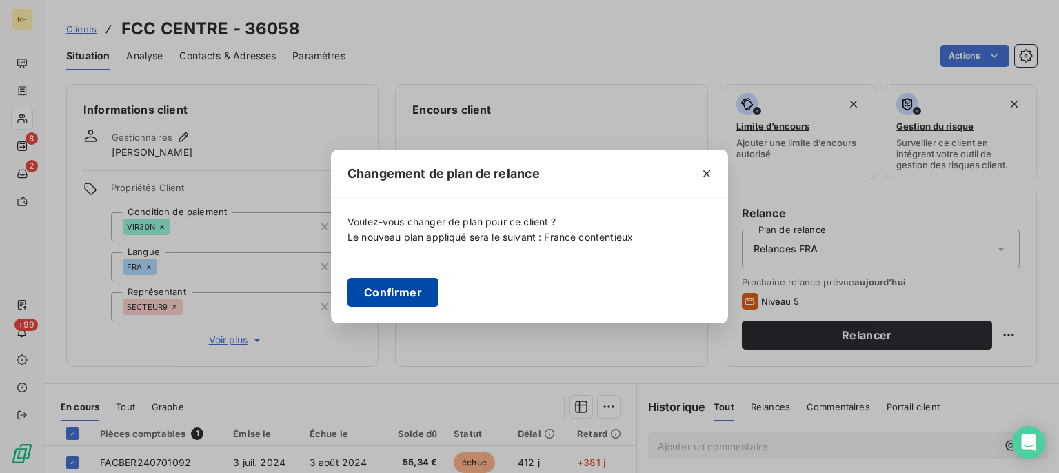
click at [384, 296] on button "Confirmer" at bounding box center [393, 292] width 91 height 29
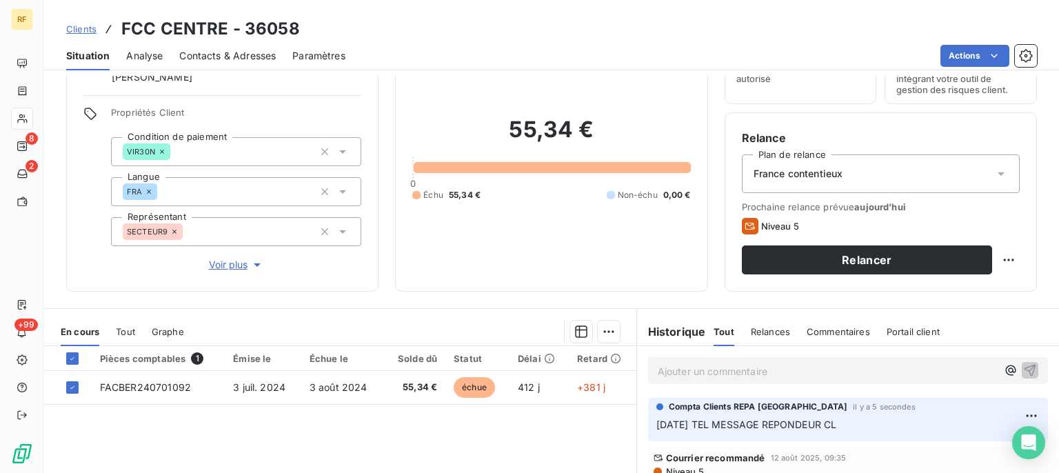
scroll to position [139, 0]
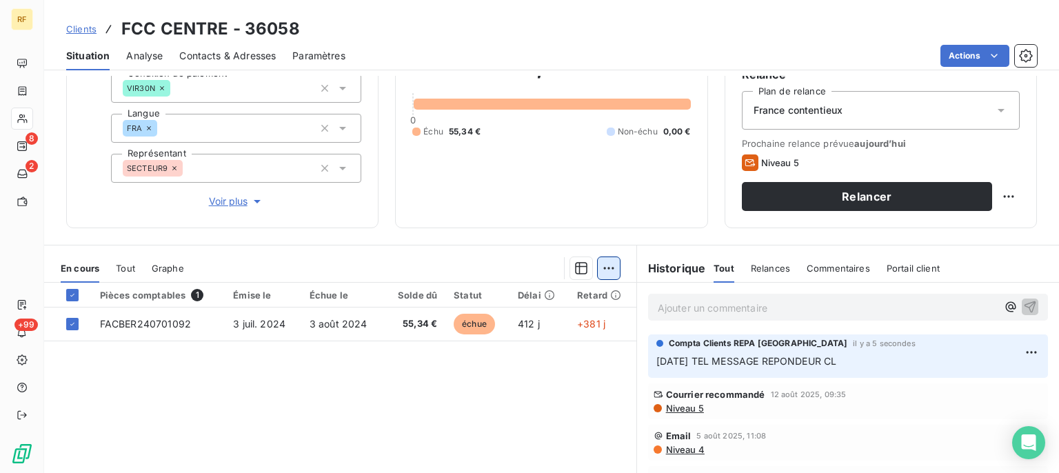
click at [606, 271] on html "RF 8 2 +99 Clients FCC CENTRE - 36058 Situation Analyse Contacts & Adresses Par…" at bounding box center [529, 236] width 1059 height 473
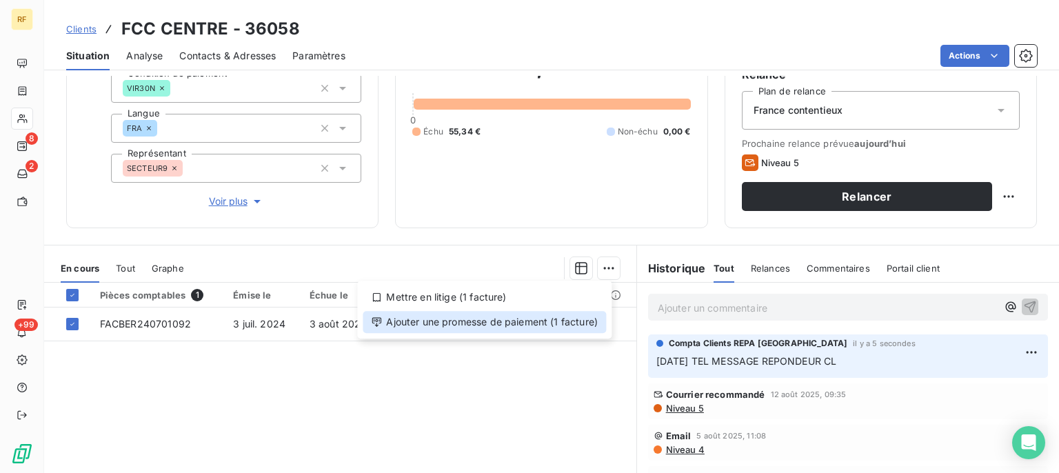
click at [594, 317] on div "Ajouter une promesse de paiement (1 facture)" at bounding box center [484, 322] width 243 height 22
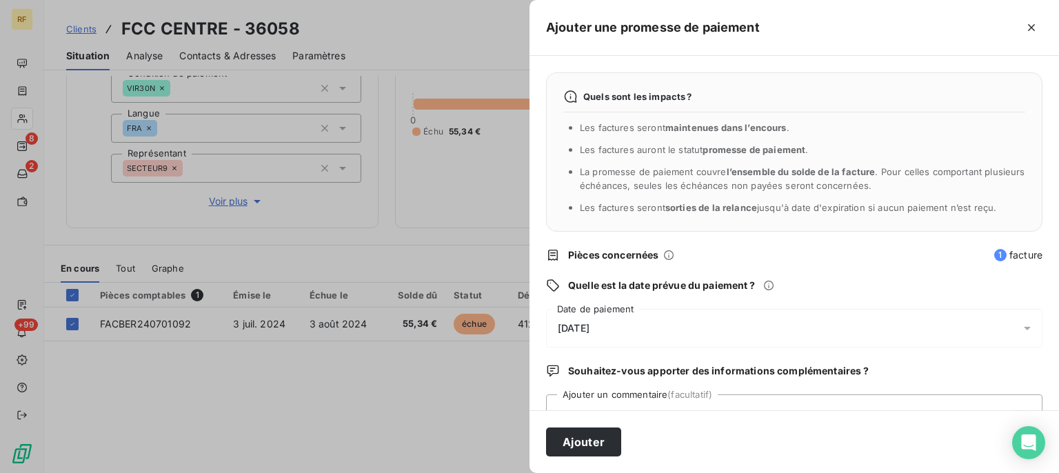
click at [590, 332] on span "[DATE]" at bounding box center [574, 328] width 32 height 11
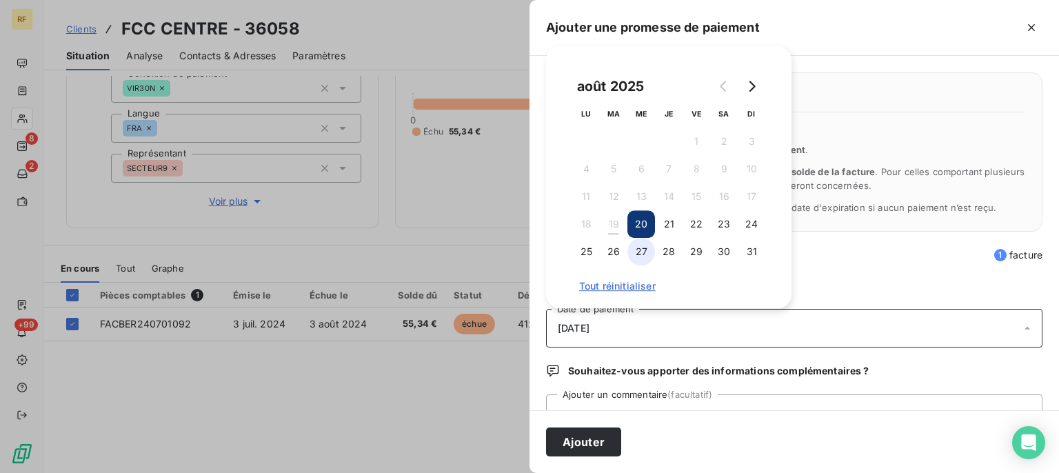
click at [641, 255] on button "27" at bounding box center [642, 252] width 28 height 28
click at [660, 327] on div "[DATE]" at bounding box center [794, 328] width 497 height 39
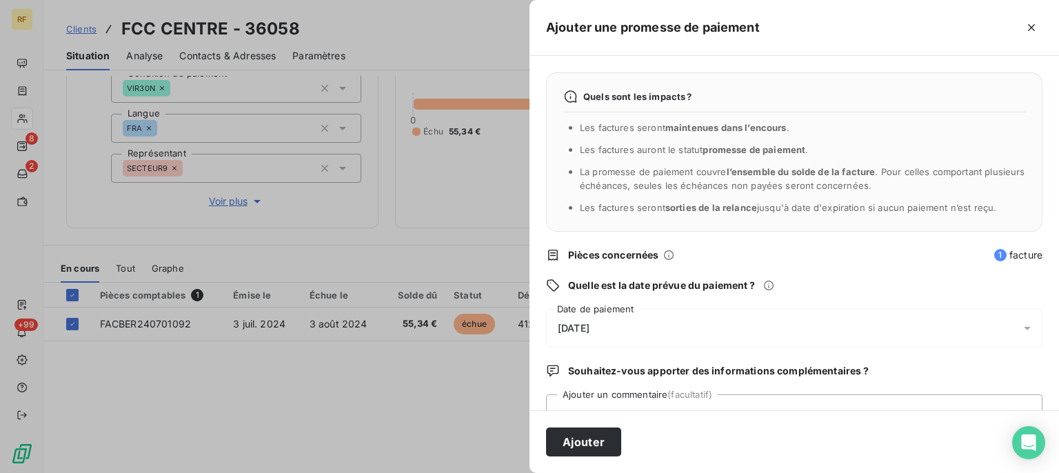
scroll to position [53, 0]
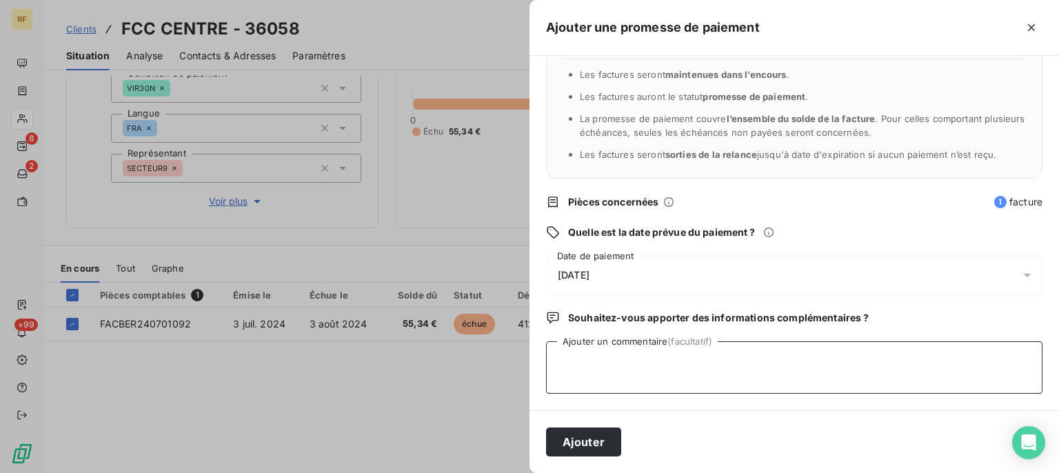
click at [666, 385] on textarea "Ajouter un commentaire (facultatif)" at bounding box center [794, 367] width 497 height 52
type textarea "F"
type textarea "VOIR POUR PERTE CL"
click at [589, 441] on button "Ajouter" at bounding box center [583, 442] width 75 height 29
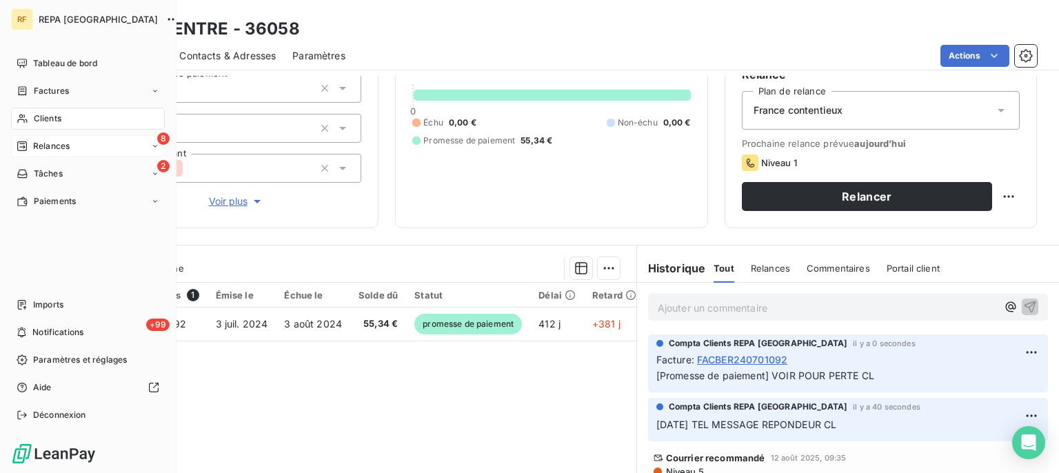
click at [45, 146] on span "Relances" at bounding box center [51, 146] width 37 height 12
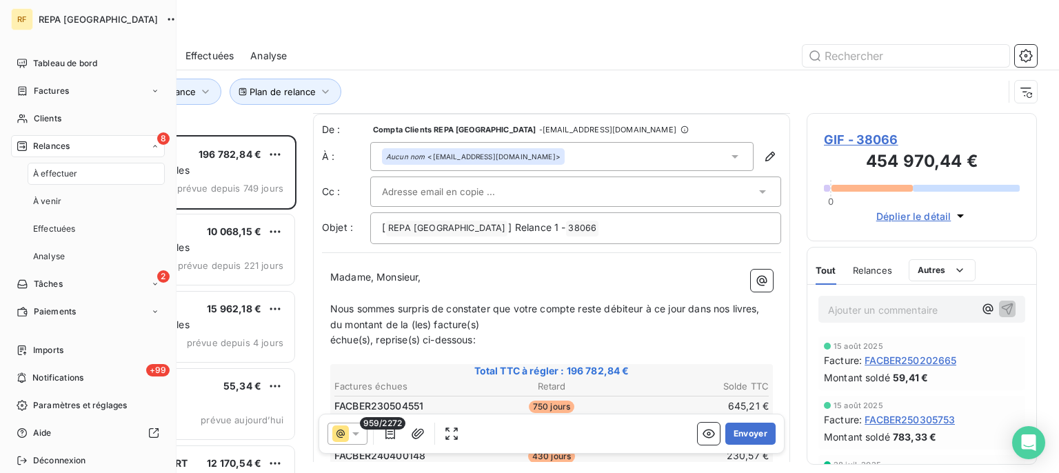
scroll to position [70, 0]
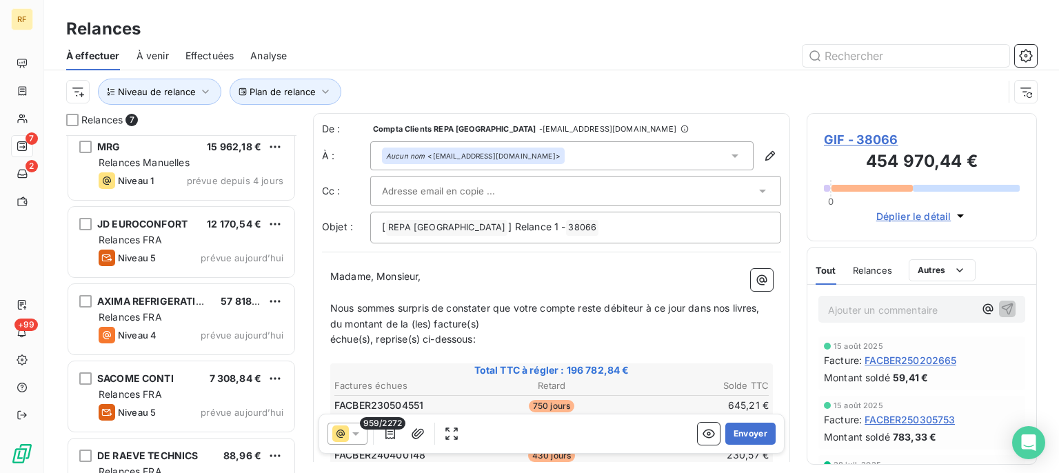
scroll to position [133, 0]
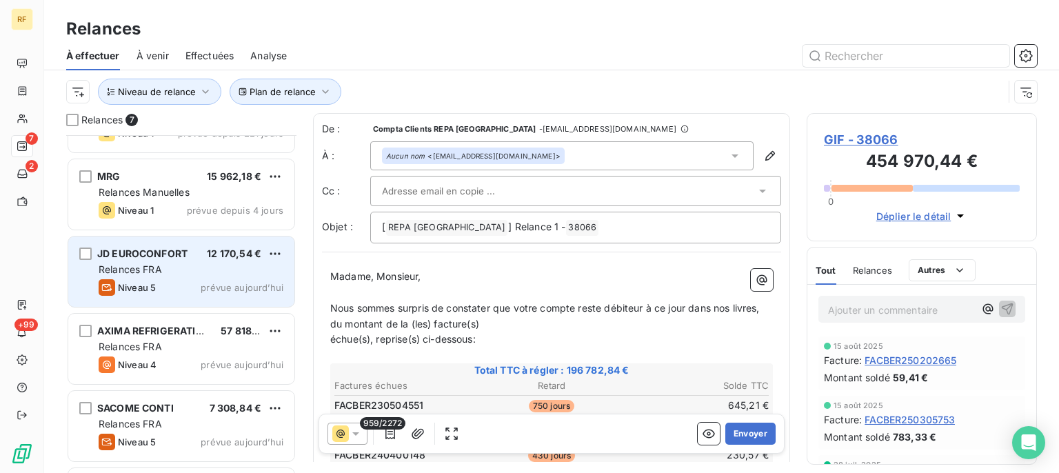
click at [230, 267] on div "Relances FRA" at bounding box center [191, 270] width 185 height 14
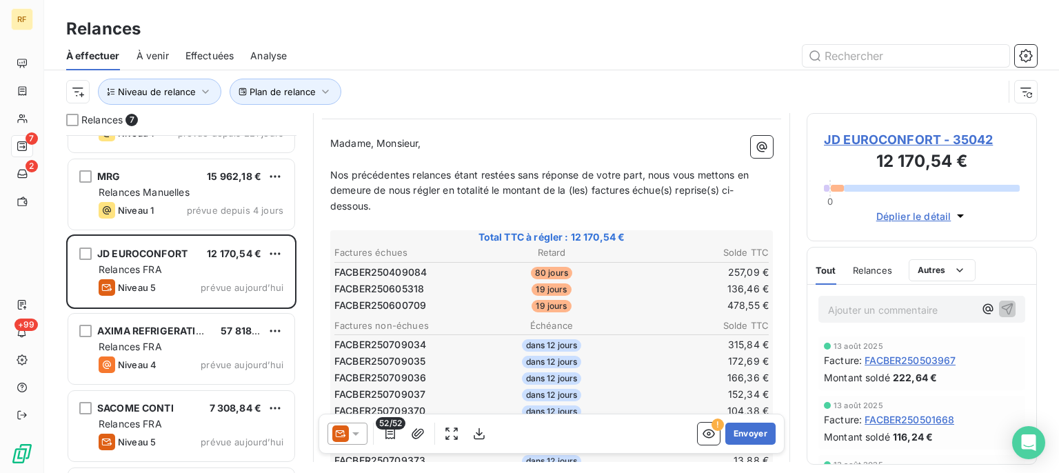
scroll to position [209, 0]
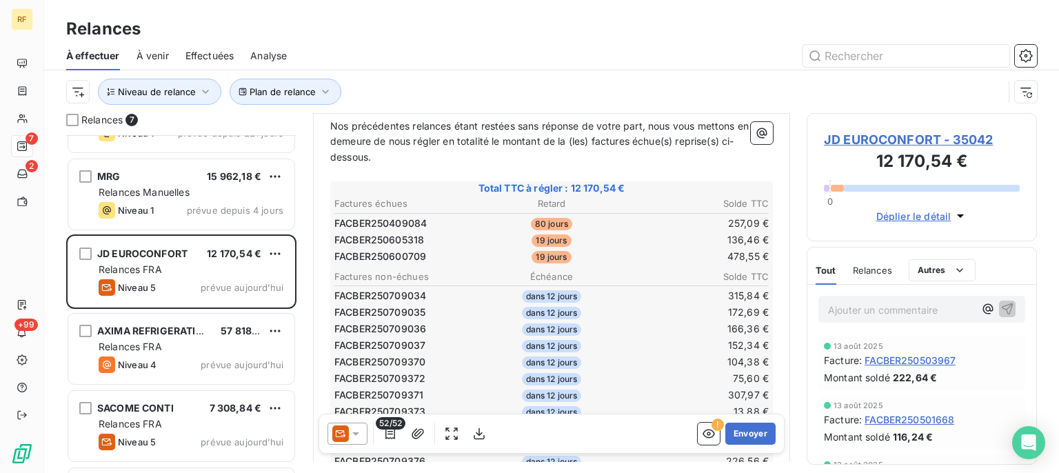
click at [870, 145] on span "JD EUROCONFORT - 35042" at bounding box center [922, 139] width 196 height 19
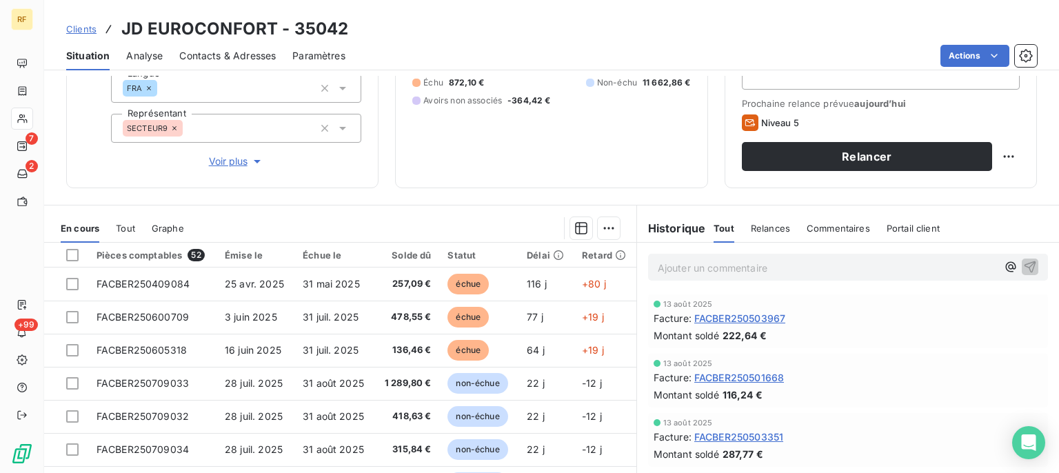
scroll to position [208, 0]
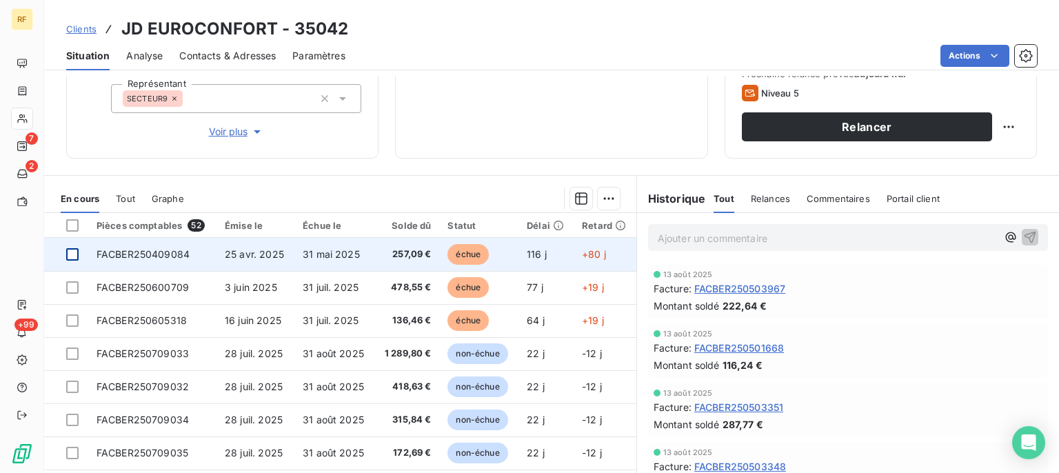
click at [74, 254] on div at bounding box center [72, 254] width 12 height 12
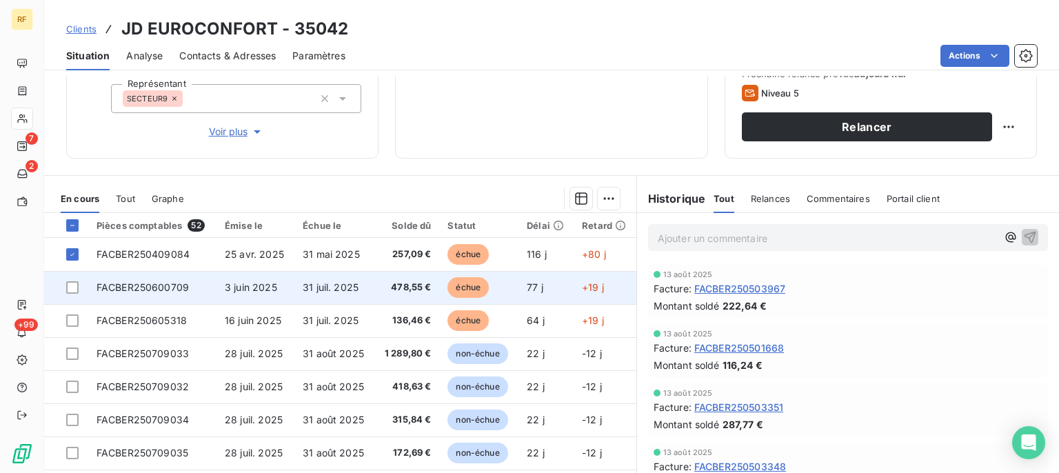
drag, startPoint x: 77, startPoint y: 286, endPoint x: 77, endPoint y: 297, distance: 10.4
click at [77, 286] on div at bounding box center [72, 287] width 12 height 12
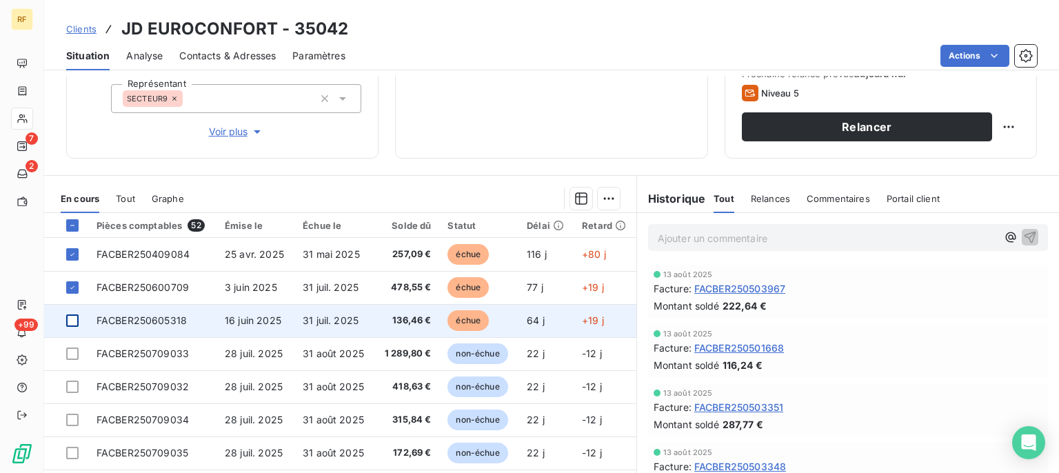
click at [77, 319] on div at bounding box center [72, 320] width 12 height 12
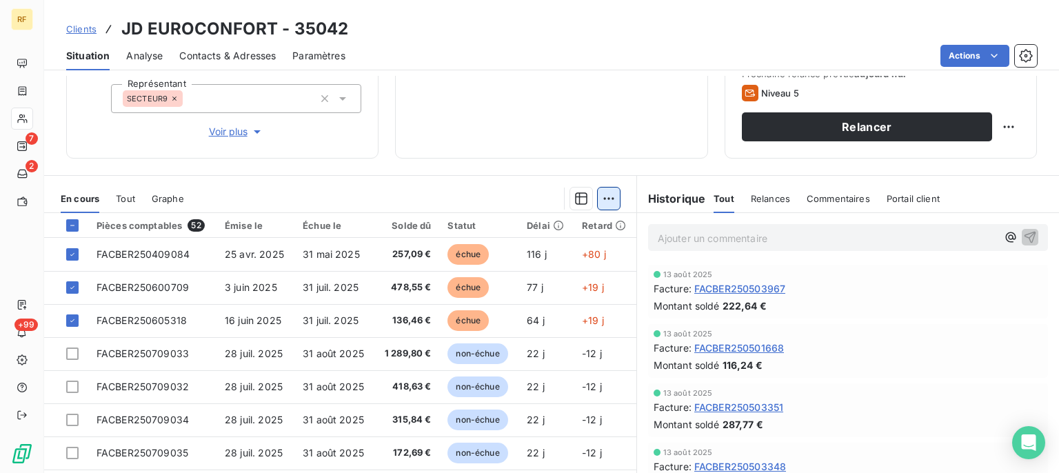
click at [603, 199] on html "RF 7 2 +99 Clients JD EUROCONFORT - 35042 Situation Analyse Contacts & Adresses…" at bounding box center [529, 236] width 1059 height 473
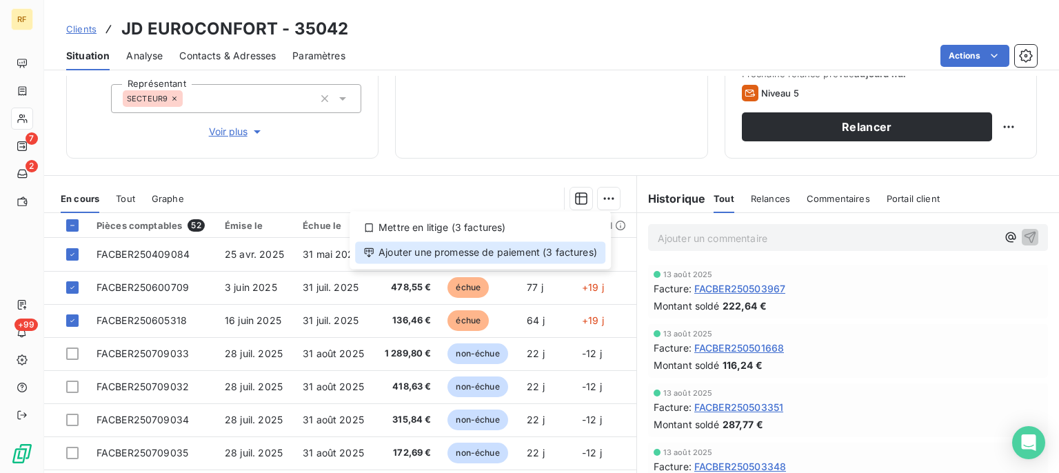
click at [556, 252] on div "Ajouter une promesse de paiement (3 factures)" at bounding box center [480, 252] width 250 height 22
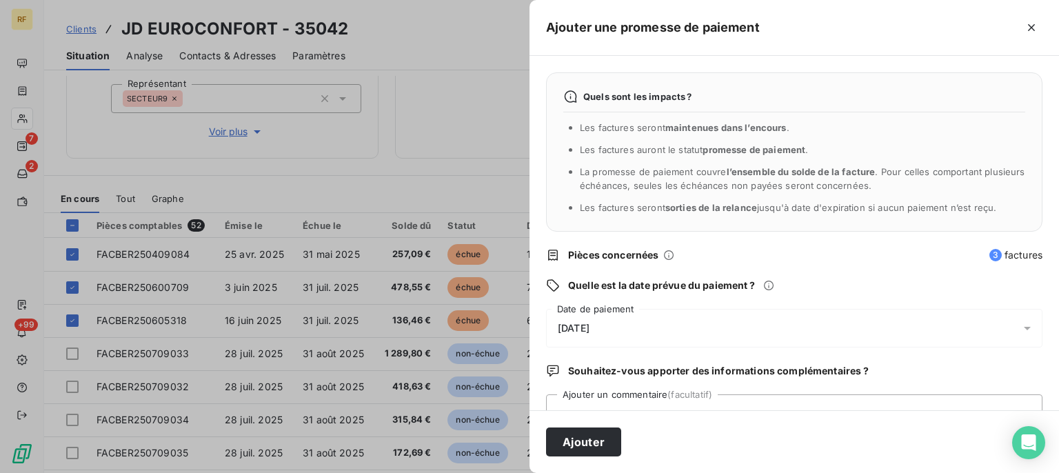
click at [590, 325] on span "[DATE]" at bounding box center [574, 328] width 32 height 11
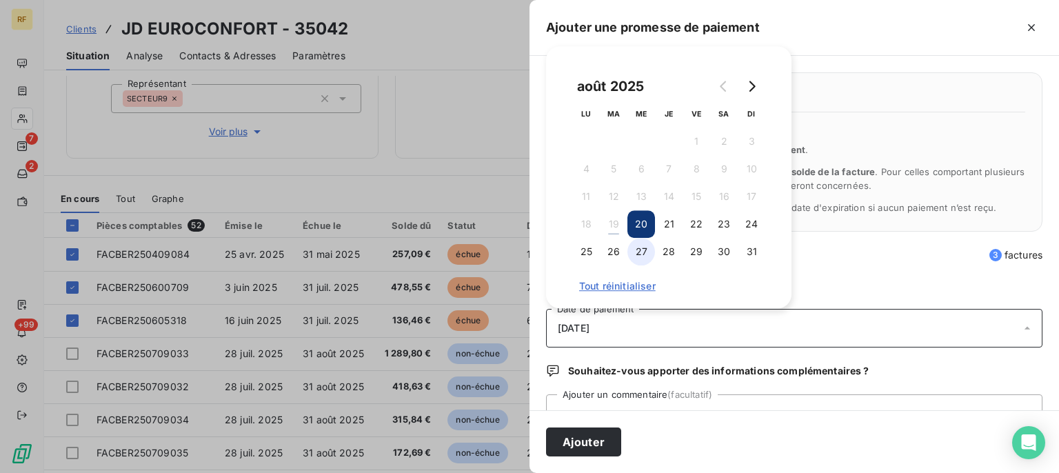
click at [644, 252] on button "27" at bounding box center [642, 252] width 28 height 28
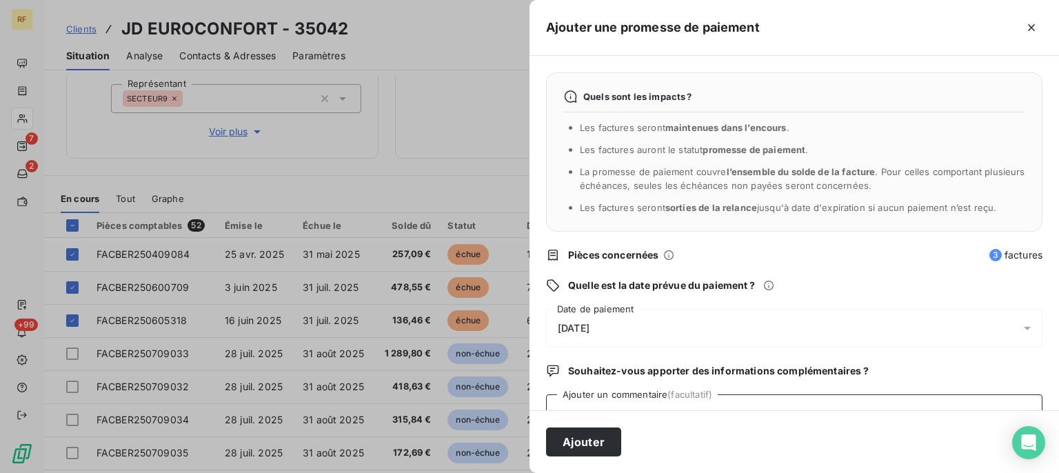
click at [662, 399] on textarea "Ajouter un commentaire (facultatif)" at bounding box center [794, 420] width 497 height 52
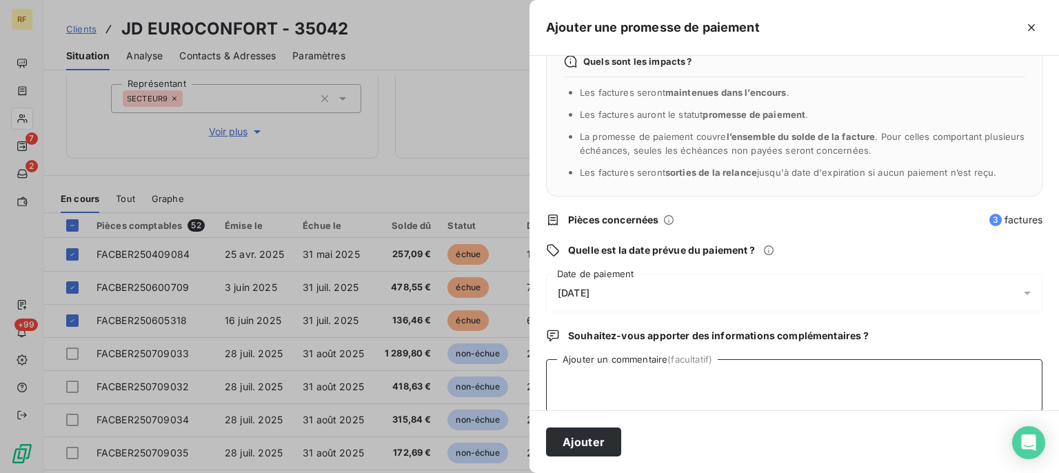
scroll to position [53, 0]
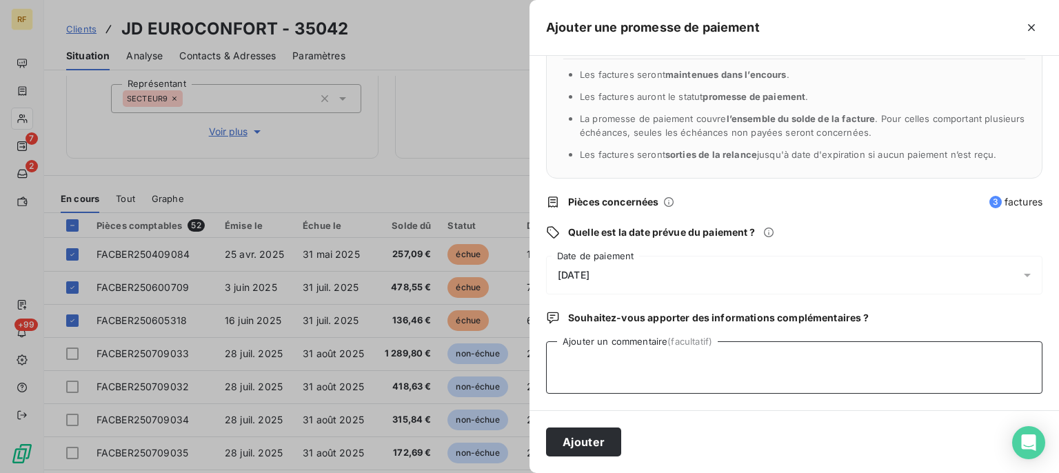
click at [671, 367] on textarea "Ajouter un commentaire (facultatif)" at bounding box center [794, 367] width 497 height 52
type textarea "EN COURS DE PAIEMENT CL"
click at [606, 440] on button "Ajouter" at bounding box center [583, 442] width 75 height 29
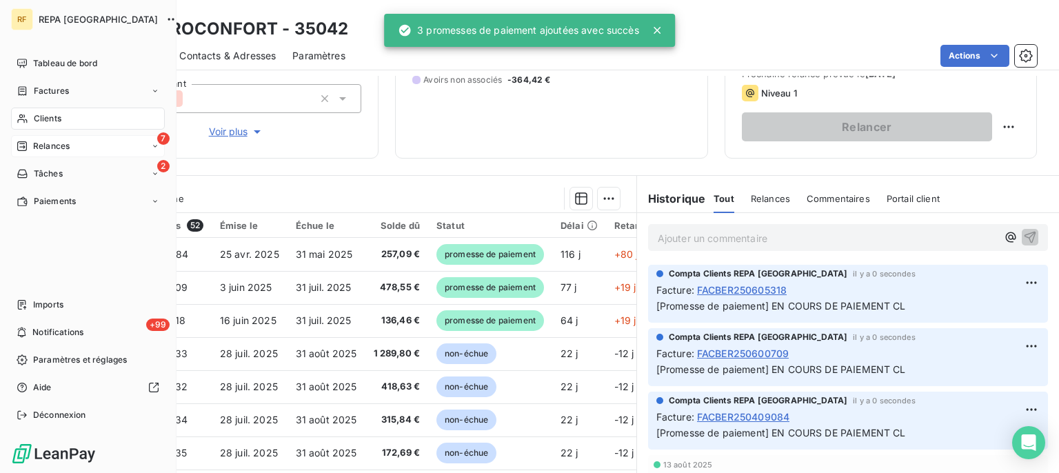
click at [37, 143] on span "Relances" at bounding box center [51, 146] width 37 height 12
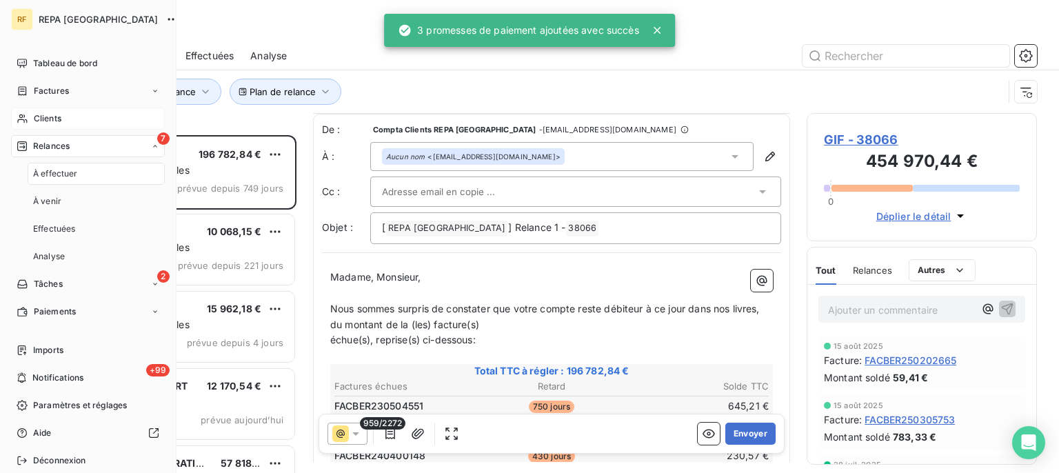
scroll to position [209, 0]
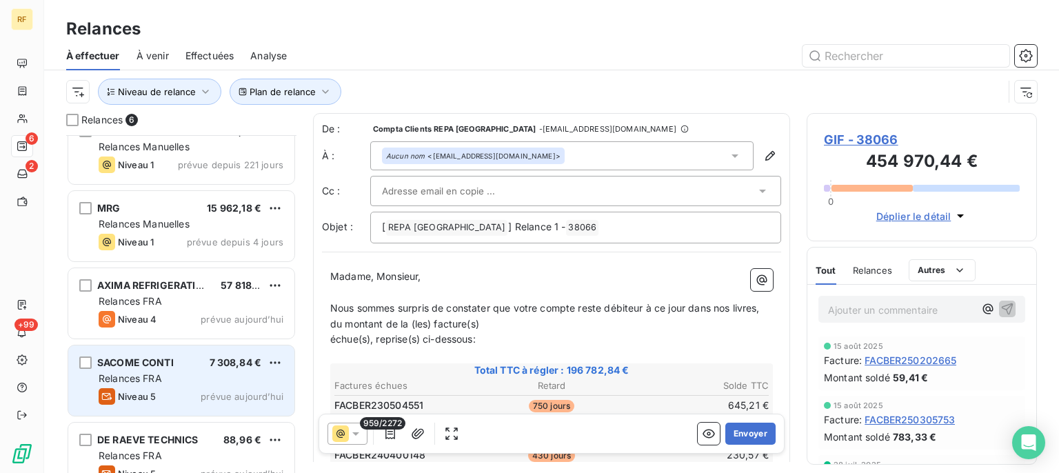
scroll to position [126, 0]
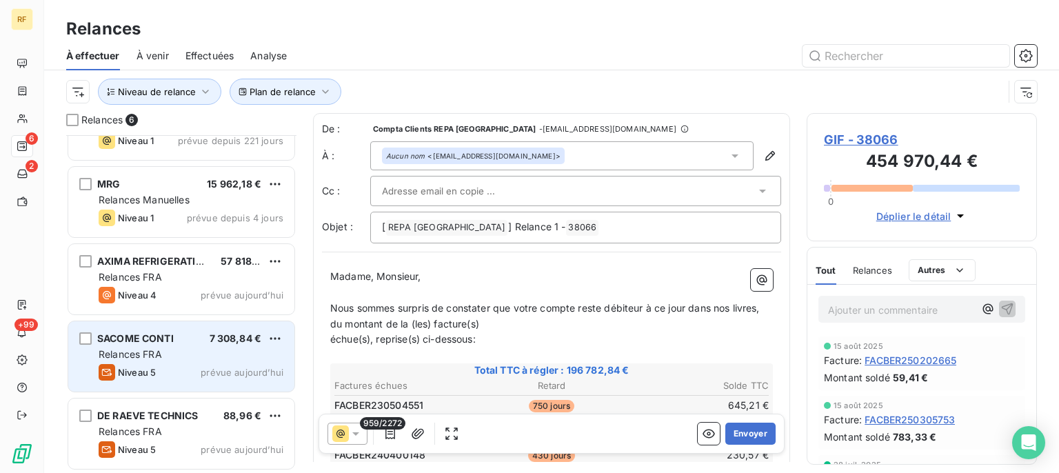
click at [172, 364] on div "Niveau 5 prévue aujourd’hui" at bounding box center [191, 372] width 185 height 17
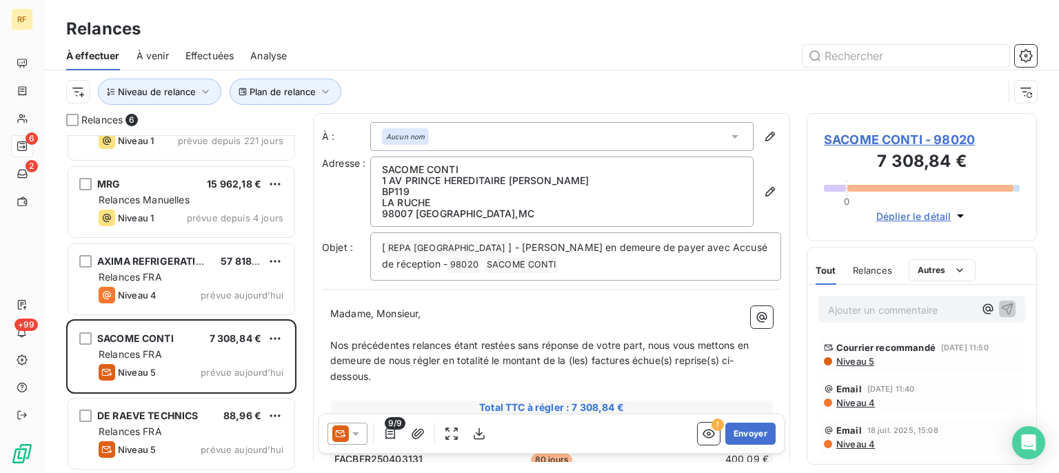
click at [936, 366] on div "Courrier recommandé 12 août 2025, 11:50 Niveau 5" at bounding box center [922, 354] width 196 height 25
click at [854, 367] on span "Niveau 5" at bounding box center [854, 361] width 39 height 11
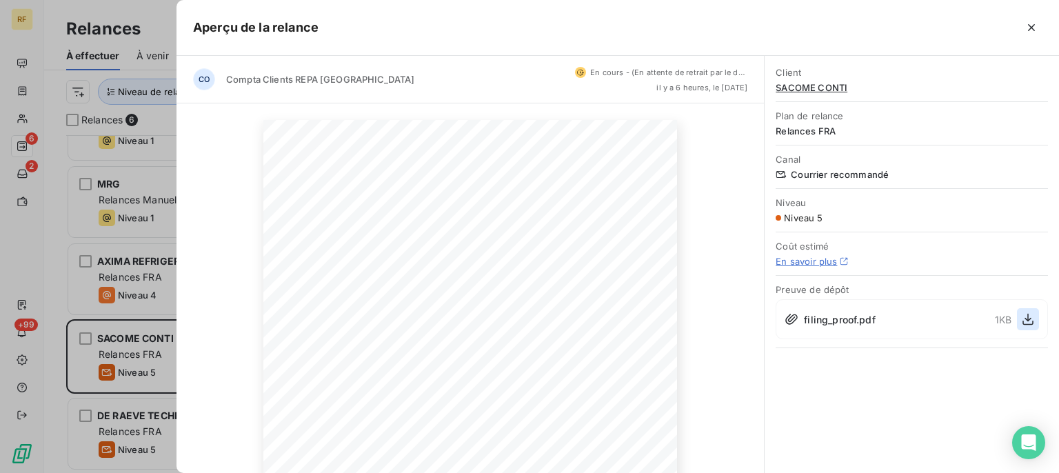
click at [1036, 319] on button "button" at bounding box center [1028, 319] width 22 height 22
click at [1037, 29] on icon "button" at bounding box center [1032, 28] width 14 height 14
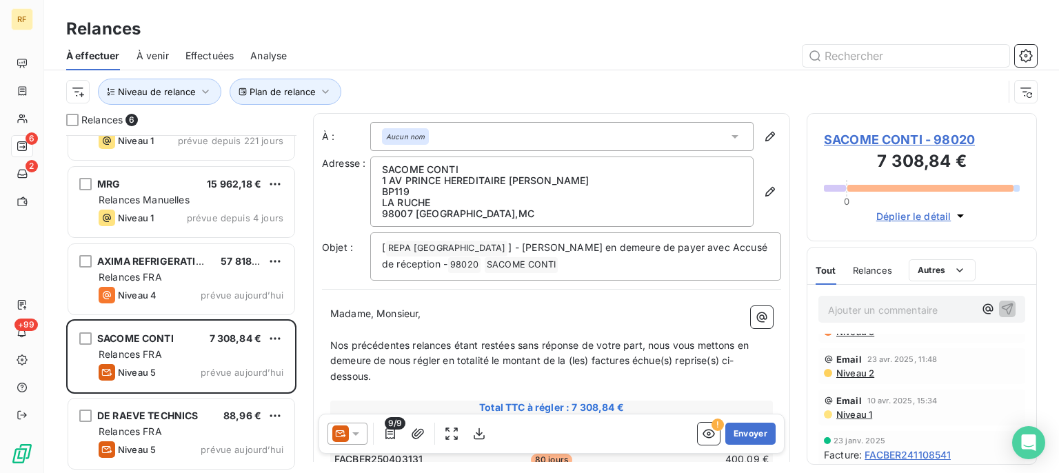
scroll to position [556, 0]
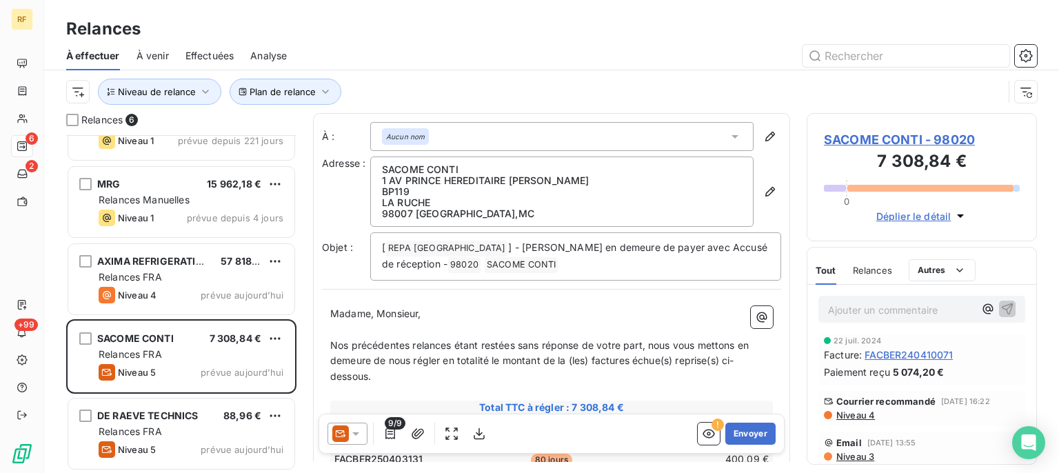
click at [879, 272] on span "Relances" at bounding box center [872, 270] width 39 height 11
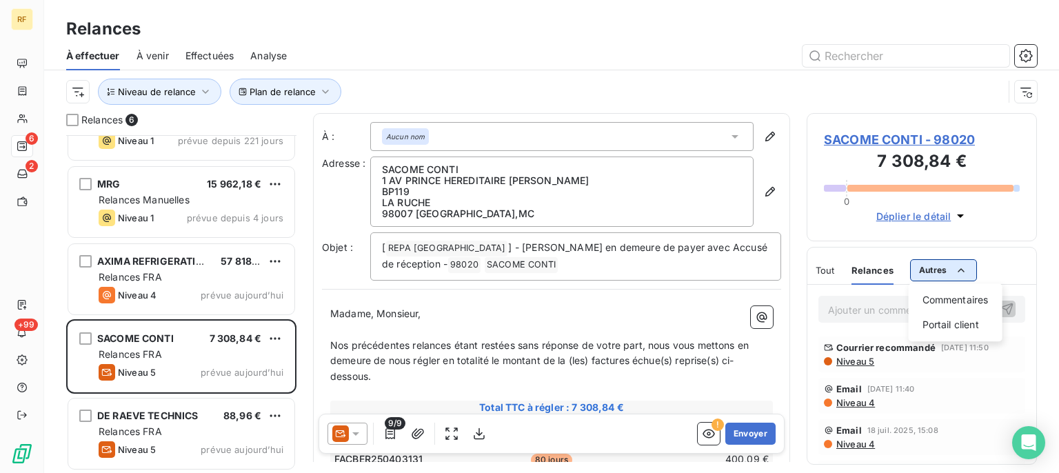
click at [933, 268] on html "RF 6 2 +99 Relances À effectuer À venir Effectuées Analyse Plan de relance Nive…" at bounding box center [529, 236] width 1059 height 473
click at [934, 294] on div "Commentaires" at bounding box center [955, 300] width 83 height 22
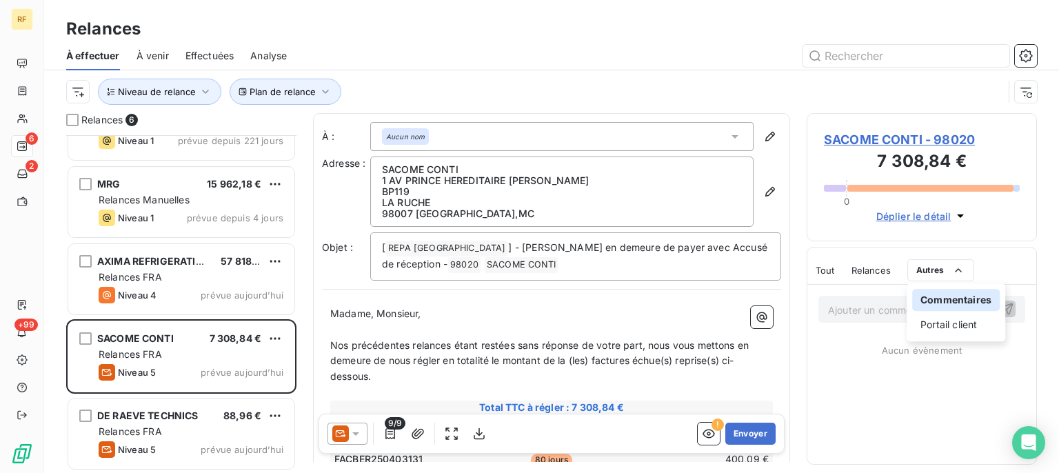
click at [844, 328] on html "RF 6 2 +99 Relances À effectuer À venir Effectuées Analyse Plan de relance Nive…" at bounding box center [529, 236] width 1059 height 473
click at [876, 267] on span "Relances" at bounding box center [871, 270] width 39 height 11
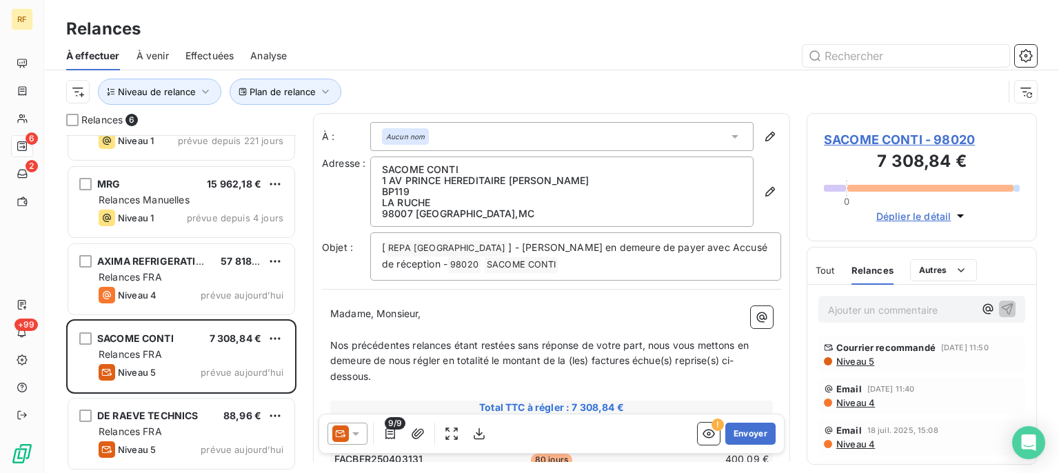
click at [826, 263] on div "Tout" at bounding box center [825, 270] width 19 height 29
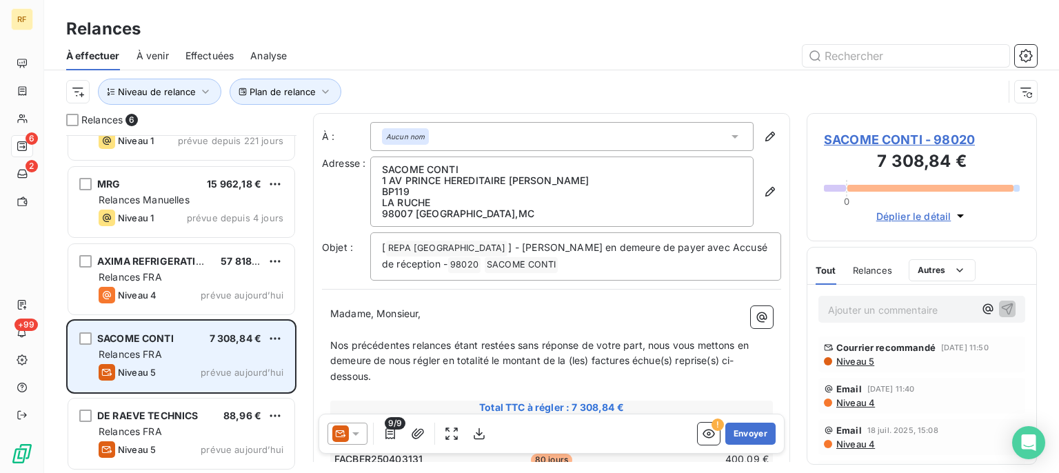
click at [194, 370] on div "Niveau 5 prévue aujourd’hui" at bounding box center [191, 372] width 185 height 17
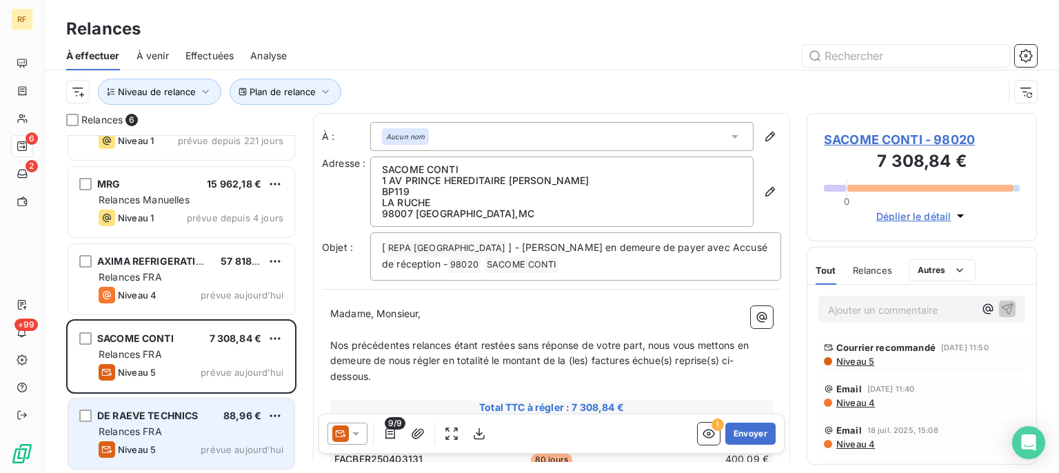
click at [180, 431] on div "Relances FRA" at bounding box center [191, 432] width 185 height 14
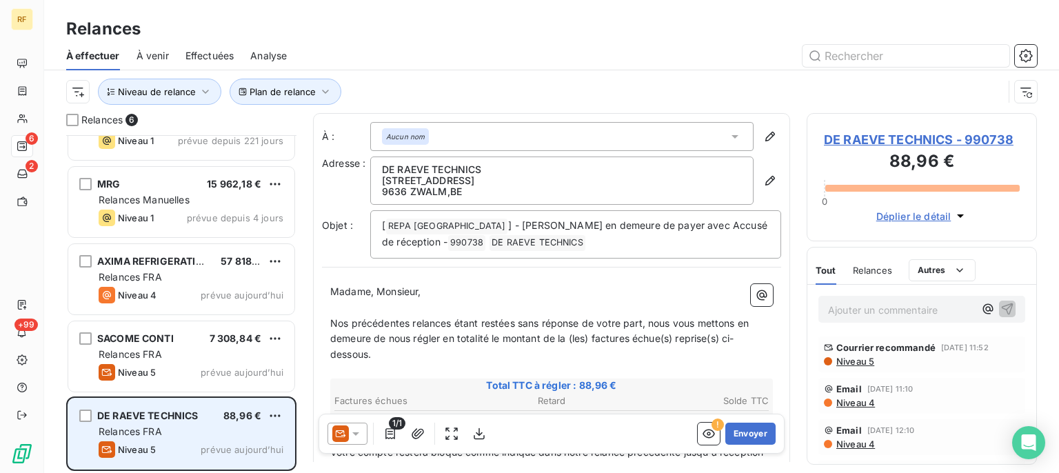
click at [181, 430] on div "Relances FRA" at bounding box center [191, 432] width 185 height 14
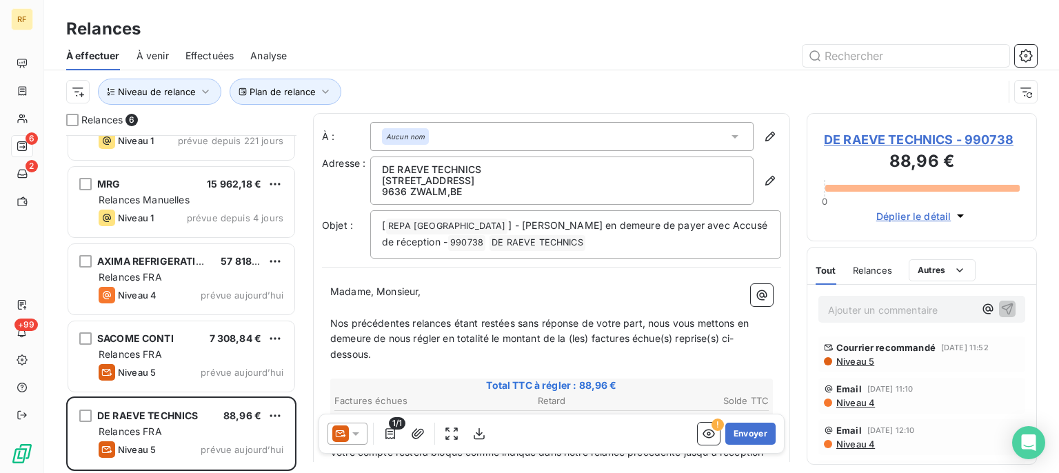
click at [852, 366] on div "Courrier recommandé 12 août 2025, 11:52 Niveau 5" at bounding box center [922, 354] width 196 height 25
click at [851, 367] on span "Niveau 5" at bounding box center [854, 361] width 39 height 11
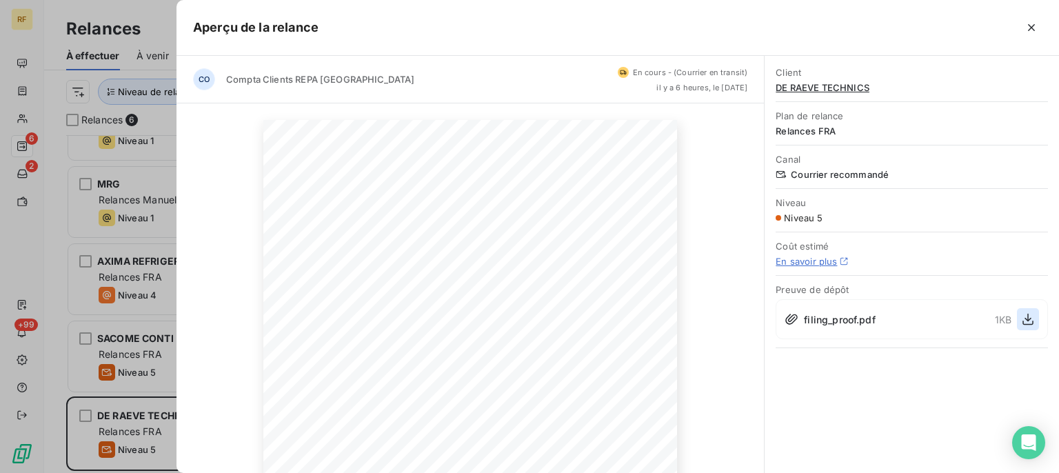
click at [1034, 320] on icon "button" at bounding box center [1028, 319] width 14 height 14
click at [1034, 26] on icon "button" at bounding box center [1031, 27] width 7 height 7
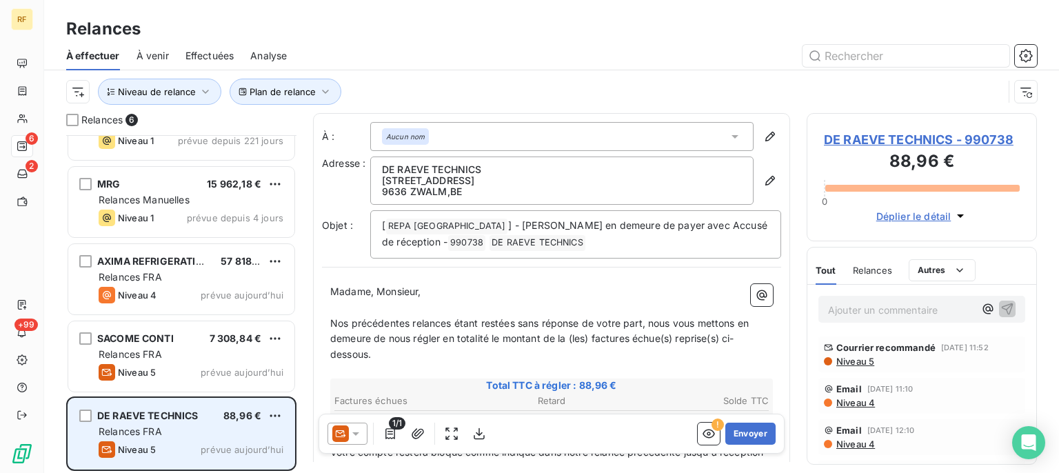
click at [210, 434] on div "Relances FRA" at bounding box center [191, 432] width 185 height 14
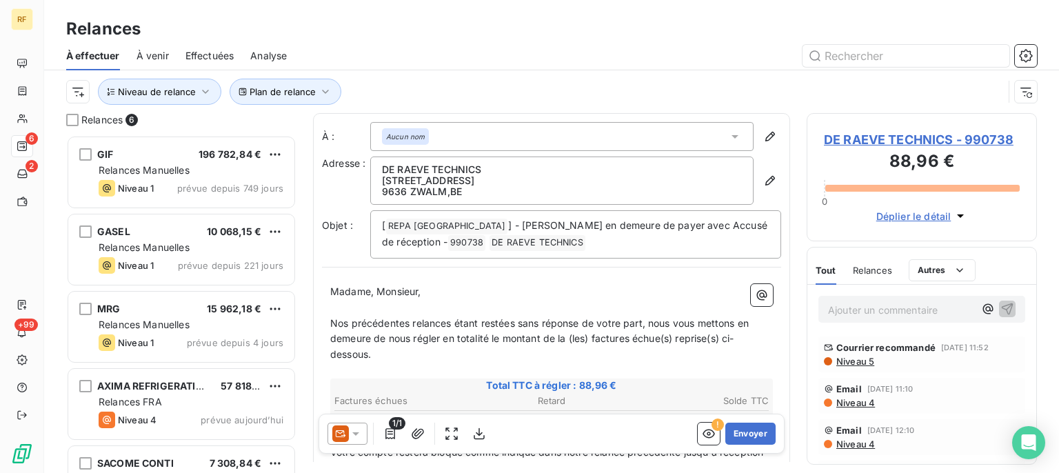
scroll to position [126, 0]
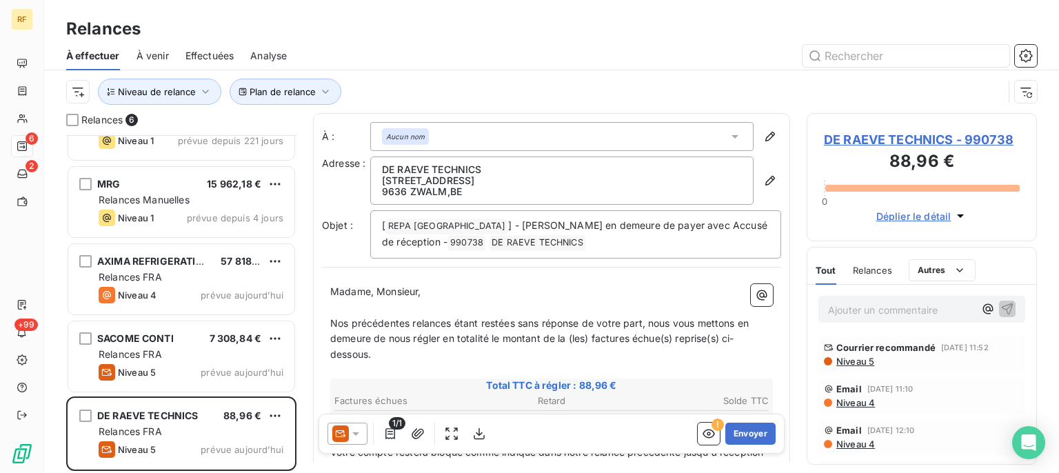
click at [885, 137] on span "DE RAEVE TECHNICS - 990738" at bounding box center [922, 139] width 196 height 19
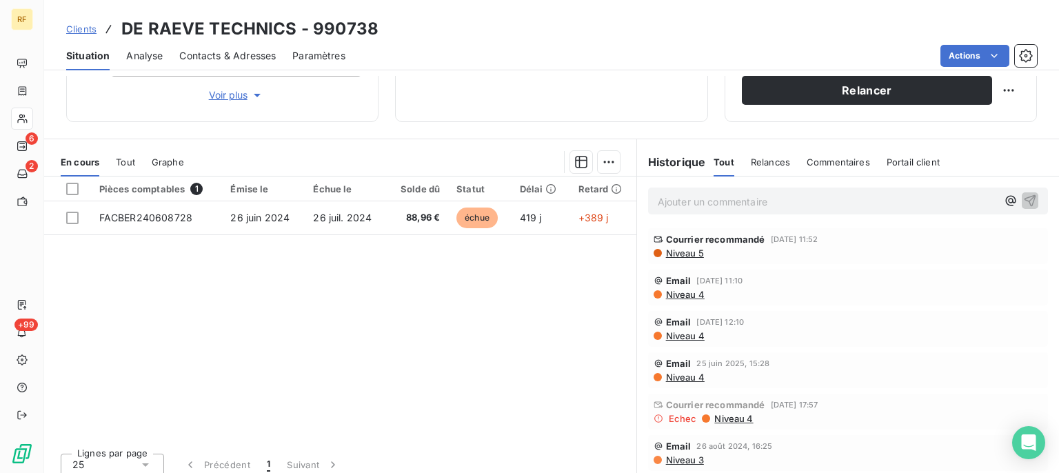
scroll to position [254, 0]
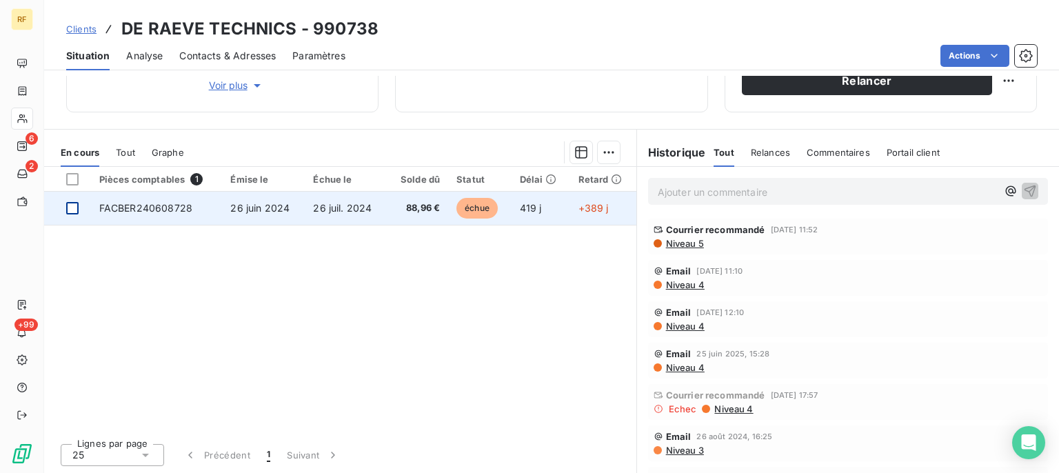
click at [74, 206] on div at bounding box center [72, 208] width 12 height 12
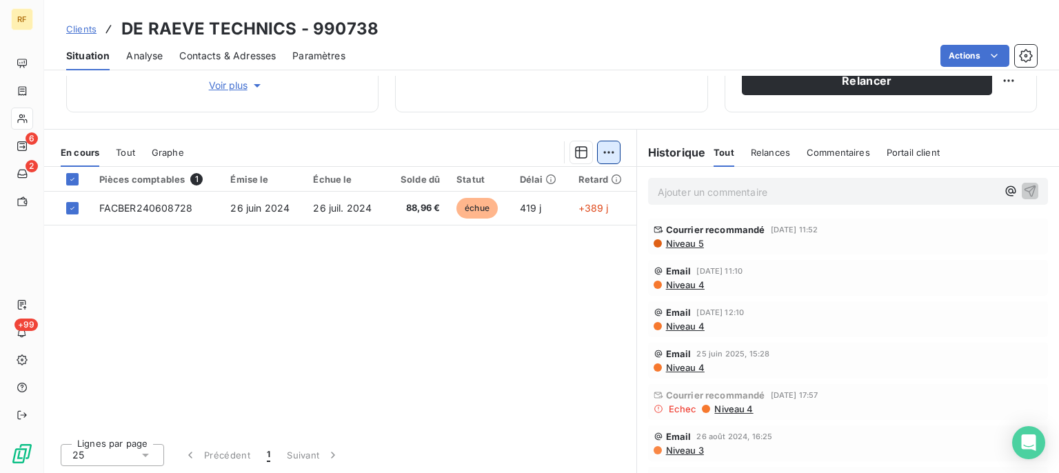
click at [603, 150] on html "RF 6 2 +99 Clients DE RAEVE TECHNICS - 990738 Situation Analyse Contacts & Adre…" at bounding box center [529, 236] width 1059 height 473
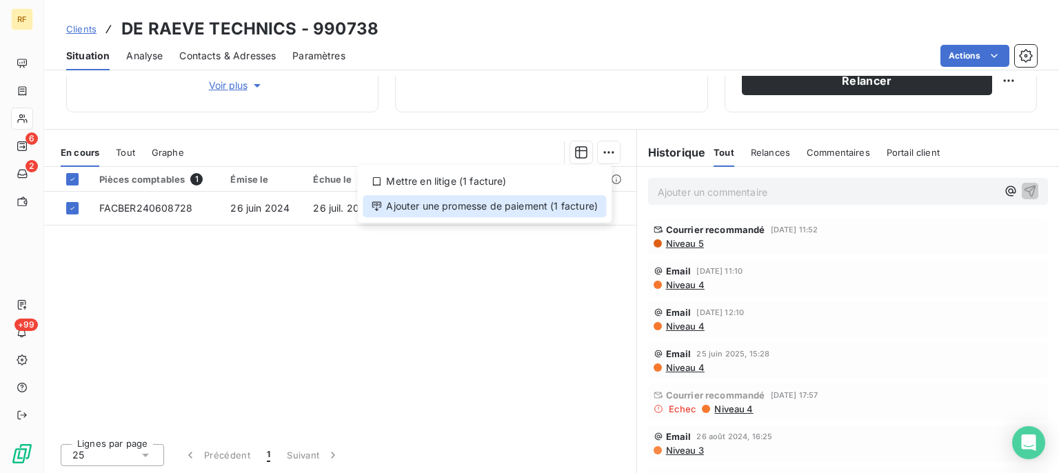
click at [522, 210] on div "Ajouter une promesse de paiement (1 facture)" at bounding box center [484, 206] width 243 height 22
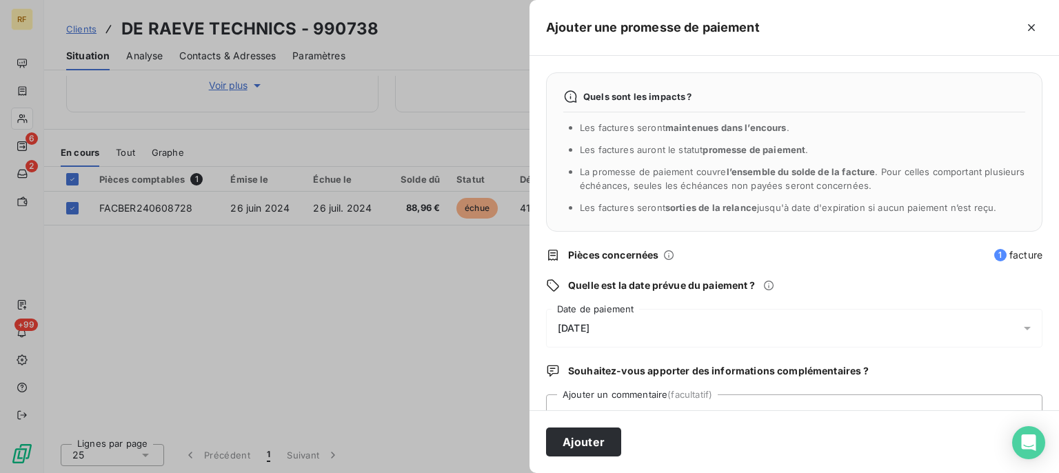
click at [590, 327] on span "20/08/2025" at bounding box center [574, 328] width 32 height 11
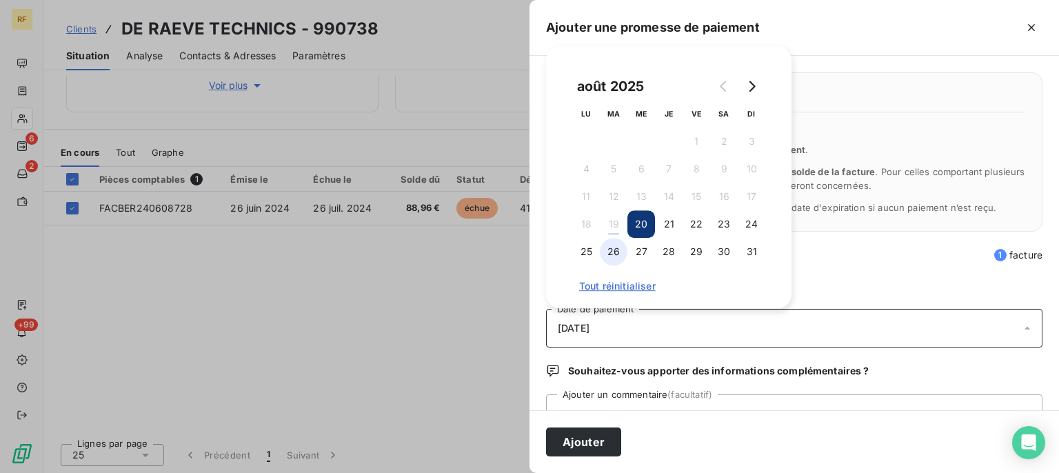
click at [617, 252] on button "26" at bounding box center [614, 252] width 28 height 28
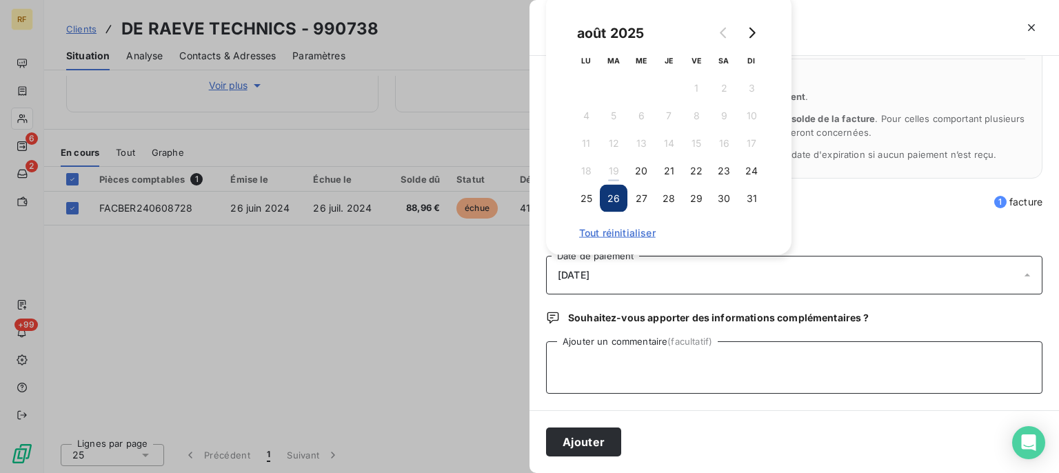
click at [741, 364] on textarea "Ajouter un commentaire (facultatif)" at bounding box center [794, 367] width 497 height 52
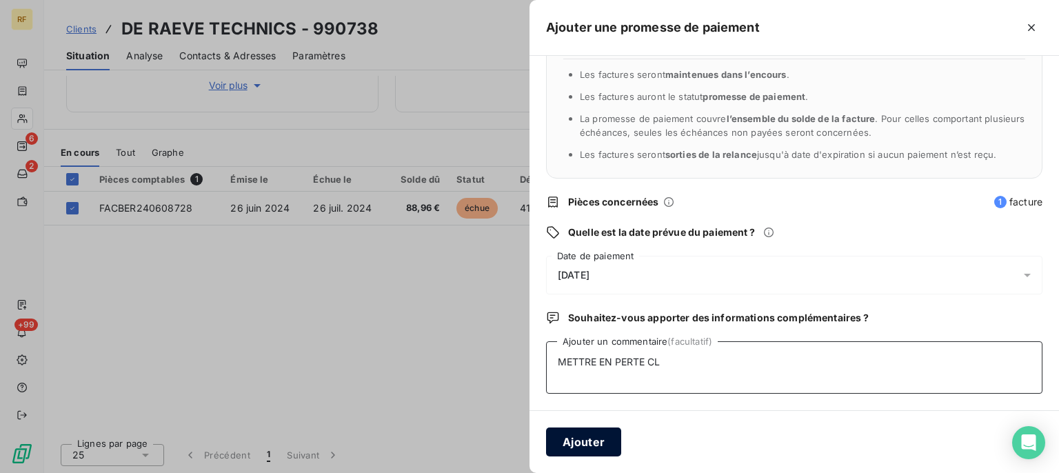
type textarea "METTRE EN PERTE CL"
click at [578, 443] on button "Ajouter" at bounding box center [583, 442] width 75 height 29
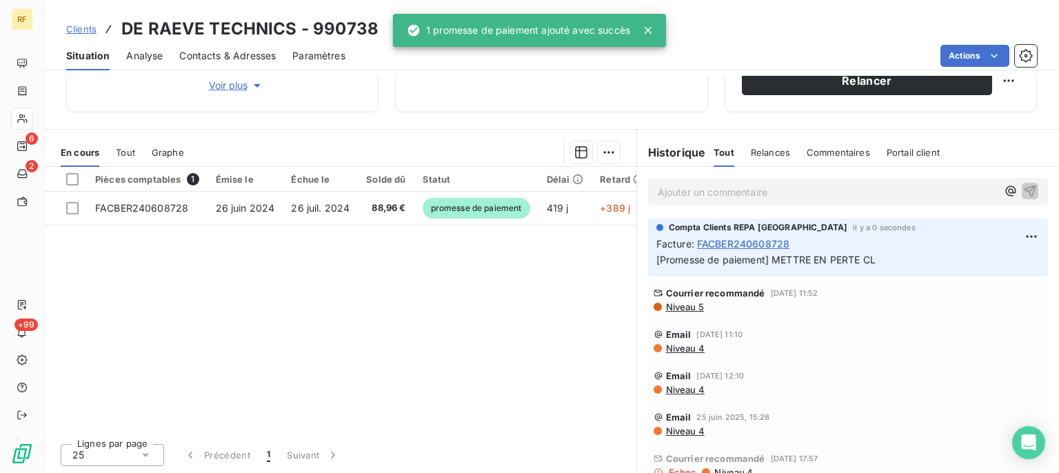
scroll to position [253, 0]
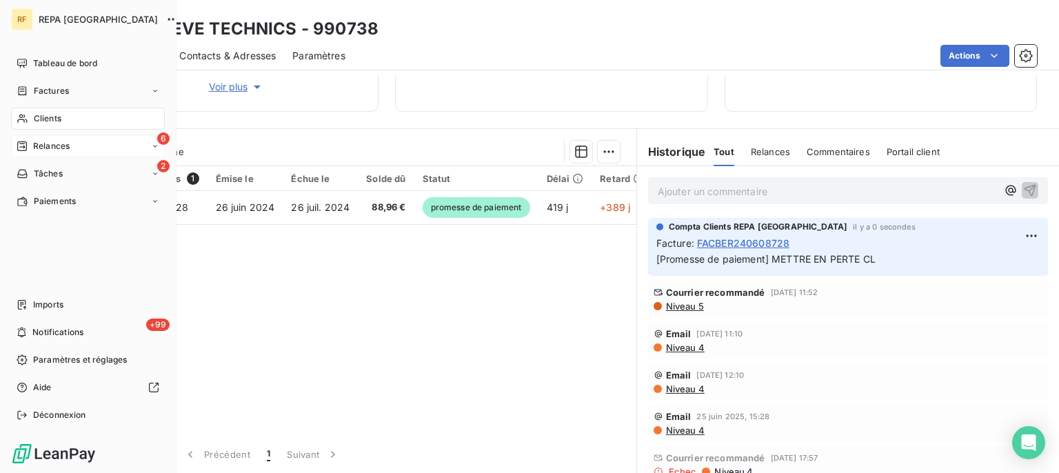
click at [58, 148] on span "Relances" at bounding box center [51, 146] width 37 height 12
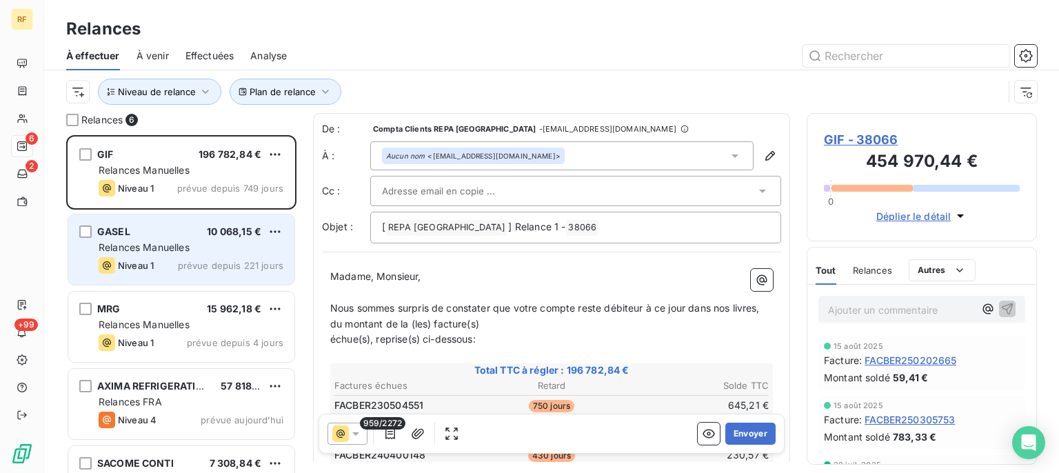
scroll to position [326, 218]
